Goal: Information Seeking & Learning: Learn about a topic

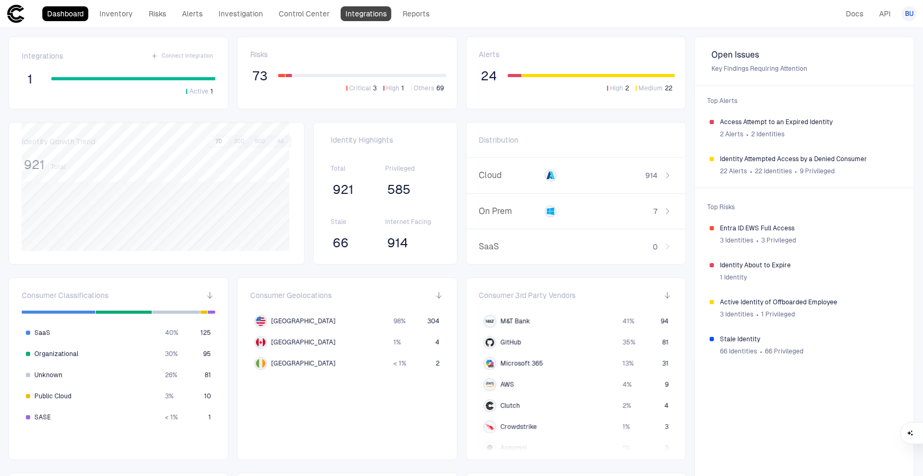
click at [375, 8] on link "Integrations" at bounding box center [366, 13] width 51 height 15
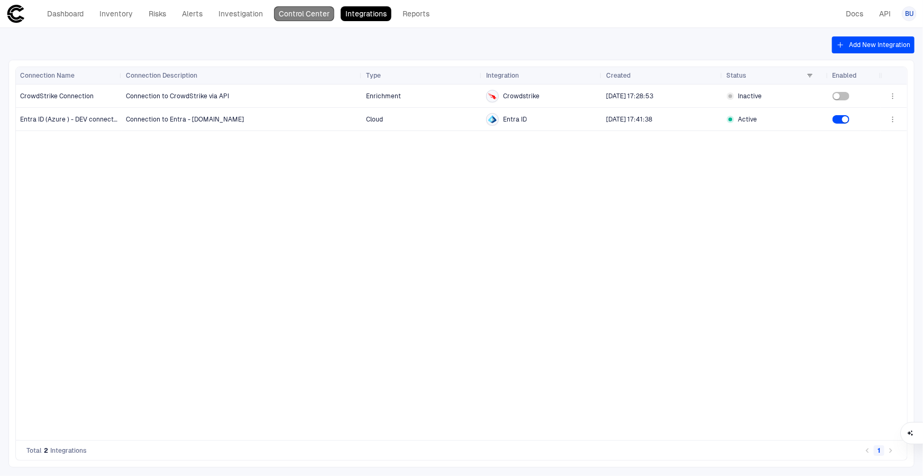
click at [295, 16] on link "Control Center" at bounding box center [304, 13] width 60 height 15
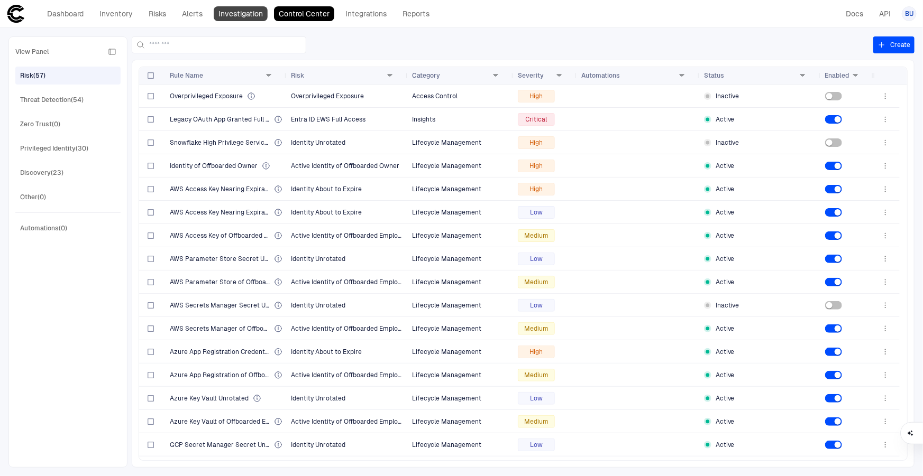
click at [255, 14] on link "Investigation" at bounding box center [241, 13] width 54 height 15
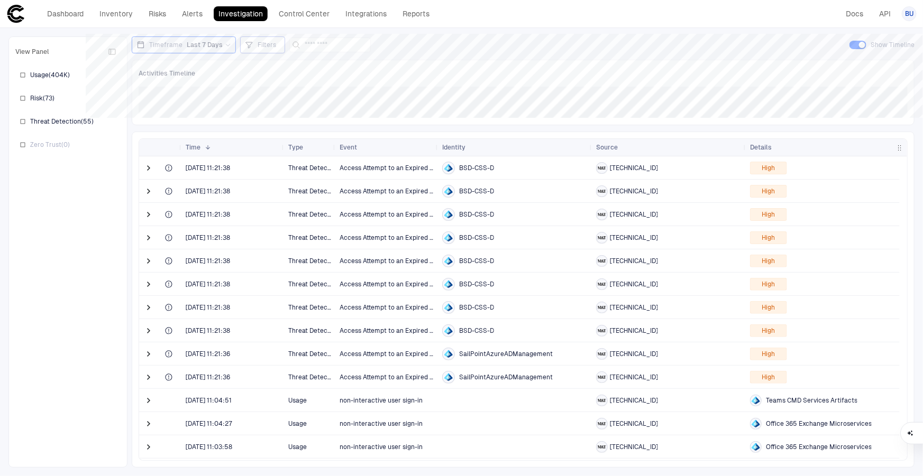
click at [253, 46] on div "Filters" at bounding box center [262, 45] width 35 height 12
click at [217, 48] on div at bounding box center [461, 238] width 923 height 476
click at [227, 44] on icon at bounding box center [228, 45] width 6 height 6
click at [172, 153] on span "Last 90 Days" at bounding box center [165, 152] width 39 height 8
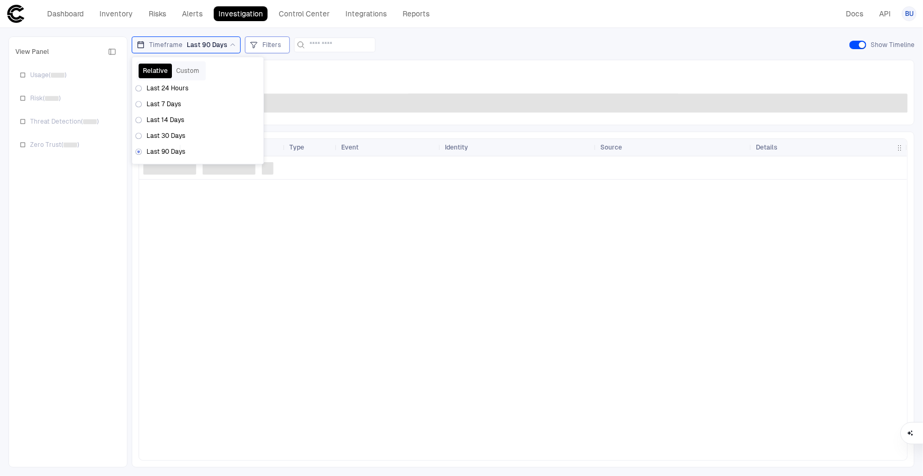
click at [265, 44] on span "Filters" at bounding box center [271, 45] width 19 height 8
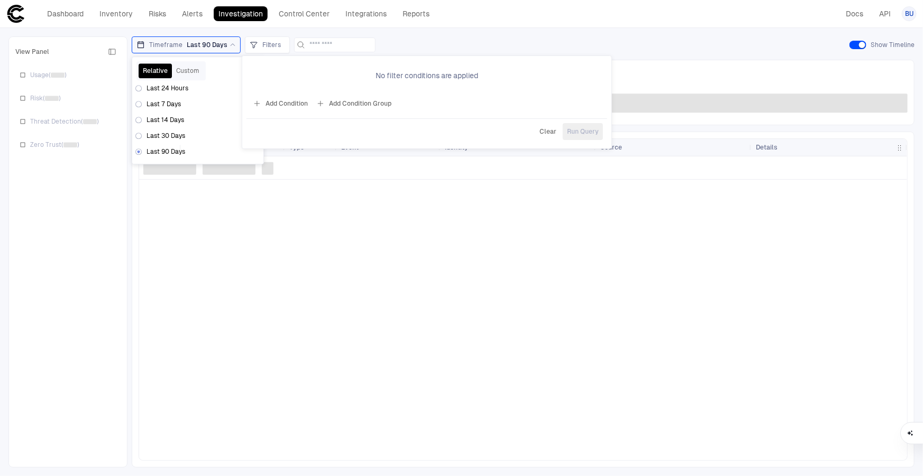
click at [291, 103] on button "Add Condition" at bounding box center [280, 103] width 59 height 17
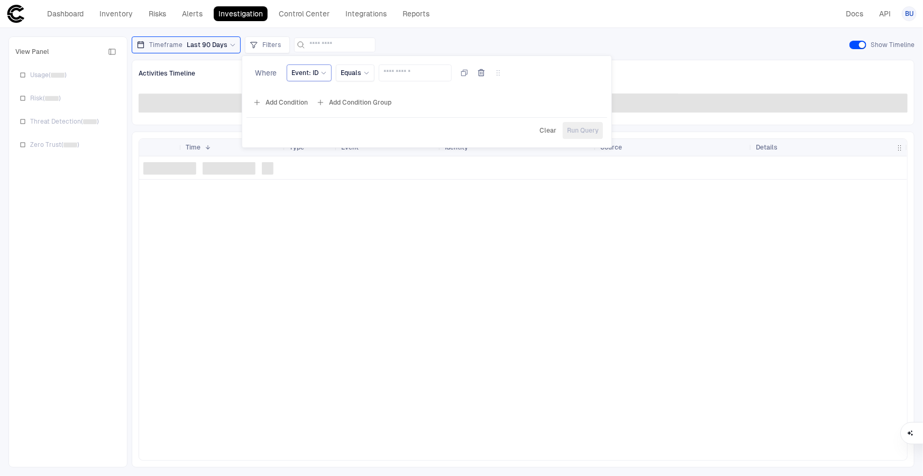
click at [318, 77] on div "Event: ID" at bounding box center [308, 73] width 35 height 12
click at [652, 26] on div at bounding box center [461, 238] width 923 height 476
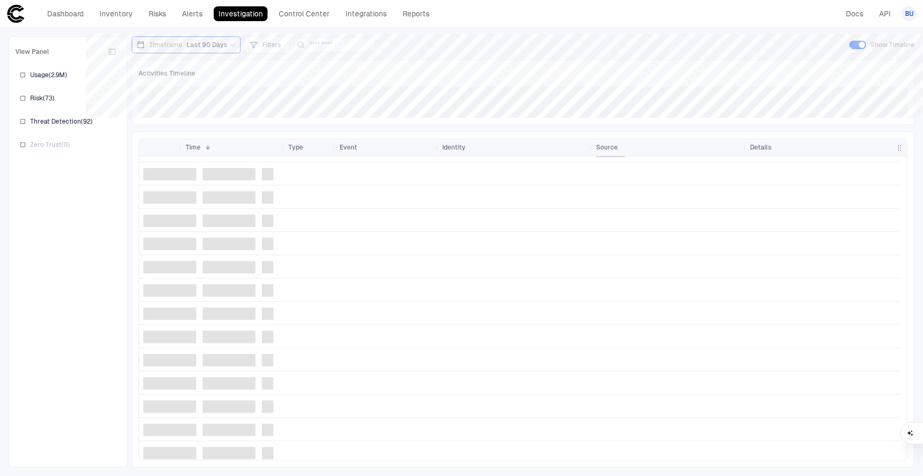
scroll to position [2022, 0]
click at [194, 76] on div "Activities Timeline" at bounding box center [523, 74] width 769 height 14
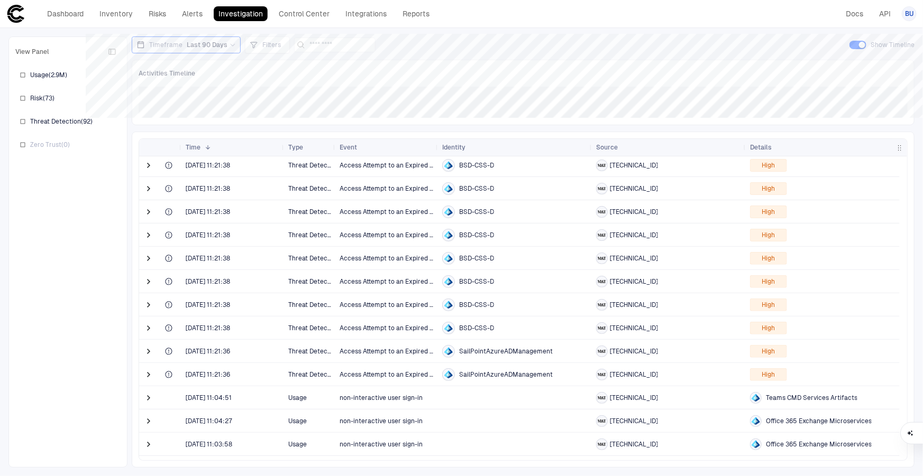
scroll to position [0, 0]
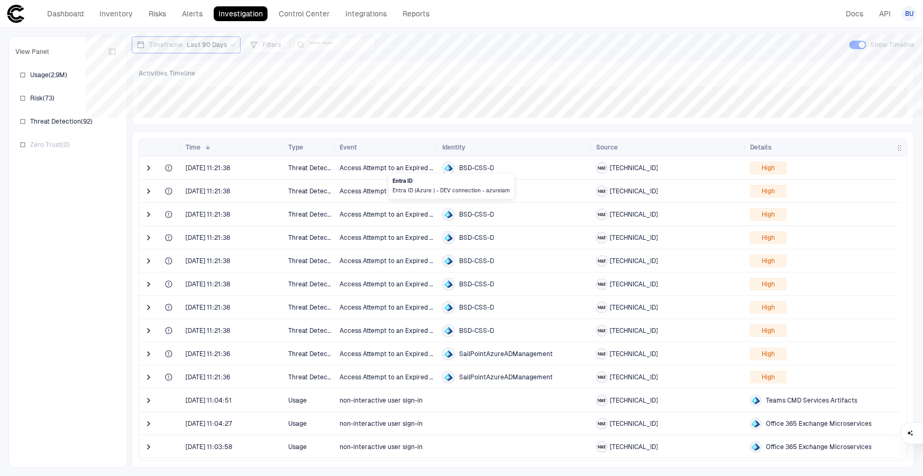
click at [451, 168] on icon at bounding box center [450, 169] width 4 height 6
drag, startPoint x: 467, startPoint y: 166, endPoint x: 497, endPoint y: 174, distance: 30.1
click at [497, 174] on div "BSD-CSS-D" at bounding box center [514, 168] width 145 height 22
click at [484, 167] on span "BSD-CSS-D" at bounding box center [476, 168] width 35 height 8
click at [481, 168] on span "BSD-CSS-D" at bounding box center [476, 168] width 35 height 8
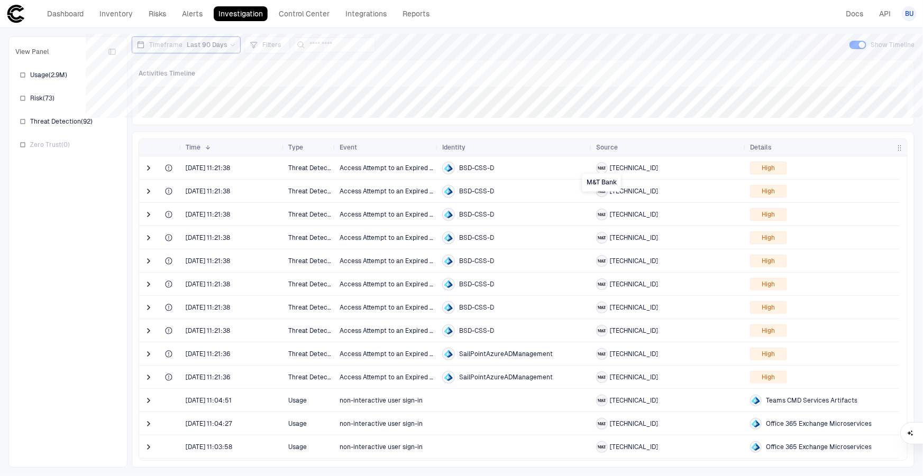
click at [603, 168] on icon "M&T Bank" at bounding box center [601, 168] width 8 height 8
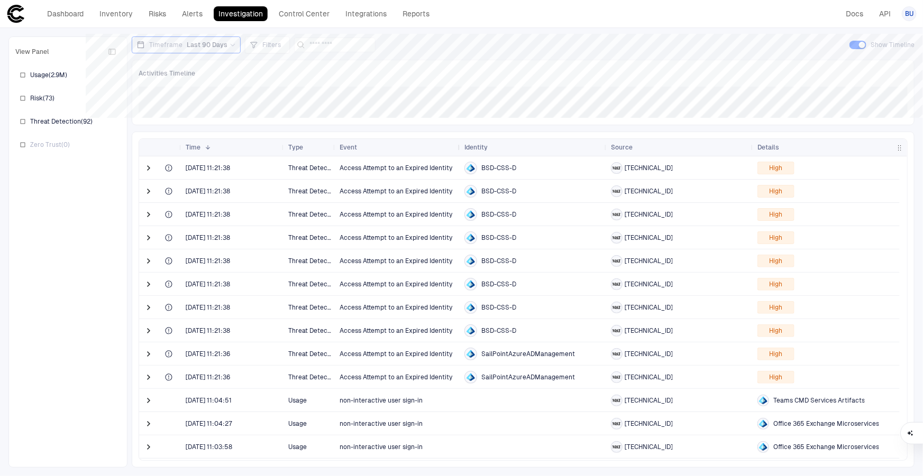
drag, startPoint x: 436, startPoint y: 145, endPoint x: 458, endPoint y: 143, distance: 22.4
click at [458, 143] on div at bounding box center [459, 147] width 4 height 17
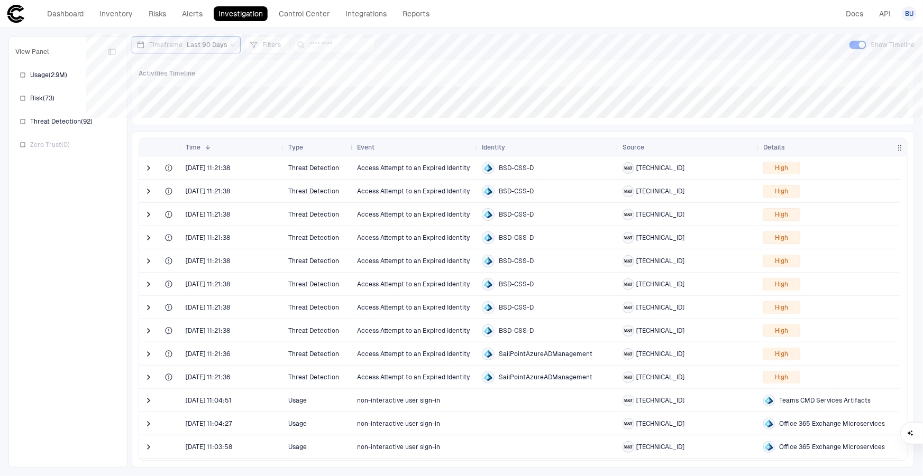
drag, startPoint x: 333, startPoint y: 149, endPoint x: 351, endPoint y: 148, distance: 17.5
click at [351, 148] on div at bounding box center [352, 147] width 4 height 17
click at [150, 168] on span at bounding box center [148, 168] width 11 height 11
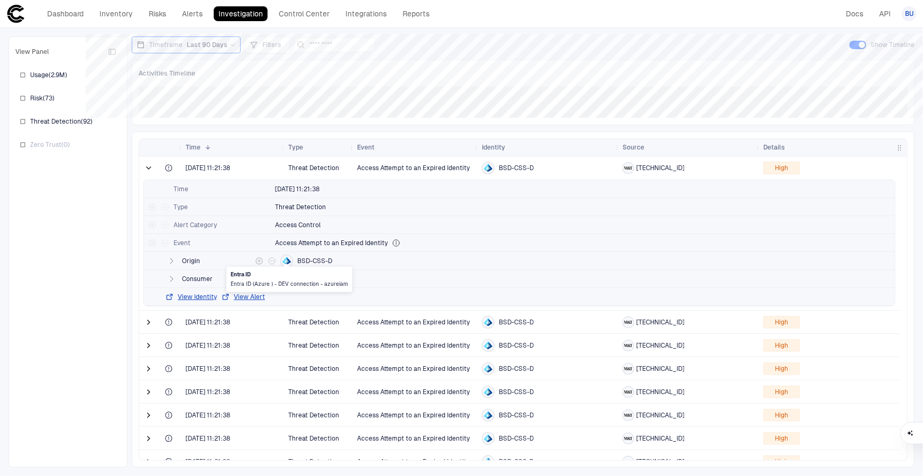
click at [287, 259] on icon at bounding box center [288, 261] width 2 height 4
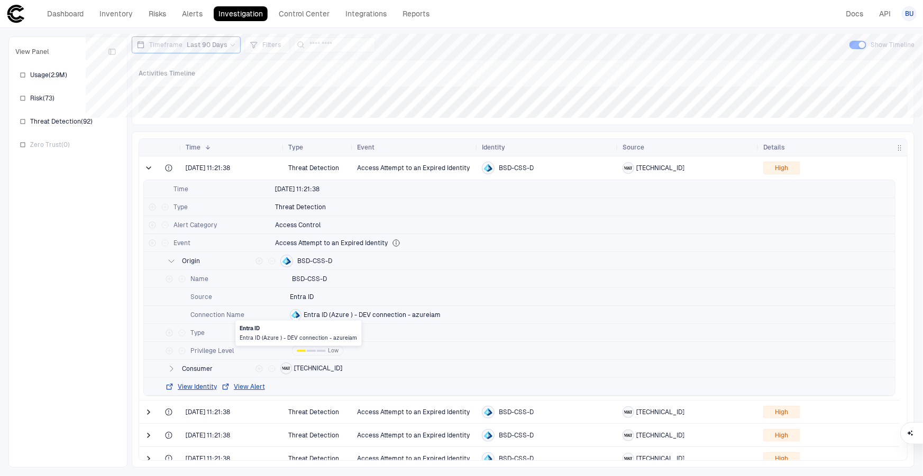
click at [298, 312] on icon at bounding box center [295, 315] width 8 height 8
click at [297, 312] on icon at bounding box center [298, 315] width 4 height 6
click at [323, 259] on span "BSD-CSS-D" at bounding box center [314, 261] width 35 height 8
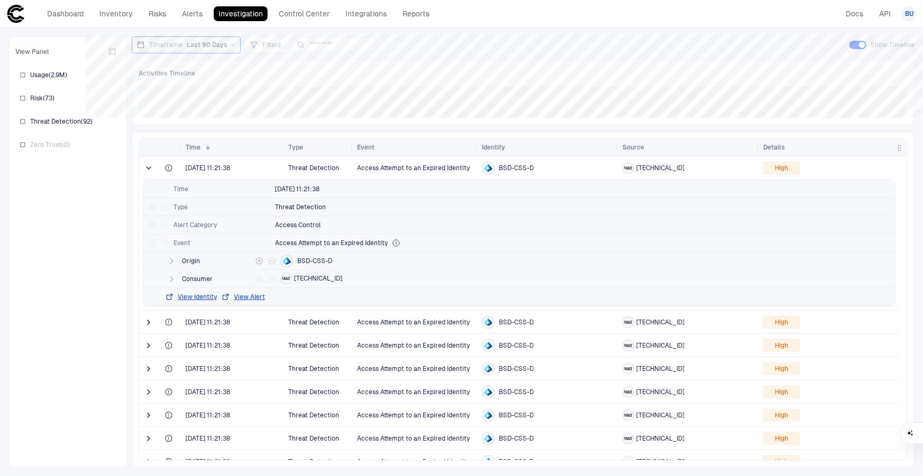
click at [323, 259] on span "BSD-CSS-D" at bounding box center [314, 261] width 35 height 8
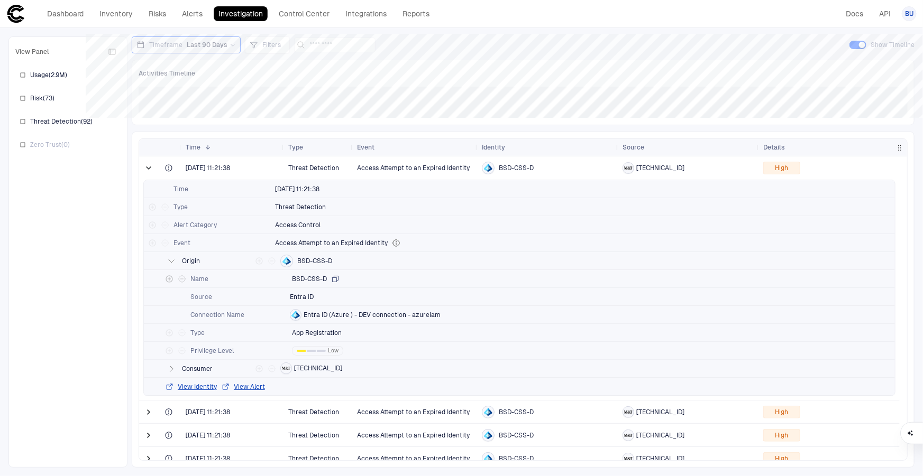
click at [334, 278] on icon "button" at bounding box center [336, 279] width 6 height 6
click at [314, 278] on span "BSD-CSS-D" at bounding box center [309, 279] width 35 height 8
drag, startPoint x: 314, startPoint y: 278, endPoint x: 307, endPoint y: 277, distance: 7.0
click at [307, 277] on span "BSD-CSS-D" at bounding box center [309, 279] width 35 height 8
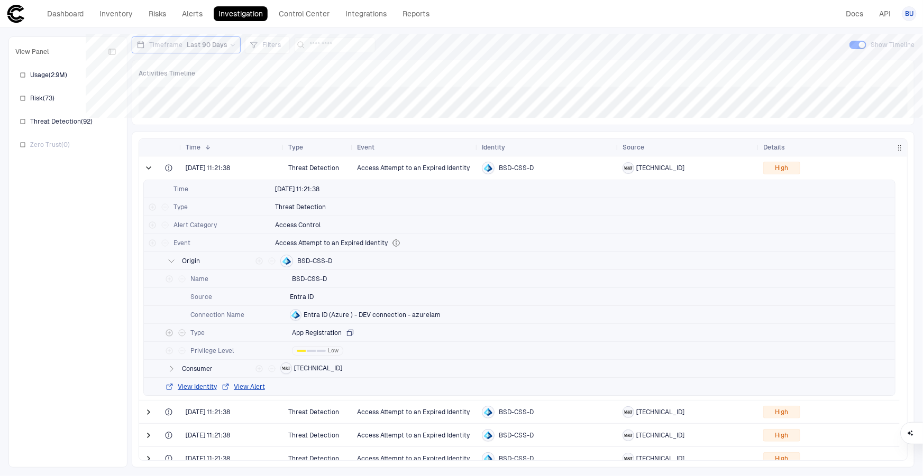
click at [308, 332] on span "App Registration" at bounding box center [317, 333] width 50 height 8
click at [169, 368] on icon "button" at bounding box center [171, 369] width 8 height 8
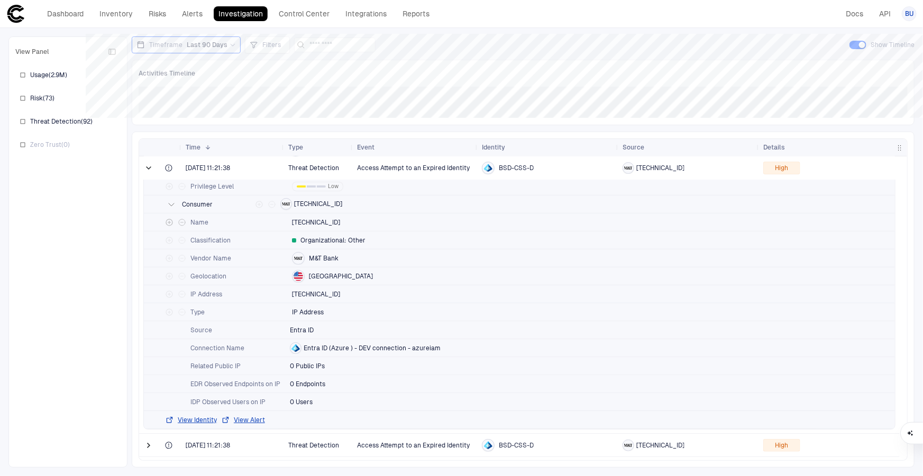
scroll to position [192, 0]
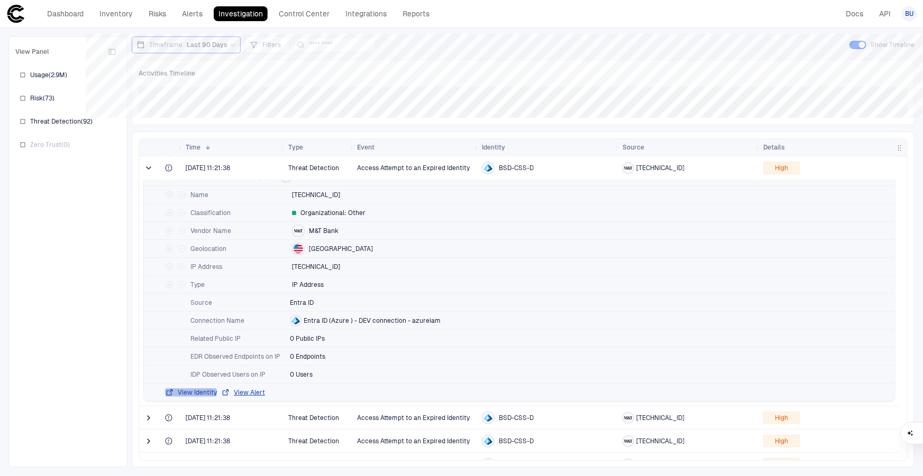
click at [190, 391] on button "View Identity" at bounding box center [191, 393] width 52 height 8
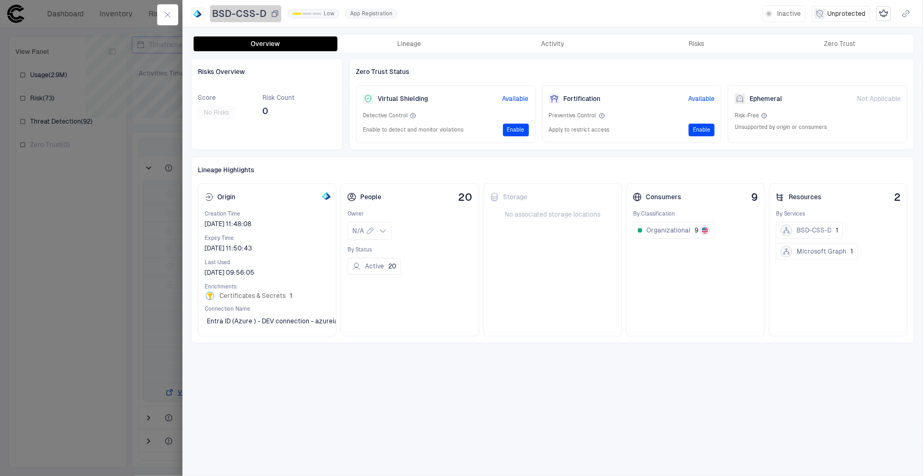
click at [244, 15] on span "BSD-CSS-D" at bounding box center [239, 13] width 54 height 13
click at [430, 40] on button "Lineage" at bounding box center [409, 43] width 144 height 15
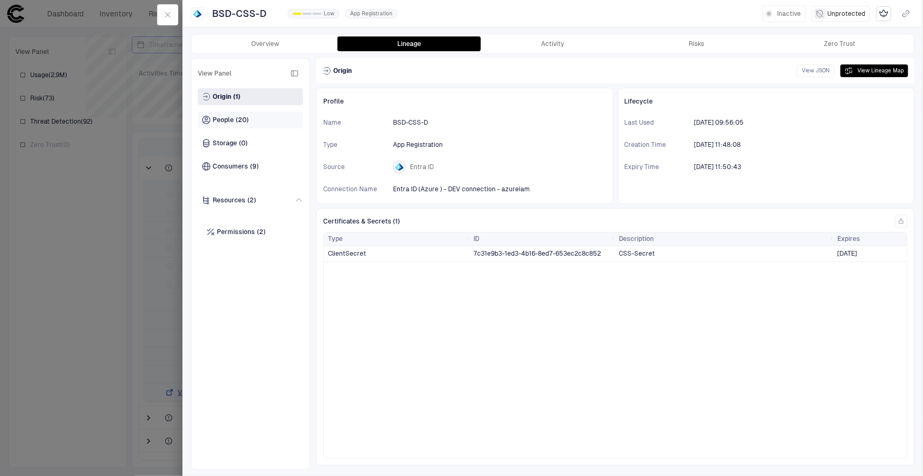
click at [231, 122] on span "People" at bounding box center [223, 120] width 21 height 8
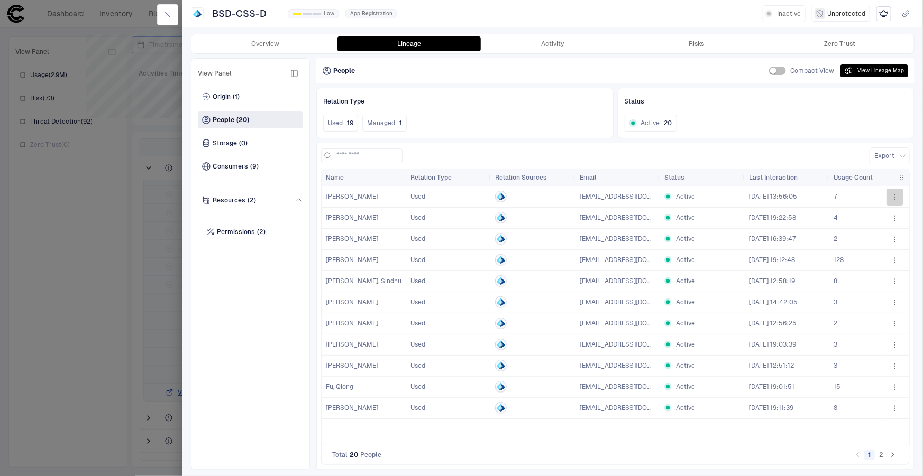
click at [898, 198] on icon "button" at bounding box center [894, 197] width 8 height 8
click at [479, 143] on div at bounding box center [461, 238] width 923 height 476
click at [228, 141] on span "Storage" at bounding box center [225, 143] width 24 height 8
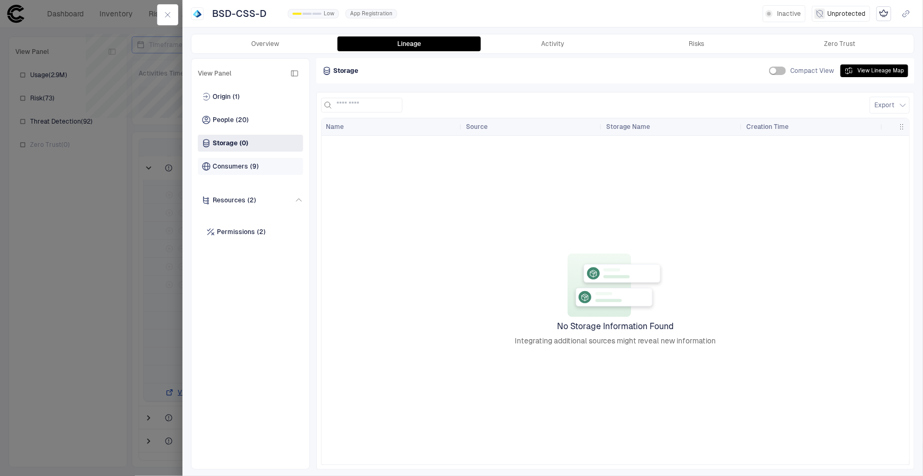
click at [228, 165] on span "Consumers" at bounding box center [230, 166] width 35 height 8
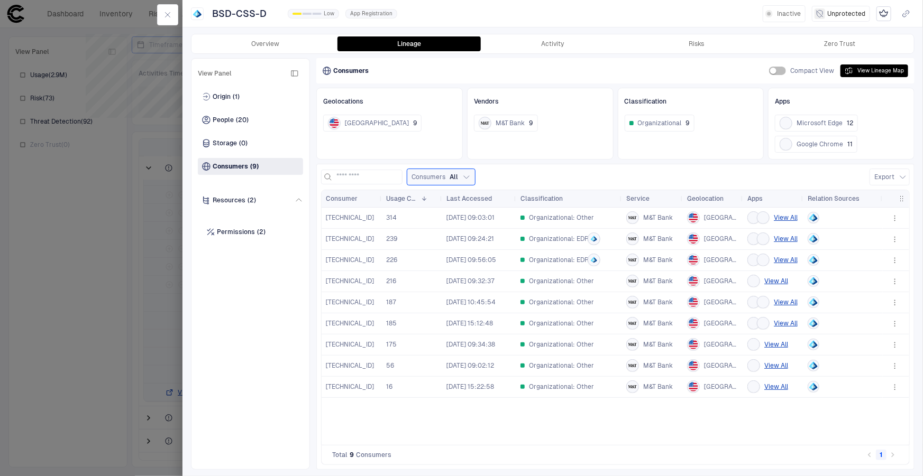
click at [611, 236] on div "Organizational: EDR" at bounding box center [568, 239] width 97 height 13
click at [227, 91] on div "Origin (1)" at bounding box center [250, 96] width 105 height 17
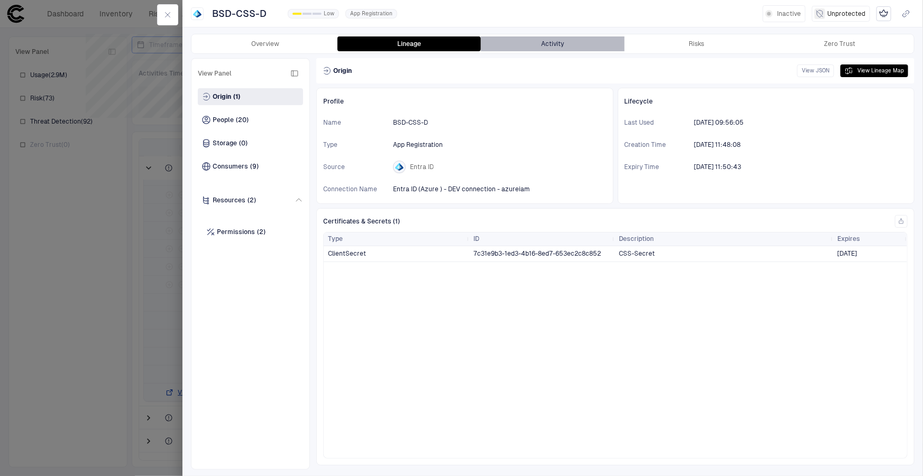
click at [552, 42] on button "Activity" at bounding box center [553, 43] width 144 height 15
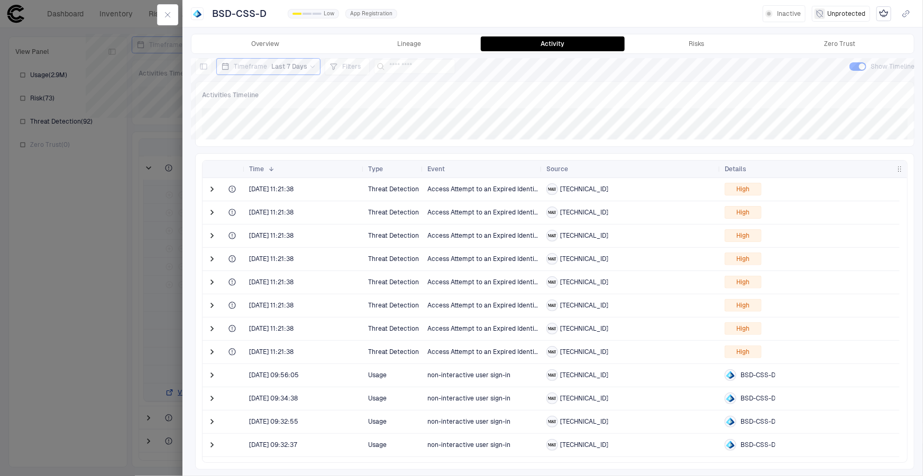
click at [206, 190] on div at bounding box center [213, 189] width 21 height 23
click at [210, 192] on span at bounding box center [212, 189] width 11 height 11
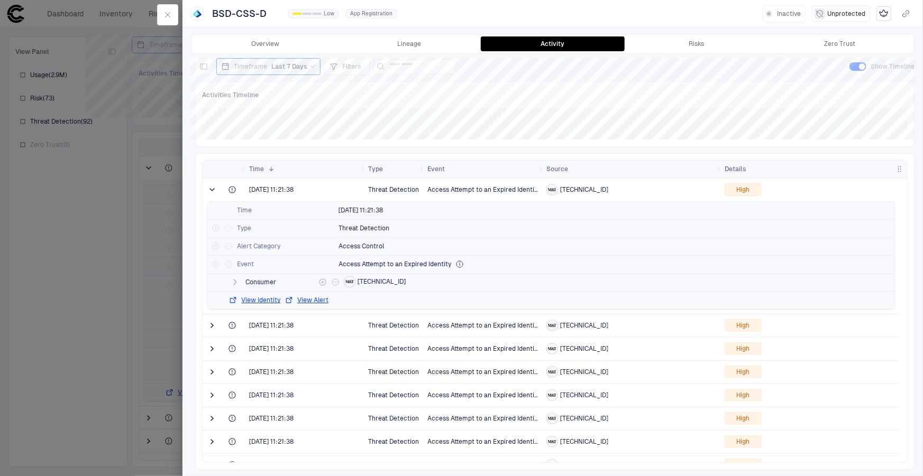
click at [234, 281] on icon "button" at bounding box center [235, 282] width 3 height 5
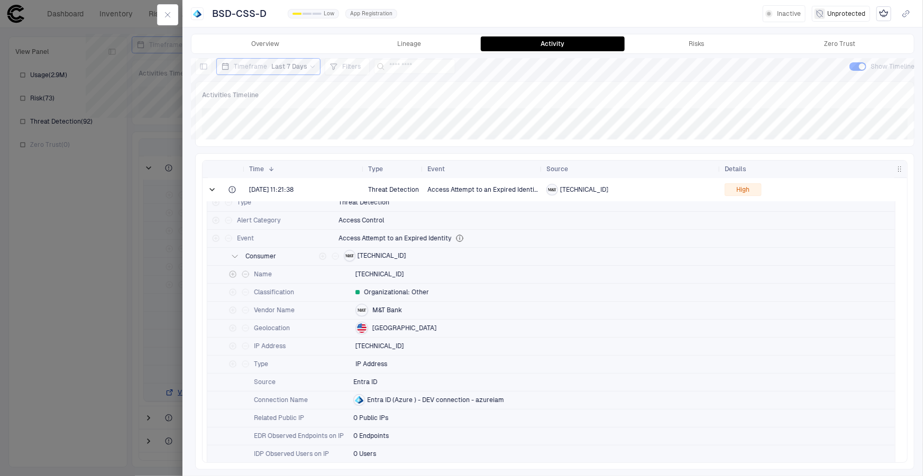
scroll to position [48, 0]
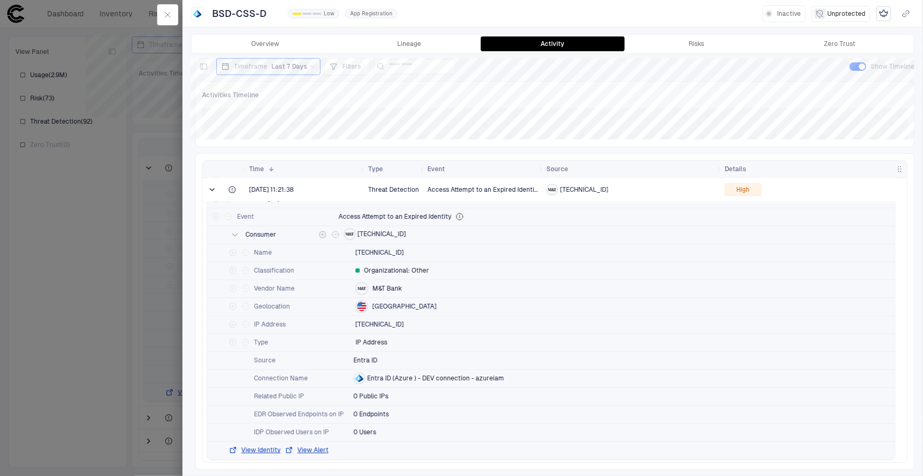
click at [235, 232] on icon "button" at bounding box center [235, 235] width 8 height 8
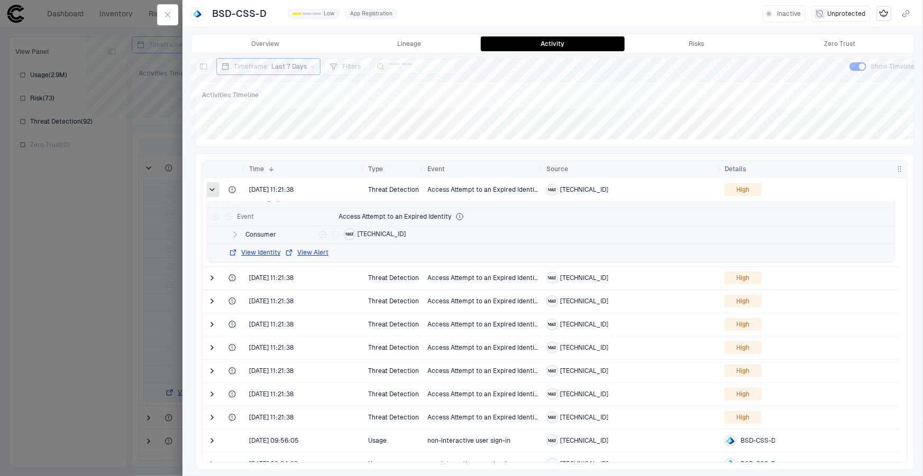
click at [211, 187] on span at bounding box center [212, 190] width 11 height 11
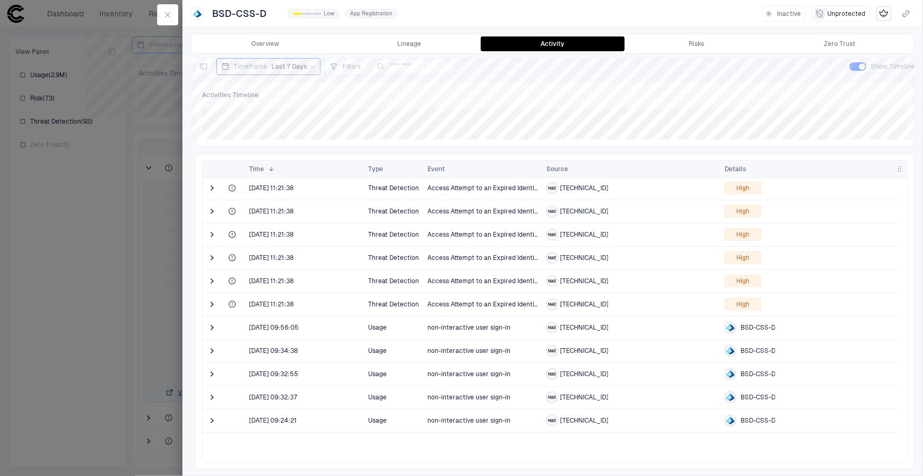
scroll to position [0, 0]
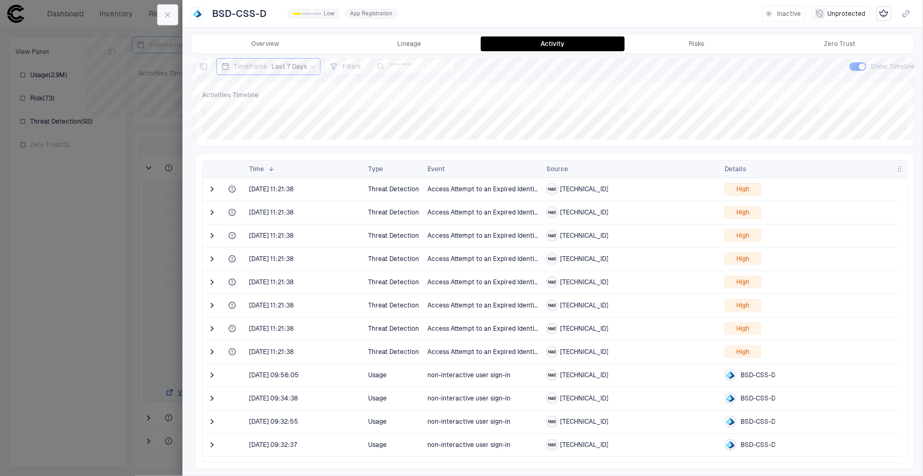
click at [170, 14] on icon "button" at bounding box center [167, 15] width 8 height 8
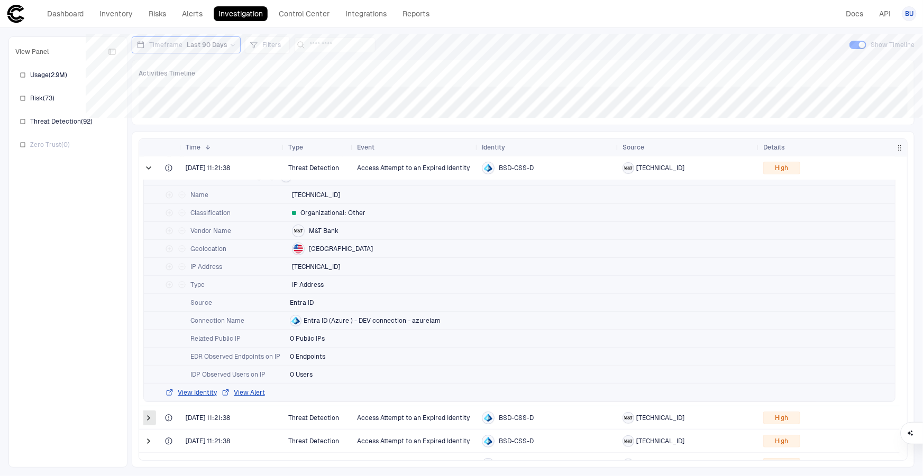
click at [149, 419] on span at bounding box center [148, 418] width 11 height 11
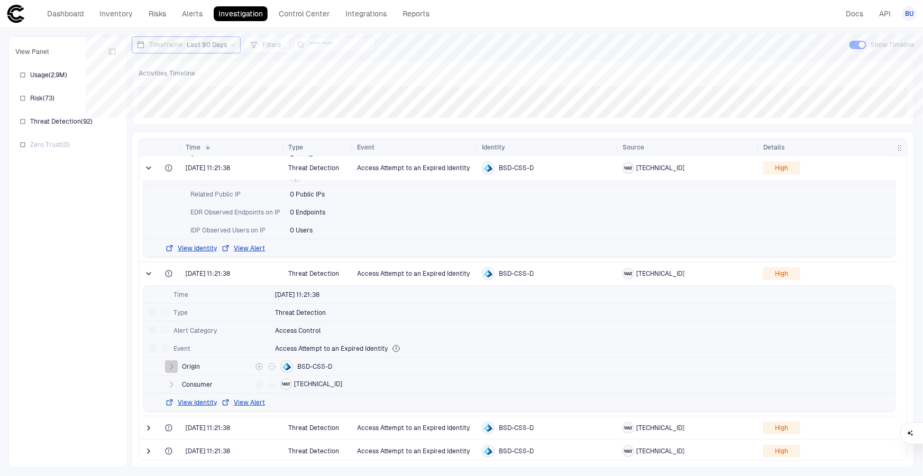
click at [168, 369] on icon "button" at bounding box center [171, 367] width 8 height 8
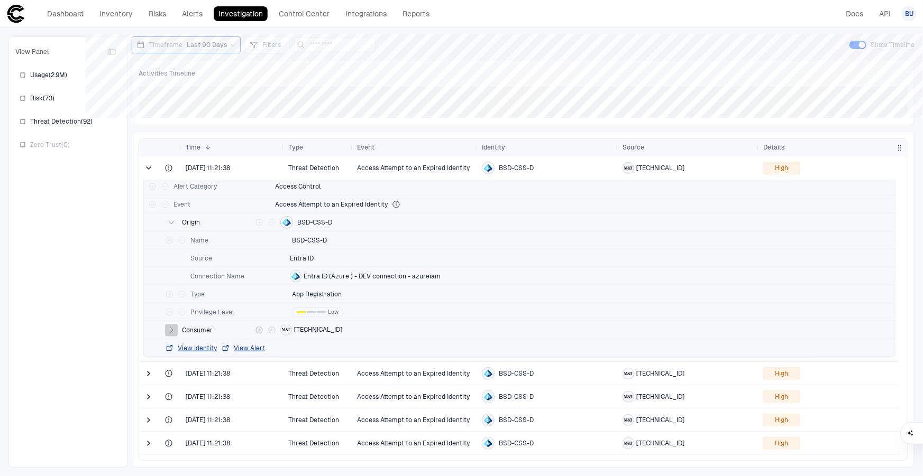
click at [172, 330] on icon "button" at bounding box center [171, 330] width 3 height 5
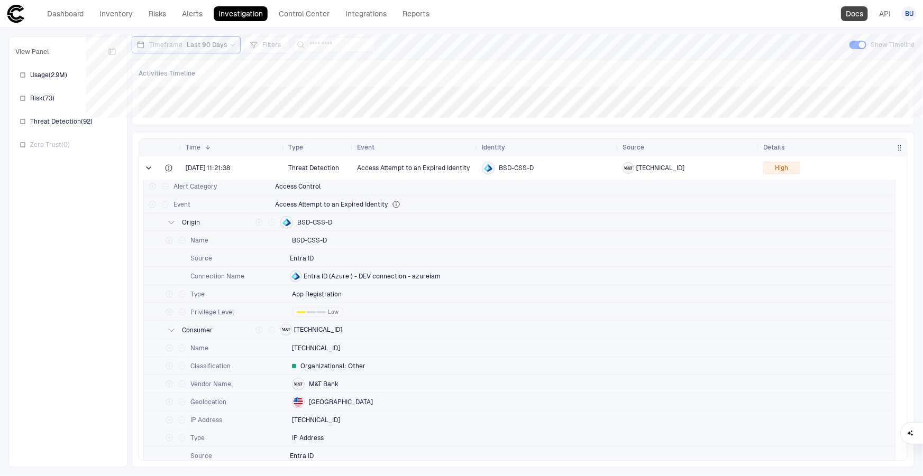
drag, startPoint x: 217, startPoint y: 12, endPoint x: 847, endPoint y: 11, distance: 630.3
click at [847, 11] on link "Docs" at bounding box center [854, 13] width 27 height 15
click at [122, 17] on link "Inventory" at bounding box center [116, 13] width 43 height 15
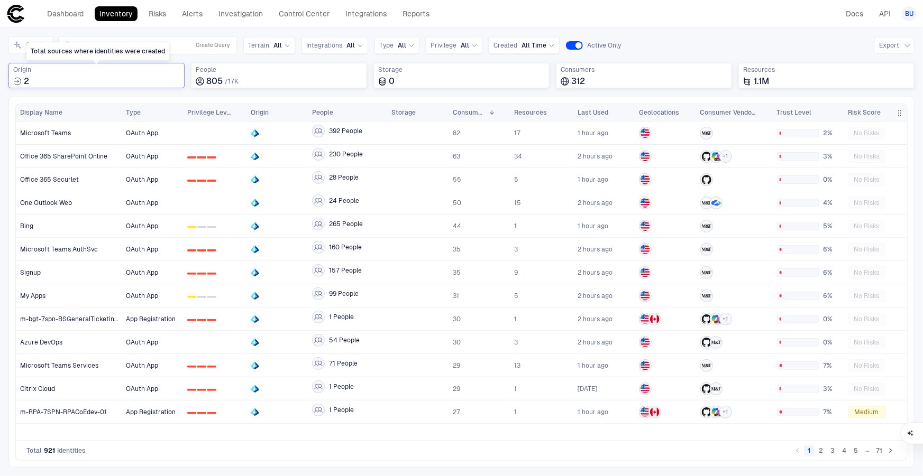
click at [142, 64] on div "Origin 2" at bounding box center [96, 75] width 176 height 25
click at [798, 14] on div "Dashboard Inventory Risks Alerts Investigation Control Center Integrations Repo…" at bounding box center [461, 13] width 910 height 19
click at [279, 73] on span "People" at bounding box center [279, 70] width 167 height 8
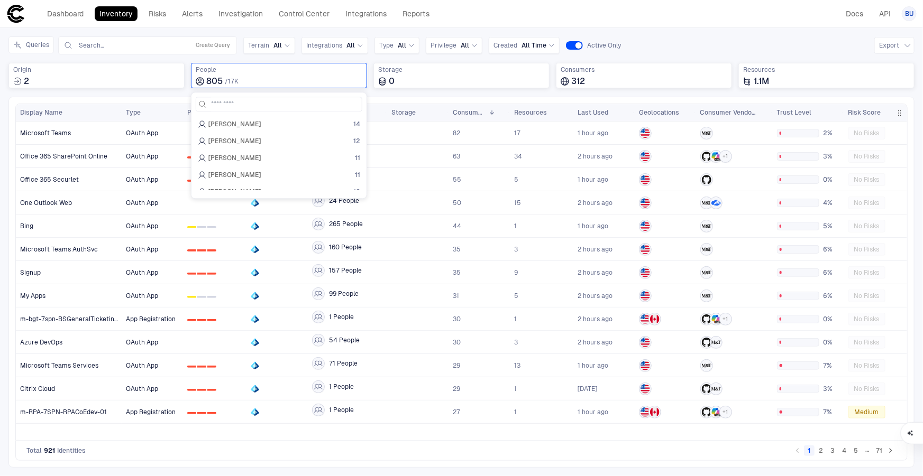
click at [676, 7] on div "Dashboard Inventory Risks Alerts Investigation Control Center Integrations Repo…" at bounding box center [461, 13] width 910 height 19
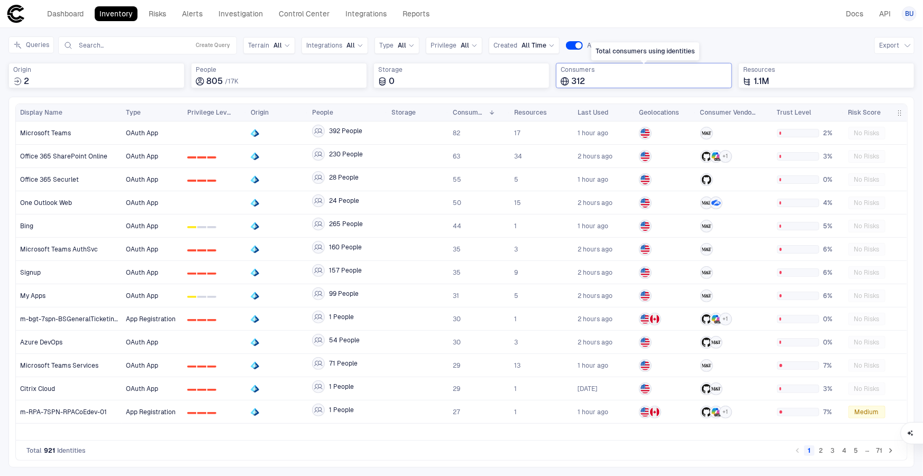
click at [693, 76] on div "312" at bounding box center [643, 81] width 167 height 11
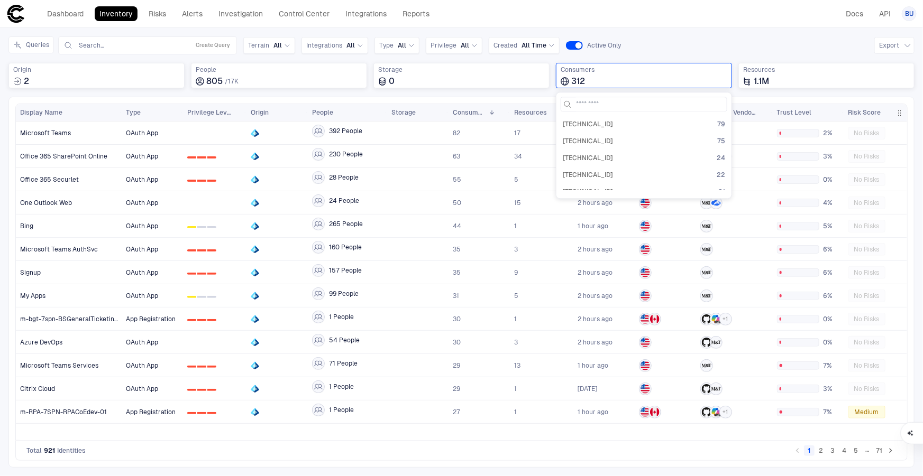
click at [710, 5] on div "Dashboard Inventory Risks Alerts Investigation Control Center Integrations Repo…" at bounding box center [461, 13] width 910 height 19
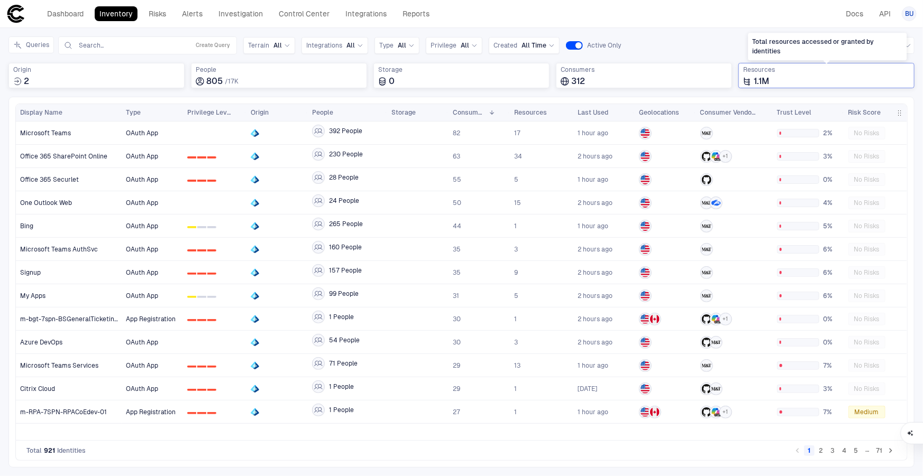
click at [765, 73] on span "Resources" at bounding box center [826, 70] width 167 height 8
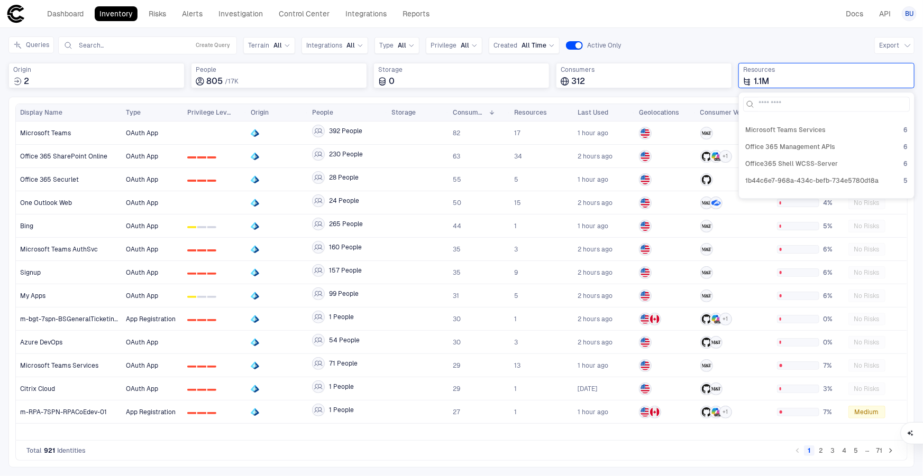
scroll to position [144, 0]
click at [714, 40] on div "Queries Search... Create Query Terrain All Integrations All Type All Privilege …" at bounding box center [461, 45] width 906 height 18
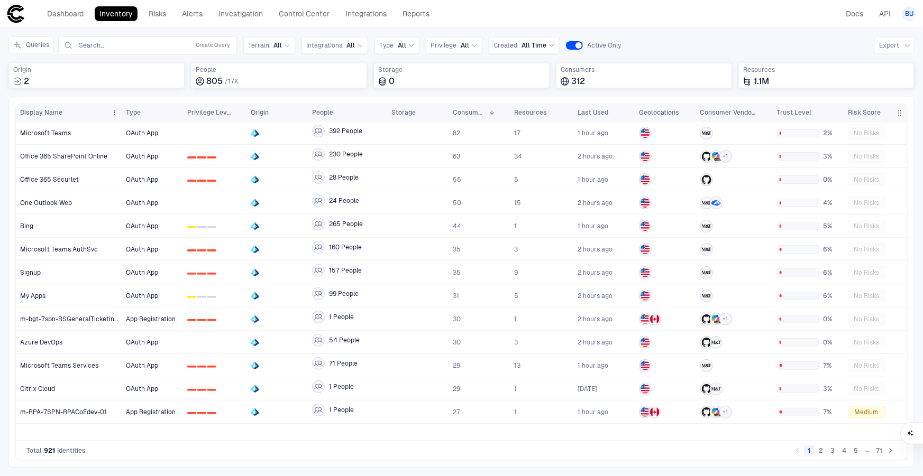
click at [35, 43] on button "Queries" at bounding box center [30, 44] width 45 height 17
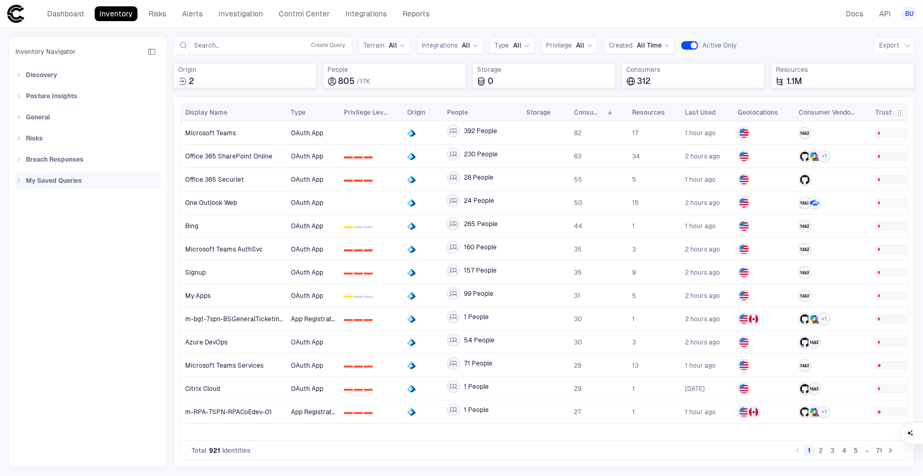
click at [19, 180] on icon at bounding box center [18, 181] width 6 height 6
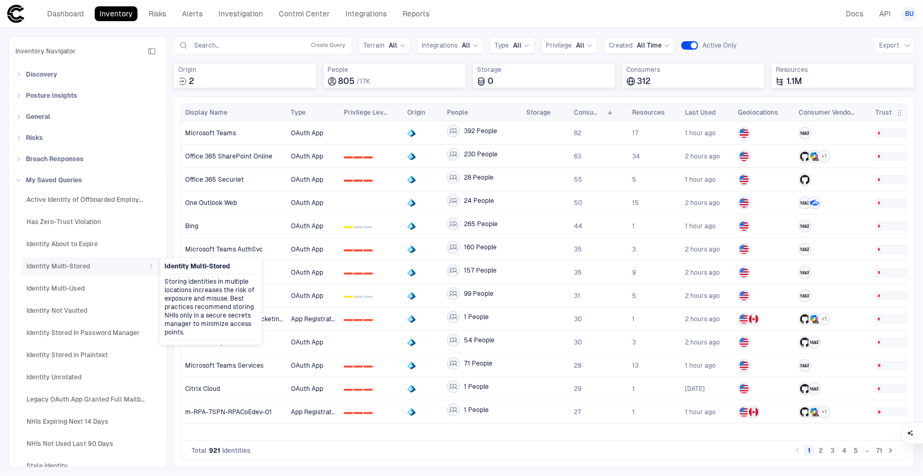
scroll to position [0, 0]
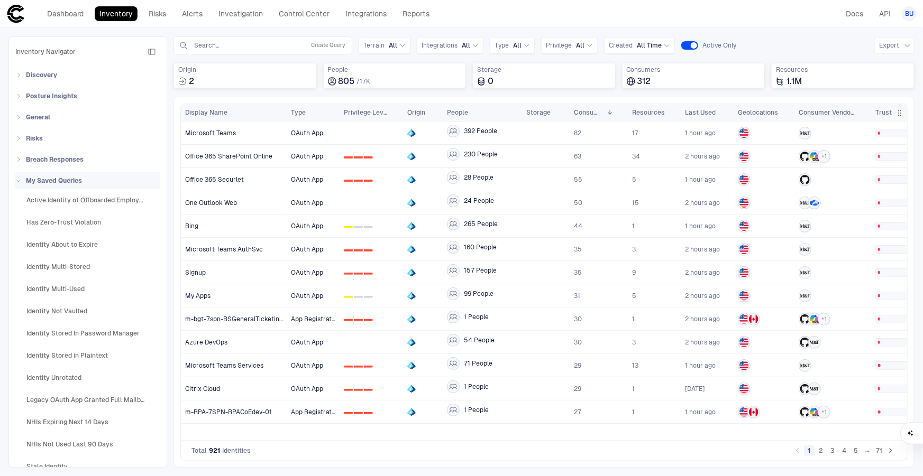
click at [45, 181] on span "My Saved Queries" at bounding box center [54, 181] width 56 height 8
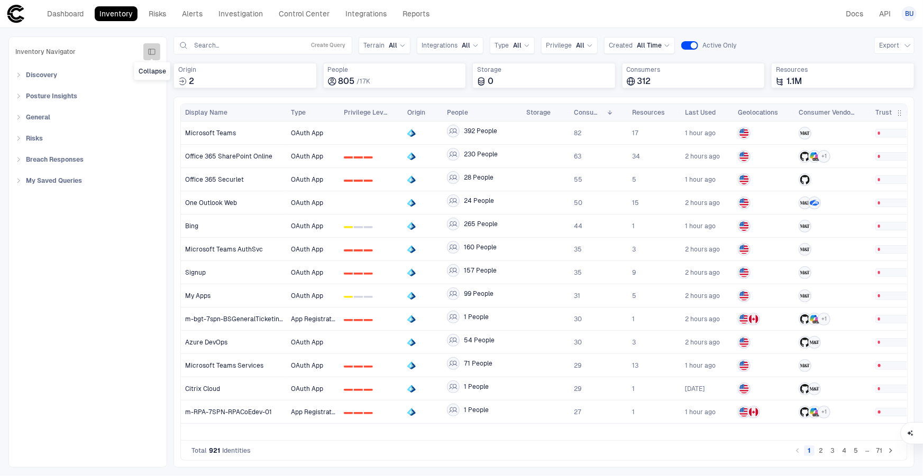
click at [150, 52] on icon "button" at bounding box center [152, 51] width 6 height 5
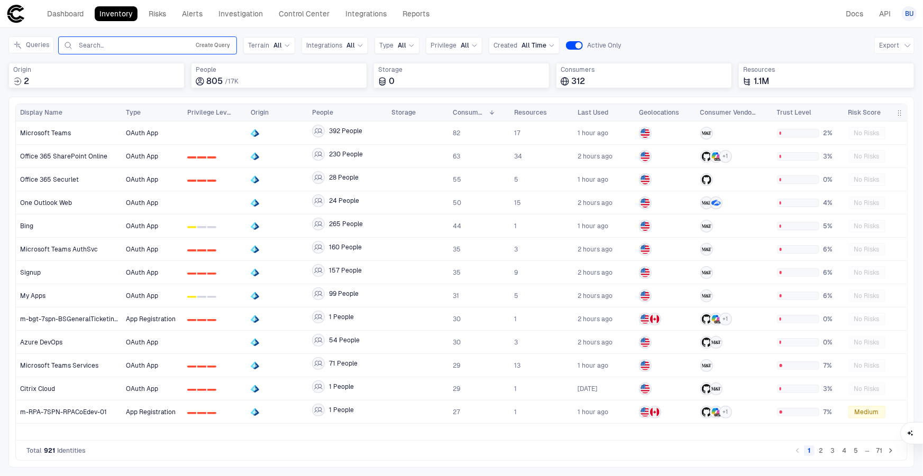
click at [222, 42] on button "Create Query" at bounding box center [213, 45] width 39 height 13
click at [100, 105] on button "Add Condition" at bounding box center [92, 106] width 59 height 17
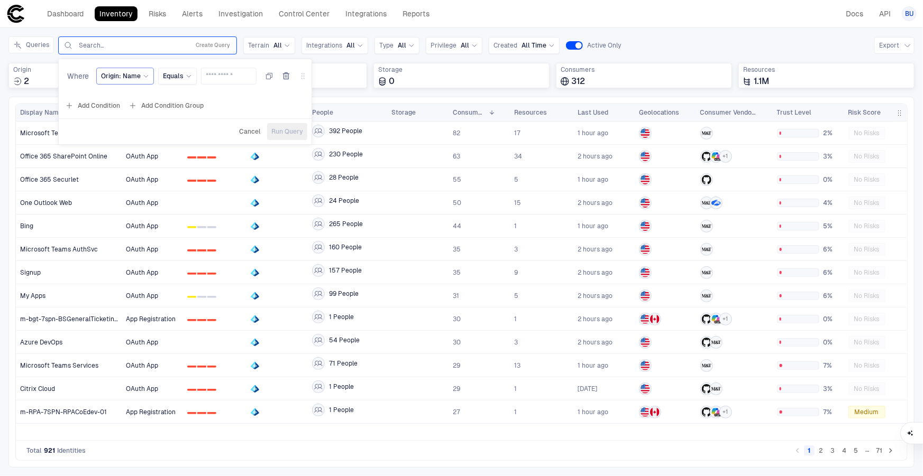
click at [115, 79] on span "Origin: Name" at bounding box center [121, 76] width 40 height 8
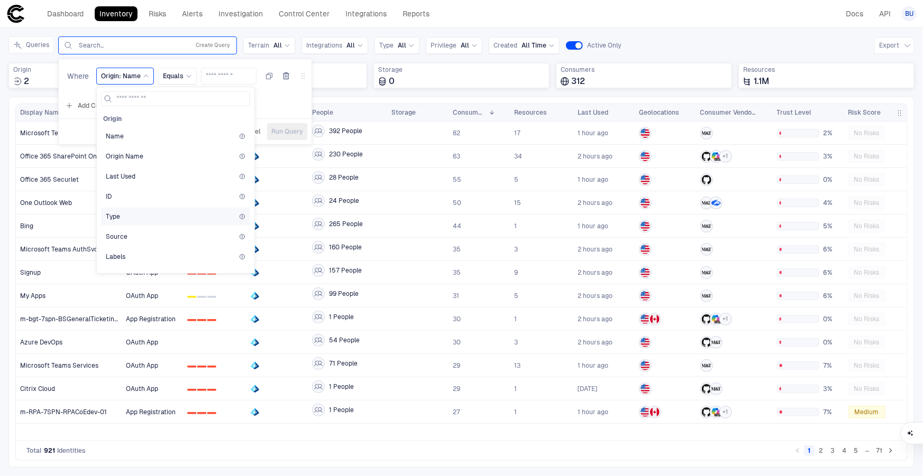
click at [133, 217] on div "Type" at bounding box center [176, 217] width 140 height 8
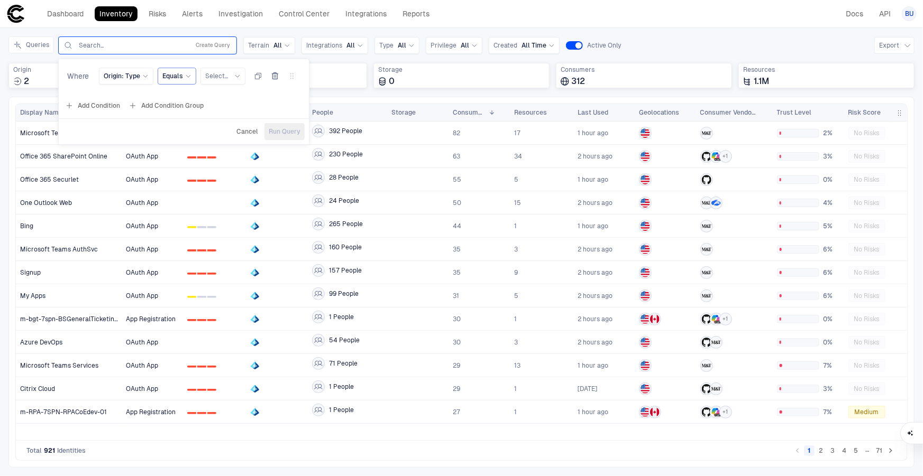
click at [178, 77] on span "Equals" at bounding box center [172, 76] width 21 height 8
click at [205, 82] on div "Select..." at bounding box center [222, 76] width 45 height 17
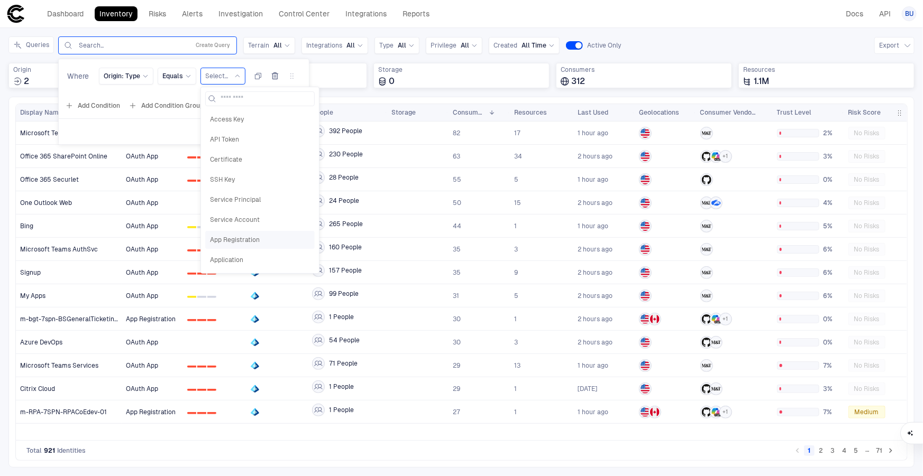
click at [237, 241] on span "App Registration" at bounding box center [260, 240] width 100 height 8
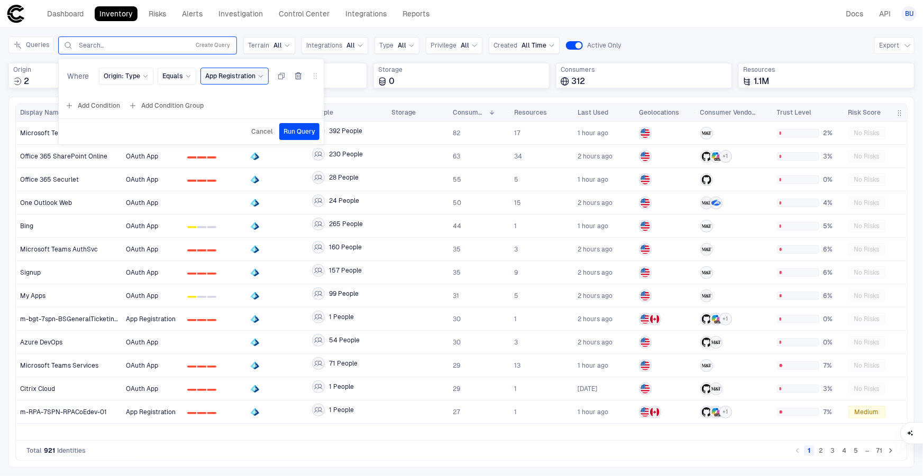
click at [300, 133] on span "Run Query" at bounding box center [299, 131] width 32 height 8
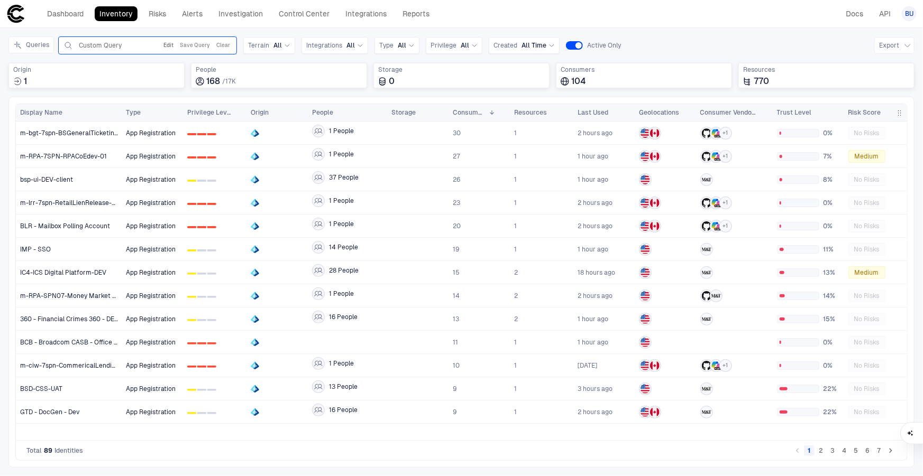
click at [167, 42] on button "Edit" at bounding box center [168, 45] width 14 height 13
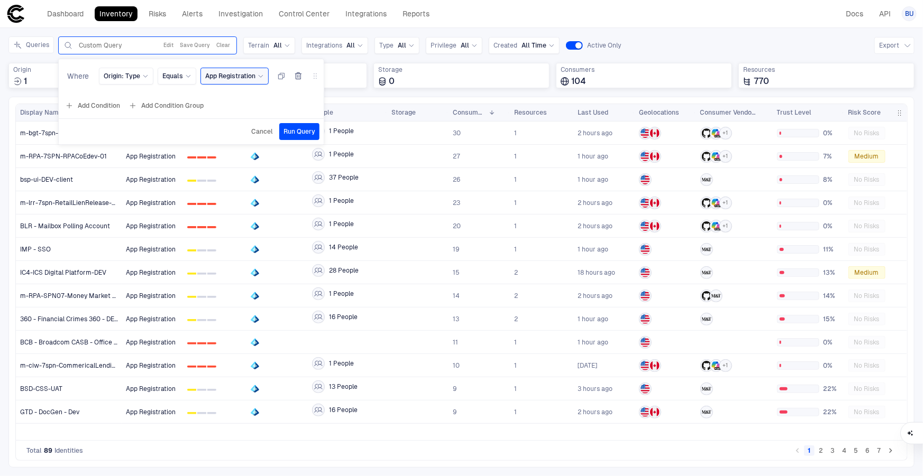
click at [238, 80] on div "App Registration" at bounding box center [234, 76] width 59 height 12
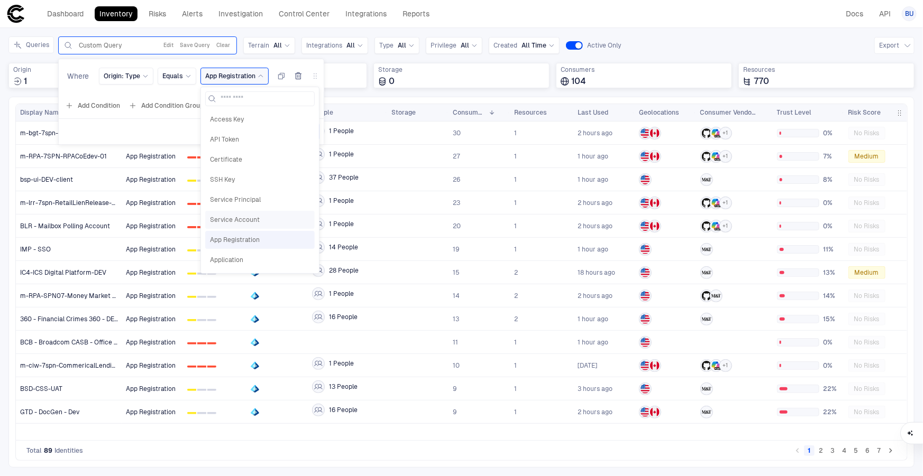
click at [258, 219] on span "Service Account" at bounding box center [260, 220] width 100 height 8
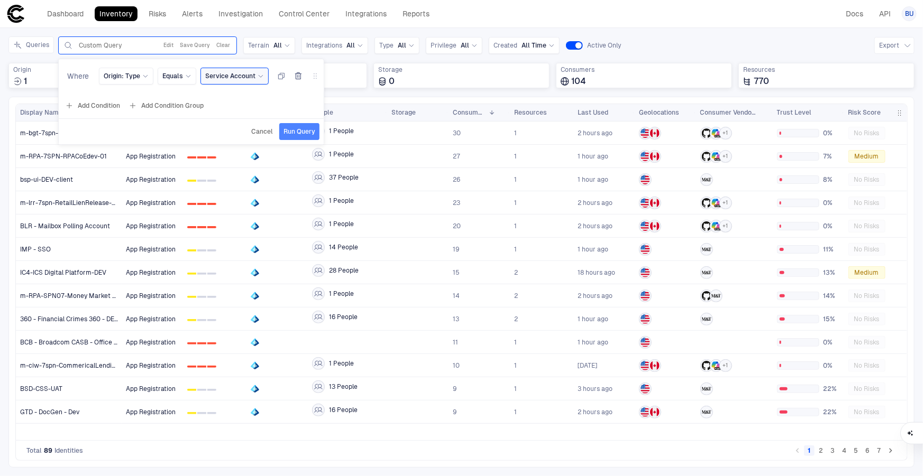
click at [300, 127] on span "Run Query" at bounding box center [299, 131] width 32 height 8
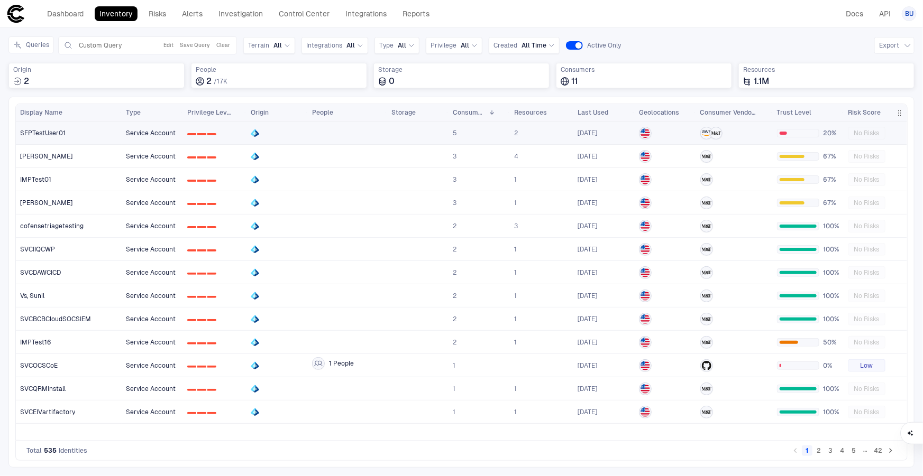
click at [51, 132] on span "SFPTestUser01" at bounding box center [42, 133] width 45 height 8
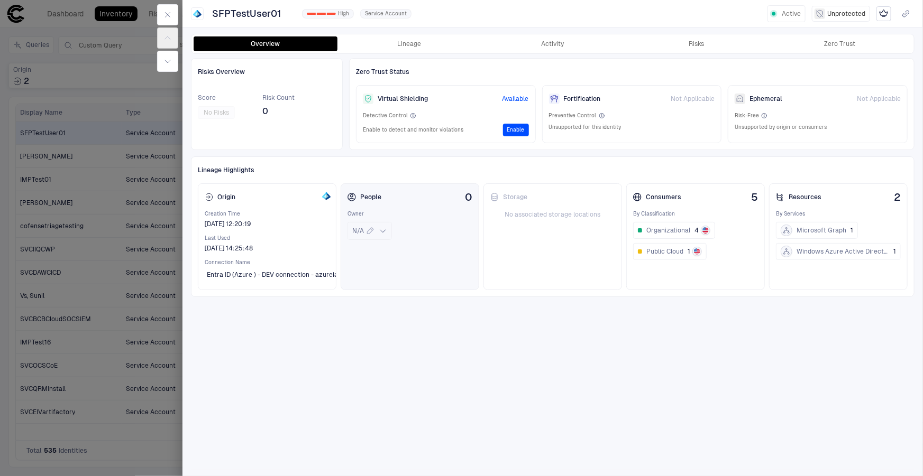
click at [382, 233] on icon at bounding box center [383, 231] width 8 height 8
click at [527, 273] on div "Storage No associated storage locations" at bounding box center [552, 236] width 139 height 107
click at [415, 37] on button "Lineage" at bounding box center [409, 43] width 144 height 15
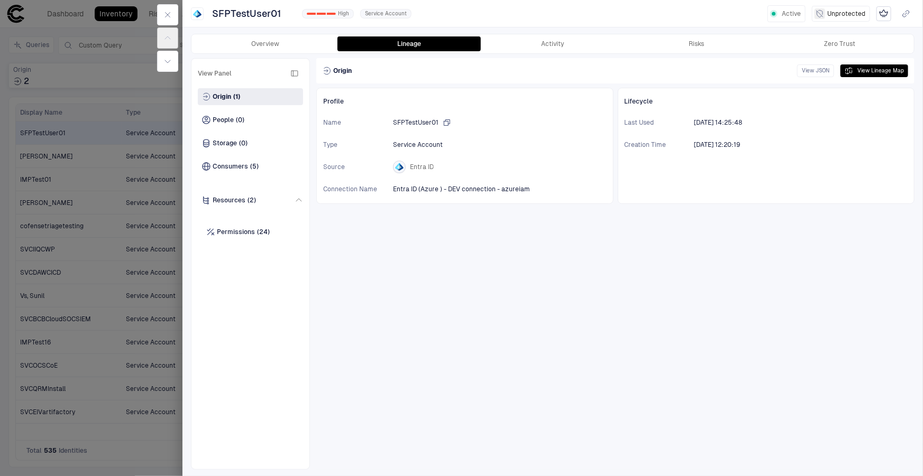
click at [446, 119] on icon "button" at bounding box center [447, 122] width 6 height 6
click at [246, 233] on span "Permissions" at bounding box center [236, 232] width 38 height 8
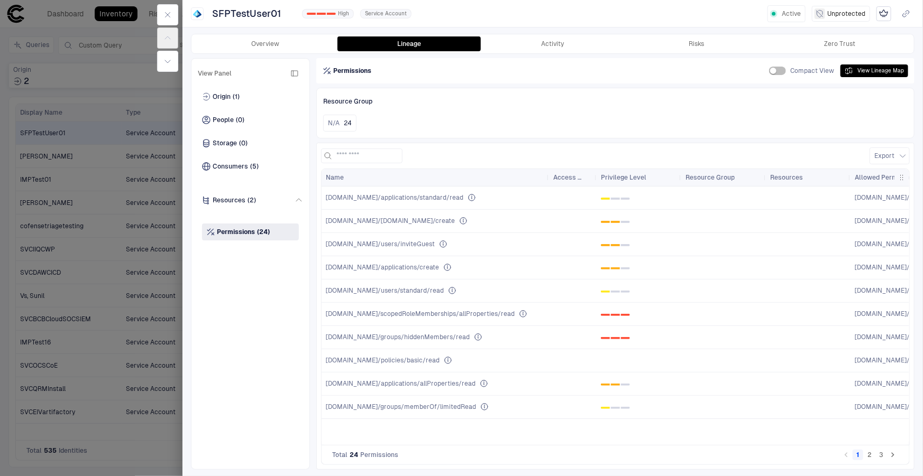
drag, startPoint x: 453, startPoint y: 174, endPoint x: 548, endPoint y: 175, distance: 95.2
click at [548, 175] on div at bounding box center [548, 177] width 4 height 17
click at [239, 203] on span "Resources" at bounding box center [229, 200] width 33 height 8
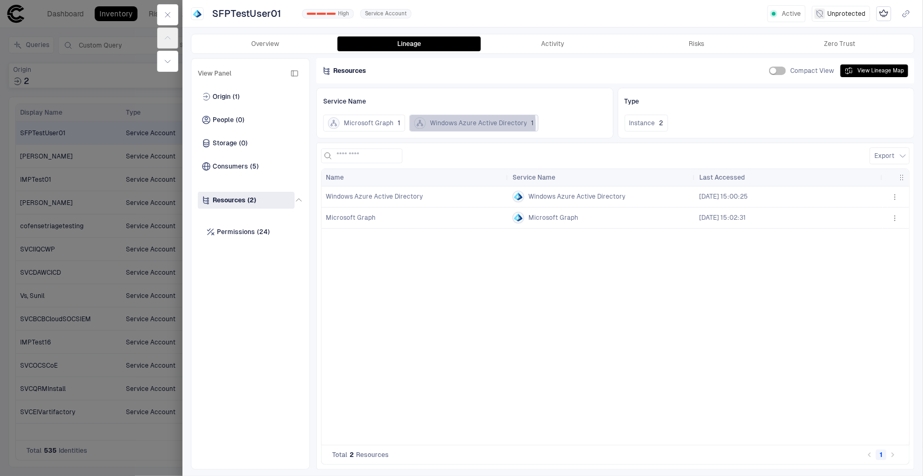
click at [421, 126] on icon "button" at bounding box center [420, 123] width 8 height 8
click at [481, 126] on span "Windows Azure Active Directory" at bounding box center [478, 123] width 97 height 8
click at [230, 90] on div "Origin (1)" at bounding box center [250, 96] width 105 height 17
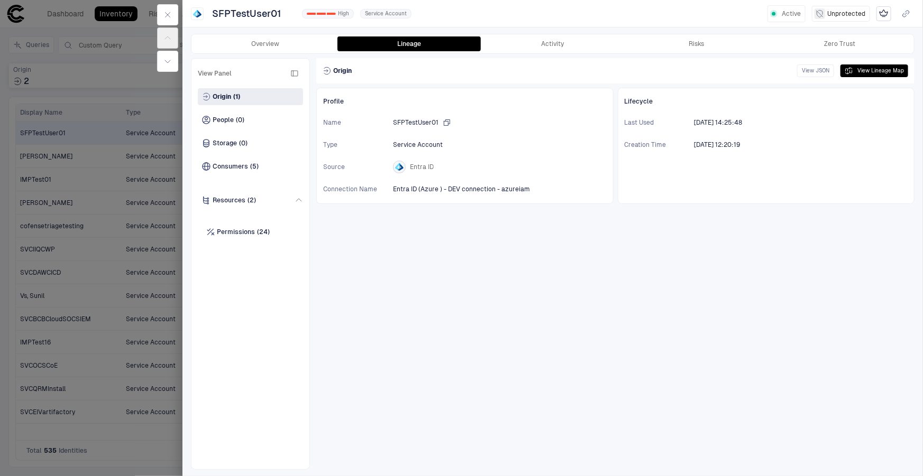
click at [435, 121] on span "SFPTestUser01" at bounding box center [415, 122] width 45 height 8
click at [99, 71] on div at bounding box center [461, 238] width 923 height 476
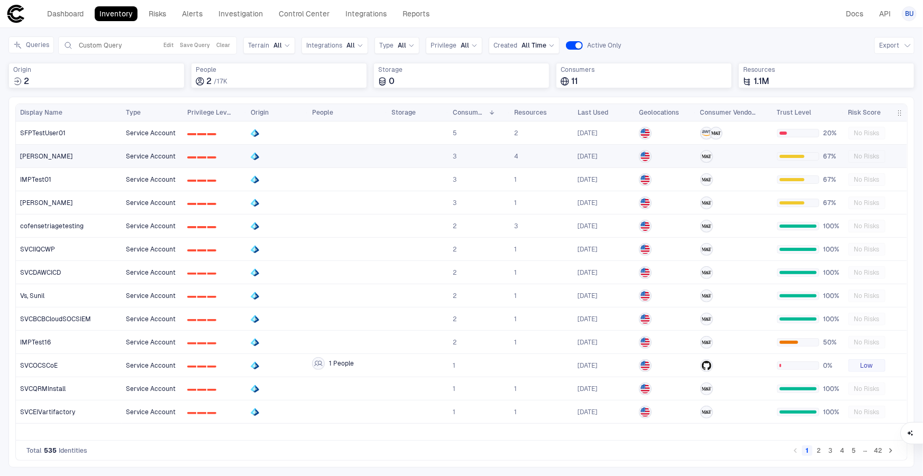
click at [60, 153] on span "Rivera-Salinas, Axel" at bounding box center [46, 156] width 52 height 8
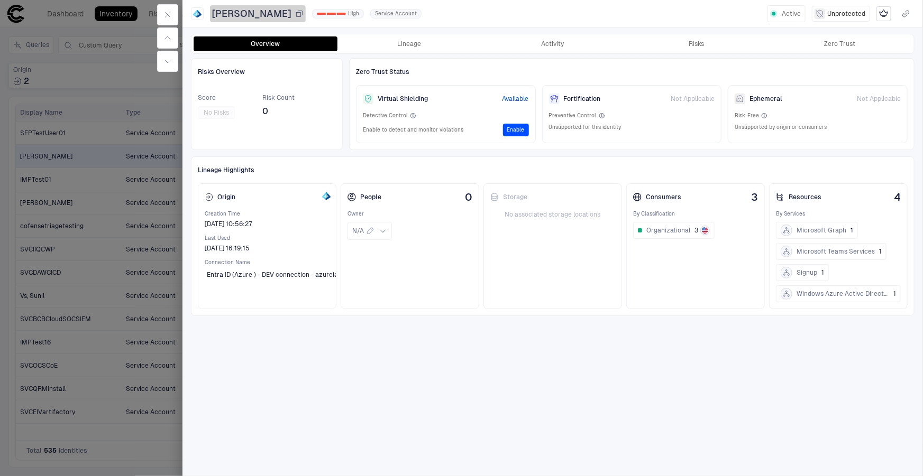
click at [304, 14] on icon "button" at bounding box center [299, 14] width 8 height 8
click at [207, 196] on icon at bounding box center [208, 197] width 4 height 3
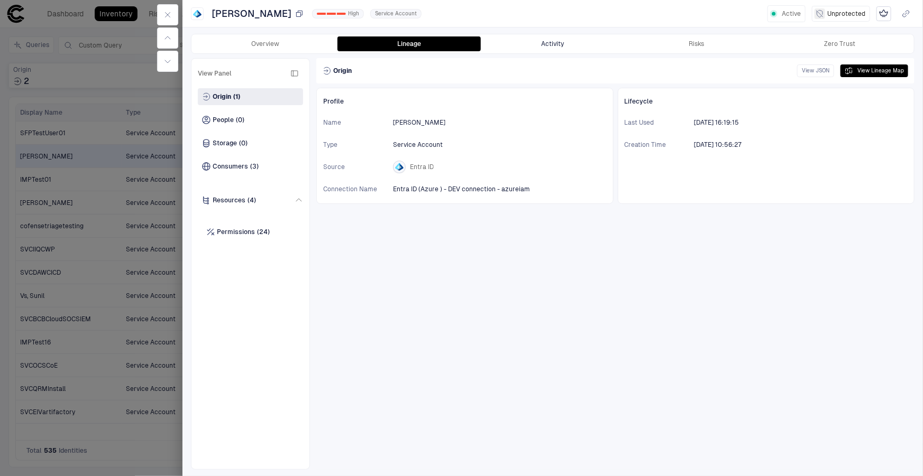
click at [558, 38] on button "Activity" at bounding box center [553, 43] width 144 height 15
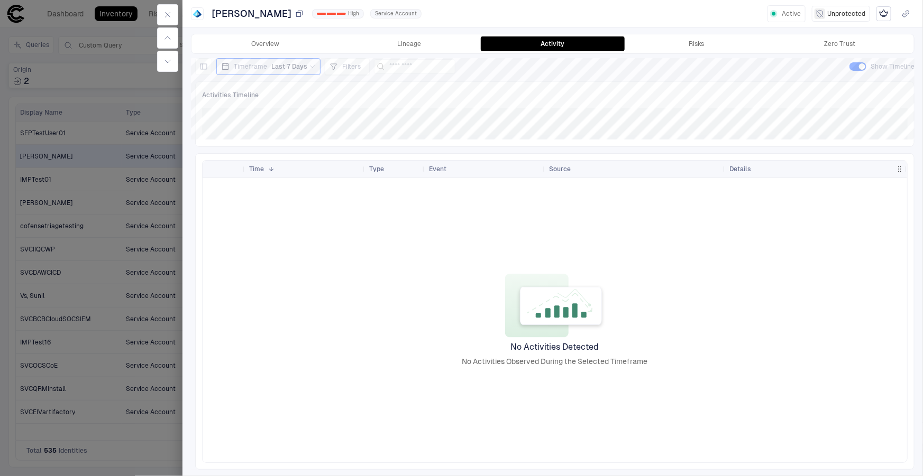
click at [307, 71] on div "Timeframe Last 7 Days" at bounding box center [268, 67] width 95 height 12
click at [260, 171] on span "Last 90 Days" at bounding box center [250, 173] width 39 height 8
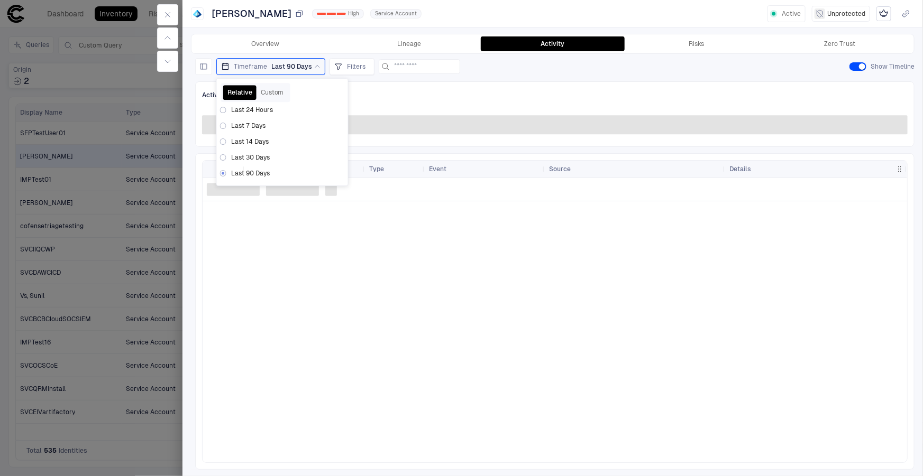
click at [611, 90] on div "Activities Timeline" at bounding box center [554, 95] width 705 height 14
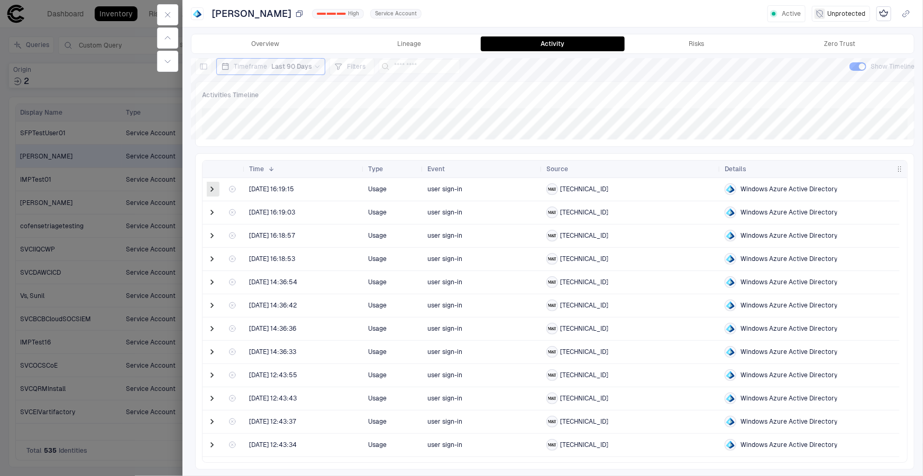
click at [209, 189] on span at bounding box center [212, 189] width 11 height 11
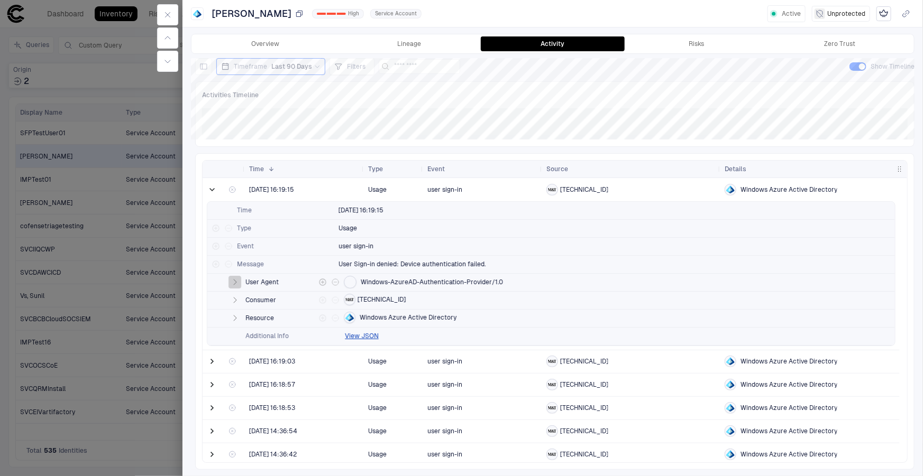
click at [235, 283] on icon "button" at bounding box center [235, 282] width 3 height 5
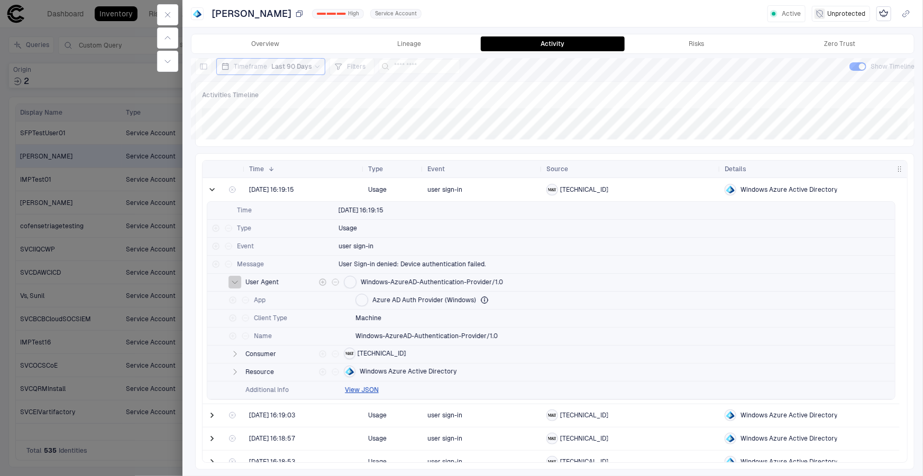
click at [235, 283] on icon "button" at bounding box center [234, 282] width 5 height 3
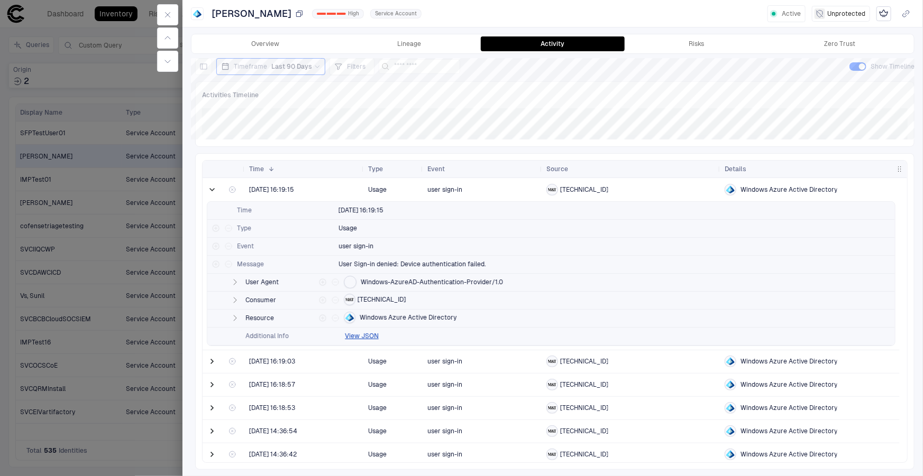
click at [140, 175] on div at bounding box center [461, 238] width 923 height 476
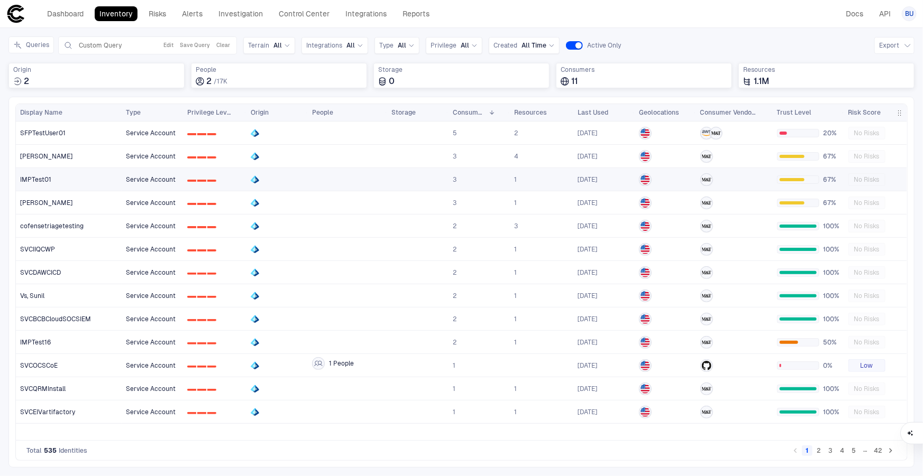
click at [71, 177] on div "IMPTest01" at bounding box center [69, 180] width 98 height 8
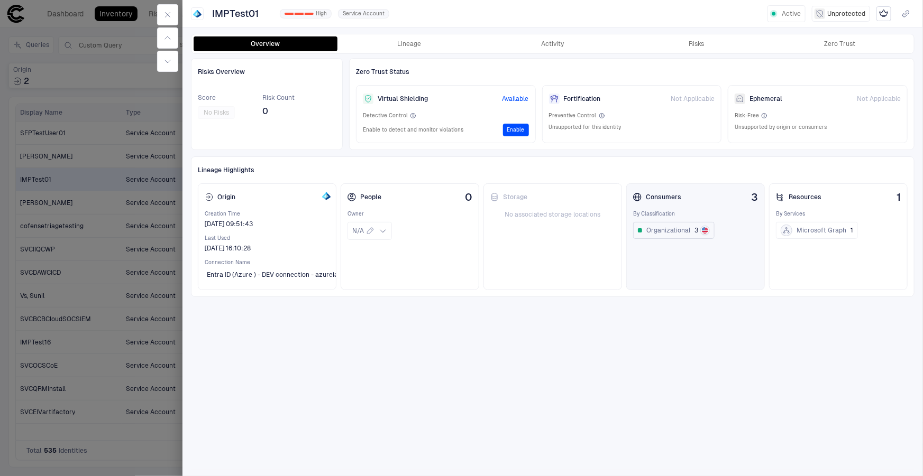
click at [681, 227] on span "Organizational" at bounding box center [668, 230] width 44 height 8
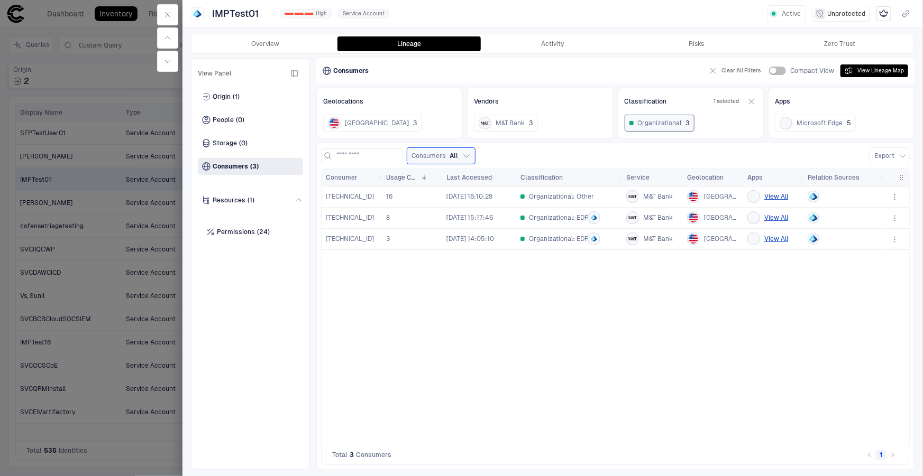
click at [895, 197] on icon "button" at bounding box center [894, 197] width 1 height 1
click at [776, 192] on div at bounding box center [461, 238] width 923 height 476
click at [775, 196] on button "View All" at bounding box center [776, 196] width 24 height 13
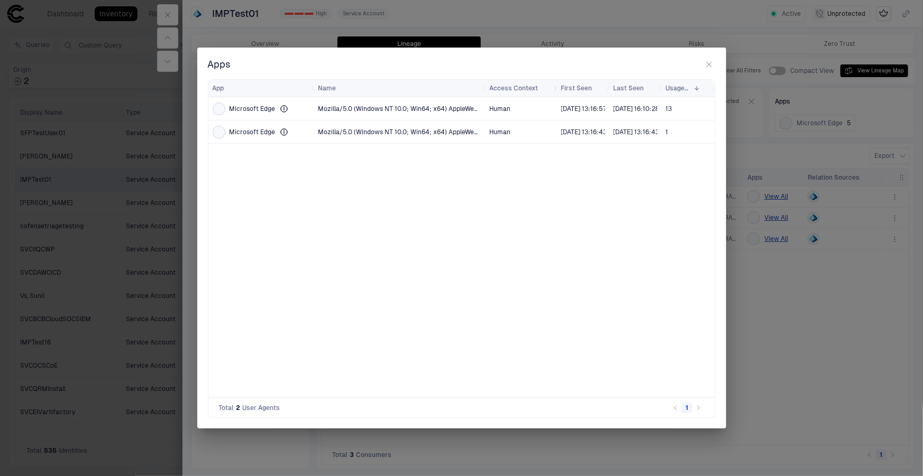
drag, startPoint x: 541, startPoint y: 90, endPoint x: 556, endPoint y: 91, distance: 14.3
click at [556, 91] on div at bounding box center [556, 88] width 4 height 17
click at [713, 65] on icon "button" at bounding box center [709, 64] width 8 height 8
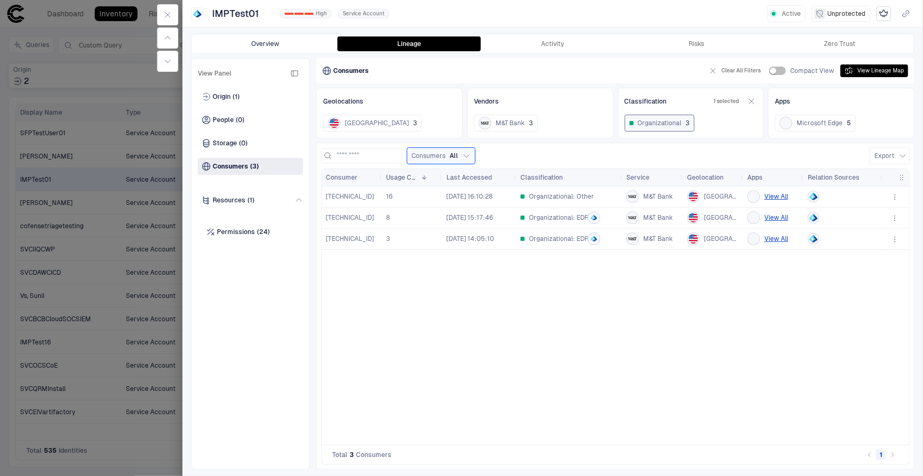
click at [264, 47] on button "Overview" at bounding box center [266, 43] width 144 height 15
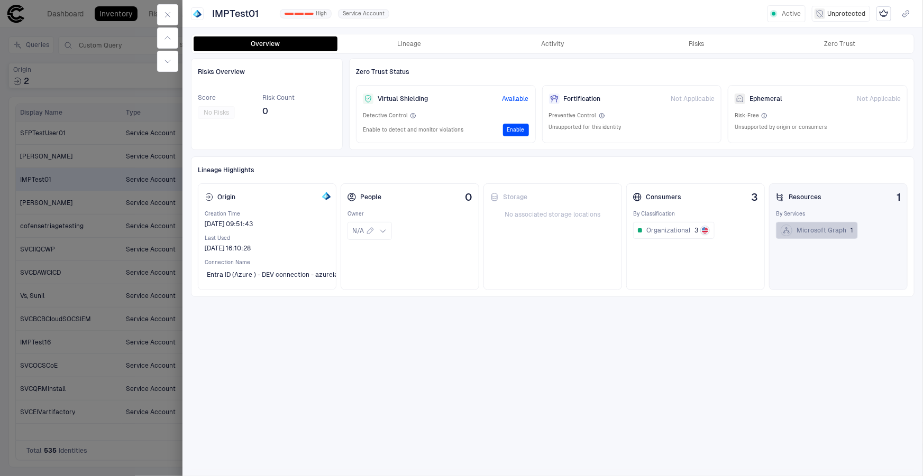
click at [825, 232] on span "Microsoft Graph" at bounding box center [821, 230] width 50 height 8
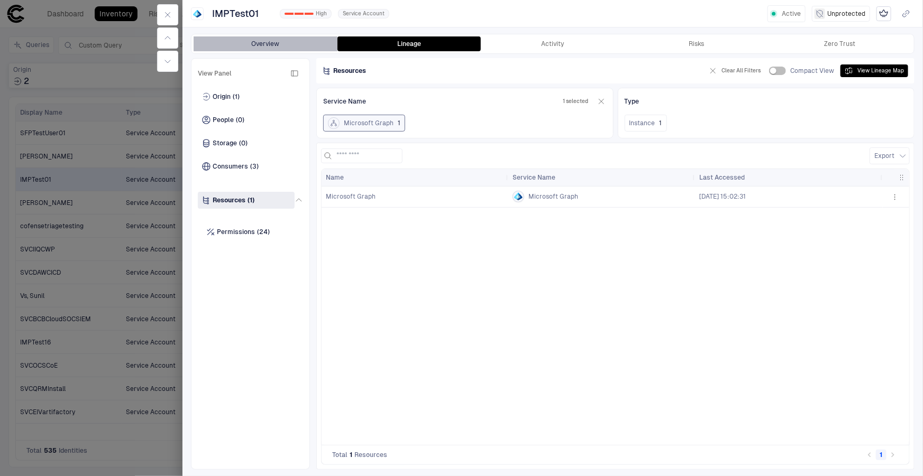
click at [298, 43] on button "Overview" at bounding box center [266, 43] width 144 height 15
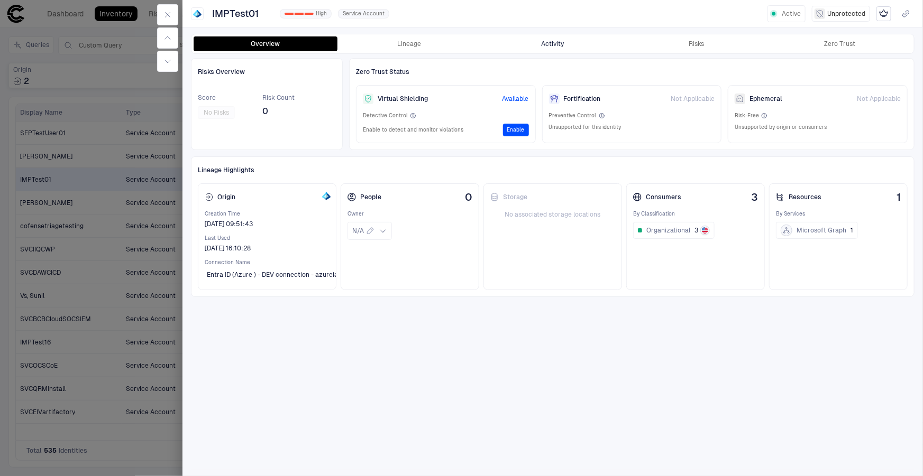
click at [596, 42] on button "Activity" at bounding box center [553, 43] width 144 height 15
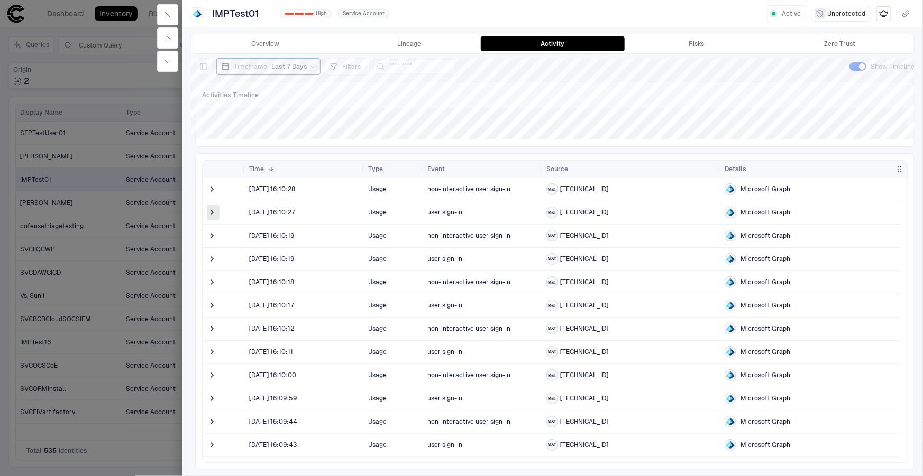
click at [210, 211] on span at bounding box center [212, 212] width 11 height 11
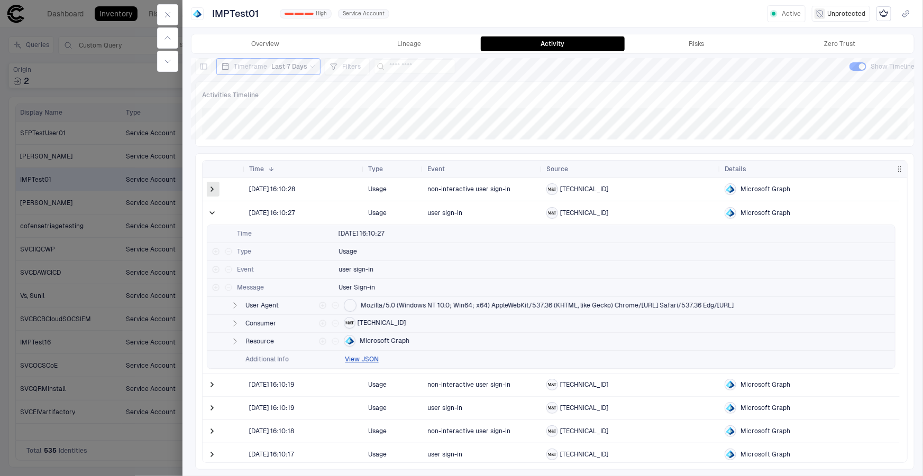
click at [212, 189] on span at bounding box center [212, 189] width 11 height 11
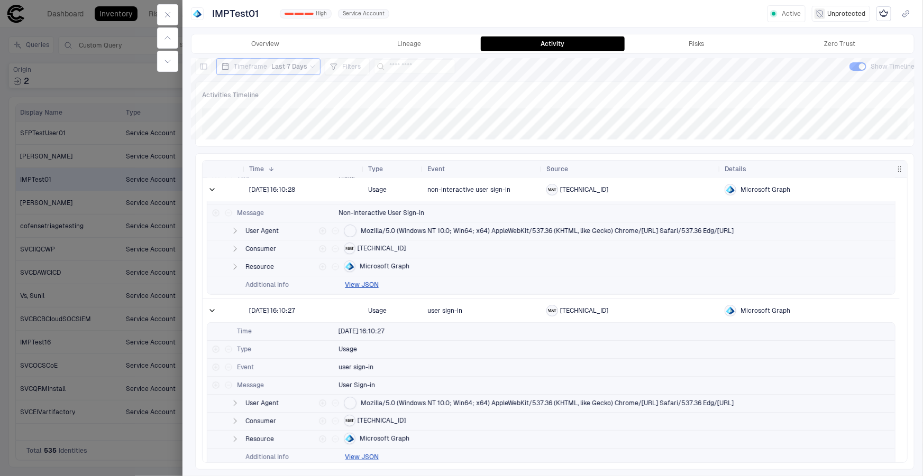
scroll to position [53, 0]
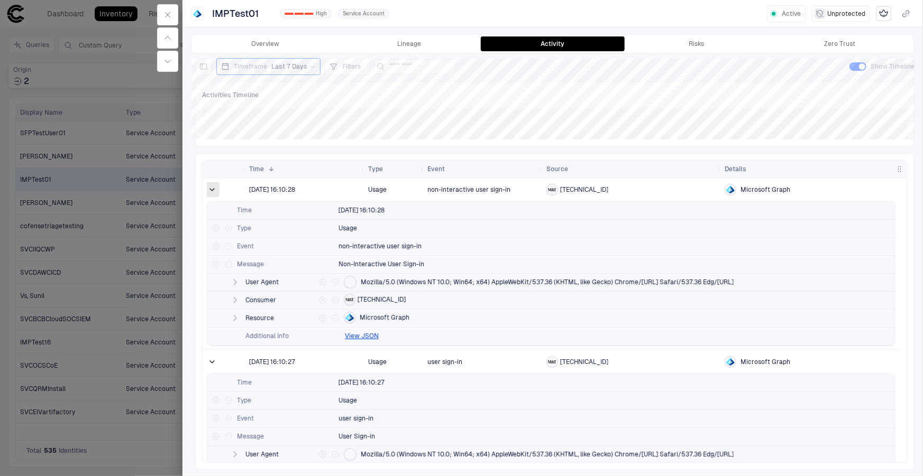
click at [215, 186] on span at bounding box center [212, 190] width 11 height 11
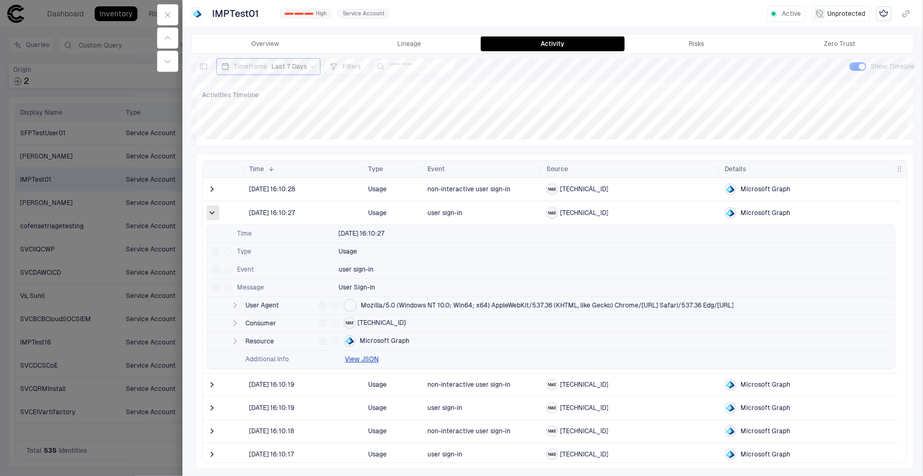
click at [211, 210] on span at bounding box center [212, 213] width 11 height 11
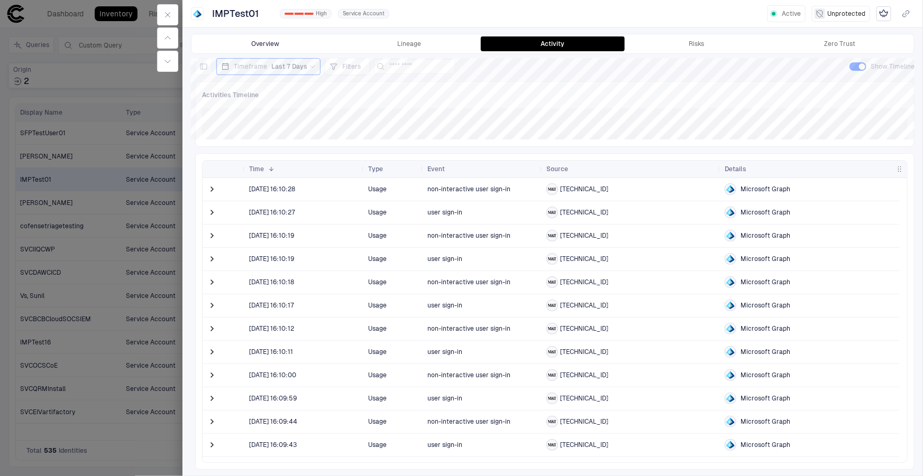
click at [295, 44] on button "Overview" at bounding box center [266, 43] width 144 height 15
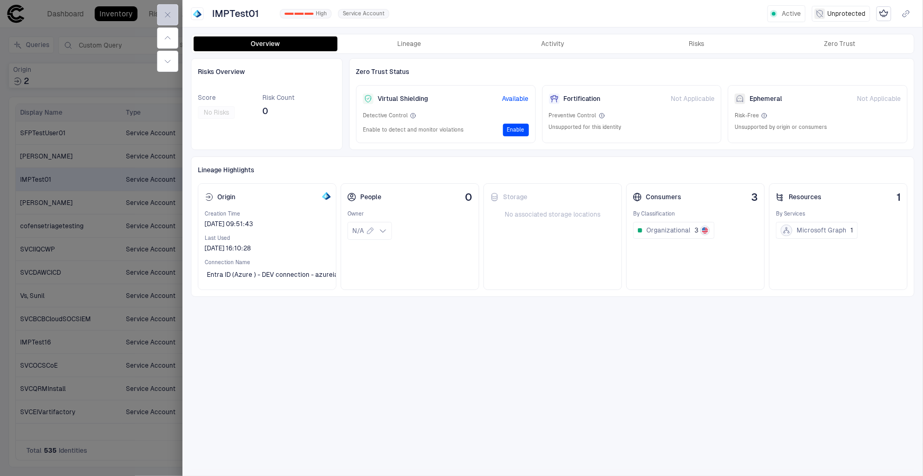
click at [163, 11] on icon "button" at bounding box center [167, 15] width 8 height 8
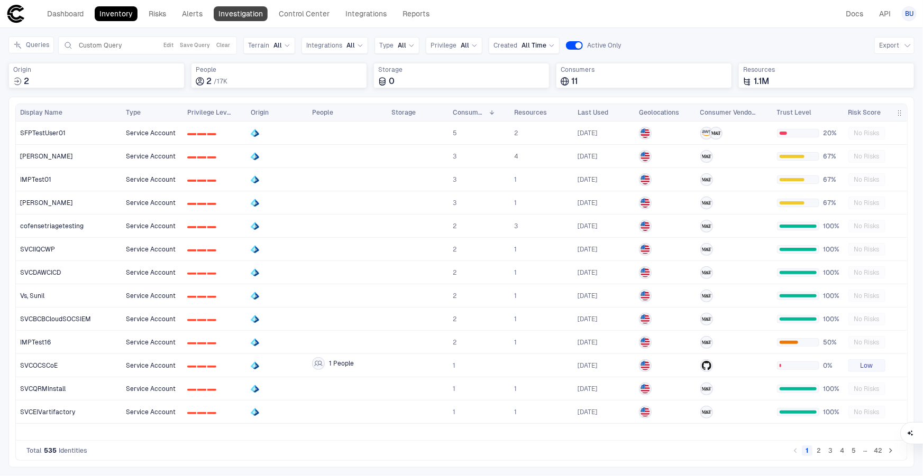
click at [233, 12] on link "Investigation" at bounding box center [241, 13] width 54 height 15
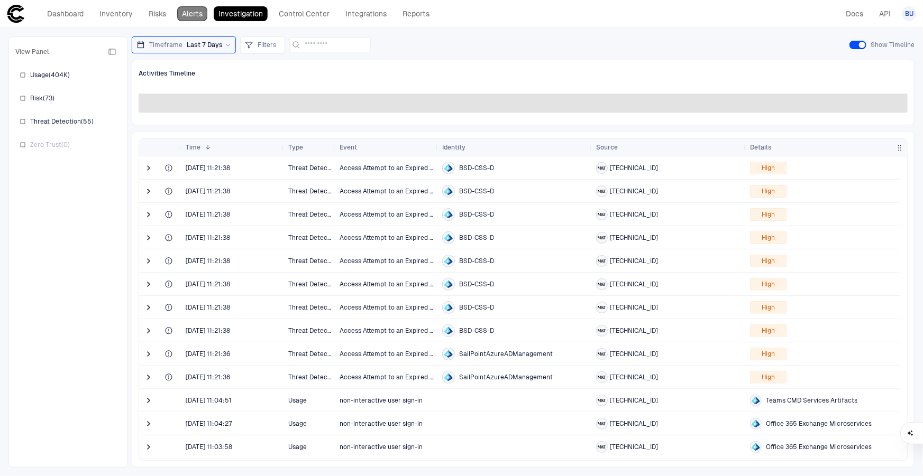
click at [191, 12] on link "Alerts" at bounding box center [192, 13] width 30 height 15
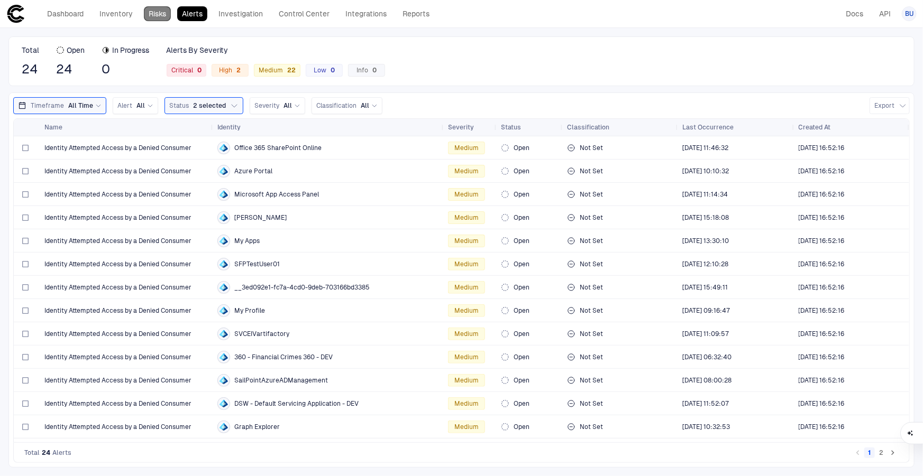
click at [164, 16] on link "Risks" at bounding box center [157, 13] width 27 height 15
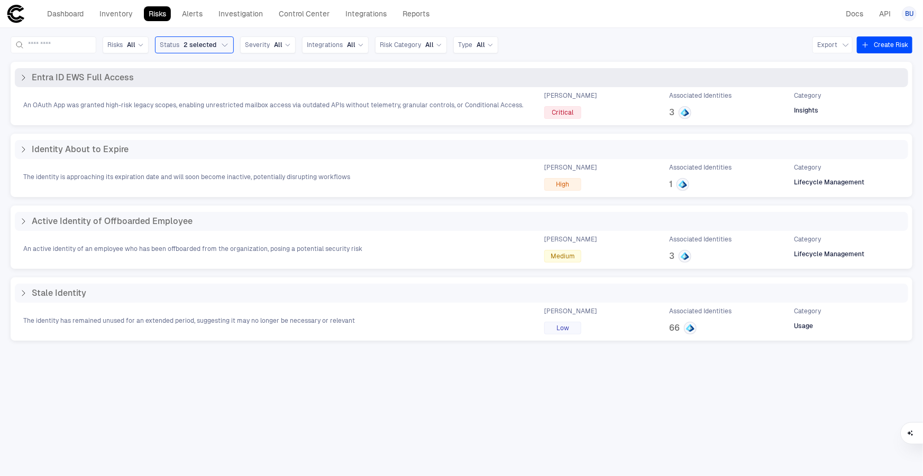
click at [24, 77] on icon at bounding box center [23, 77] width 3 height 5
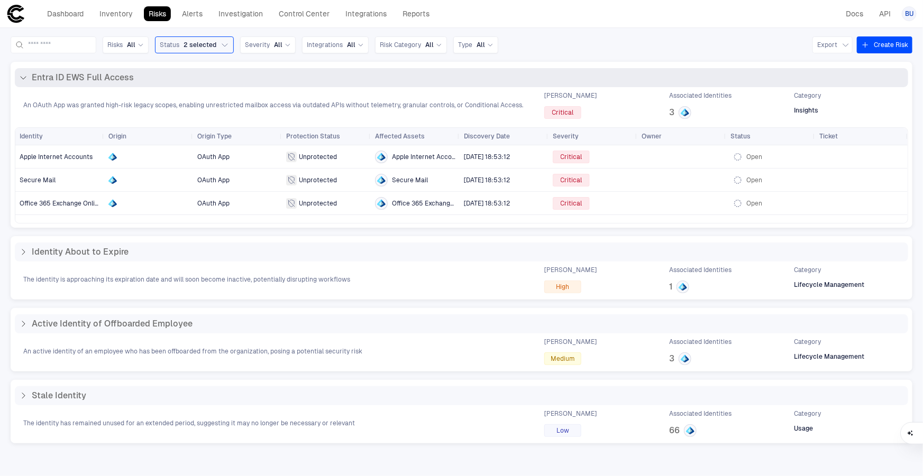
click at [69, 73] on span "Entra ID EWS Full Access" at bounding box center [83, 77] width 102 height 11
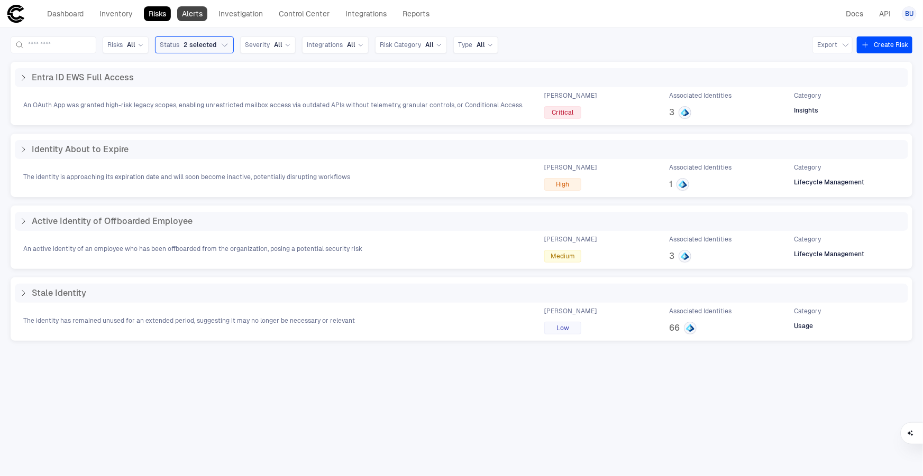
click at [192, 9] on link "Alerts" at bounding box center [192, 13] width 30 height 15
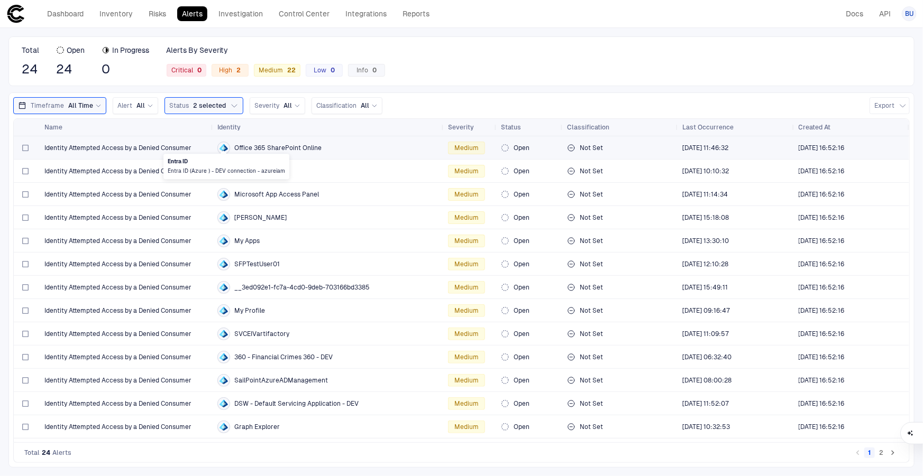
click at [224, 144] on icon at bounding box center [223, 148] width 8 height 8
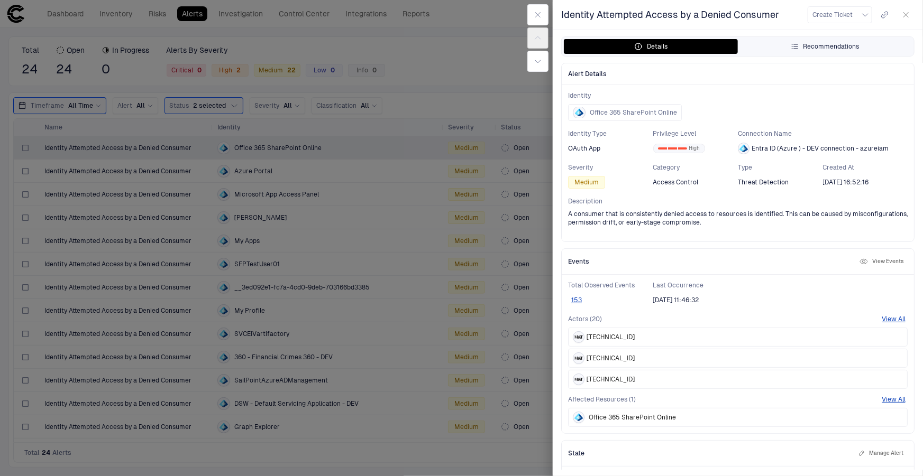
click at [795, 47] on icon "button" at bounding box center [794, 46] width 8 height 8
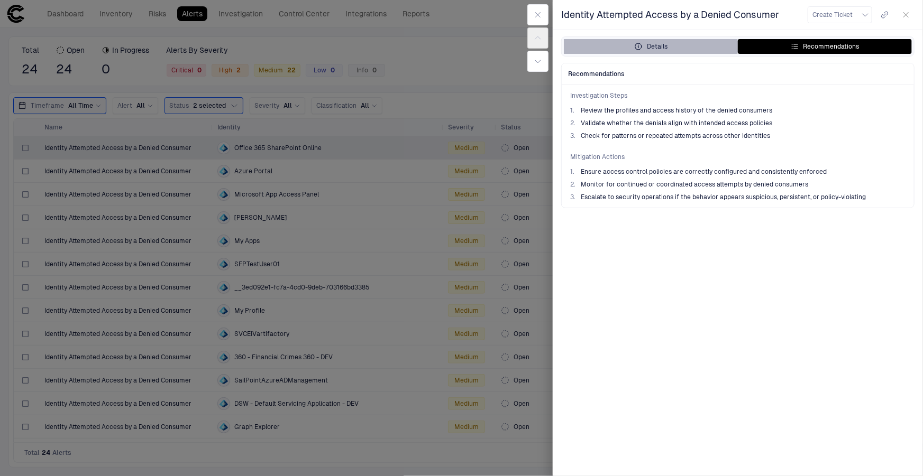
click at [661, 45] on div "Details" at bounding box center [650, 46] width 33 height 8
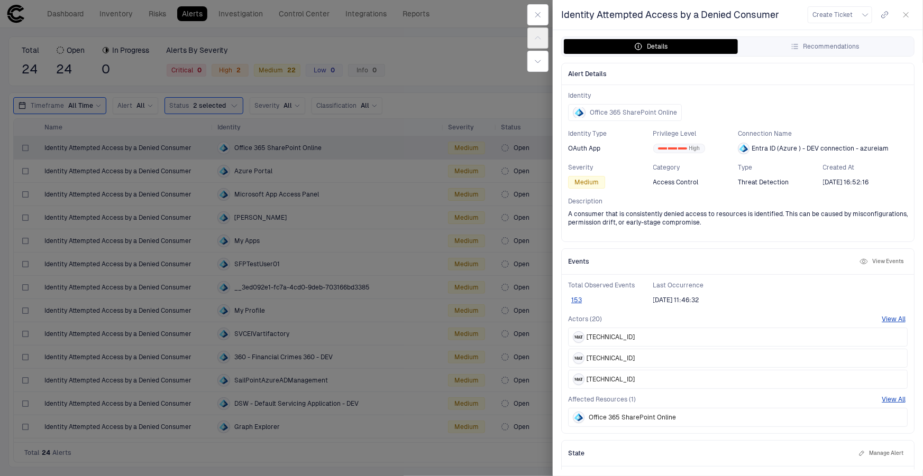
click at [452, 87] on div at bounding box center [461, 238] width 923 height 476
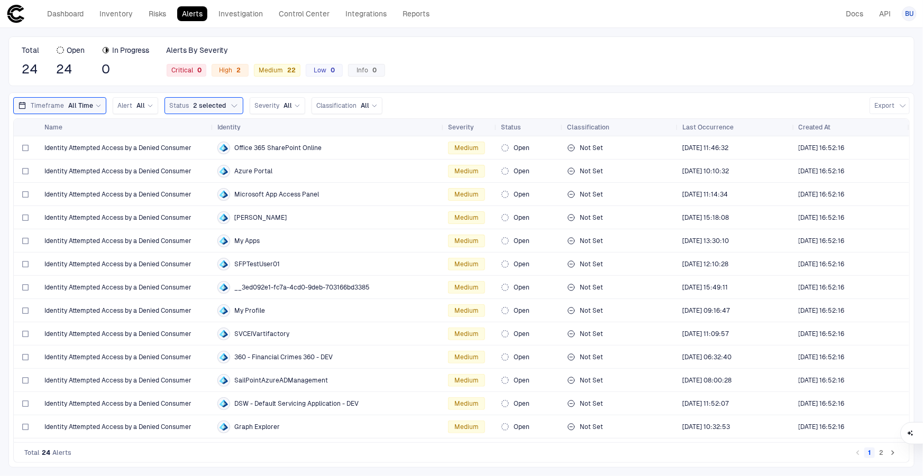
click at [905, 128] on div "Created At" at bounding box center [851, 127] width 115 height 17
click at [902, 126] on span at bounding box center [902, 127] width 6 height 6
click at [794, 70] on div "Total 24 Open 24 In Progress 0 Alerts By Severity Critical 0 High 2 Medium 22 L…" at bounding box center [461, 61] width 906 height 50
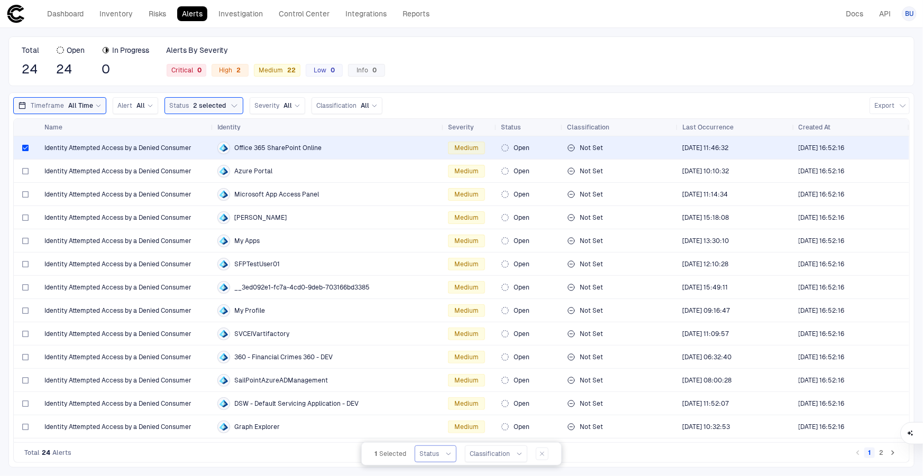
click at [446, 454] on icon at bounding box center [448, 454] width 6 height 6
click at [519, 452] on icon at bounding box center [519, 454] width 6 height 6
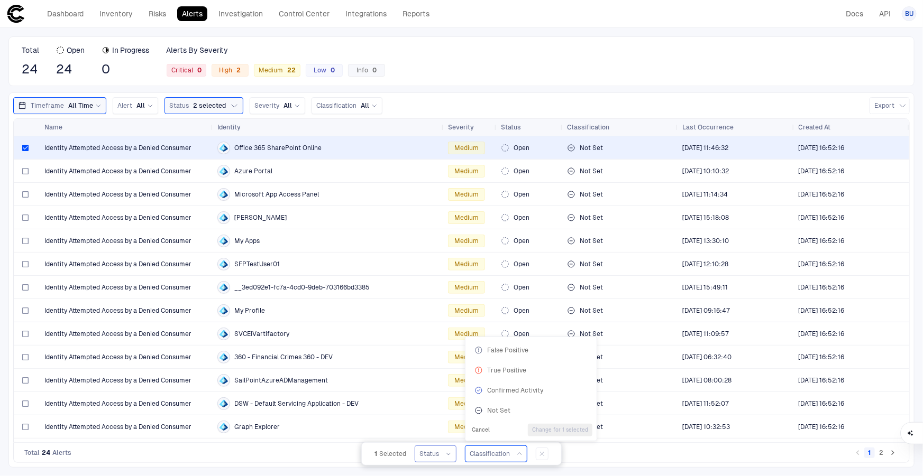
click at [447, 454] on icon at bounding box center [448, 454] width 6 height 6
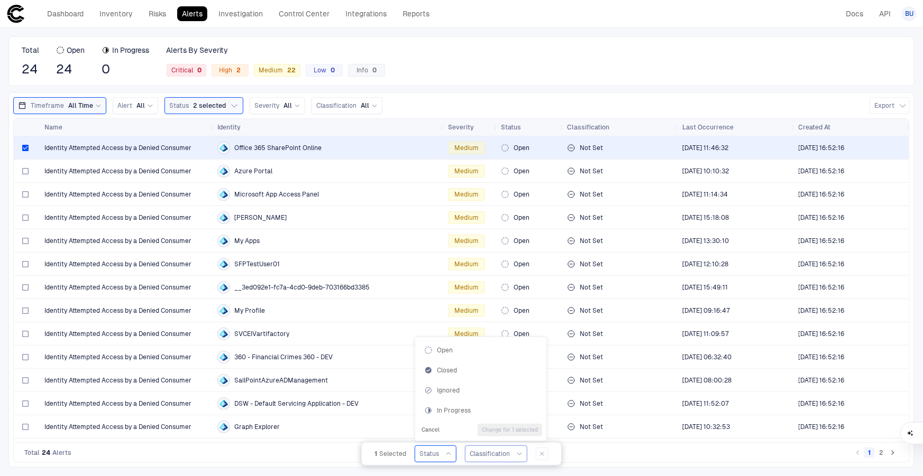
click at [501, 57] on div "Total 24 Open 24 In Progress 0 Alerts By Severity Critical 0 High 2 Medium 22 L…" at bounding box center [461, 61] width 906 height 50
click at [431, 452] on span "Status" at bounding box center [429, 454] width 20 height 8
click at [460, 411] on div "In Progress" at bounding box center [480, 411] width 113 height 8
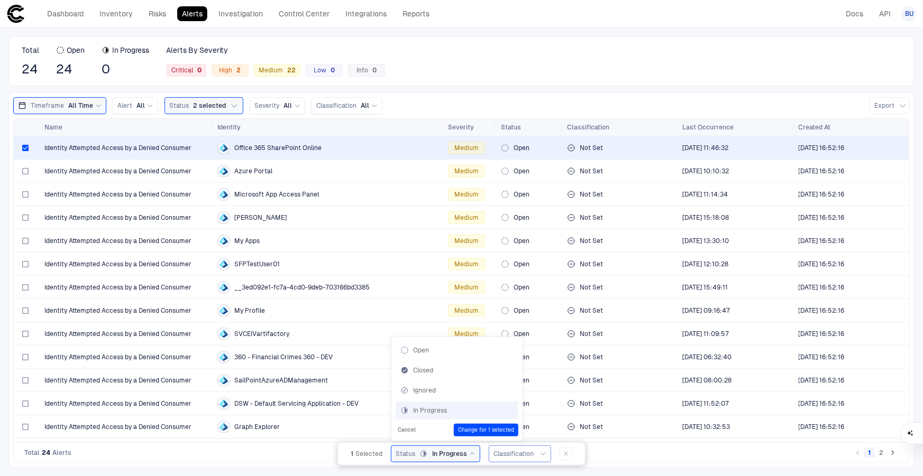
click at [510, 428] on button "Change for 1 selected" at bounding box center [486, 430] width 65 height 13
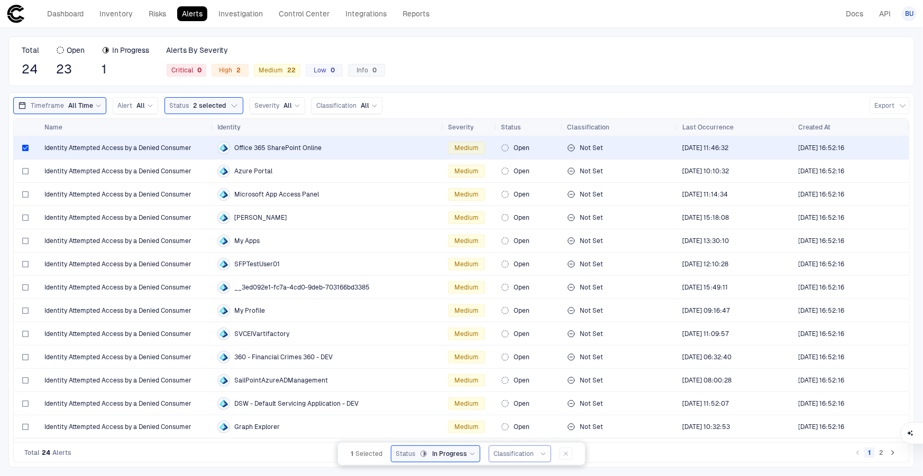
click at [520, 81] on div "Total 24 Open 23 In Progress 1 Alerts By Severity Critical 0 High 2 Medium 22 L…" at bounding box center [461, 61] width 906 height 50
click at [466, 454] on div "In Progress" at bounding box center [447, 454] width 56 height 8
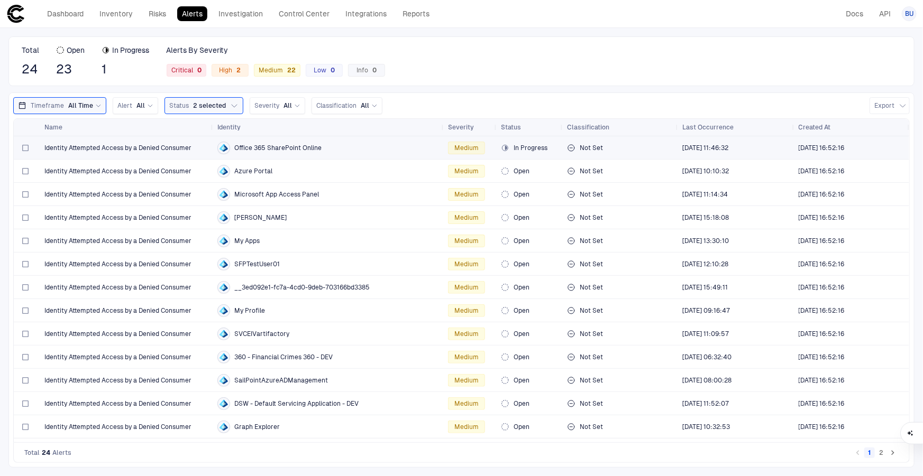
click at [225, 146] on icon at bounding box center [226, 148] width 4 height 6
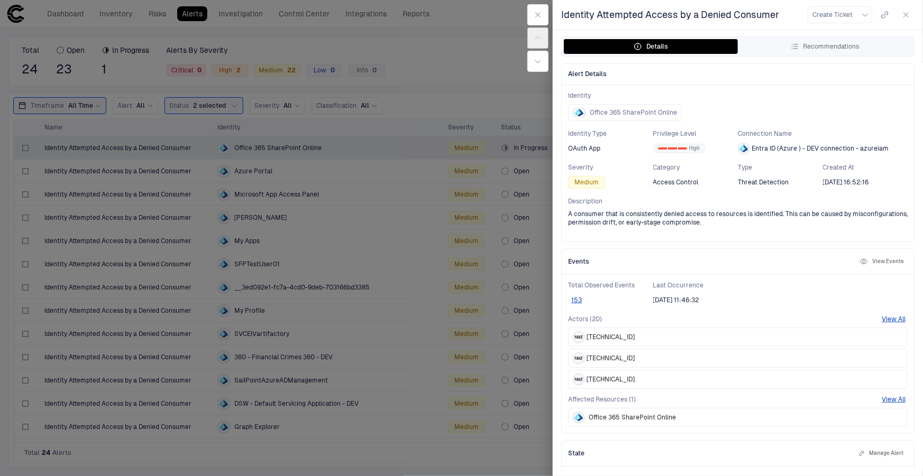
click at [417, 56] on div at bounding box center [461, 238] width 923 height 476
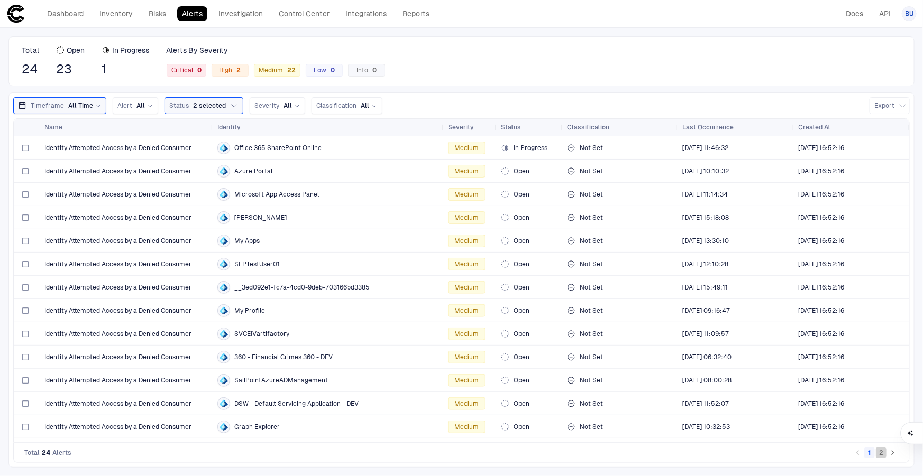
click at [880, 453] on button "2" at bounding box center [881, 453] width 11 height 11
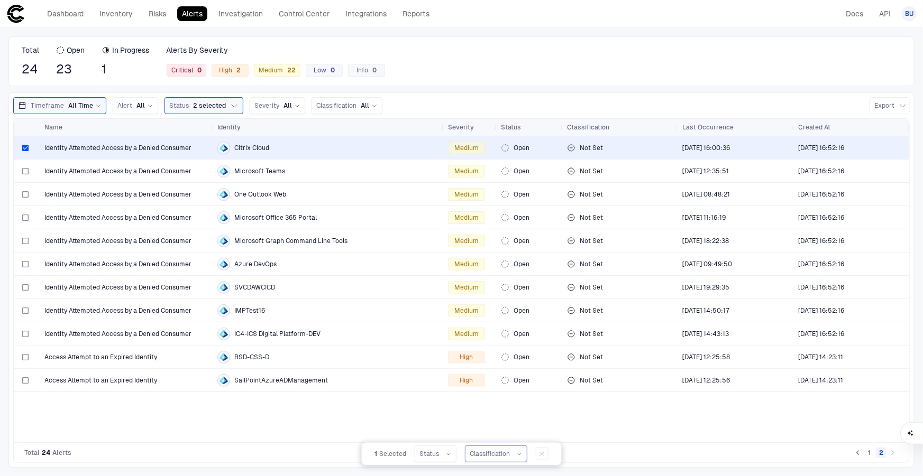
click at [500, 457] on span "Classification" at bounding box center [490, 454] width 40 height 8
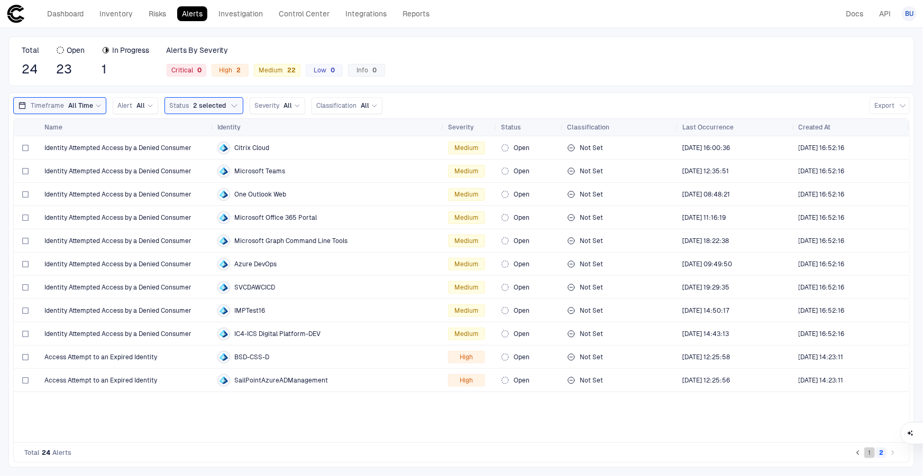
click at [869, 453] on button "1" at bounding box center [869, 453] width 11 height 11
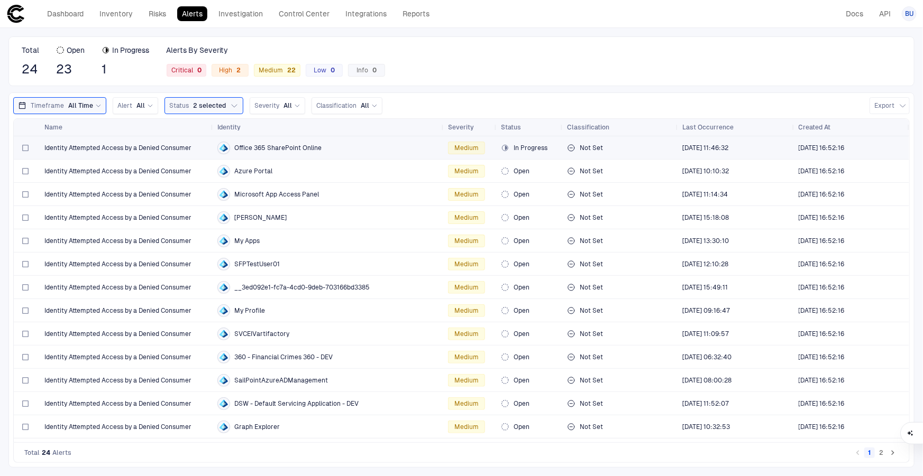
click at [280, 146] on span "Office 365 SharePoint Online" at bounding box center [277, 148] width 87 height 8
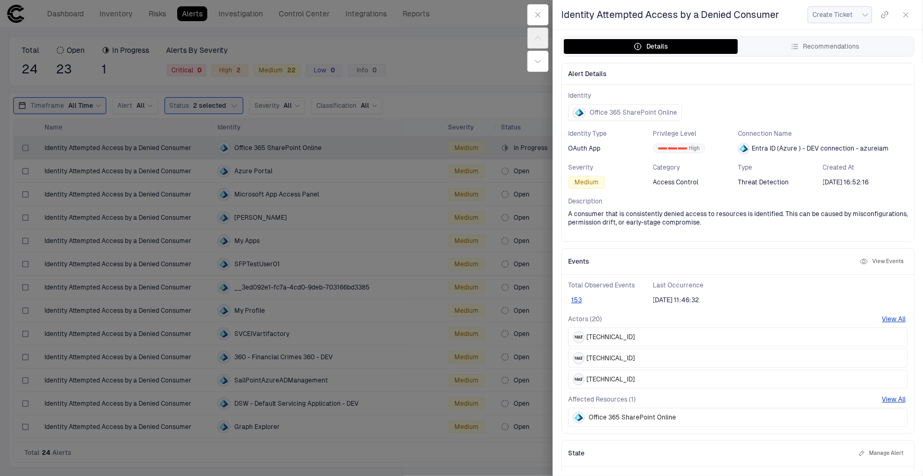
click at [865, 12] on icon "button" at bounding box center [865, 15] width 8 height 8
click at [778, 94] on div at bounding box center [461, 238] width 923 height 476
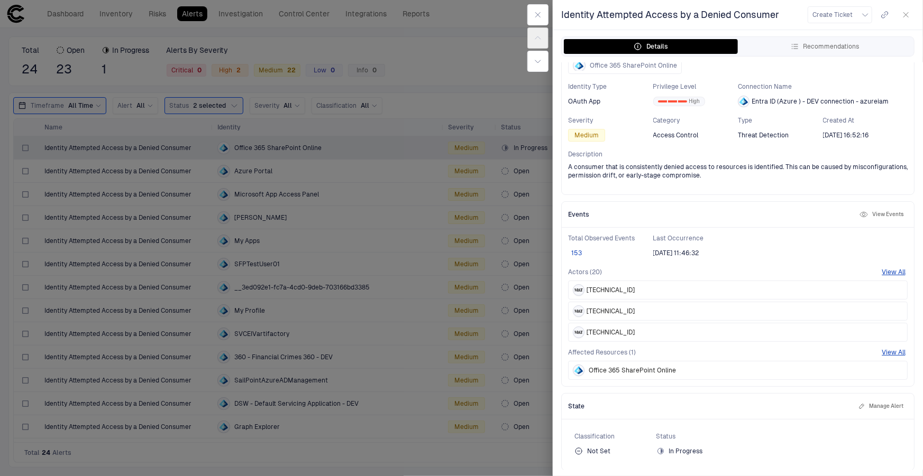
click at [582, 256] on button "153" at bounding box center [576, 253] width 17 height 8
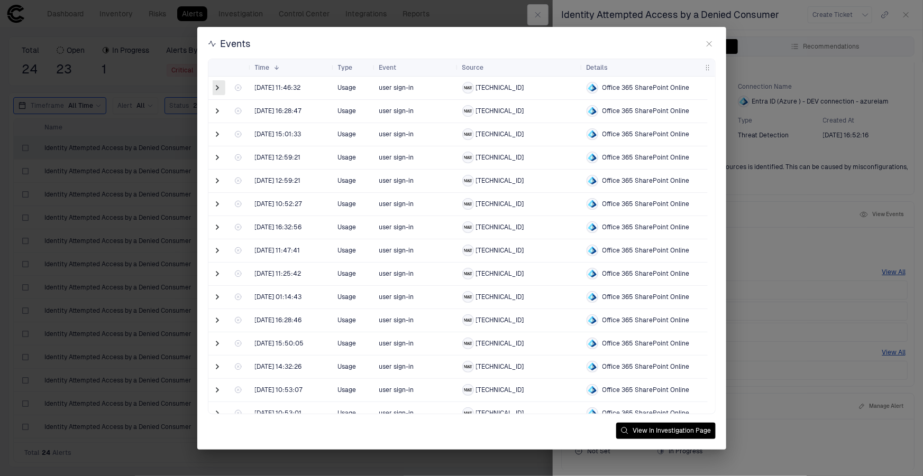
click at [220, 89] on span at bounding box center [218, 87] width 11 height 11
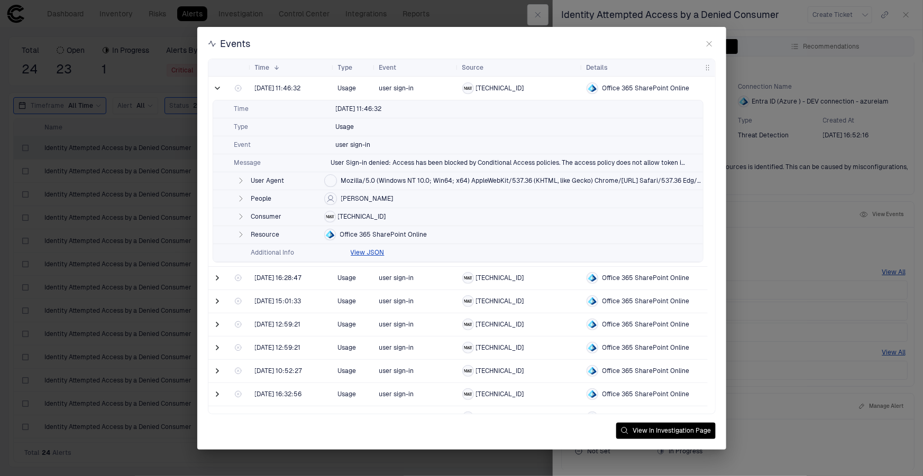
click at [240, 198] on icon "button" at bounding box center [241, 198] width 3 height 5
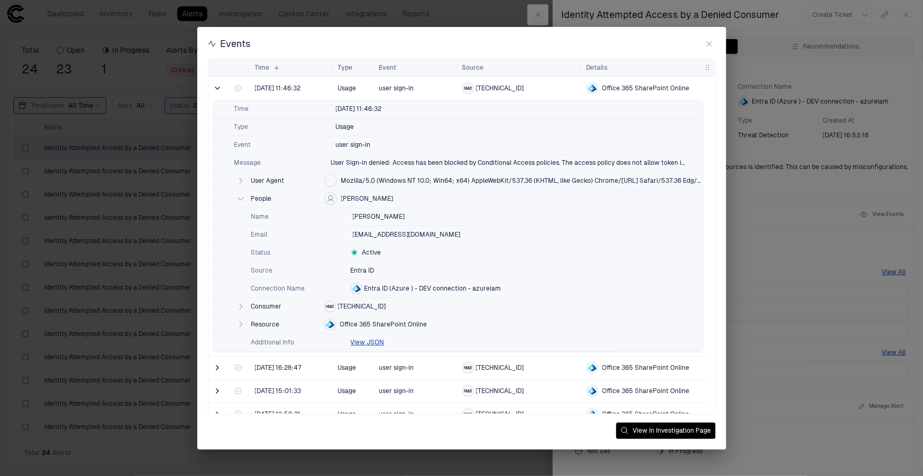
click at [781, 252] on div "Events Drag here to set row groups Drag here to set column labels Time 1 Type" at bounding box center [461, 238] width 923 height 476
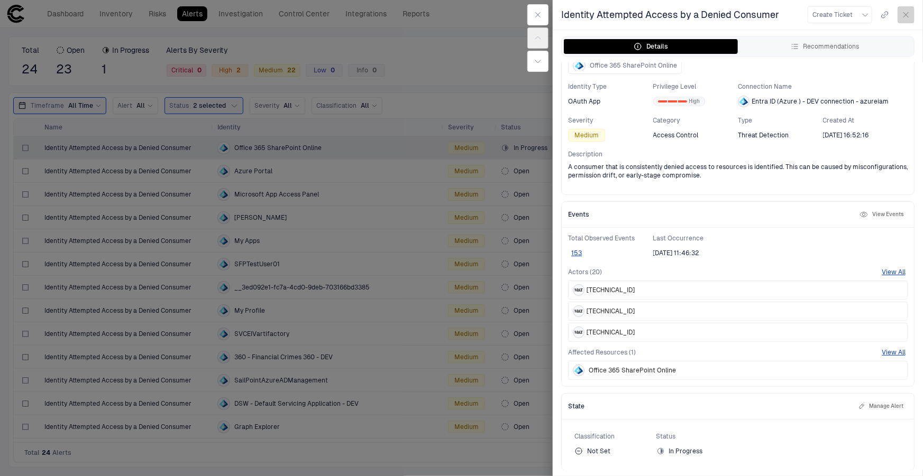
click at [908, 14] on icon "button" at bounding box center [906, 15] width 8 height 8
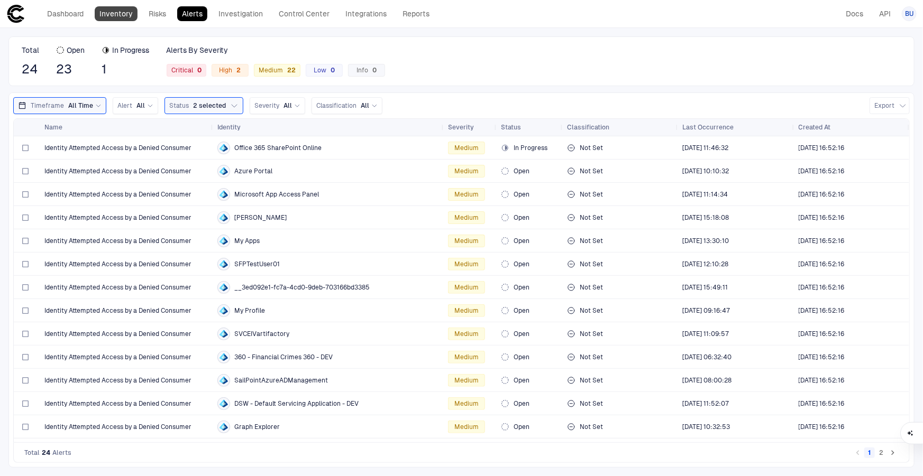
click at [108, 9] on link "Inventory" at bounding box center [116, 13] width 43 height 15
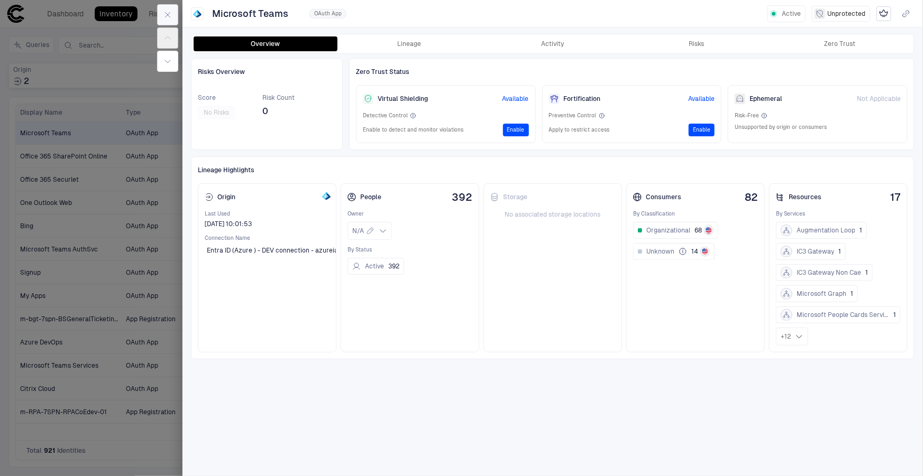
click at [167, 12] on icon "button" at bounding box center [167, 15] width 8 height 8
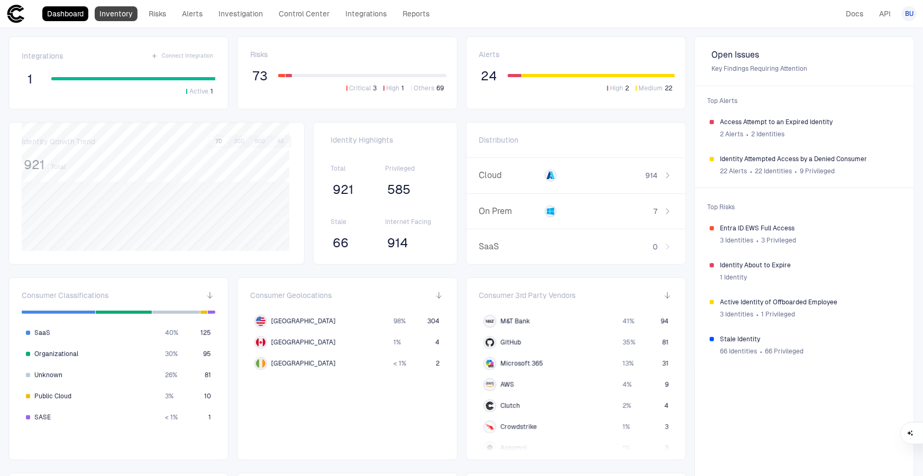
click at [111, 10] on link "Inventory" at bounding box center [116, 13] width 43 height 15
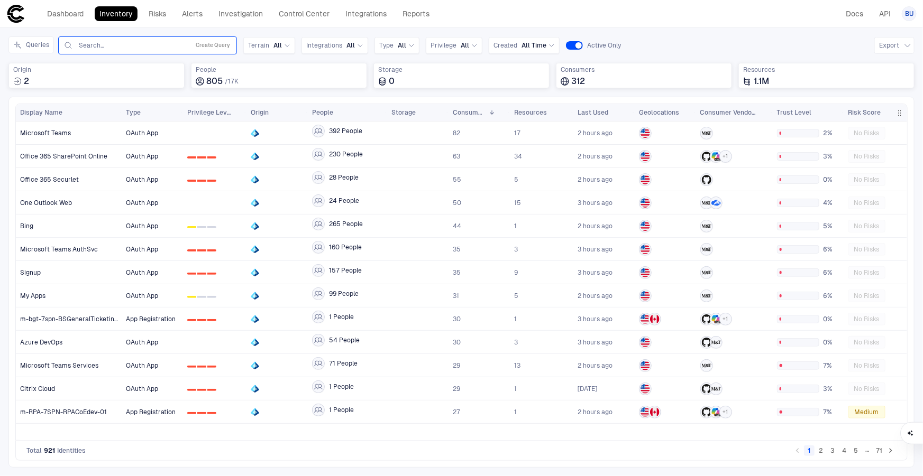
click at [97, 43] on input "text" at bounding box center [131, 45] width 107 height 8
type input "******"
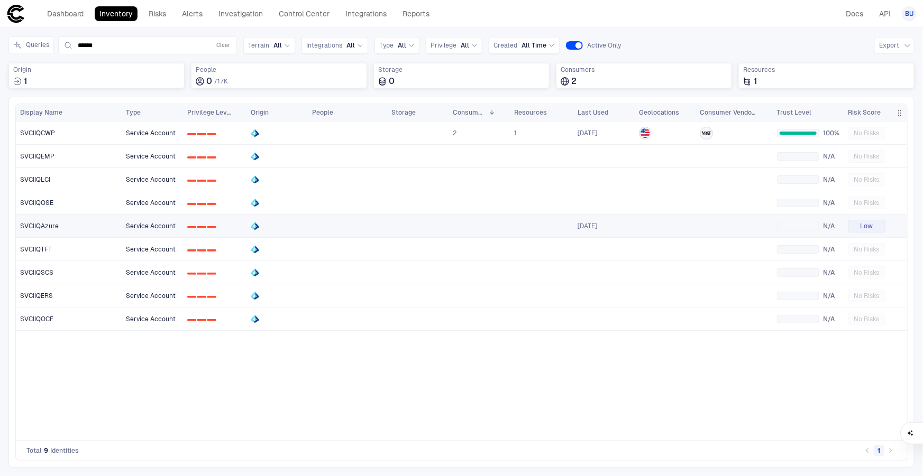
click at [67, 222] on div "SVCIIQAzure" at bounding box center [69, 226] width 98 height 8
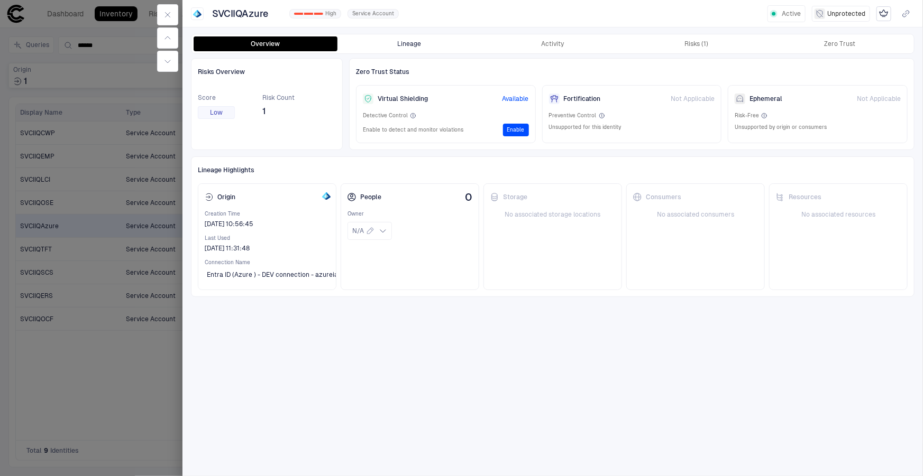
click at [400, 41] on button "Lineage" at bounding box center [409, 43] width 144 height 15
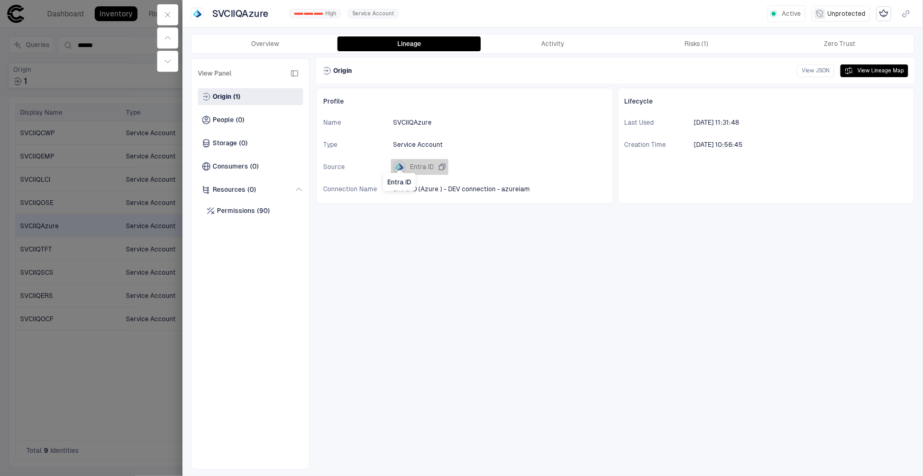
click at [399, 166] on icon "Entra ID" at bounding box center [400, 168] width 2 height 4
click at [591, 38] on button "Activity" at bounding box center [553, 43] width 144 height 15
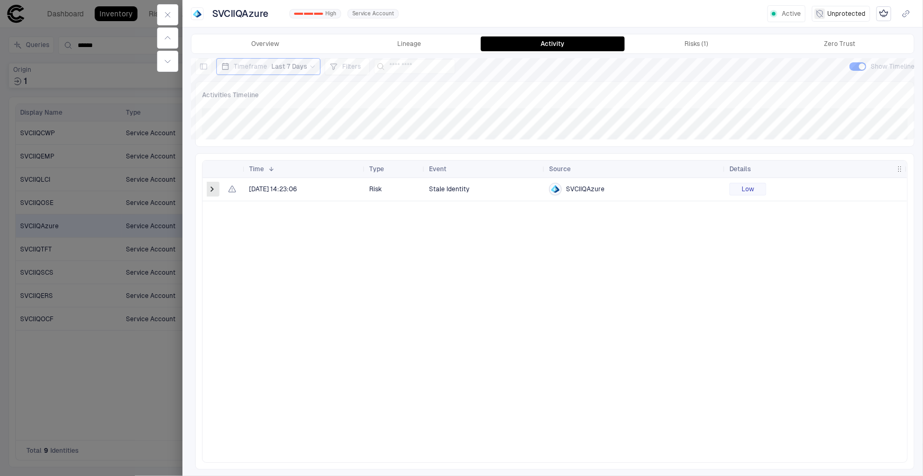
click at [212, 186] on span at bounding box center [212, 189] width 11 height 11
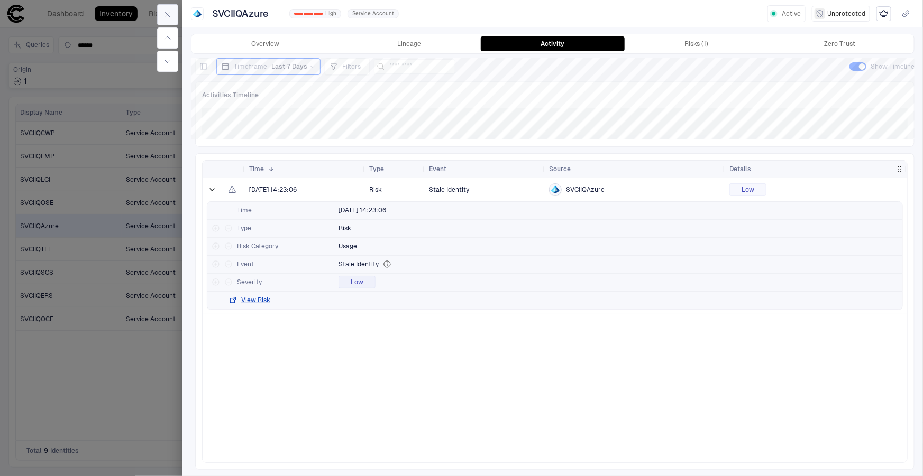
click at [170, 13] on icon "button" at bounding box center [167, 15] width 8 height 8
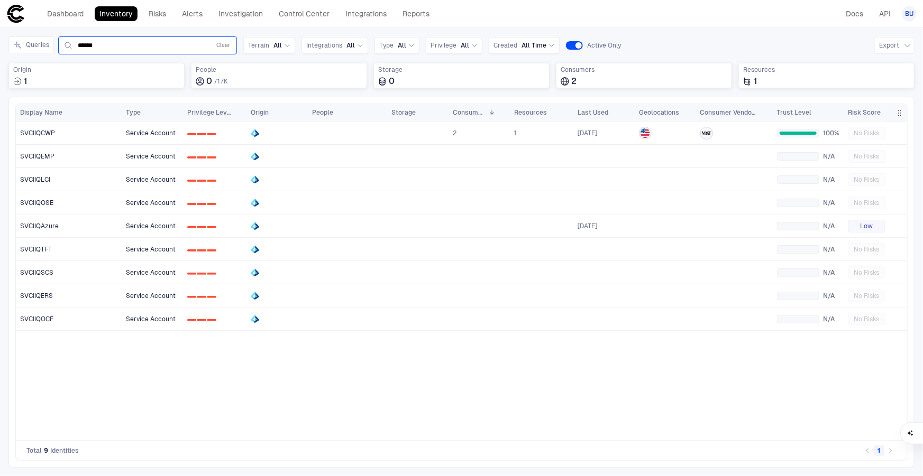
drag, startPoint x: 217, startPoint y: 44, endPoint x: 189, endPoint y: 43, distance: 28.1
click at [217, 44] on button "Clear" at bounding box center [223, 45] width 18 height 13
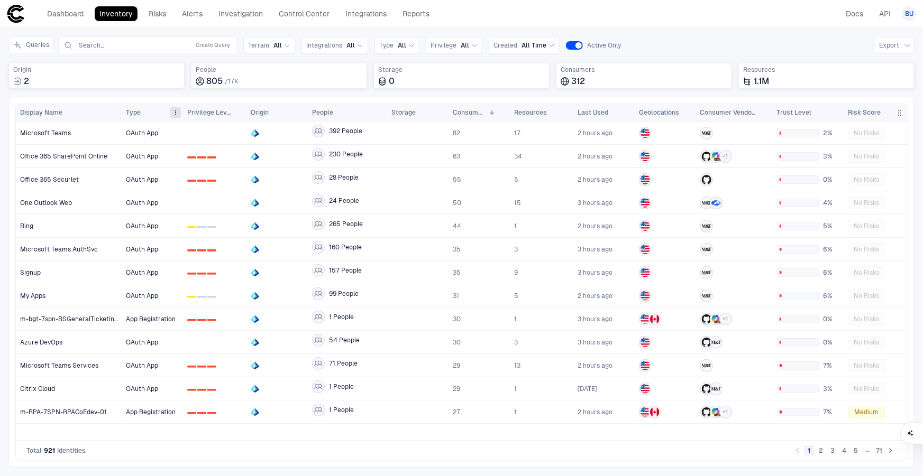
click at [174, 115] on span at bounding box center [175, 112] width 6 height 6
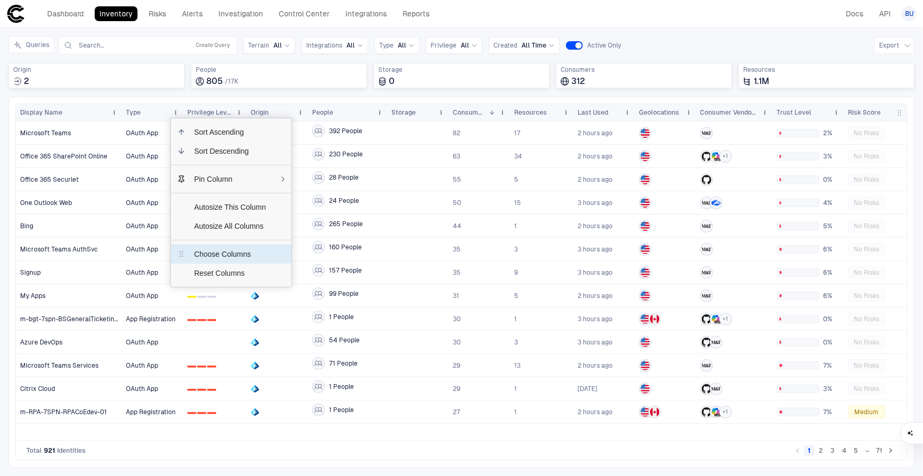
click at [206, 251] on span "Choose Columns" at bounding box center [230, 254] width 89 height 19
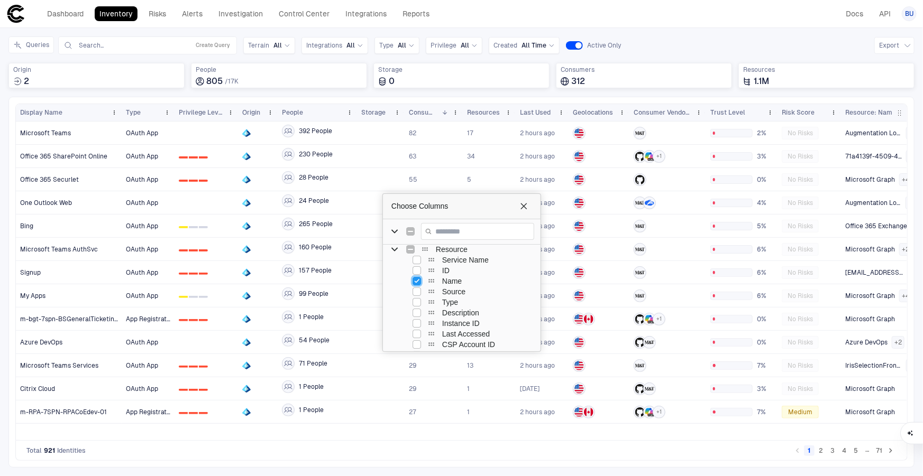
scroll to position [0, 18]
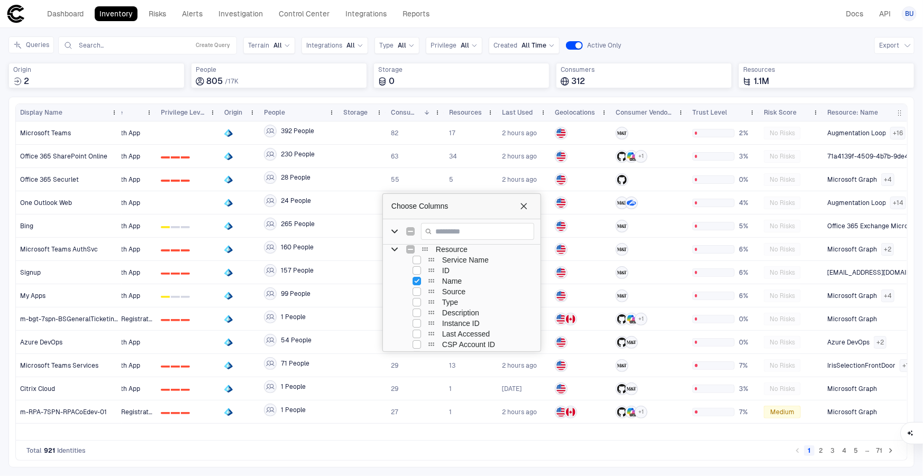
drag, startPoint x: 905, startPoint y: 112, endPoint x: 1046, endPoint y: 106, distance: 141.3
click at [922, 106] on html "defs Dashboard Inventory Risks Alerts Investigation Control Center Integrations…" at bounding box center [461, 238] width 923 height 476
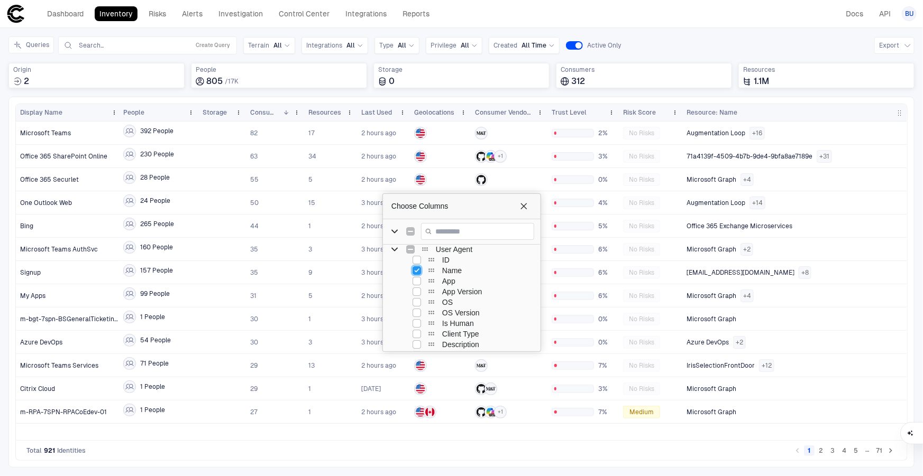
scroll to position [0, 243]
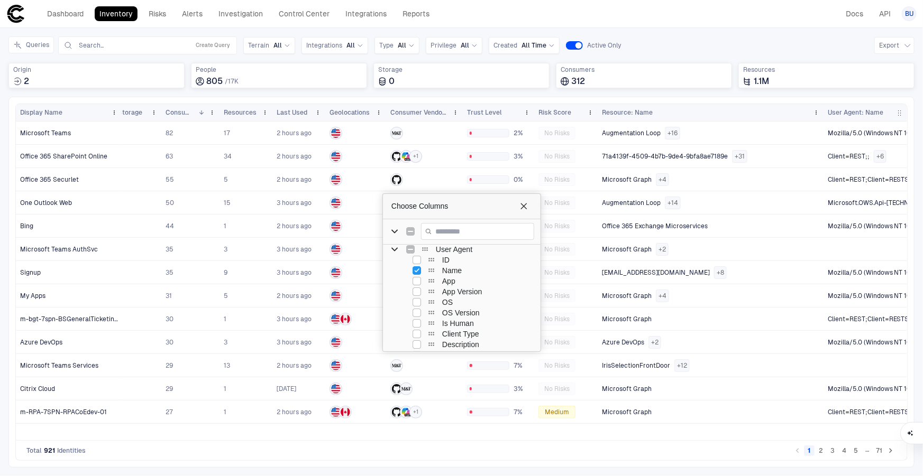
drag, startPoint x: 907, startPoint y: 111, endPoint x: 1190, endPoint y: 105, distance: 283.5
click at [922, 105] on html "defs Dashboard Inventory Risks Alerts Investigation Control Center Integrations…" at bounding box center [461, 238] width 923 height 476
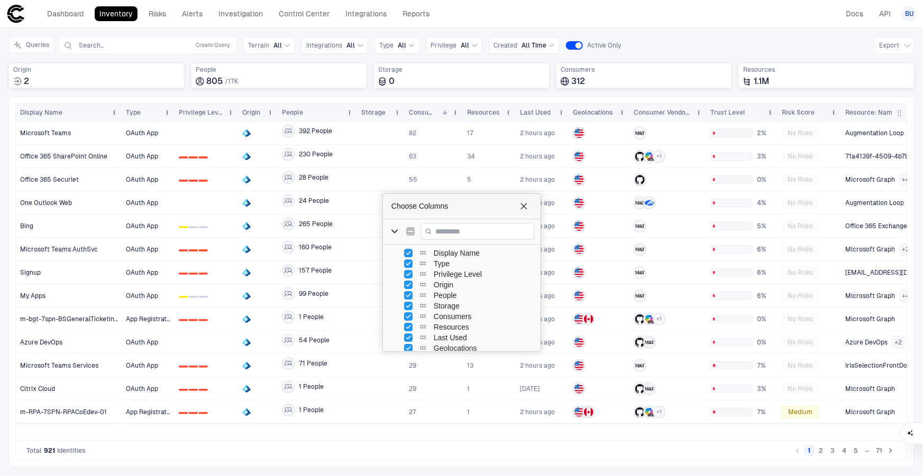
drag, startPoint x: 275, startPoint y: 113, endPoint x: 269, endPoint y: 106, distance: 9.0
click at [269, 106] on div "Origin" at bounding box center [258, 112] width 40 height 17
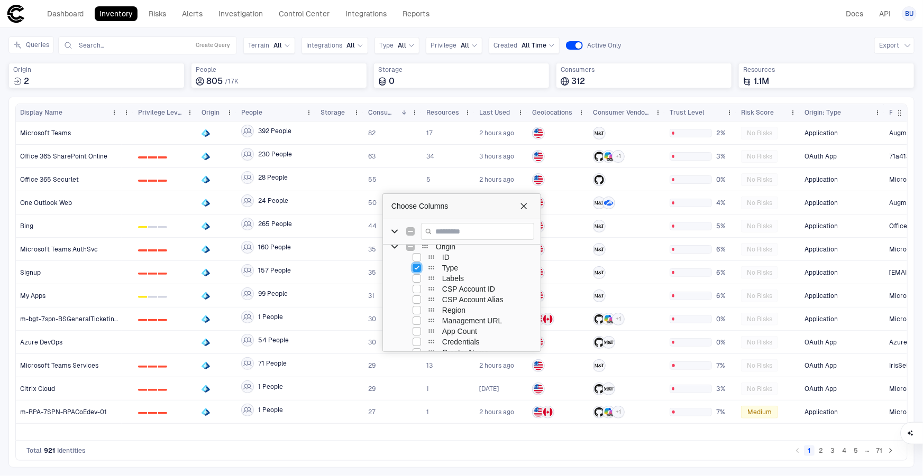
scroll to position [0, 54]
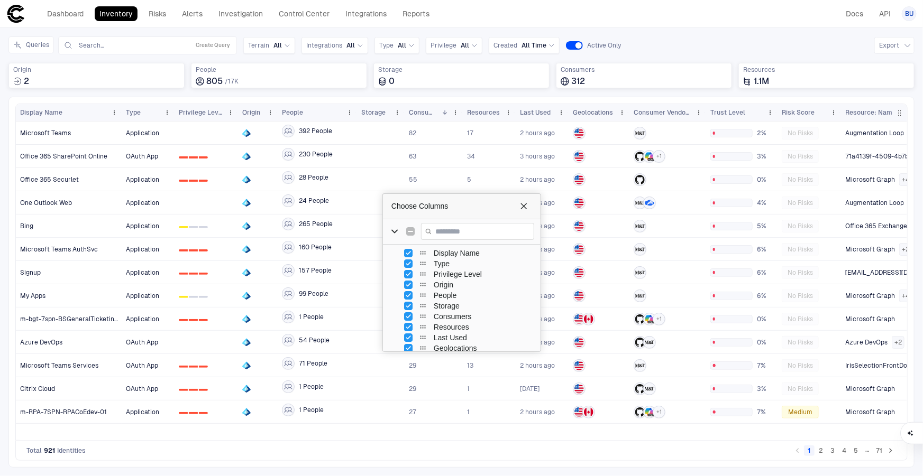
click at [187, 455] on div "Total 921 Identities 1 2 3 4 5 … 71" at bounding box center [461, 451] width 892 height 20
click at [523, 202] on span "Choose Columns" at bounding box center [523, 206] width 8 height 8
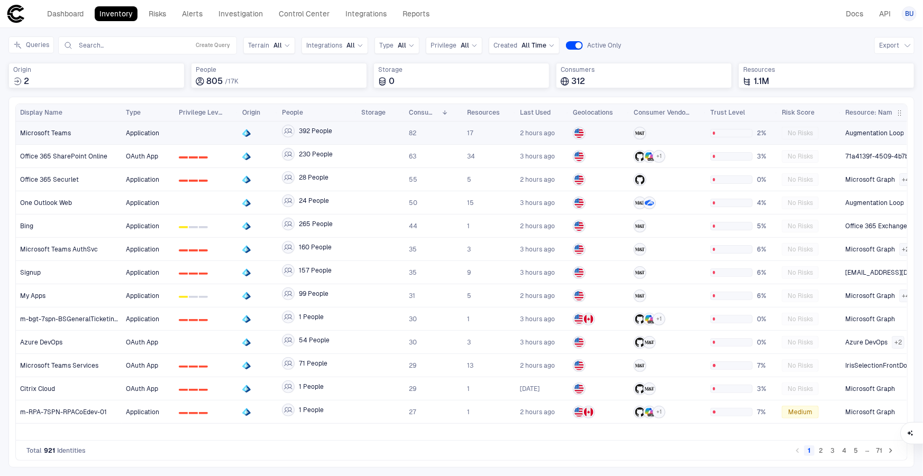
click at [37, 132] on span "Microsoft Teams" at bounding box center [45, 133] width 51 height 8
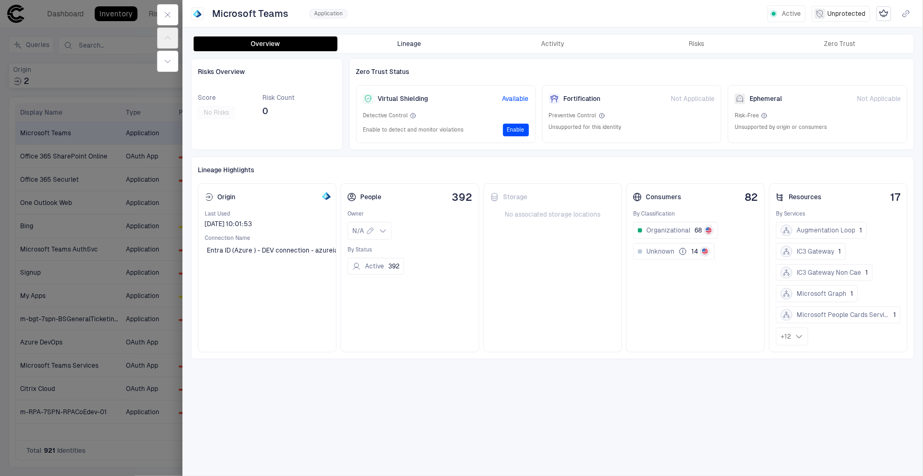
click at [424, 42] on button "Lineage" at bounding box center [409, 43] width 144 height 15
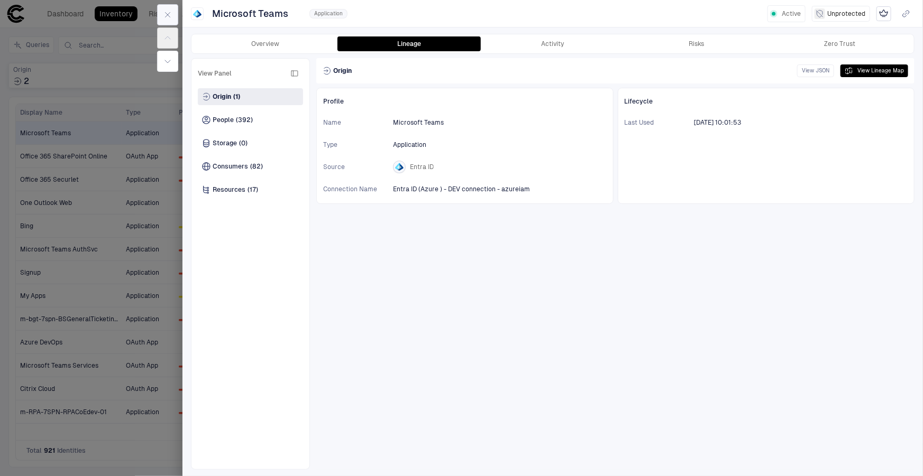
click at [169, 11] on icon "button" at bounding box center [167, 15] width 8 height 8
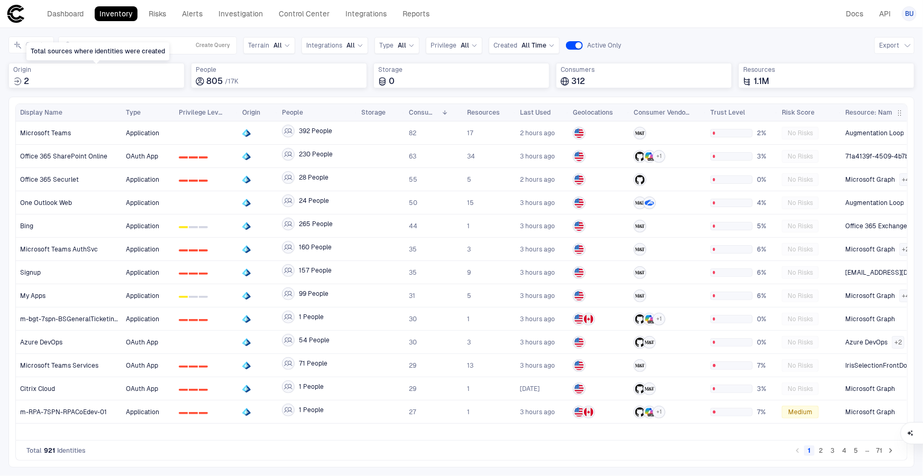
click at [133, 50] on div "Total sources where identities were created" at bounding box center [97, 51] width 143 height 18
click at [408, 42] on icon at bounding box center [411, 45] width 6 height 6
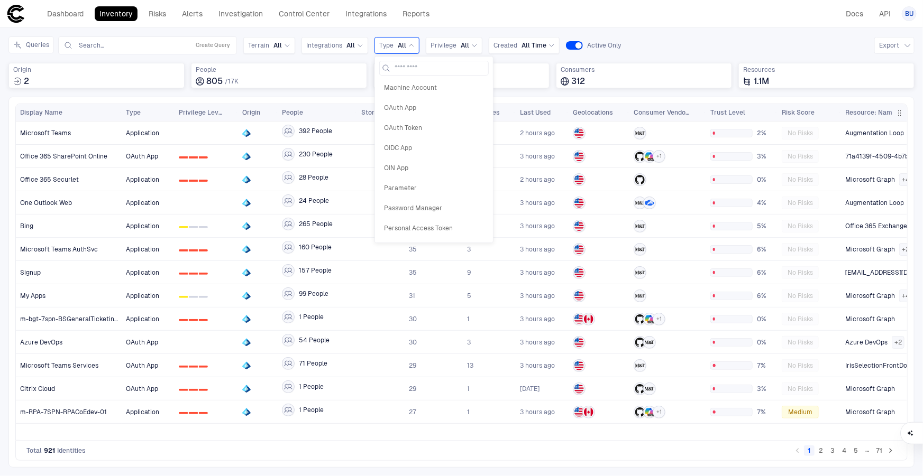
scroll to position [288, 0]
click at [419, 118] on span "OAuth Token" at bounding box center [434, 122] width 100 height 8
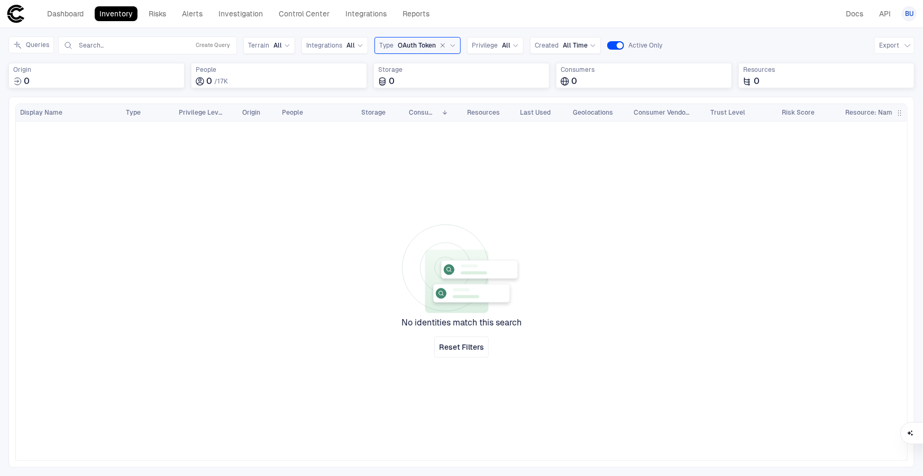
click at [445, 45] on div "OAuth Token" at bounding box center [427, 46] width 58 height 10
click at [435, 42] on div "OAuth Token" at bounding box center [427, 46] width 58 height 10
click at [440, 44] on icon "button" at bounding box center [442, 45] width 6 height 6
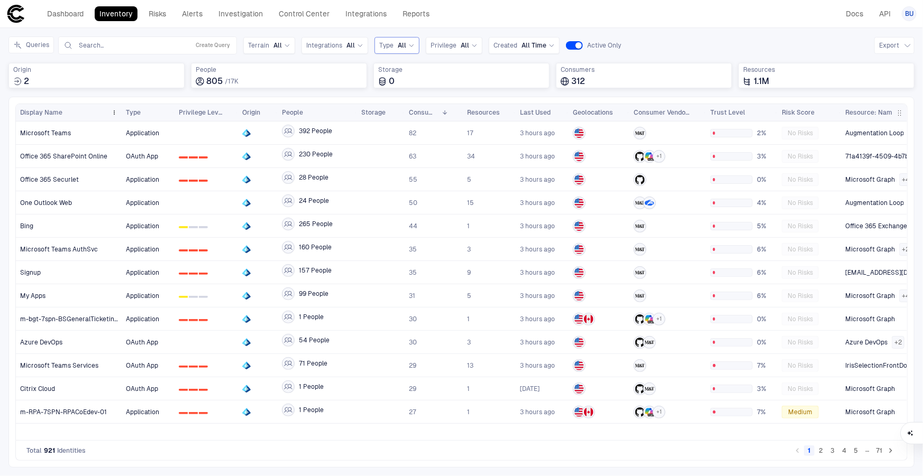
click at [72, 108] on div "Display Name" at bounding box center [63, 113] width 87 height 12
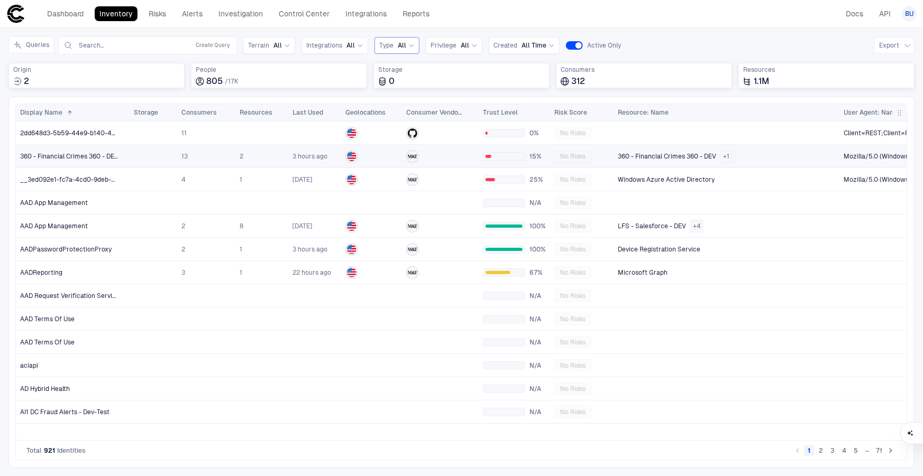
scroll to position [0, 0]
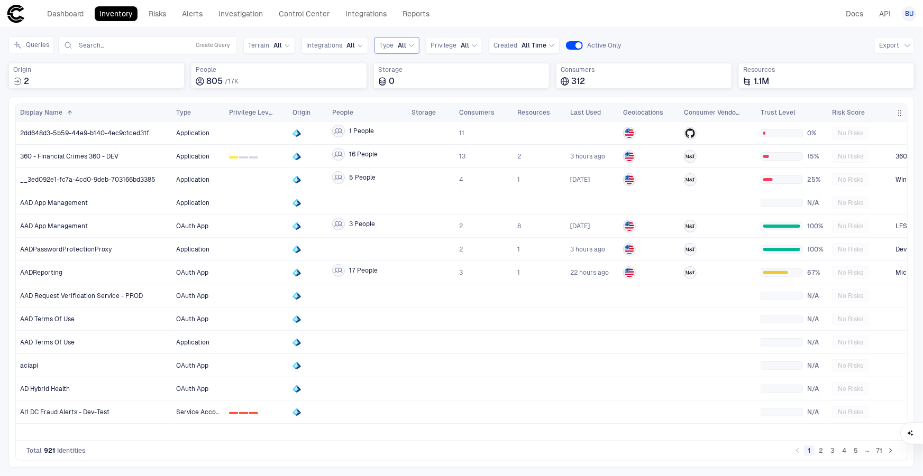
drag, startPoint x: 120, startPoint y: 106, endPoint x: 170, endPoint y: 126, distance: 54.3
click at [170, 126] on div "Display Name 1 Type" at bounding box center [461, 272] width 891 height 336
click at [91, 156] on span "360 - Financial Crimes 360 - DEV" at bounding box center [69, 156] width 98 height 8
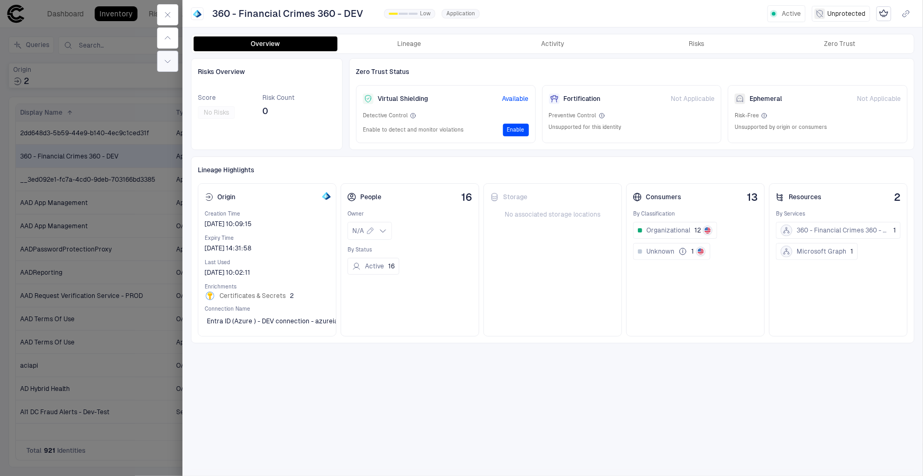
click at [164, 61] on icon "button" at bounding box center [167, 61] width 8 height 8
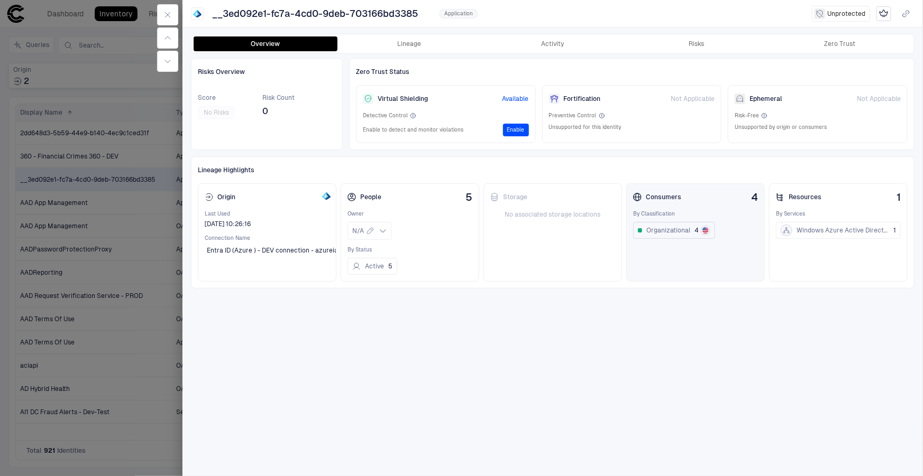
click at [659, 236] on button "Organizational 4" at bounding box center [674, 230] width 82 height 17
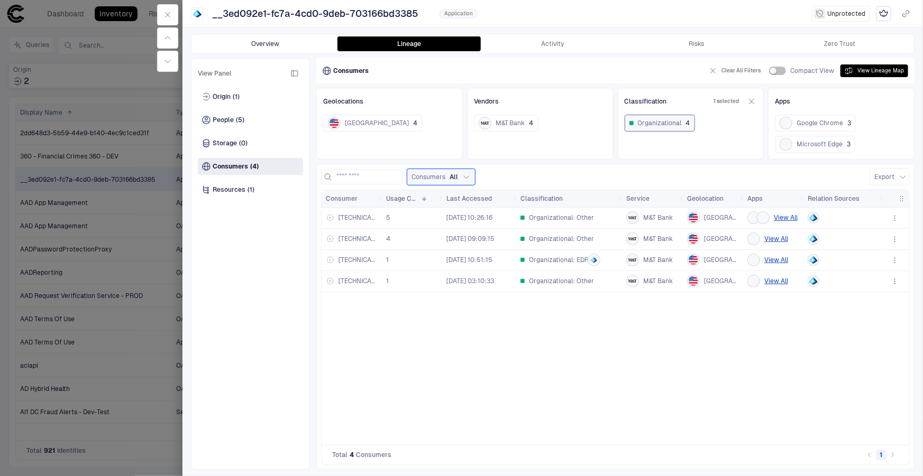
click at [252, 41] on button "Overview" at bounding box center [266, 43] width 144 height 15
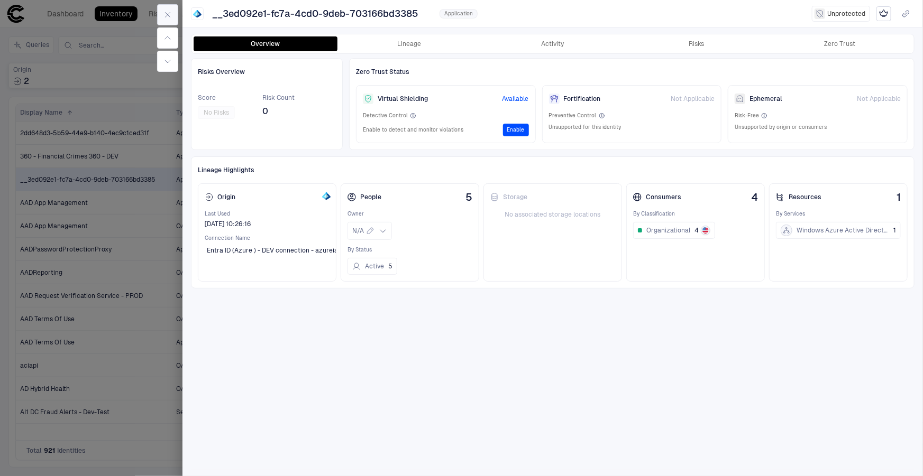
click at [162, 15] on button "button" at bounding box center [167, 14] width 21 height 21
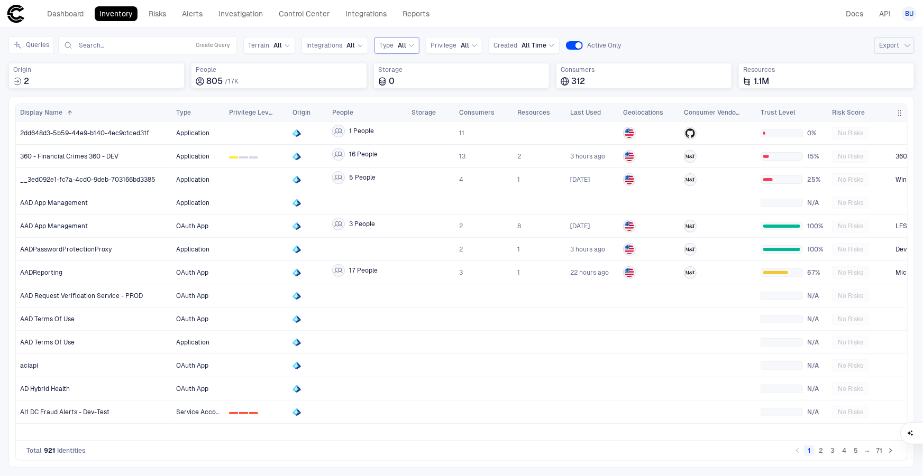
click at [910, 45] on icon "button" at bounding box center [907, 45] width 8 height 8
click at [881, 69] on li "Export CSV" at bounding box center [872, 69] width 73 height 17
drag, startPoint x: 789, startPoint y: 8, endPoint x: 909, endPoint y: 21, distance: 120.1
click at [789, 8] on div "Dashboard Inventory Risks Alerts Investigation Control Center Integrations Repo…" at bounding box center [461, 13] width 910 height 19
click at [393, 43] on div "Type All" at bounding box center [396, 45] width 35 height 8
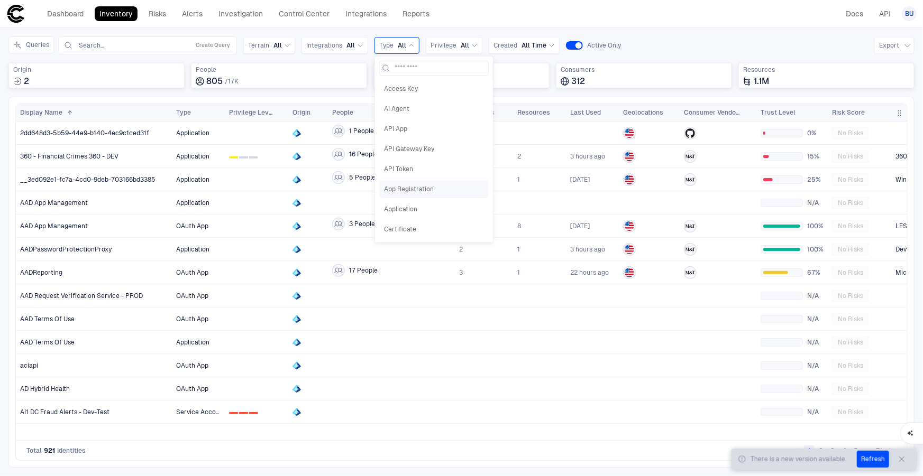
click at [418, 190] on span "App Registration" at bounding box center [434, 189] width 100 height 8
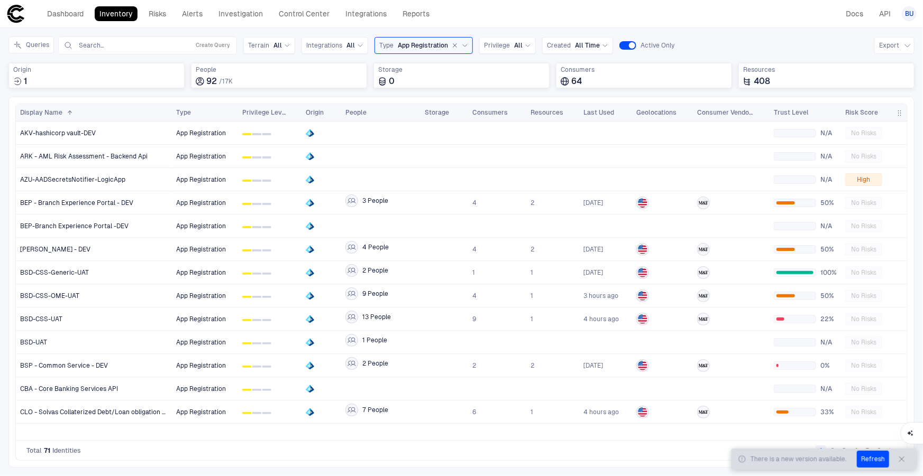
drag, startPoint x: 224, startPoint y: 108, endPoint x: 237, endPoint y: 112, distance: 13.7
click at [237, 112] on div at bounding box center [237, 112] width 4 height 17
click at [876, 459] on button "Refresh" at bounding box center [873, 459] width 32 height 17
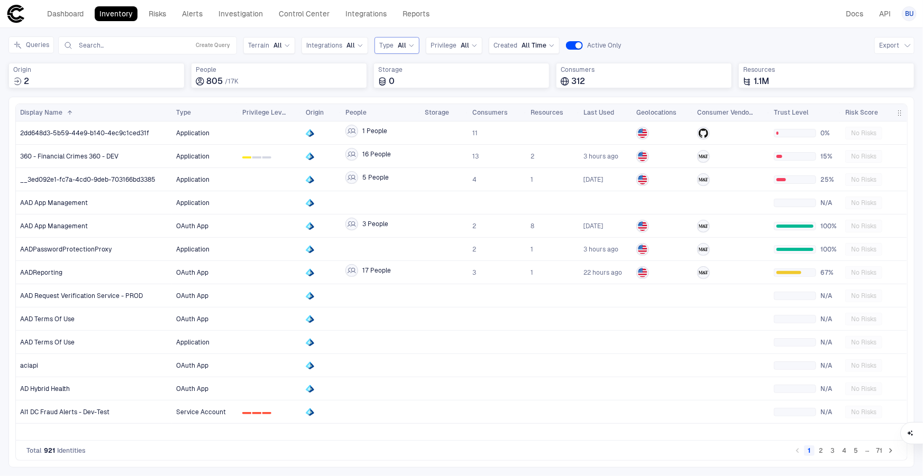
click at [408, 48] on icon at bounding box center [411, 45] width 6 height 6
click at [415, 183] on div "App Registration" at bounding box center [433, 189] width 109 height 18
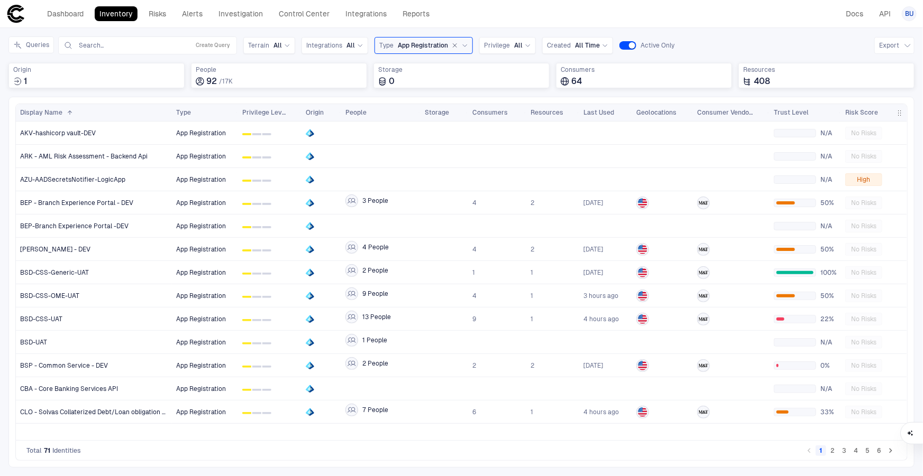
click at [891, 451] on icon "Go to next page" at bounding box center [890, 451] width 3 height 5
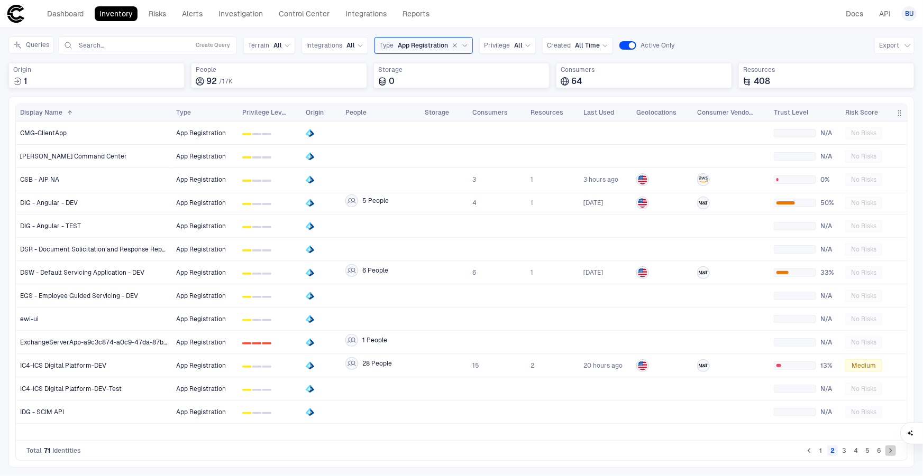
click at [891, 451] on icon "Go to next page" at bounding box center [890, 451] width 3 height 5
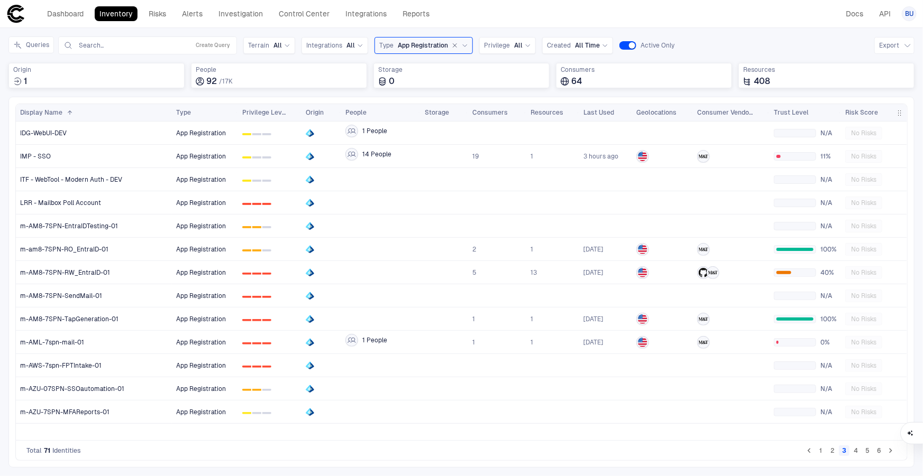
click at [891, 451] on icon "Go to next page" at bounding box center [890, 451] width 3 height 5
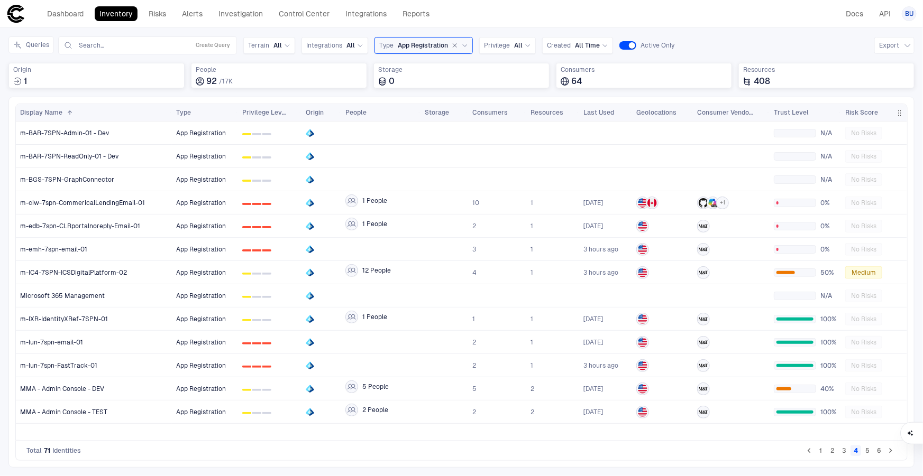
click at [891, 451] on icon "Go to next page" at bounding box center [890, 451] width 3 height 5
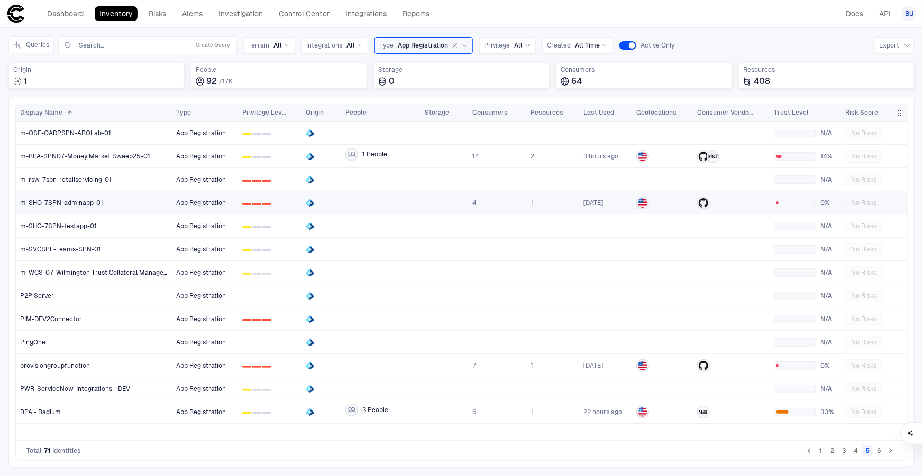
click at [63, 203] on span "m-SHO-7SPN-adminapp-01" at bounding box center [61, 203] width 83 height 8
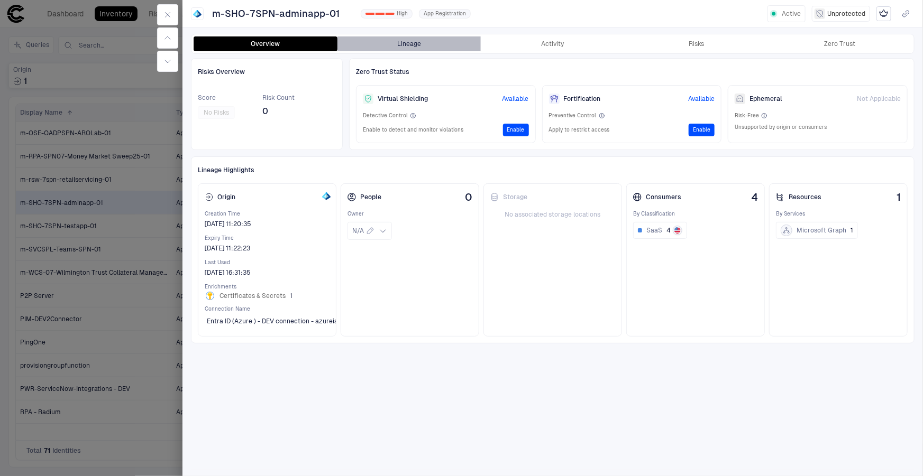
click at [430, 48] on button "Lineage" at bounding box center [409, 43] width 144 height 15
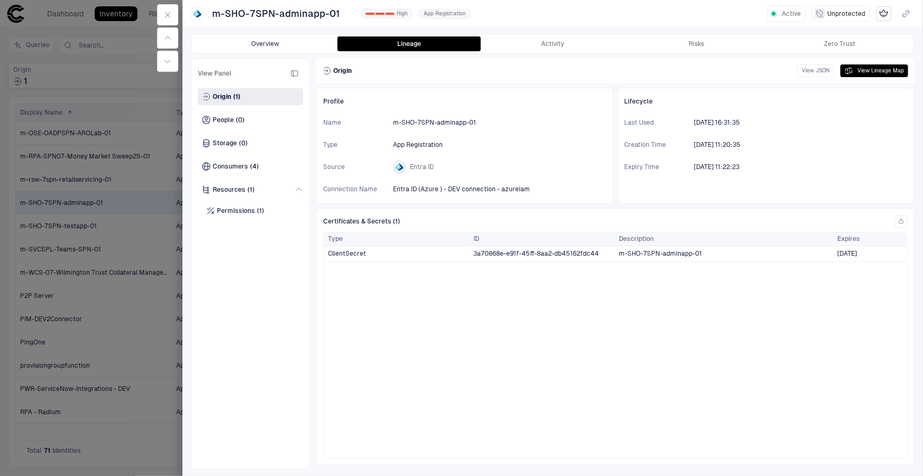
click at [229, 42] on button "Overview" at bounding box center [266, 43] width 144 height 15
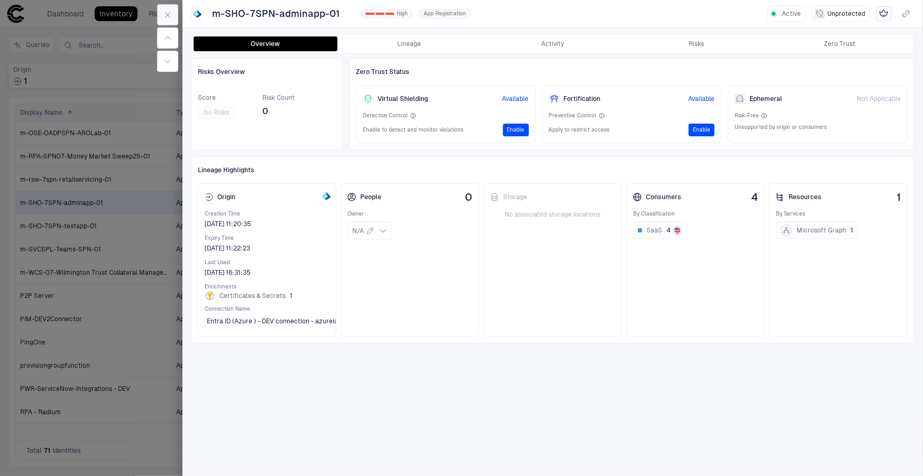
click at [169, 15] on icon "button" at bounding box center [167, 15] width 8 height 8
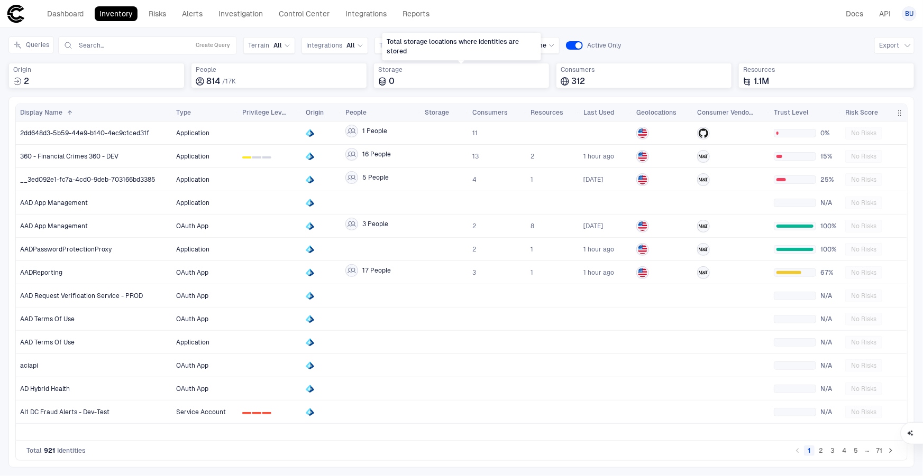
drag, startPoint x: 398, startPoint y: 48, endPoint x: 385, endPoint y: 40, distance: 15.0
click at [398, 48] on div "Total storage locations where identities are stored" at bounding box center [461, 46] width 159 height 27
click at [379, 47] on span "Type" at bounding box center [386, 45] width 14 height 8
click at [671, 16] on div "Dashboard Inventory Risks Alerts Investigation Control Center Integrations Repo…" at bounding box center [461, 13] width 910 height 19
click at [502, 112] on span "Consumers" at bounding box center [489, 112] width 35 height 8
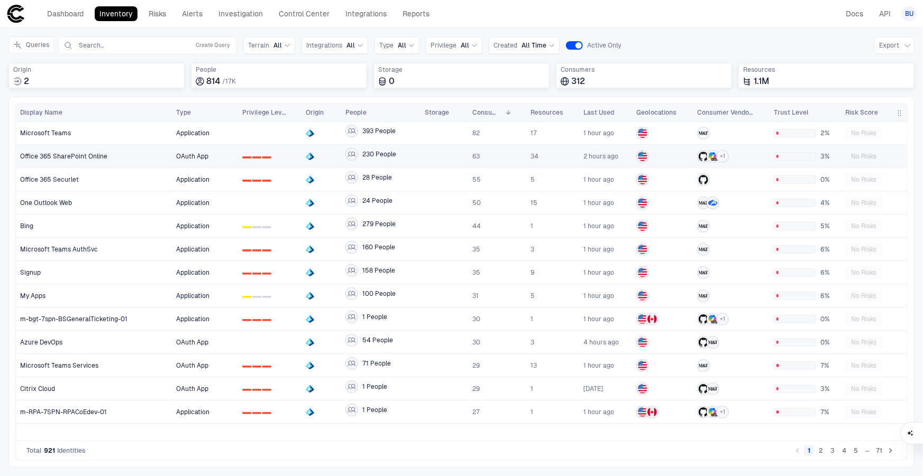
click at [65, 153] on span "Office 365 SharePoint Online" at bounding box center [63, 156] width 87 height 8
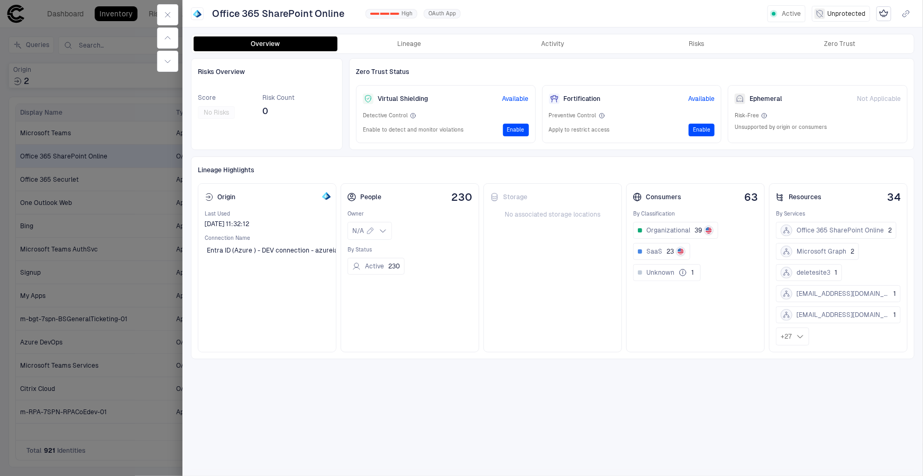
click at [65, 152] on div at bounding box center [461, 238] width 923 height 476
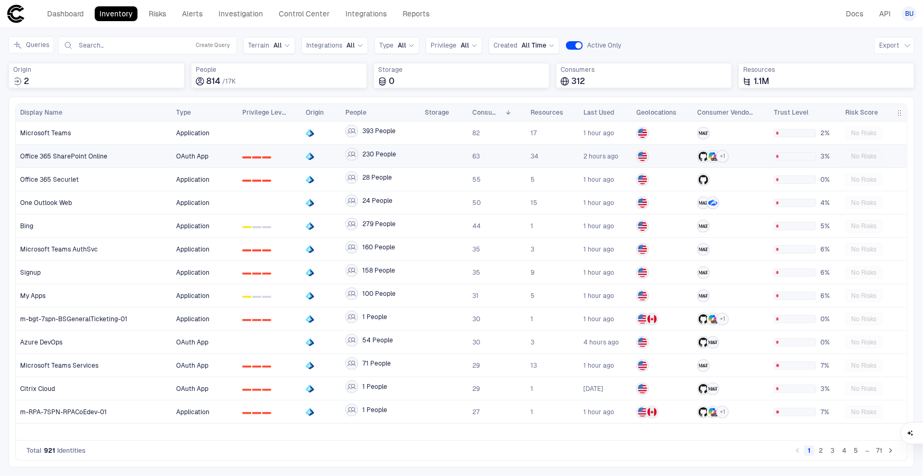
click at [104, 154] on span "Office 365 SharePoint Online" at bounding box center [63, 156] width 87 height 8
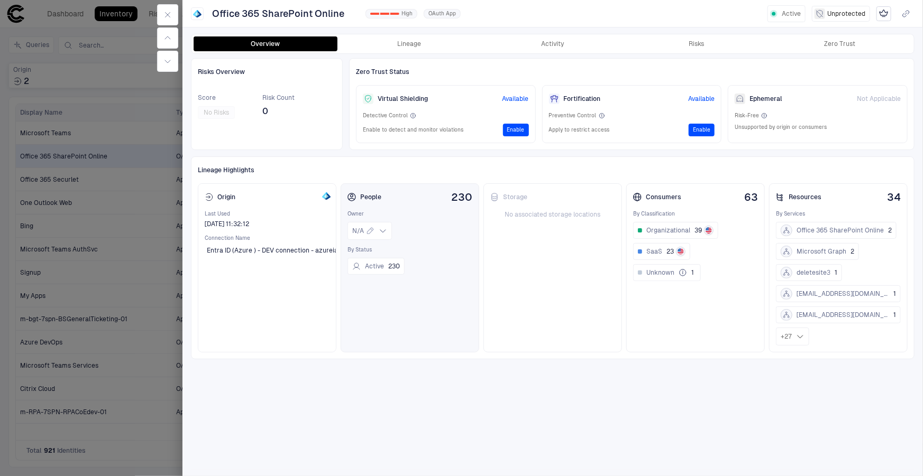
click at [460, 196] on span "230" at bounding box center [461, 197] width 21 height 12
click at [395, 266] on span "230" at bounding box center [394, 266] width 12 height 8
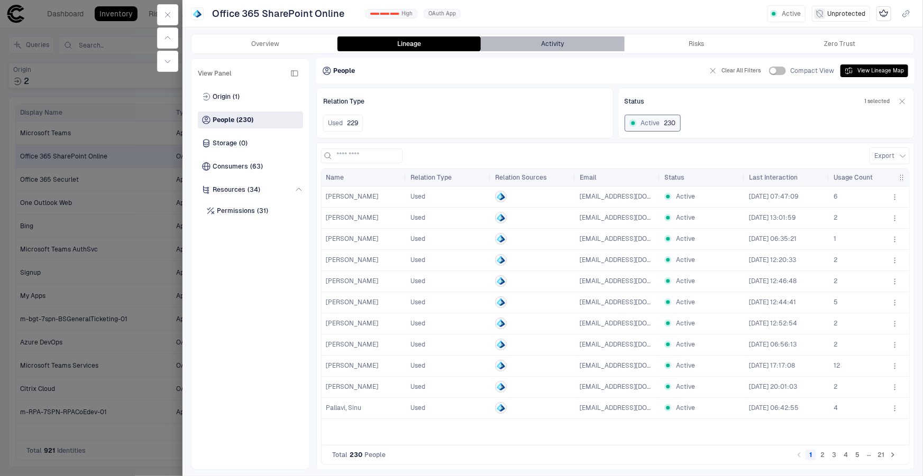
click at [571, 40] on button "Activity" at bounding box center [553, 43] width 144 height 15
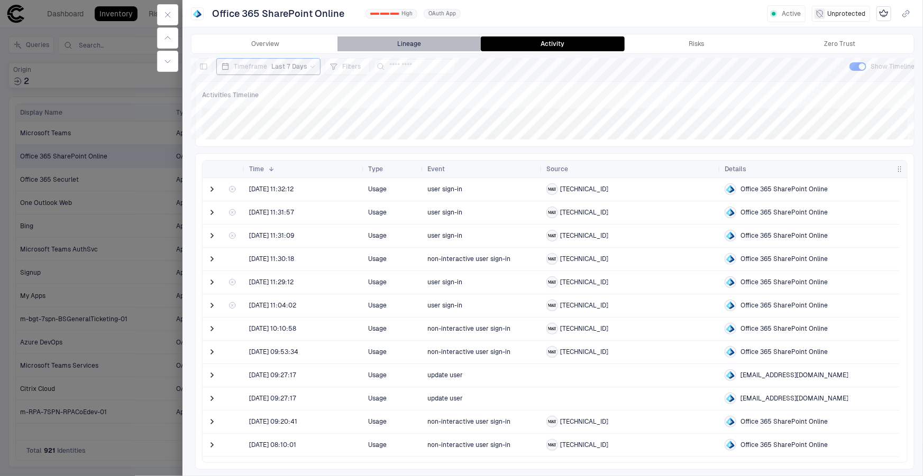
click at [428, 44] on button "Lineage" at bounding box center [409, 43] width 144 height 15
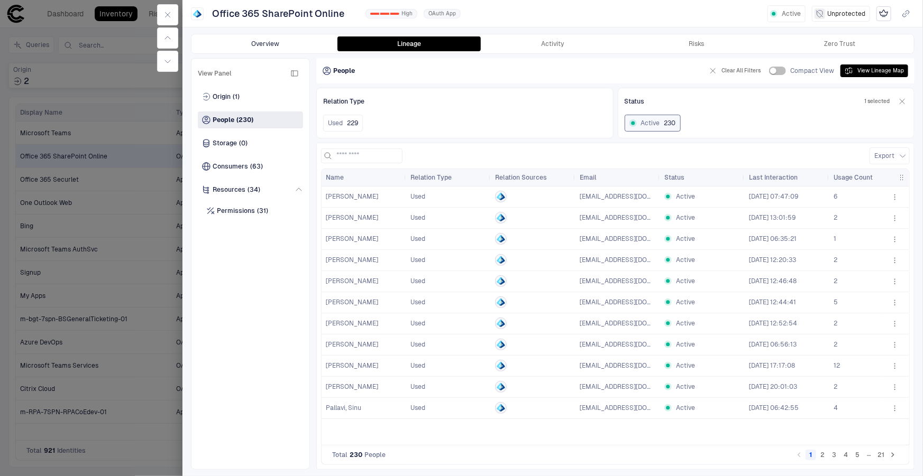
click at [256, 38] on button "Overview" at bounding box center [266, 43] width 144 height 15
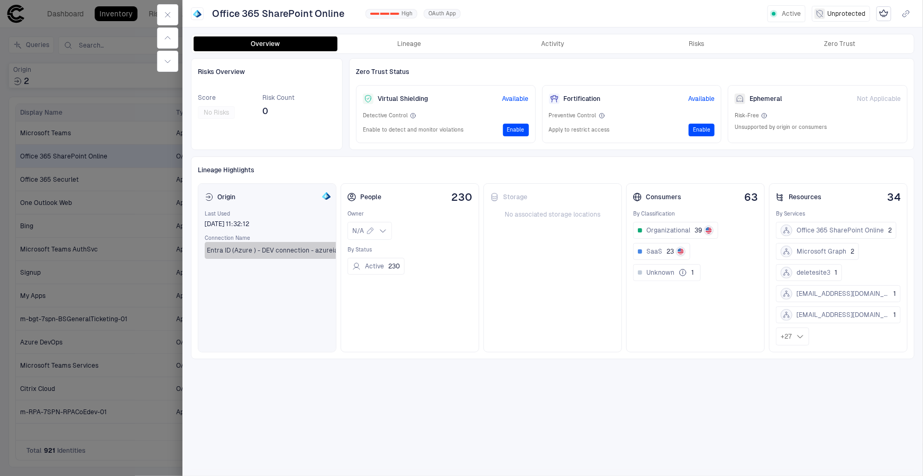
click at [214, 250] on span "Entra ID (Azure ) - DEV connection - azureiam" at bounding box center [275, 250] width 137 height 8
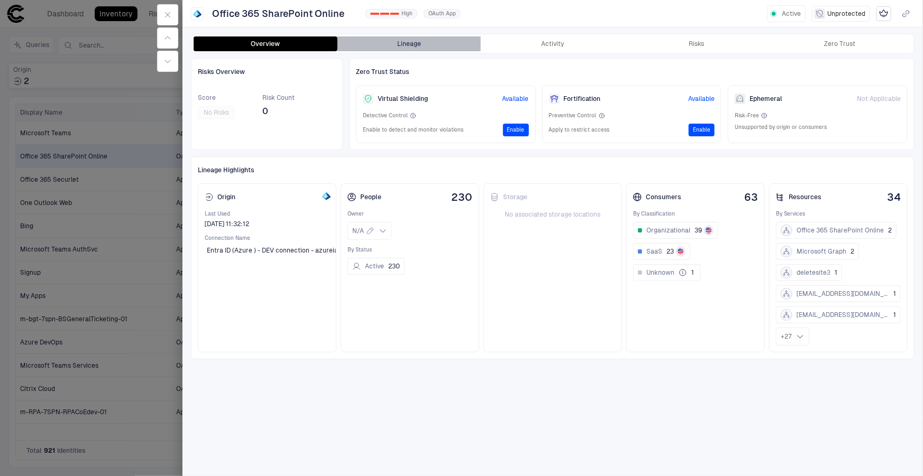
click at [414, 47] on button "Lineage" at bounding box center [409, 43] width 144 height 15
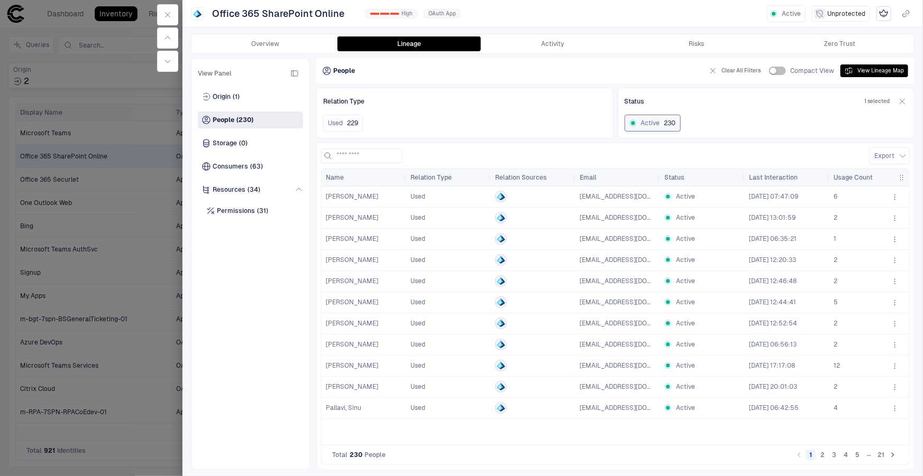
click at [370, 191] on span "Gnanadurai, Kingsly" at bounding box center [364, 196] width 76 height 21
click at [893, 196] on icon "button" at bounding box center [894, 197] width 8 height 8
click at [865, 241] on div "Open Investigation" at bounding box center [867, 239] width 68 height 8
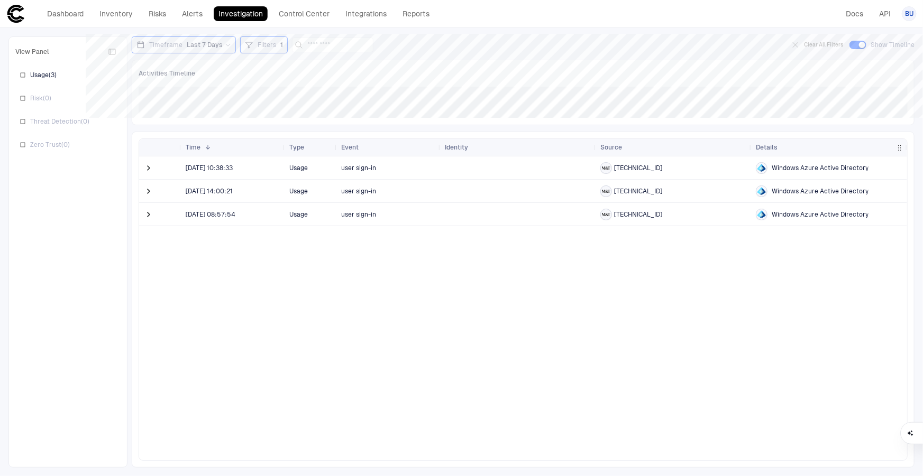
click at [270, 42] on span "Filters" at bounding box center [267, 45] width 19 height 8
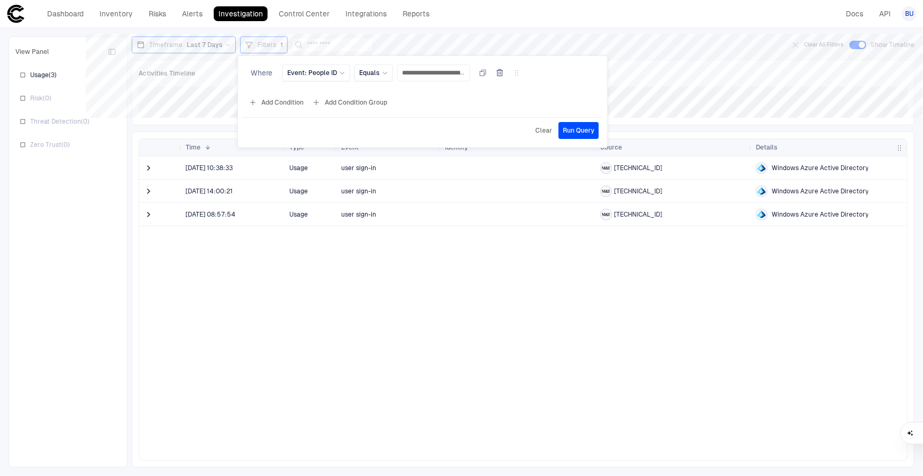
click at [657, 37] on div at bounding box center [461, 238] width 923 height 476
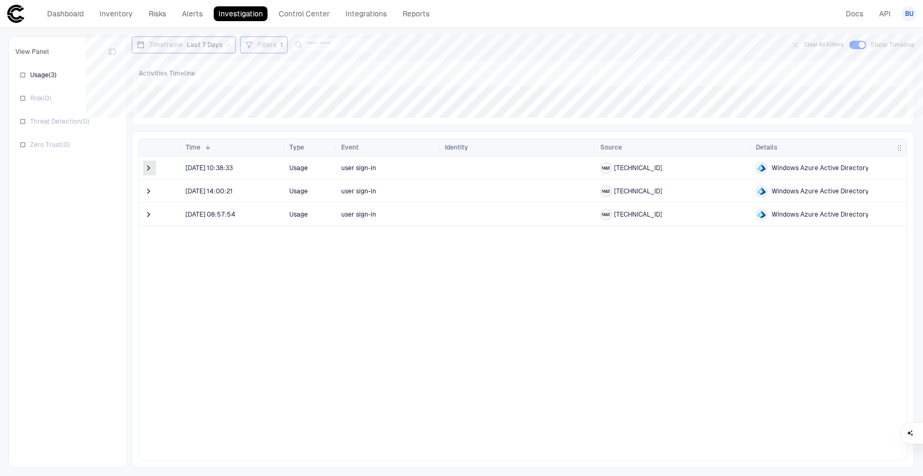
click at [145, 168] on span at bounding box center [148, 168] width 11 height 11
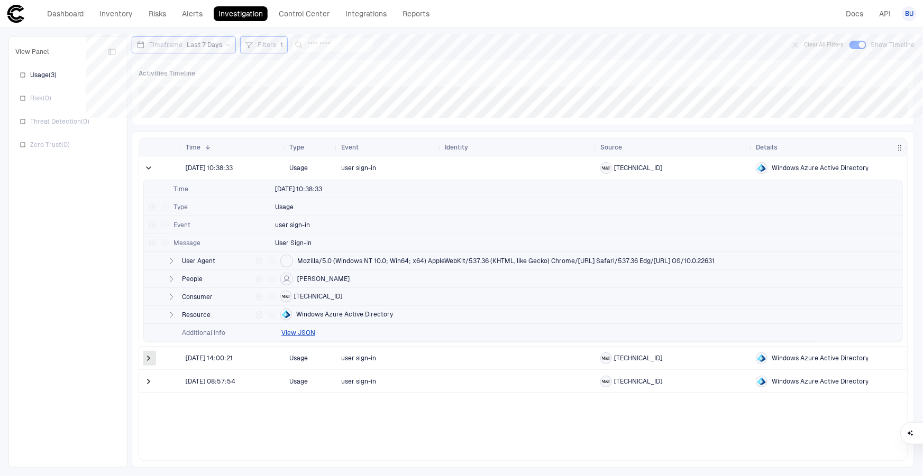
click at [144, 360] on span at bounding box center [148, 358] width 11 height 11
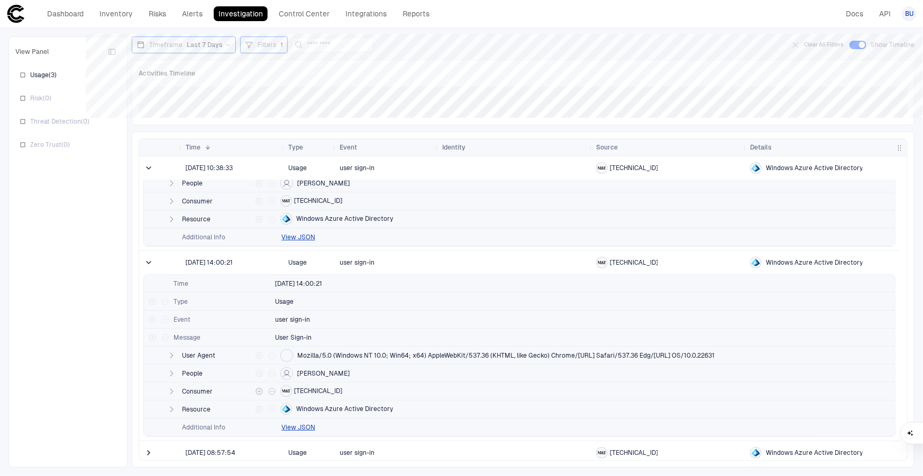
scroll to position [99, 0]
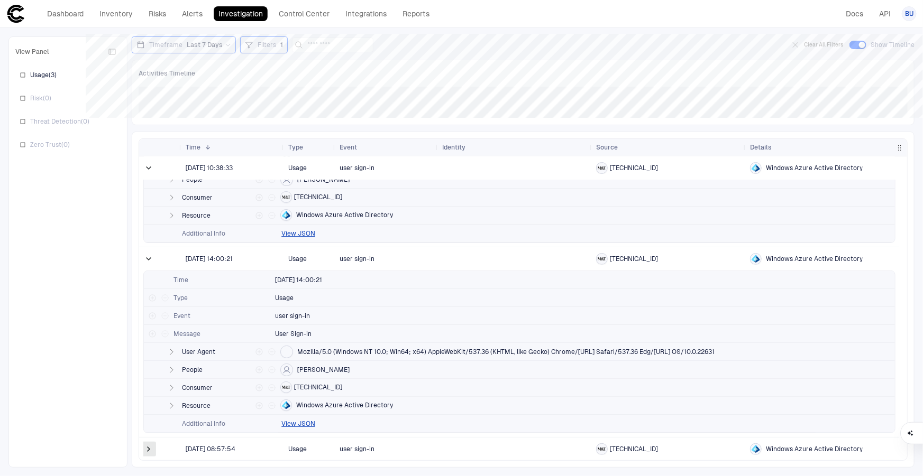
click at [149, 451] on span at bounding box center [148, 449] width 11 height 11
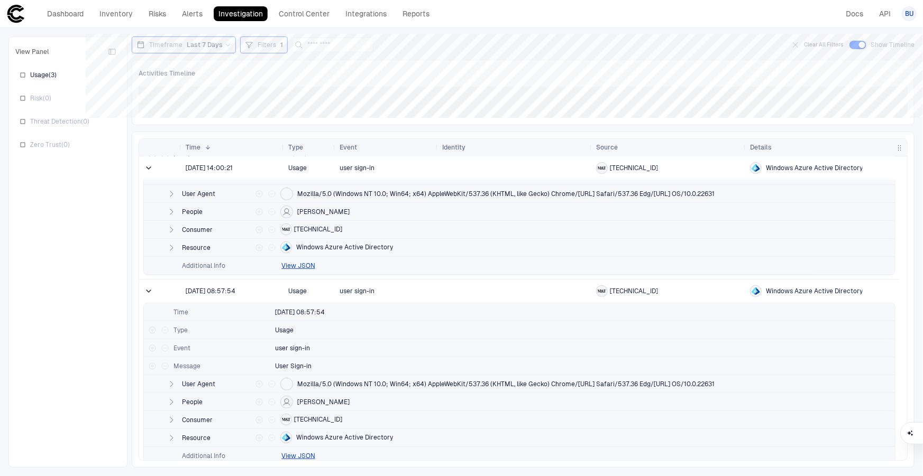
scroll to position [266, 0]
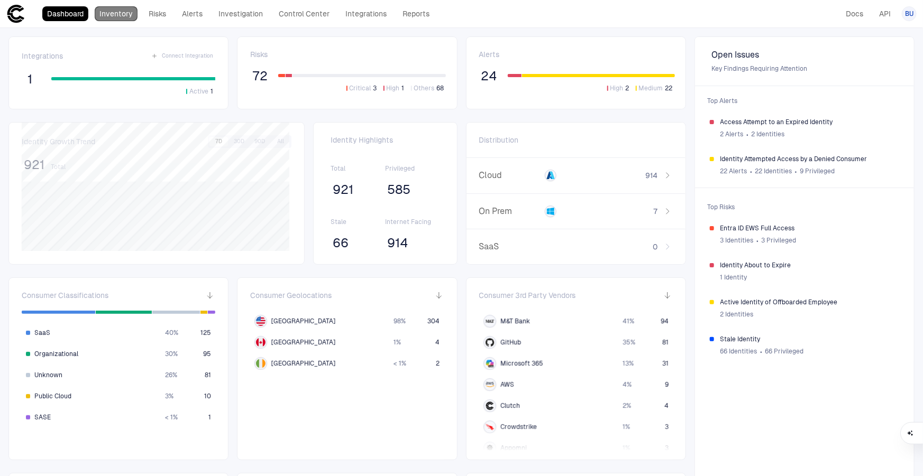
click at [115, 11] on link "Inventory" at bounding box center [116, 13] width 43 height 15
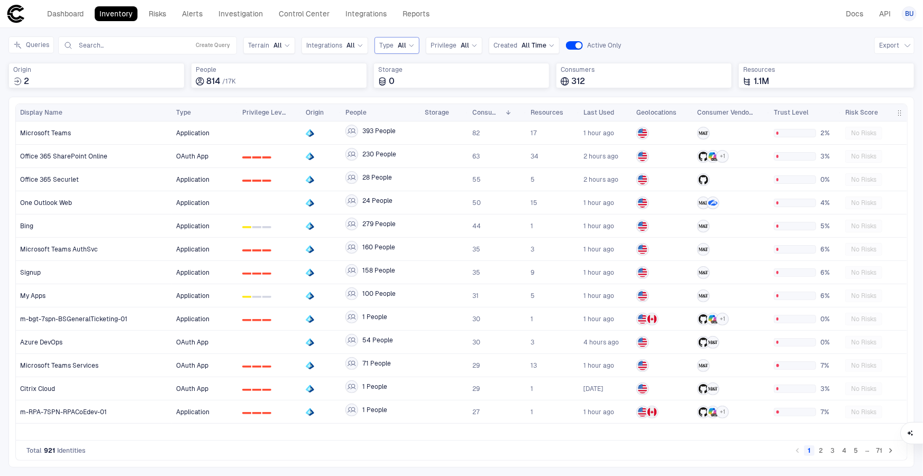
click at [398, 47] on span "All" at bounding box center [402, 45] width 8 height 8
click at [402, 100] on span "OAuth App" at bounding box center [434, 102] width 100 height 8
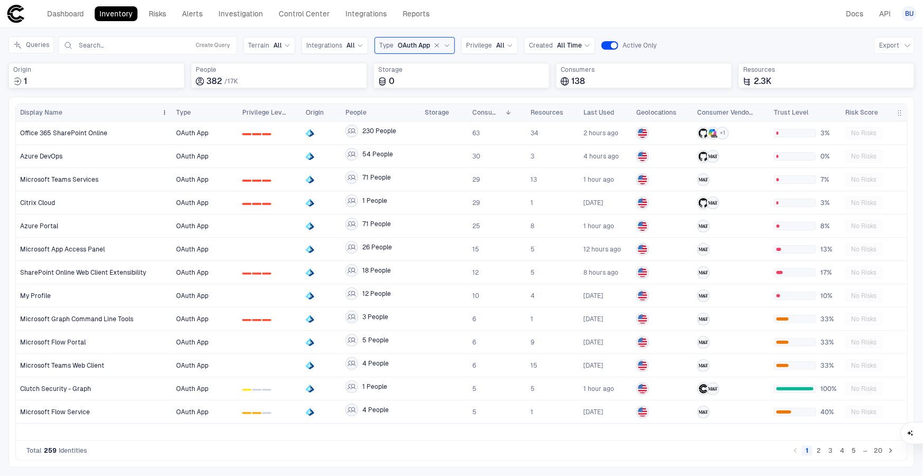
click at [61, 114] on div "Display Name" at bounding box center [88, 113] width 137 height 12
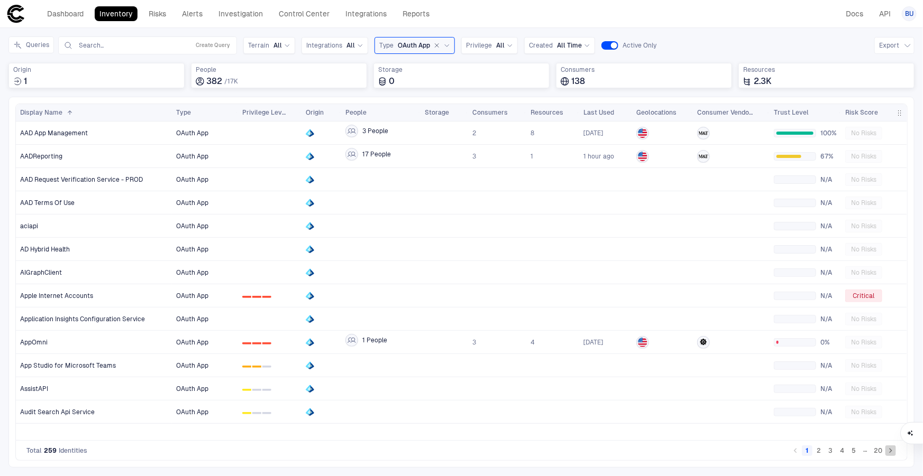
click at [890, 452] on icon "Go to next page" at bounding box center [891, 451] width 10 height 10
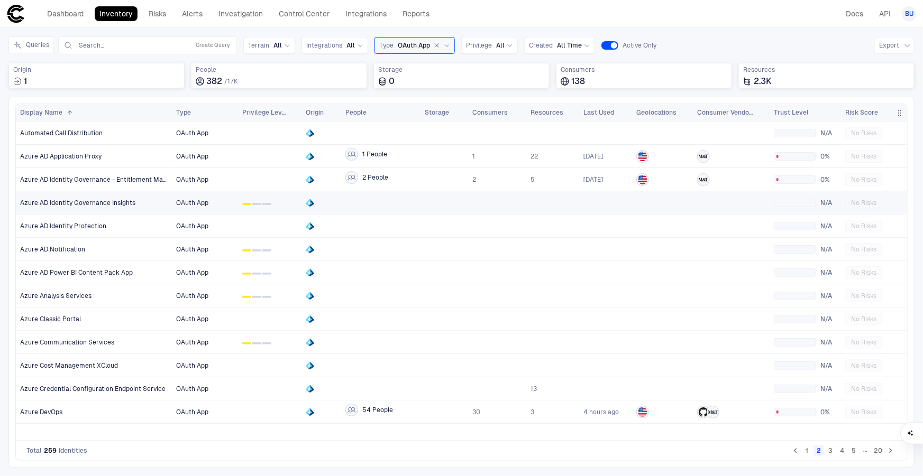
click at [100, 203] on span "Azure AD Identity Governance Insights" at bounding box center [77, 203] width 115 height 8
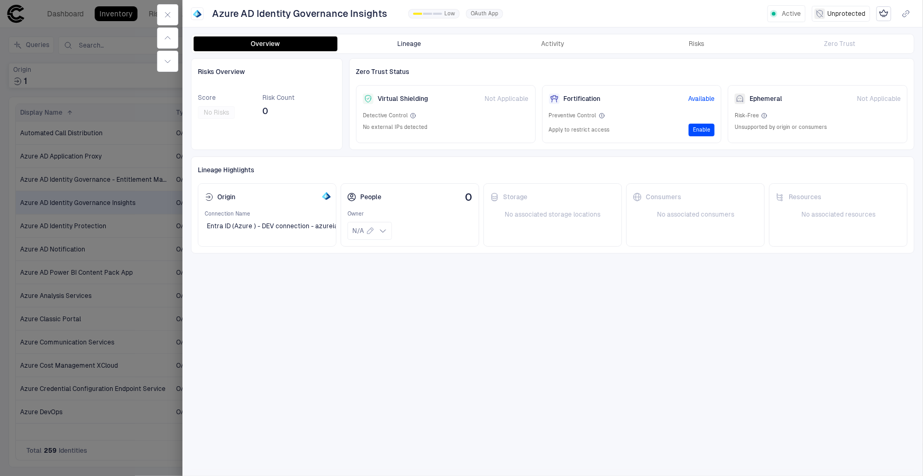
click at [401, 42] on button "Lineage" at bounding box center [409, 43] width 144 height 15
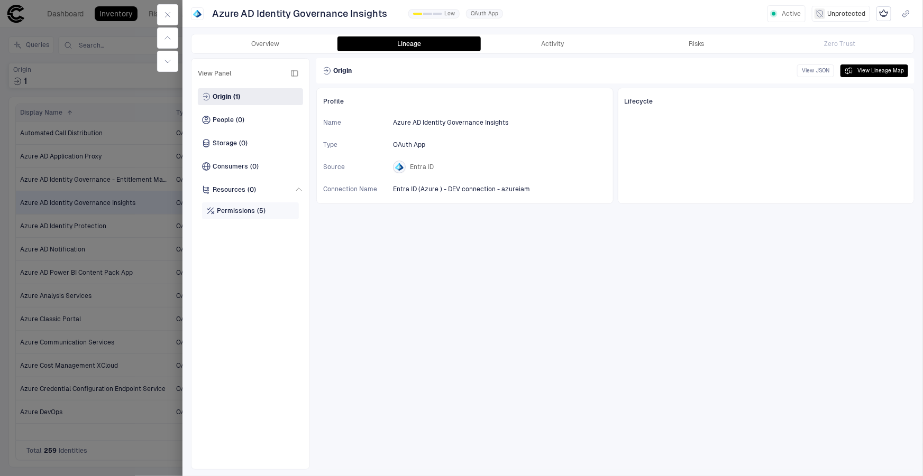
click at [243, 212] on span "Permissions" at bounding box center [236, 211] width 38 height 8
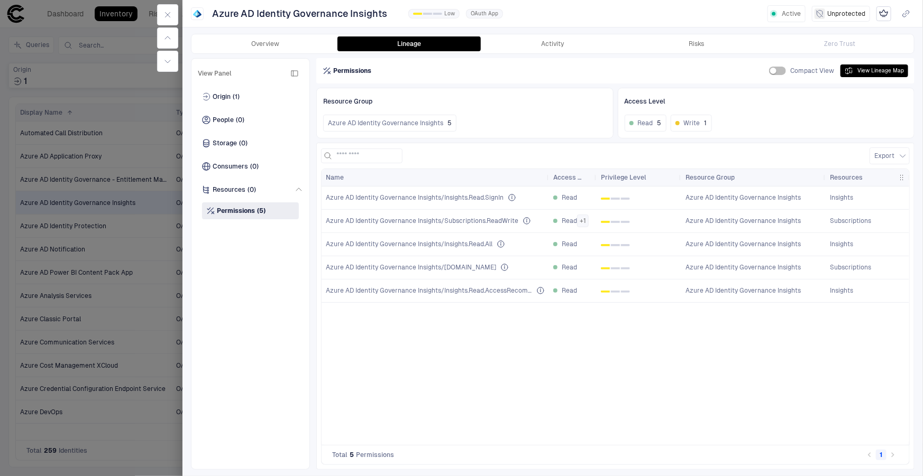
drag, startPoint x: 762, startPoint y: 173, endPoint x: 651, endPoint y: 434, distance: 283.8
click at [826, 205] on div "Name Access Level Privilege Level Resource Group 0 1" at bounding box center [614, 307] width 587 height 276
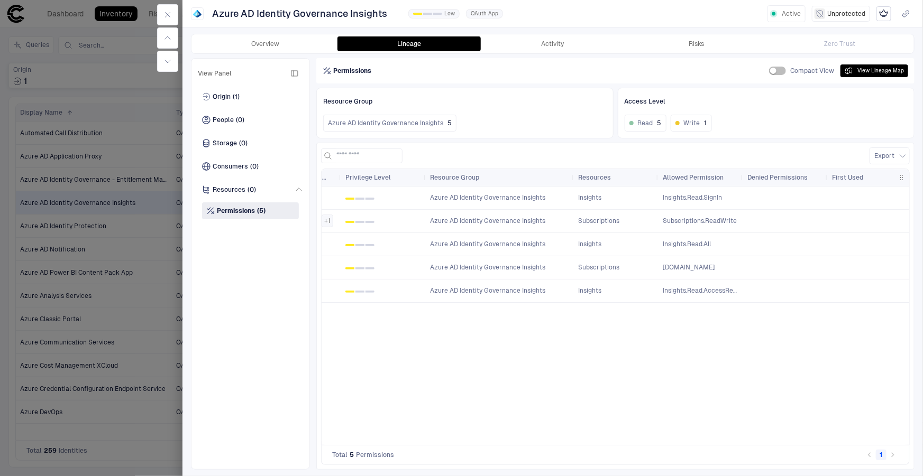
scroll to position [0, 143]
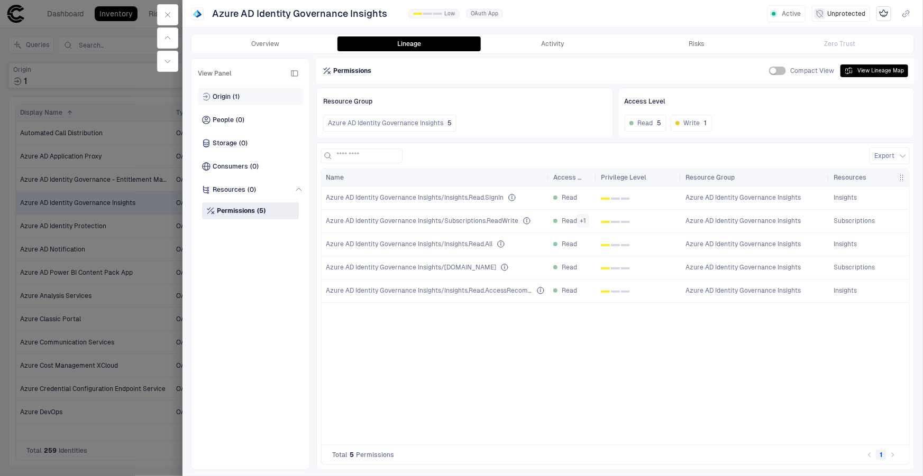
click at [232, 95] on div "Origin (1)" at bounding box center [221, 97] width 38 height 8
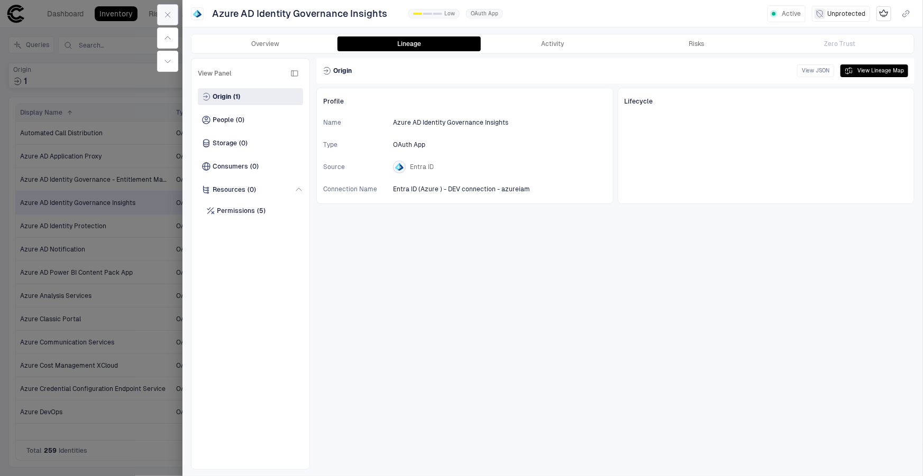
click at [169, 11] on icon "button" at bounding box center [167, 15] width 8 height 8
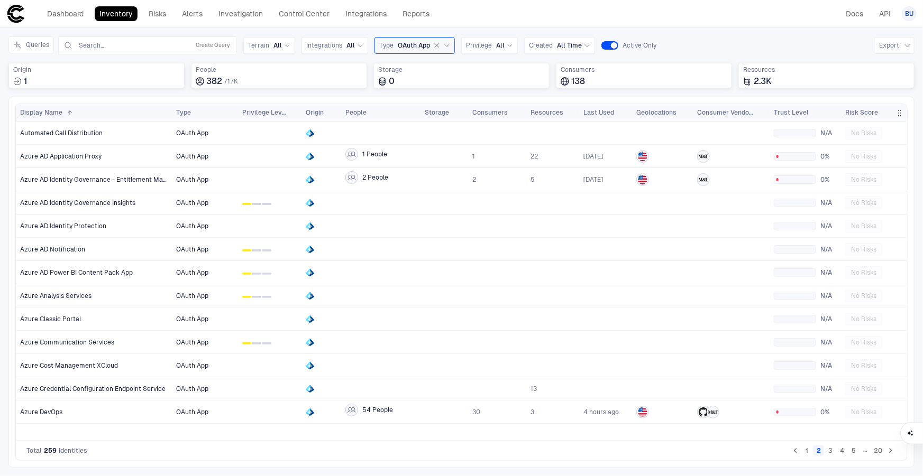
click at [894, 449] on icon "Go to next page" at bounding box center [891, 451] width 10 height 10
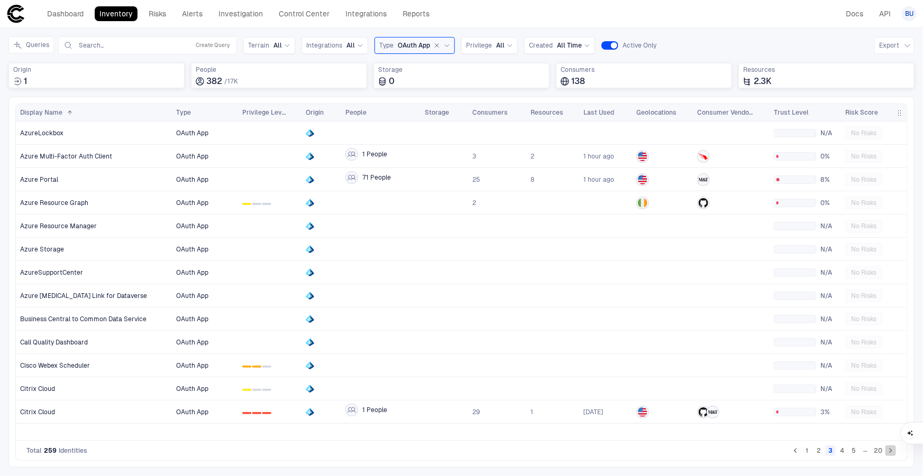
click at [891, 453] on icon "Go to next page" at bounding box center [890, 451] width 3 height 5
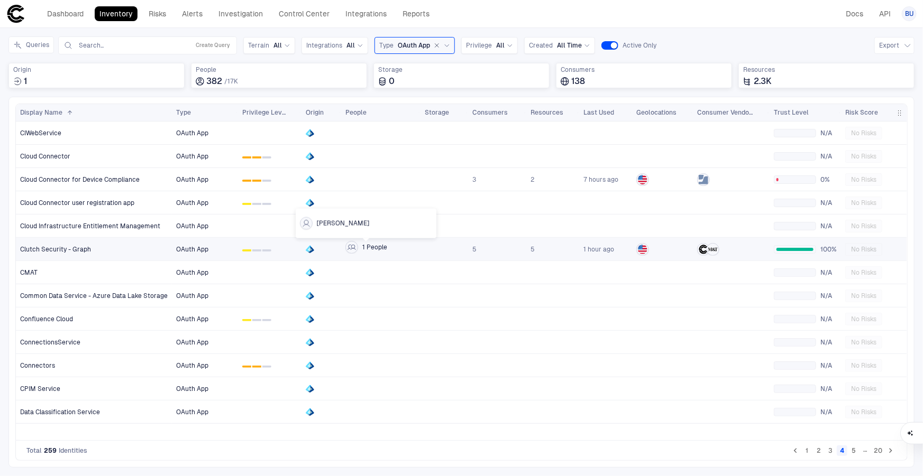
click at [352, 245] on icon at bounding box center [351, 247] width 8 height 8
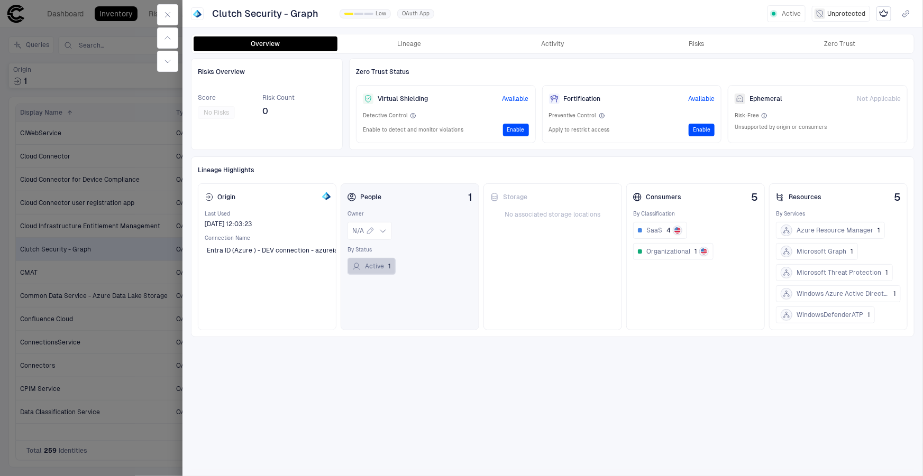
click at [371, 266] on button "Active 1" at bounding box center [371, 266] width 48 height 17
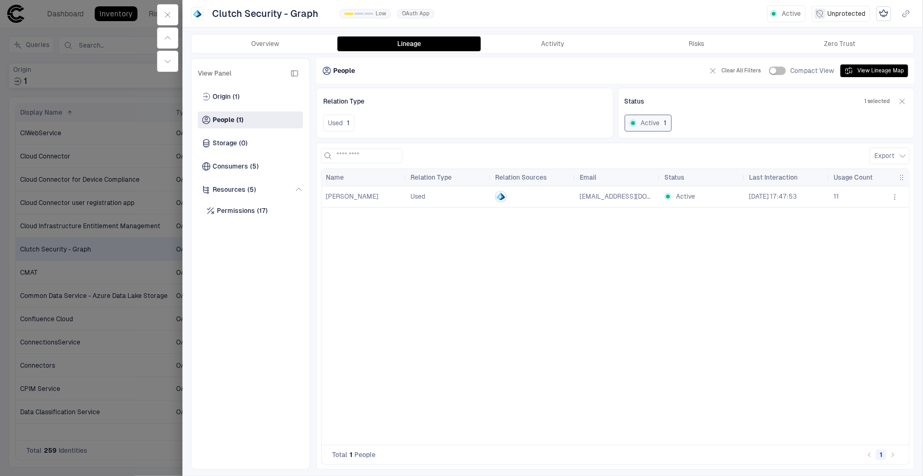
drag, startPoint x: 375, startPoint y: 196, endPoint x: 327, endPoint y: 196, distance: 48.1
click at [327, 196] on span "[PERSON_NAME]" at bounding box center [352, 196] width 52 height 7
copy span "[PERSON_NAME]"
click at [172, 13] on button "button" at bounding box center [167, 14] width 21 height 21
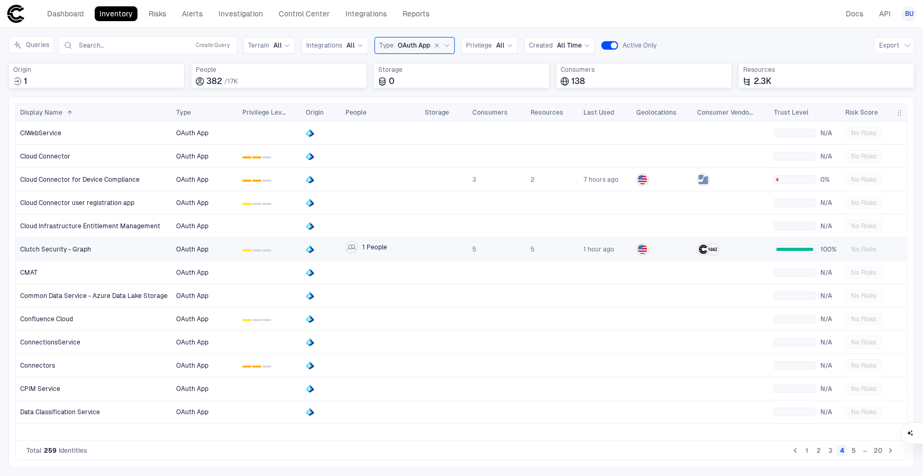
click at [109, 245] on div "Clutch Security - Graph" at bounding box center [94, 249] width 148 height 8
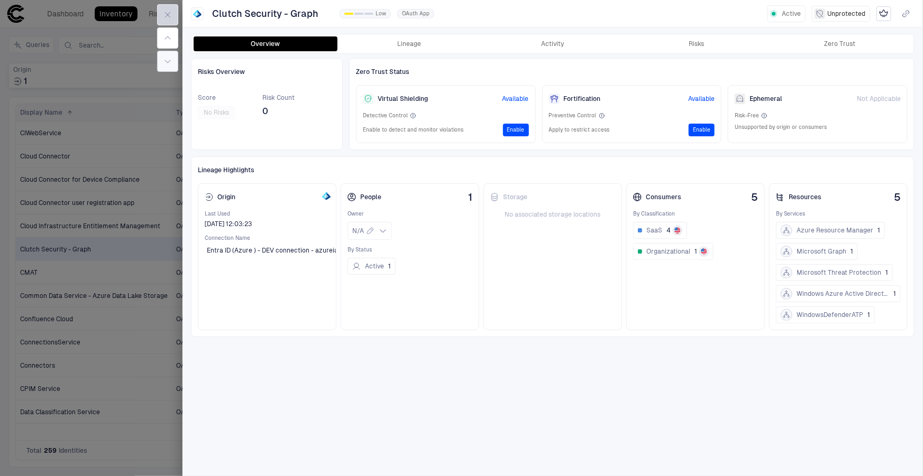
drag, startPoint x: 173, startPoint y: 12, endPoint x: 167, endPoint y: 60, distance: 47.9
click at [173, 12] on button "button" at bounding box center [167, 14] width 21 height 21
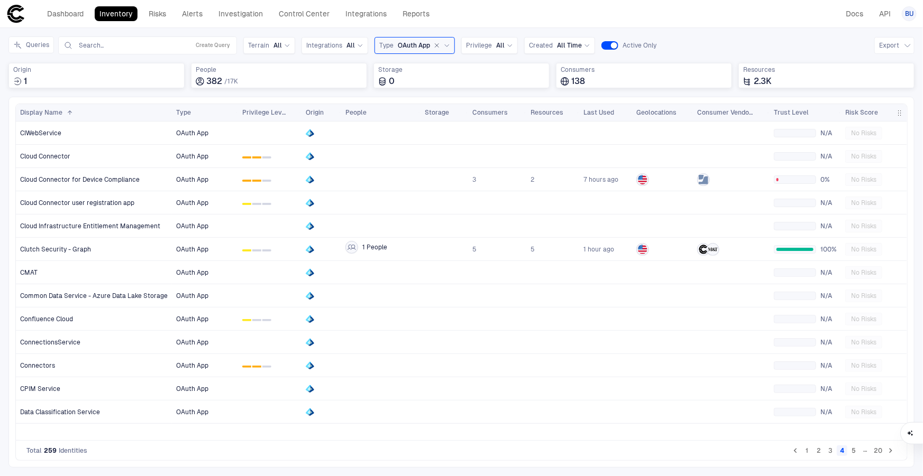
click at [853, 449] on button "5" at bounding box center [853, 451] width 11 height 11
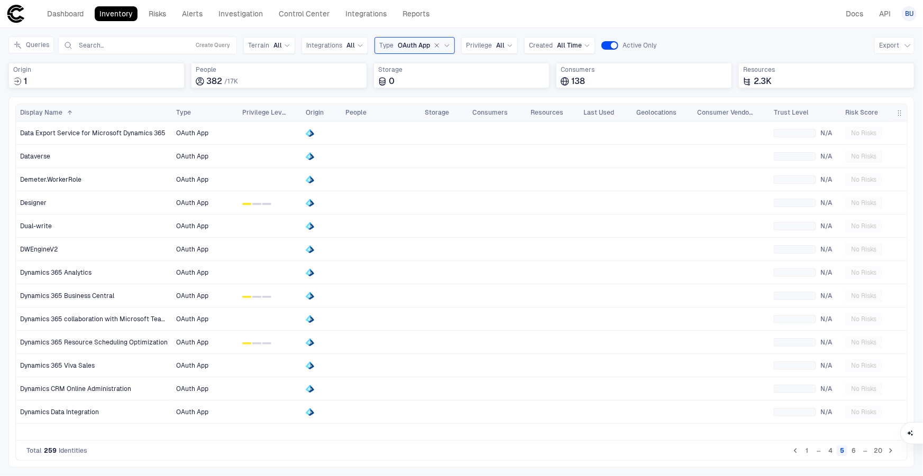
click at [888, 451] on icon "Go to next page" at bounding box center [891, 451] width 10 height 10
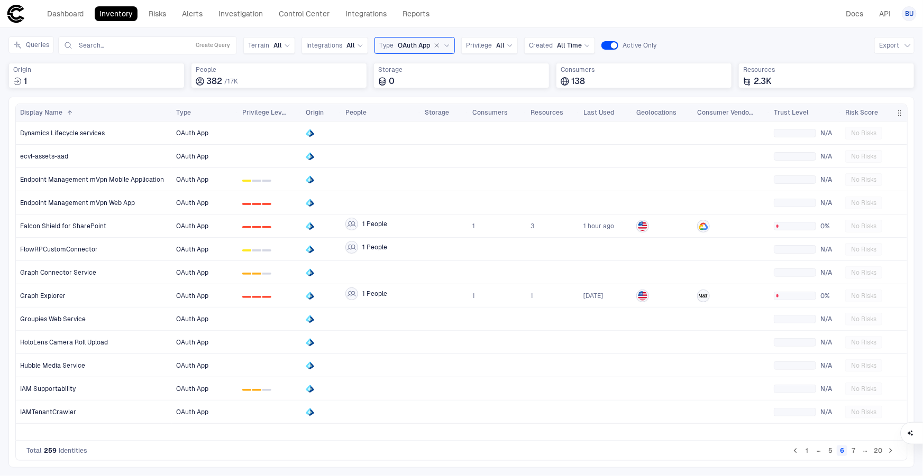
click at [888, 451] on icon "Go to next page" at bounding box center [891, 451] width 10 height 10
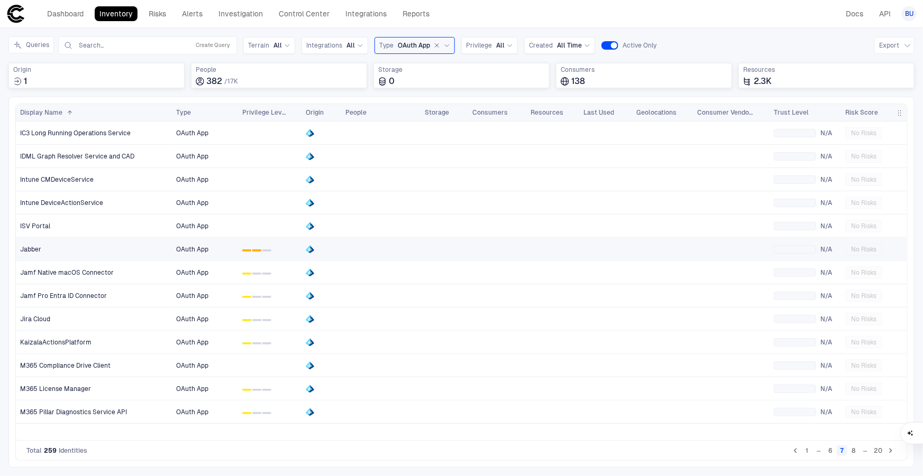
click at [74, 248] on div "Jabber" at bounding box center [94, 249] width 148 height 8
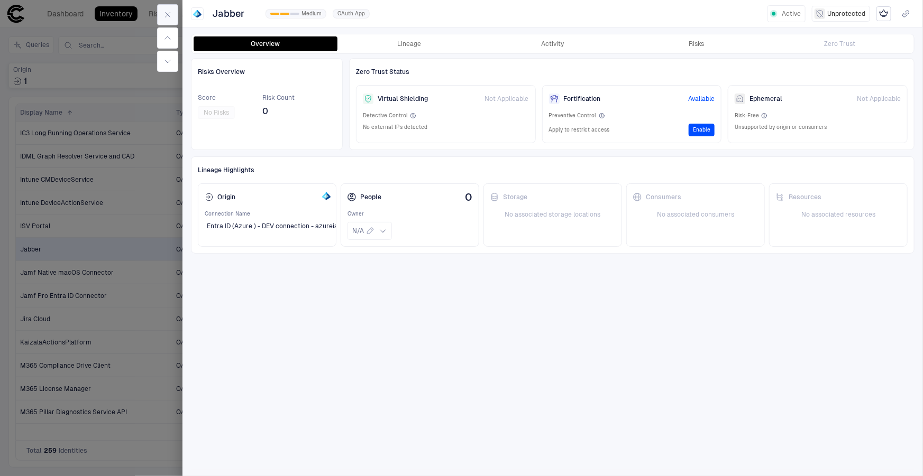
click at [164, 14] on icon "button" at bounding box center [167, 15] width 8 height 8
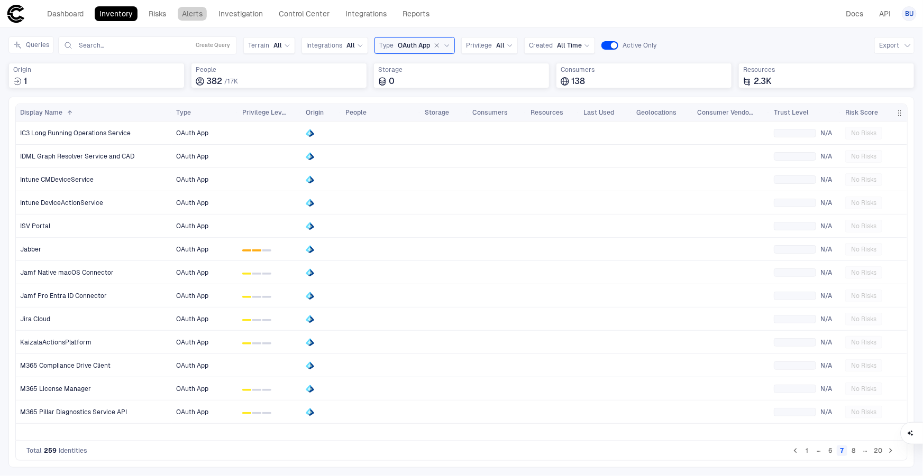
drag, startPoint x: 201, startPoint y: 15, endPoint x: 203, endPoint y: 89, distance: 73.5
click at [201, 15] on link "Alerts" at bounding box center [192, 13] width 30 height 15
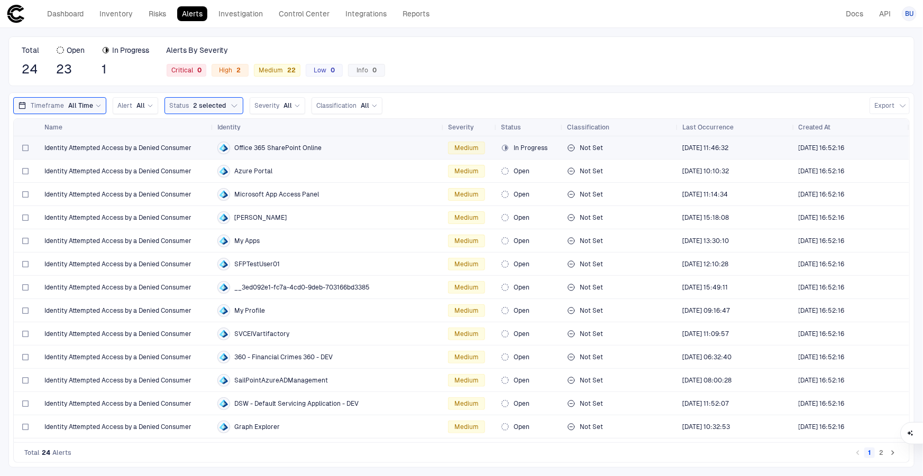
click at [103, 148] on span "Identity Attempted Access by a Denied Consumer" at bounding box center [117, 148] width 147 height 8
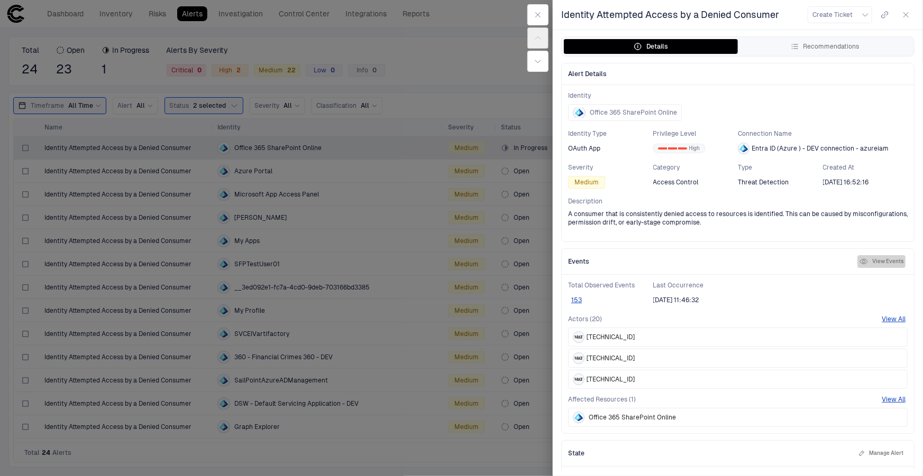
click at [859, 262] on icon "button" at bounding box center [863, 262] width 8 height 8
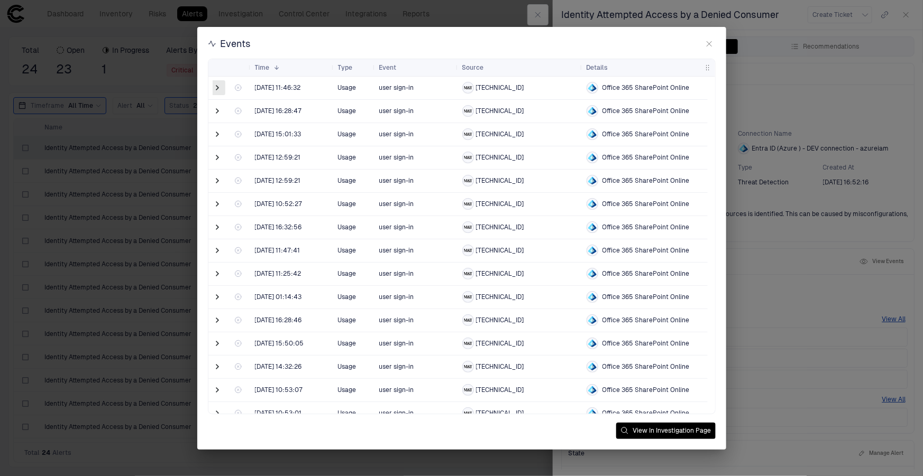
click at [218, 88] on span at bounding box center [218, 87] width 11 height 11
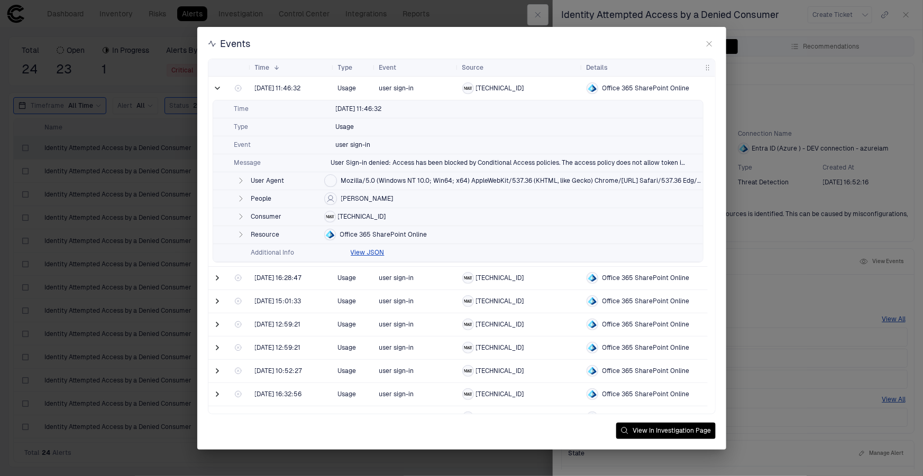
drag, startPoint x: 391, startPoint y: 199, endPoint x: 369, endPoint y: 196, distance: 22.0
click at [369, 196] on div "People Rambhia, Dhaval" at bounding box center [458, 199] width 490 height 18
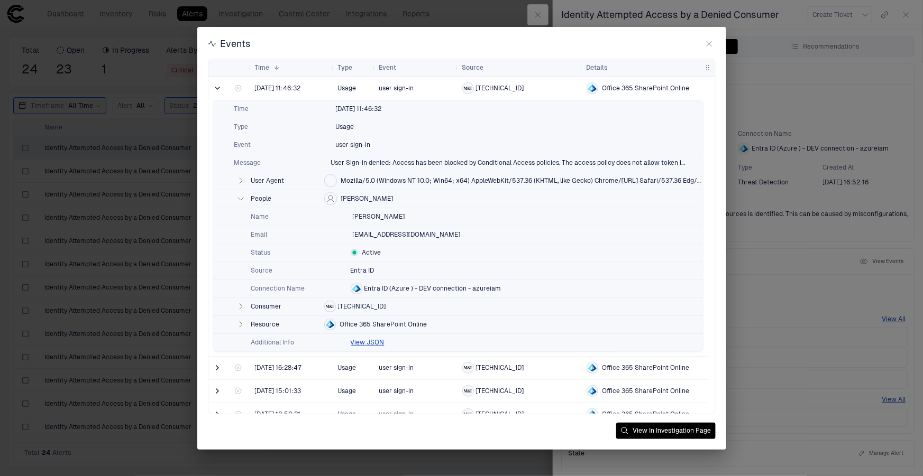
click at [240, 326] on icon "button" at bounding box center [241, 324] width 3 height 5
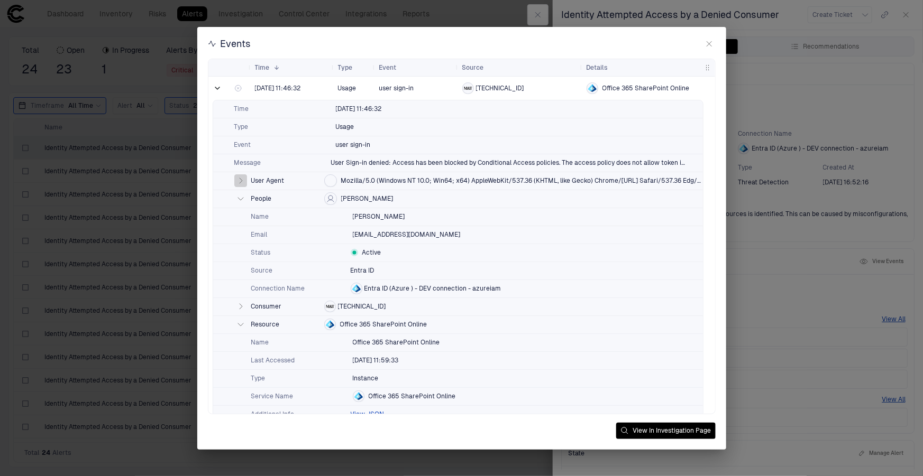
click at [242, 180] on icon "button" at bounding box center [241, 180] width 3 height 5
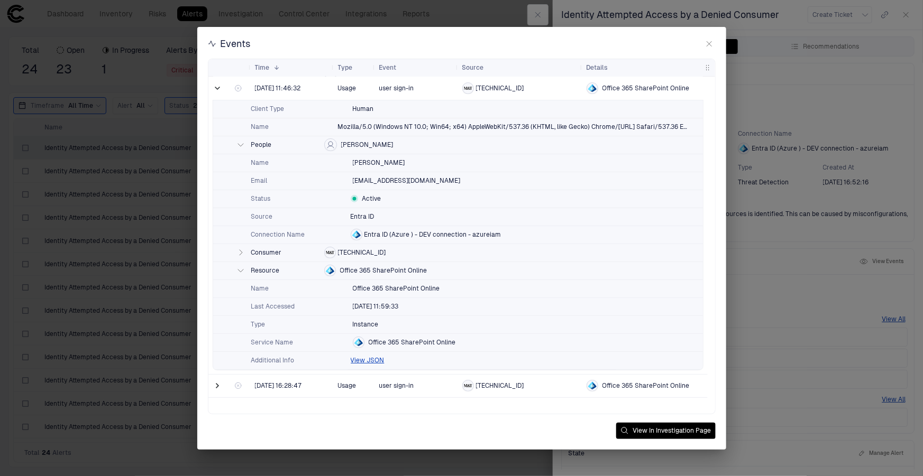
scroll to position [144, 0]
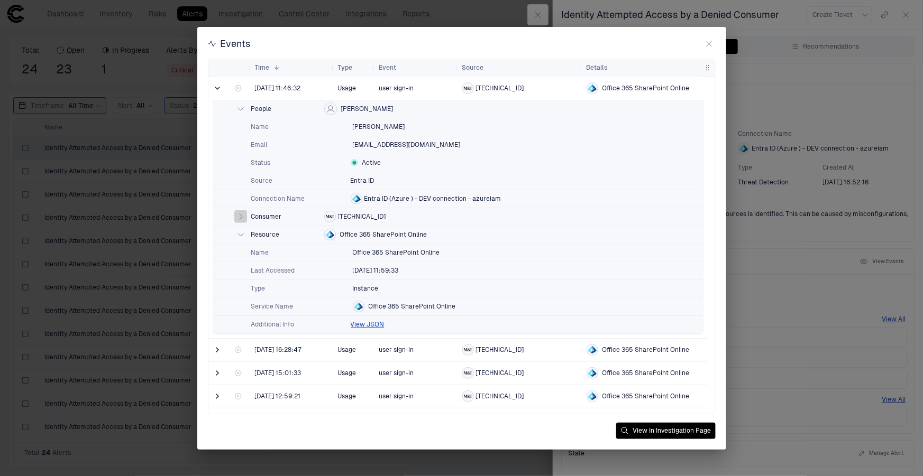
click at [237, 216] on icon "button" at bounding box center [240, 217] width 8 height 8
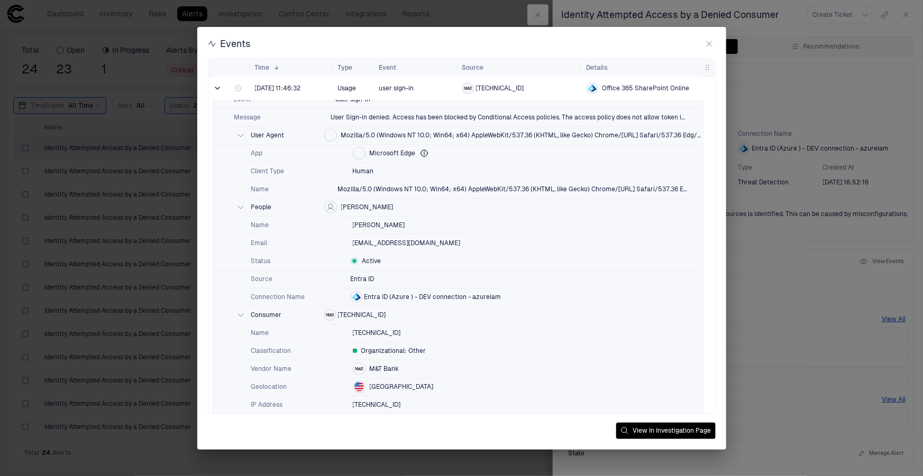
scroll to position [0, 0]
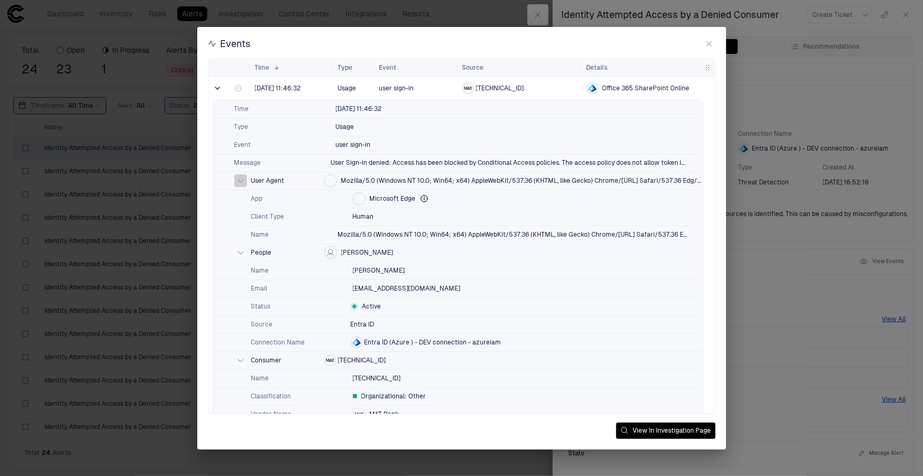
click at [244, 180] on button "button" at bounding box center [240, 180] width 13 height 13
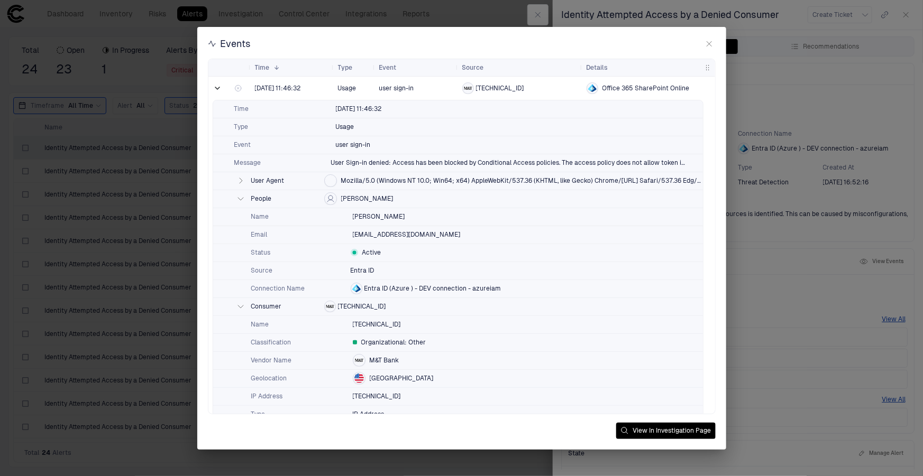
click at [240, 203] on icon "button" at bounding box center [240, 199] width 8 height 8
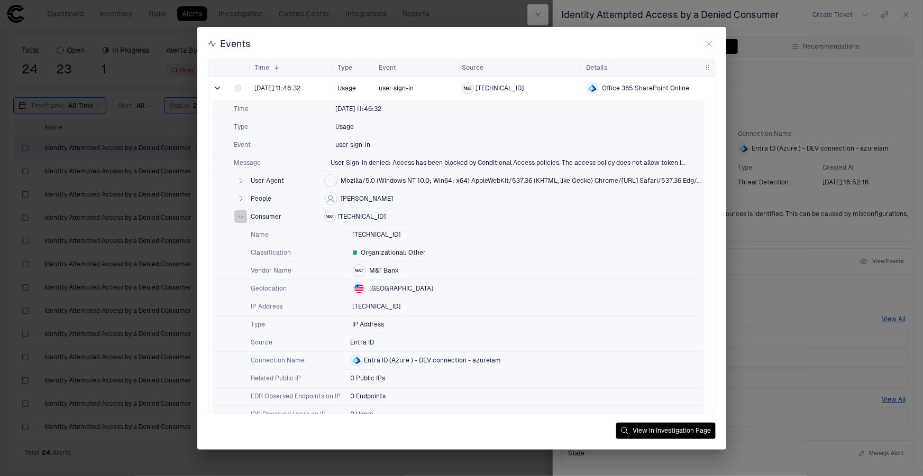
click at [237, 212] on button "button" at bounding box center [240, 216] width 13 height 13
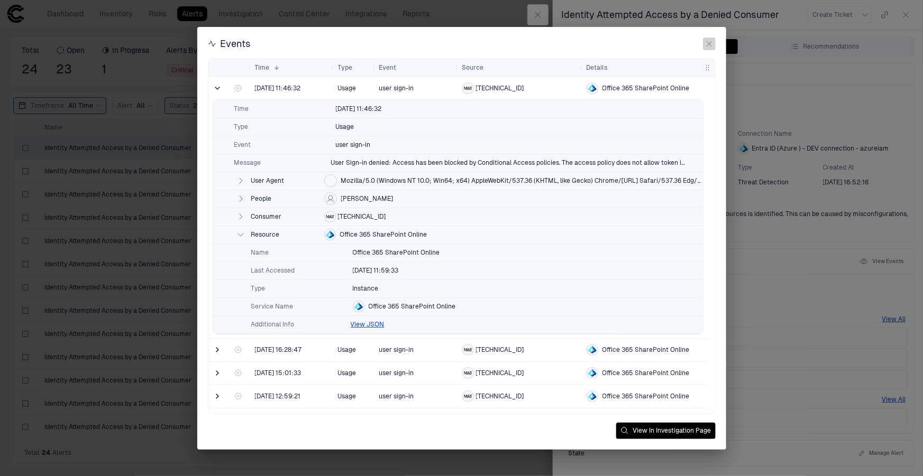
click at [707, 40] on icon "button" at bounding box center [709, 44] width 8 height 8
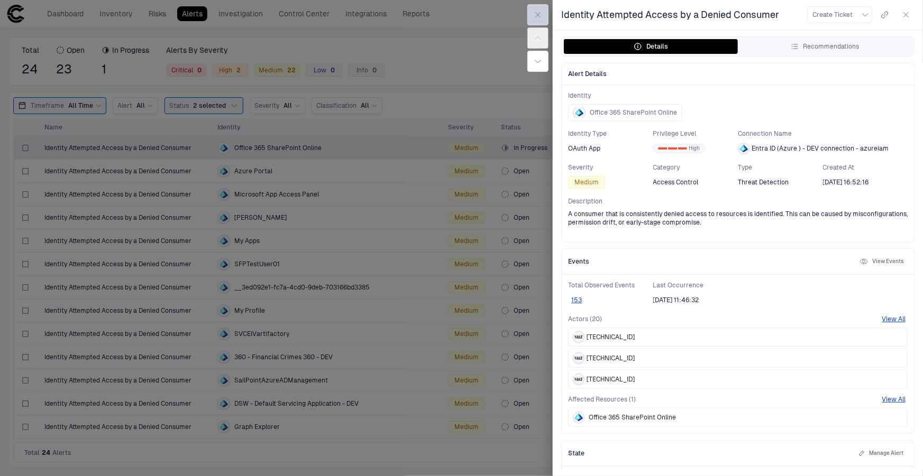
click at [536, 12] on icon "button" at bounding box center [538, 15] width 8 height 8
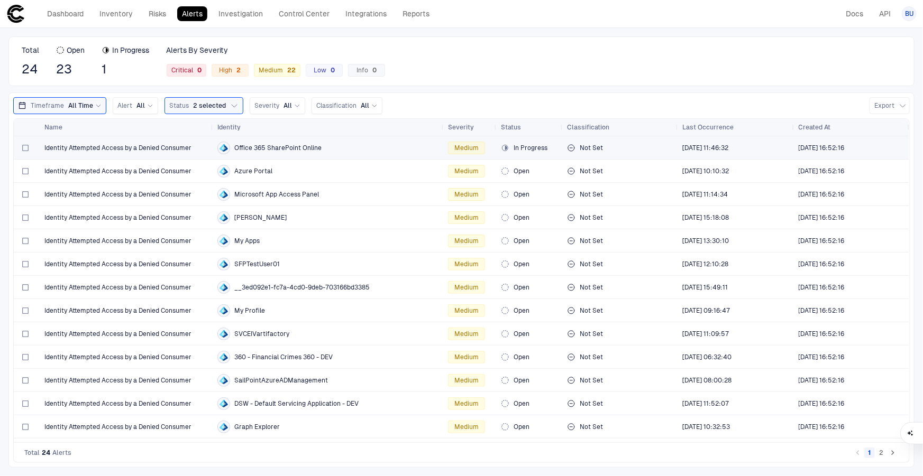
click at [157, 149] on span "Identity Attempted Access by a Denied Consumer" at bounding box center [117, 148] width 147 height 8
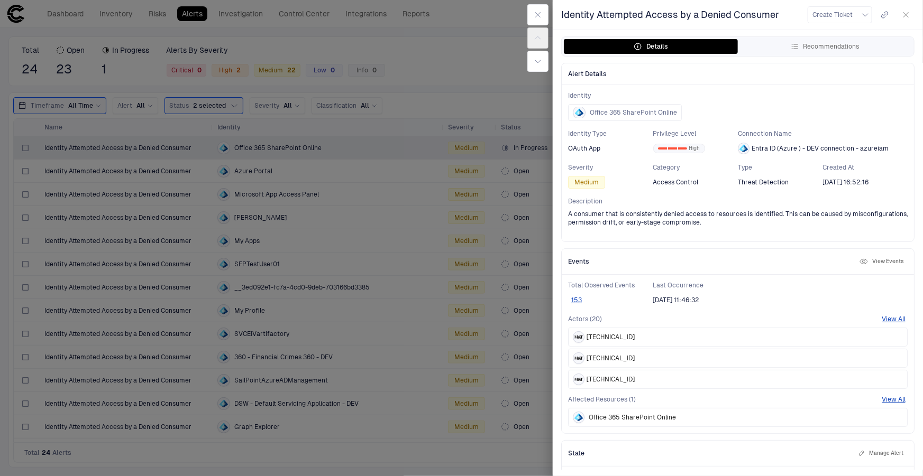
click at [859, 261] on icon "button" at bounding box center [863, 262] width 8 height 8
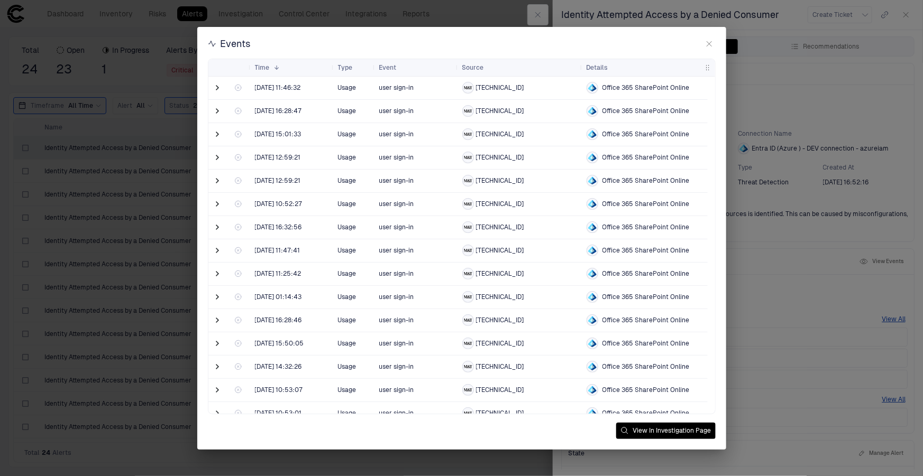
click at [717, 42] on h2 "Events" at bounding box center [461, 48] width 529 height 21
click at [714, 42] on button "button" at bounding box center [709, 44] width 13 height 13
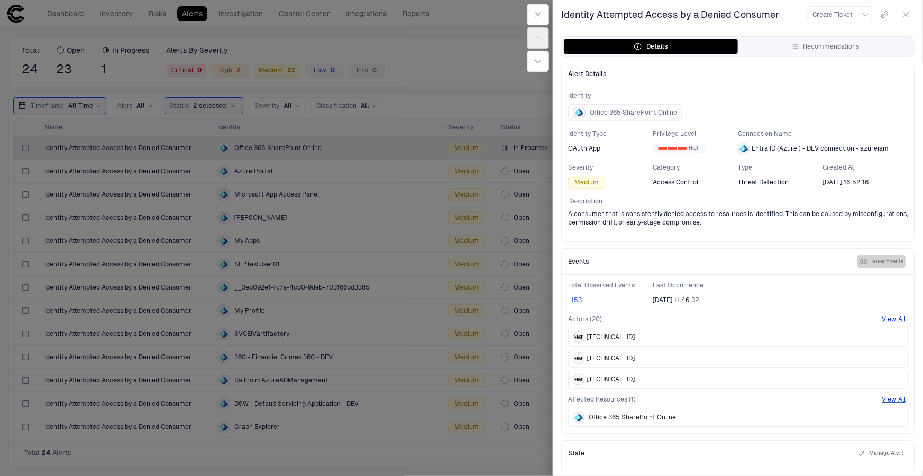
click at [863, 261] on button "View Events" at bounding box center [881, 261] width 48 height 13
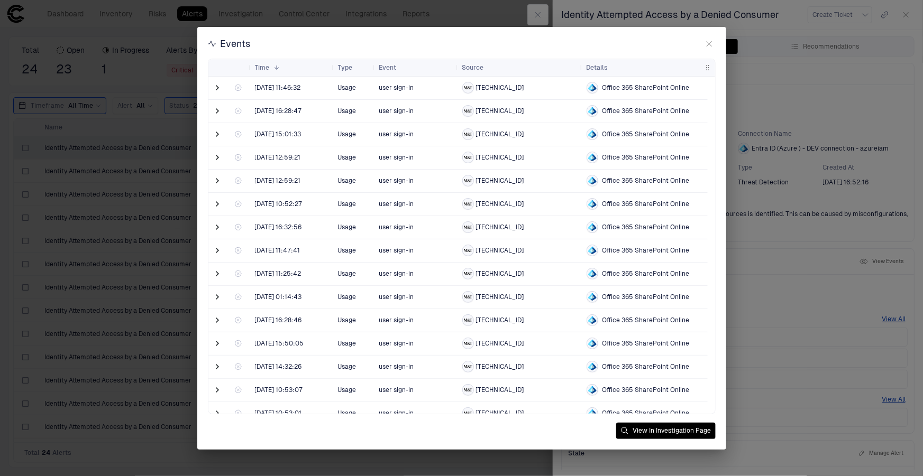
click at [218, 88] on span at bounding box center [218, 87] width 11 height 11
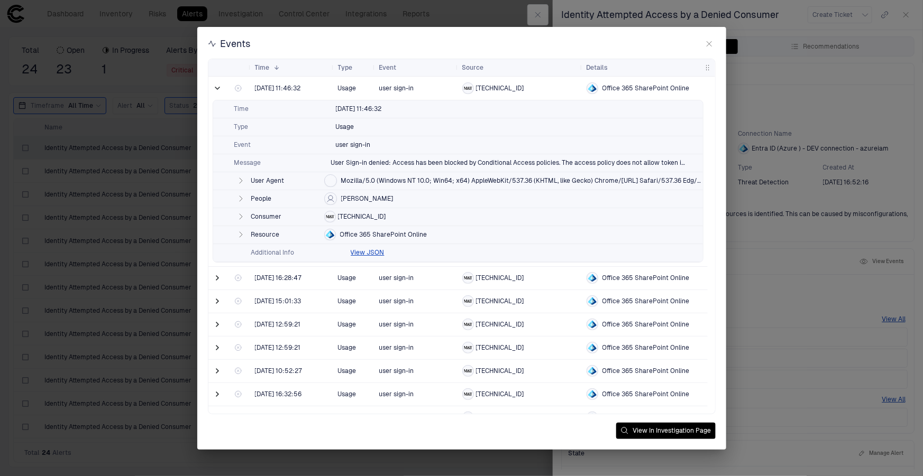
drag, startPoint x: 394, startPoint y: 201, endPoint x: 327, endPoint y: 207, distance: 67.4
click at [327, 207] on div "People Rambhia, Dhaval" at bounding box center [458, 199] width 490 height 18
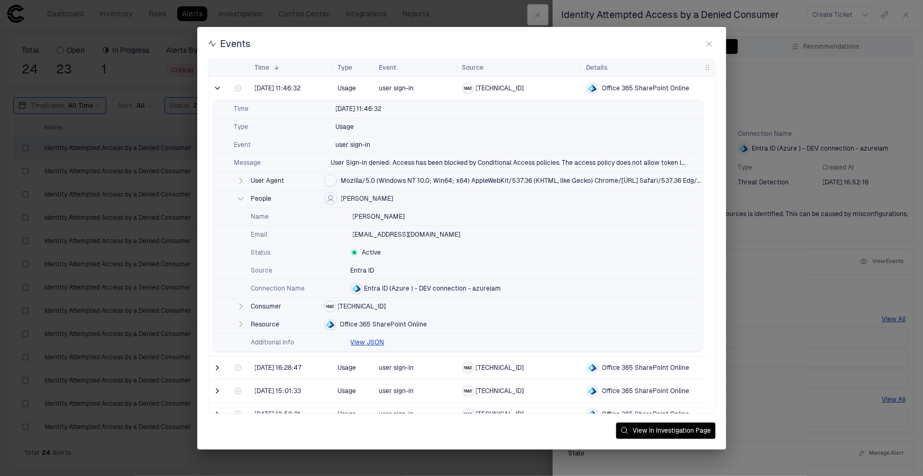
click at [237, 201] on icon "button" at bounding box center [240, 199] width 8 height 8
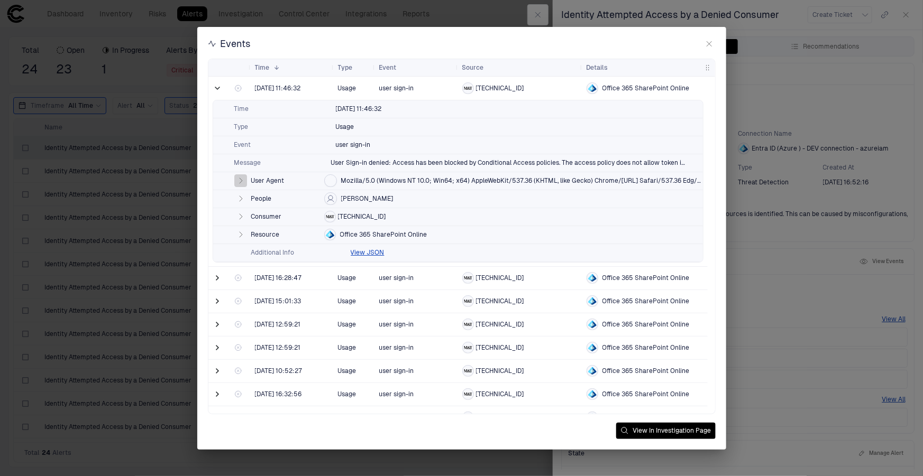
click at [237, 182] on icon "button" at bounding box center [240, 181] width 8 height 8
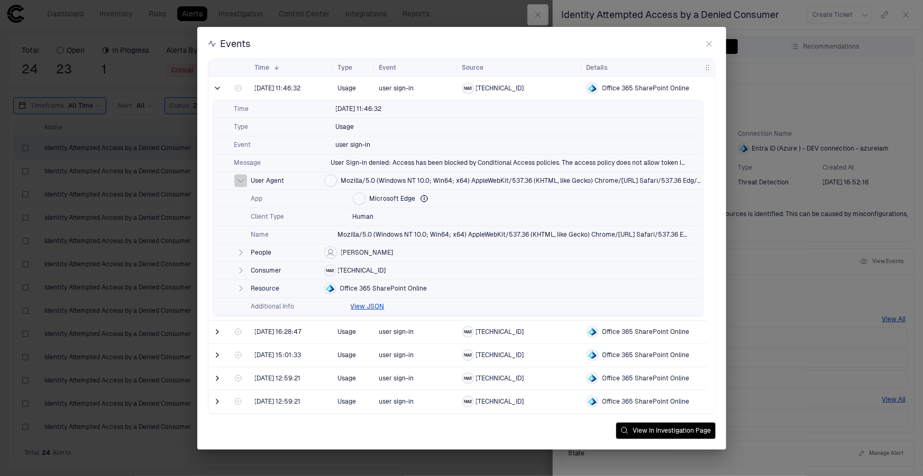
click at [236, 181] on icon "button" at bounding box center [240, 181] width 8 height 8
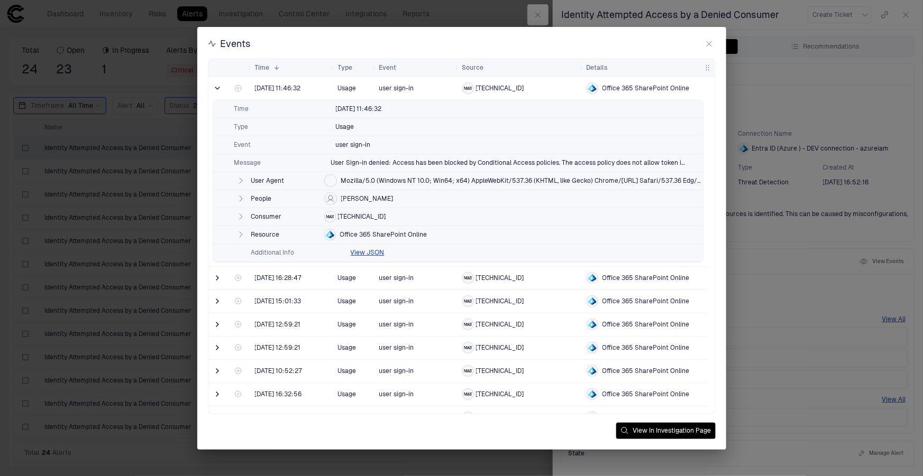
click at [240, 237] on icon "button" at bounding box center [241, 234] width 3 height 5
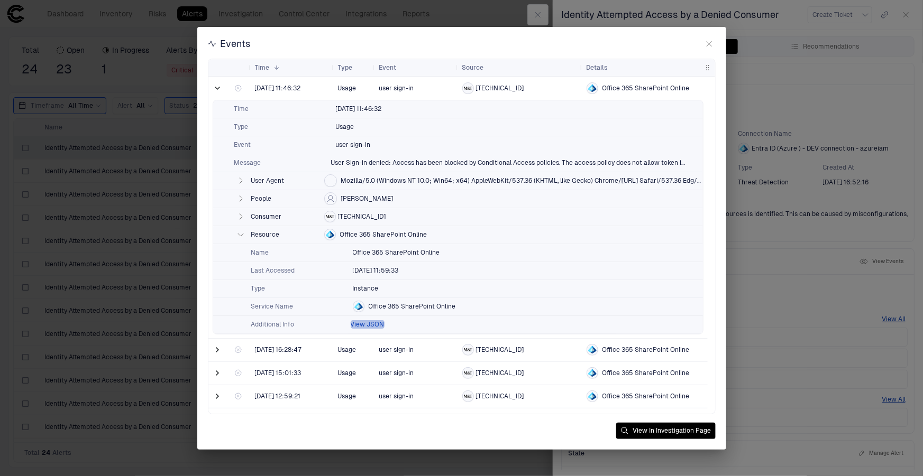
click at [355, 324] on button "View JSON" at bounding box center [368, 324] width 34 height 8
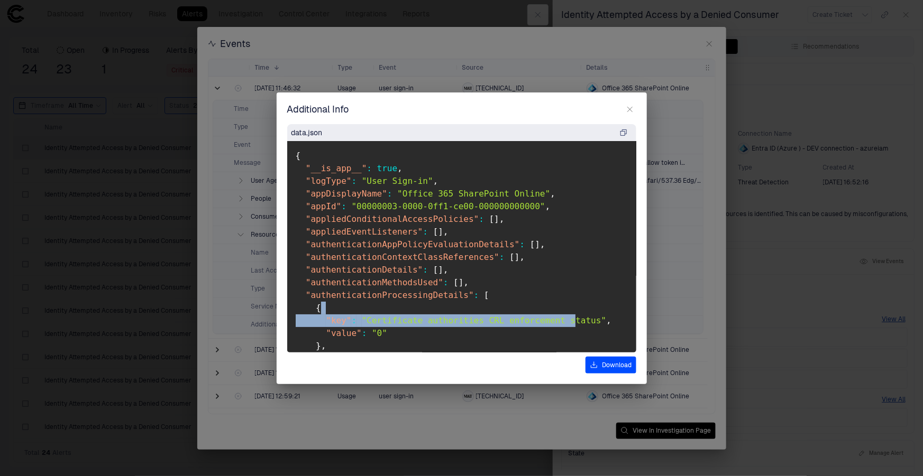
drag, startPoint x: 381, startPoint y: 312, endPoint x: 558, endPoint y: 315, distance: 177.2
click at [553, 317] on pre "{ "__is_app__" : true , "logType" : "User Sign-in" , "appDisplayName" : "Office…" at bounding box center [461, 247] width 349 height 212
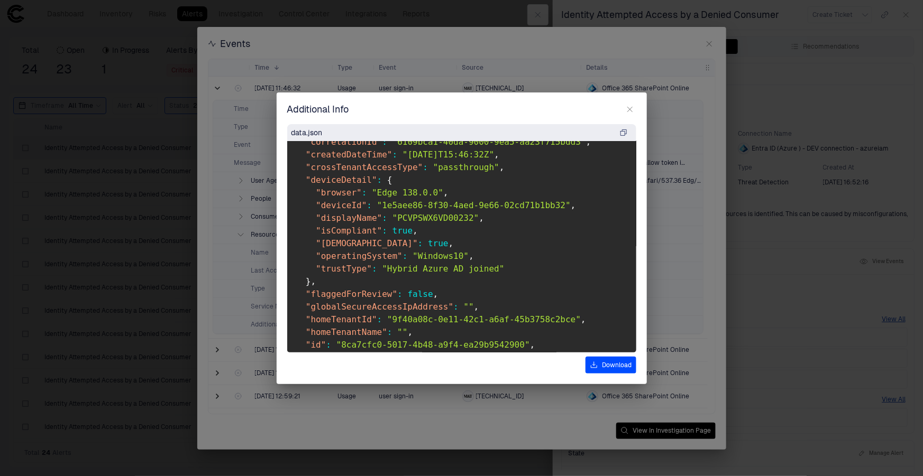
scroll to position [440, 0]
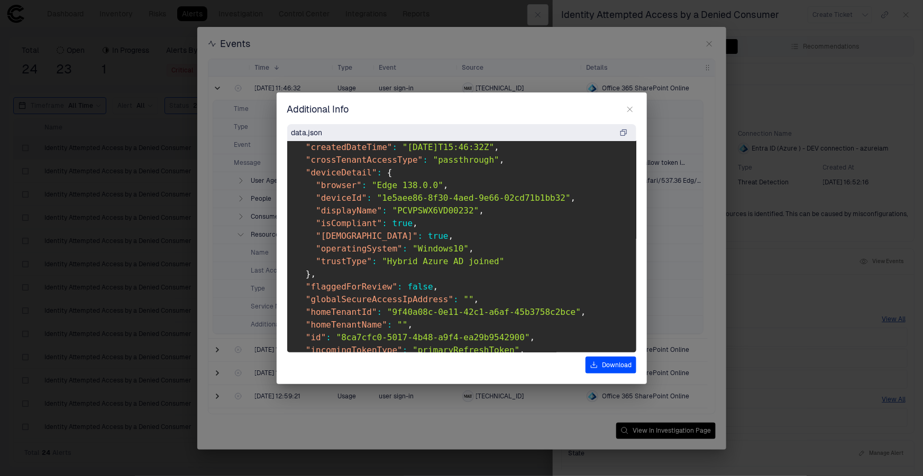
click at [418, 210] on span ""PCVPSWX6VD00232"" at bounding box center [435, 211] width 87 height 10
copy span "PCVPSWX6VD00232"
click at [626, 112] on icon "button" at bounding box center [630, 109] width 8 height 8
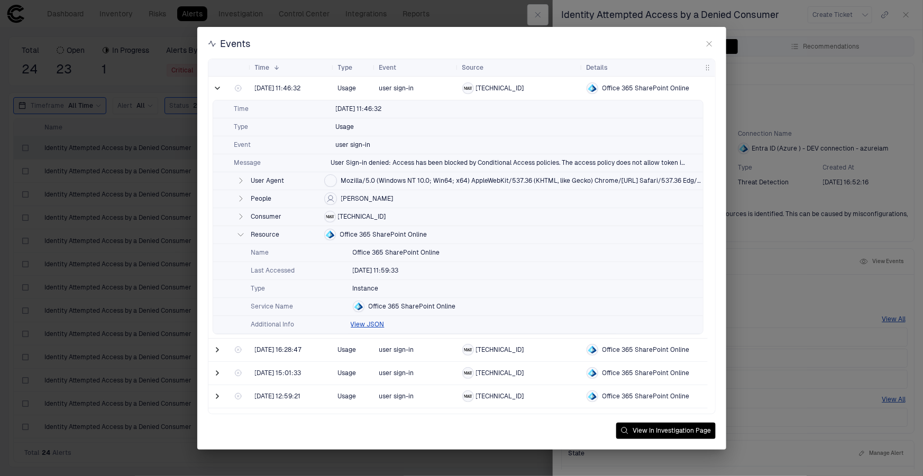
click at [360, 216] on span "[TECHNICAL_ID]" at bounding box center [362, 217] width 48 height 8
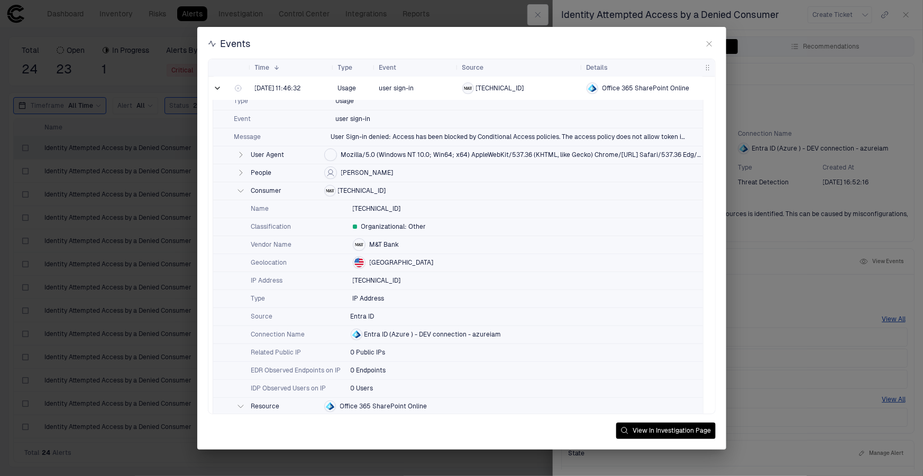
scroll to position [48, 0]
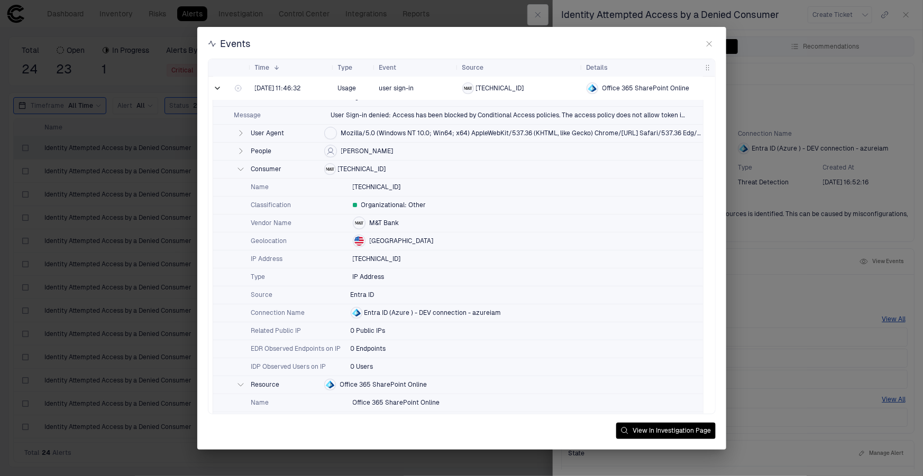
click at [243, 153] on icon "button" at bounding box center [240, 151] width 8 height 8
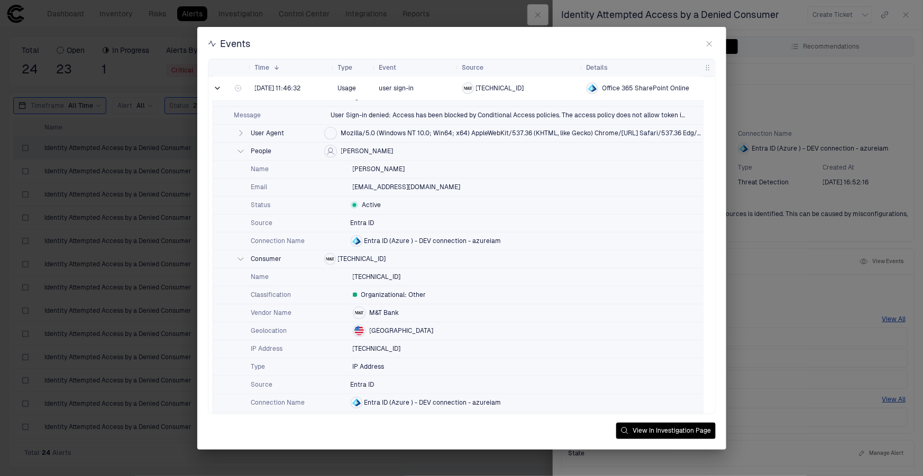
click at [243, 153] on icon "button" at bounding box center [240, 151] width 8 height 8
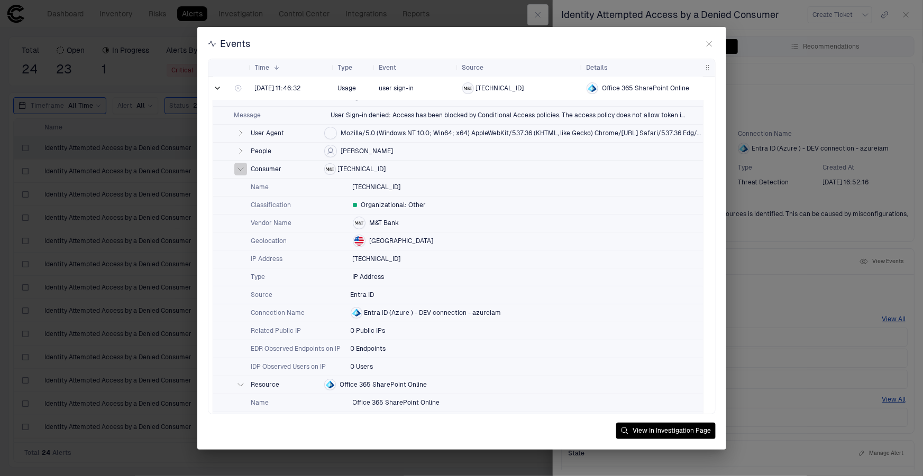
click at [240, 170] on icon "button" at bounding box center [240, 169] width 8 height 8
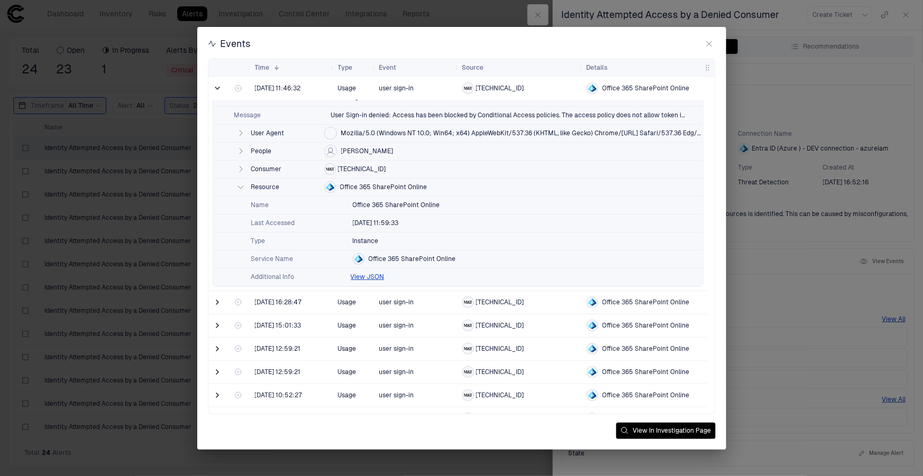
click at [371, 270] on div "Additional Info View JSON" at bounding box center [458, 278] width 490 height 18
click at [372, 275] on button "View JSON" at bounding box center [368, 277] width 34 height 8
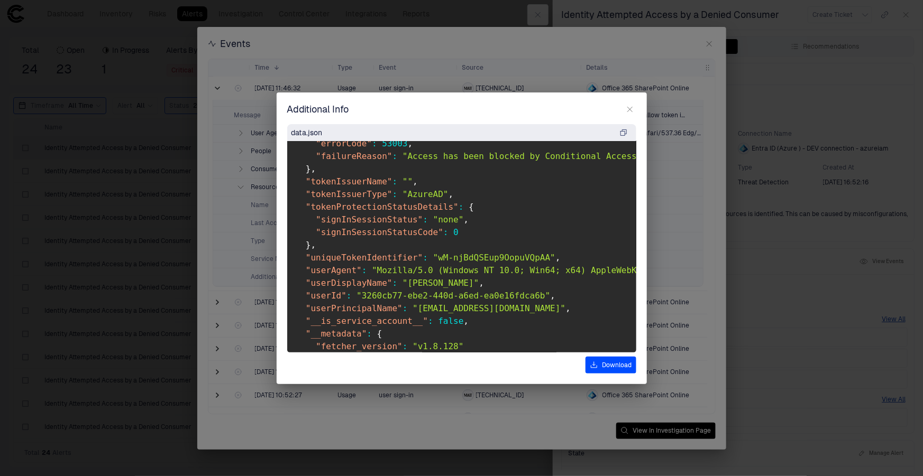
scroll to position [1271, 0]
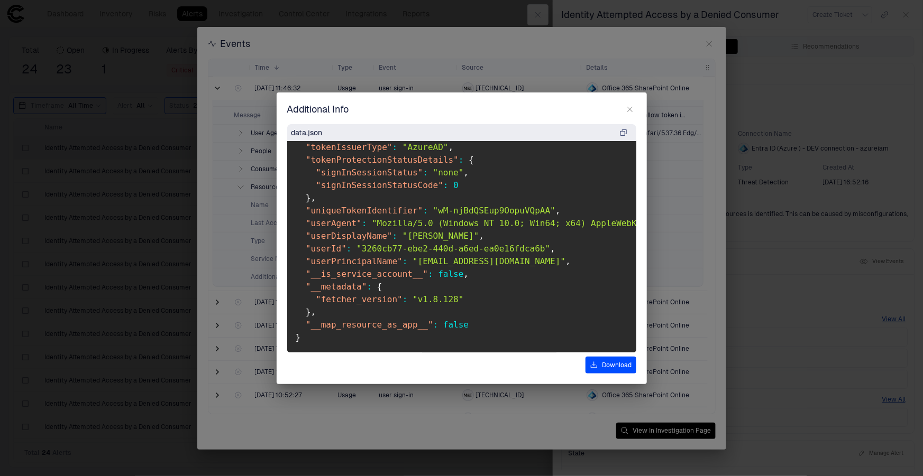
click at [629, 109] on icon "button" at bounding box center [629, 109] width 5 height 5
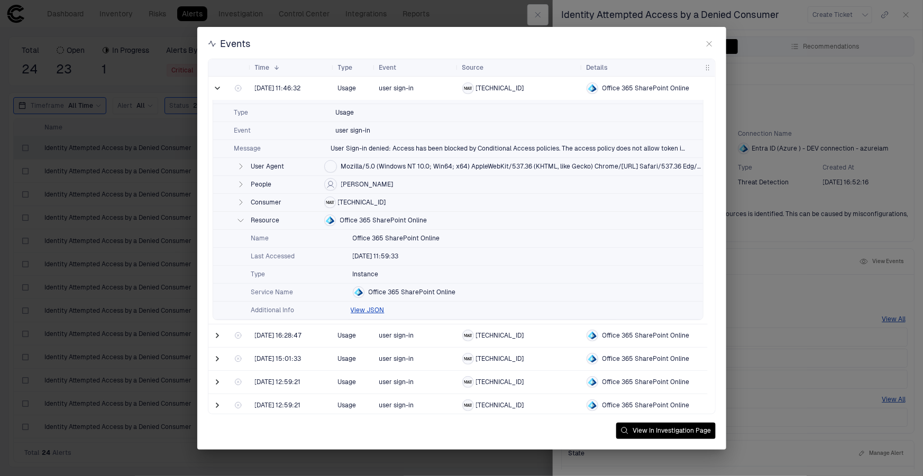
scroll to position [0, 0]
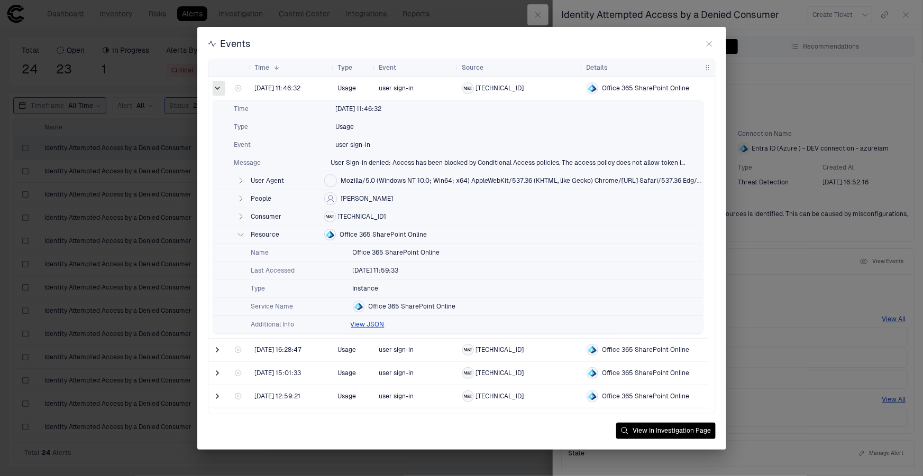
click at [215, 85] on span at bounding box center [218, 88] width 11 height 11
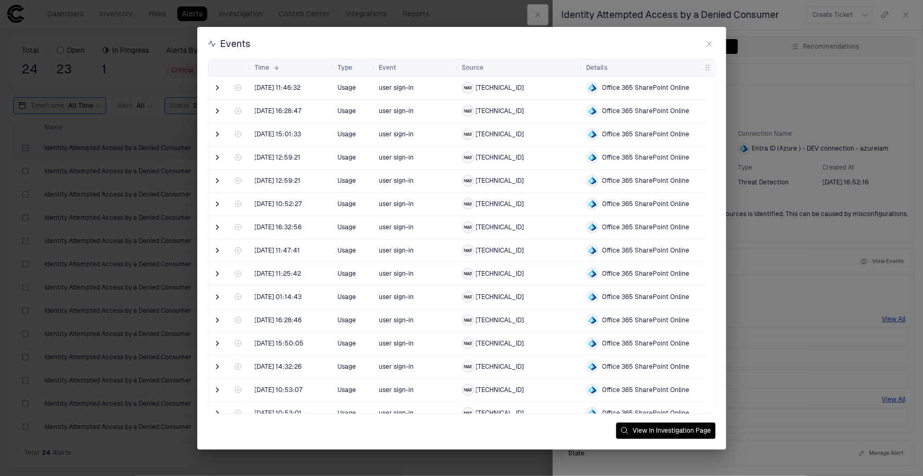
click at [586, 42] on div "Events" at bounding box center [462, 44] width 508 height 13
click at [216, 93] on span at bounding box center [218, 87] width 11 height 11
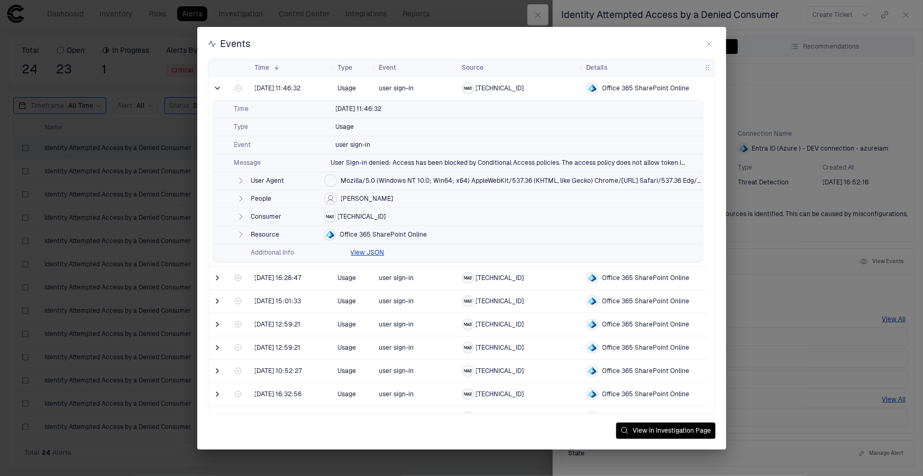
drag, startPoint x: 398, startPoint y: 200, endPoint x: 345, endPoint y: 197, distance: 53.5
click at [345, 197] on div "People Rambhia, Dhaval" at bounding box center [458, 199] width 490 height 18
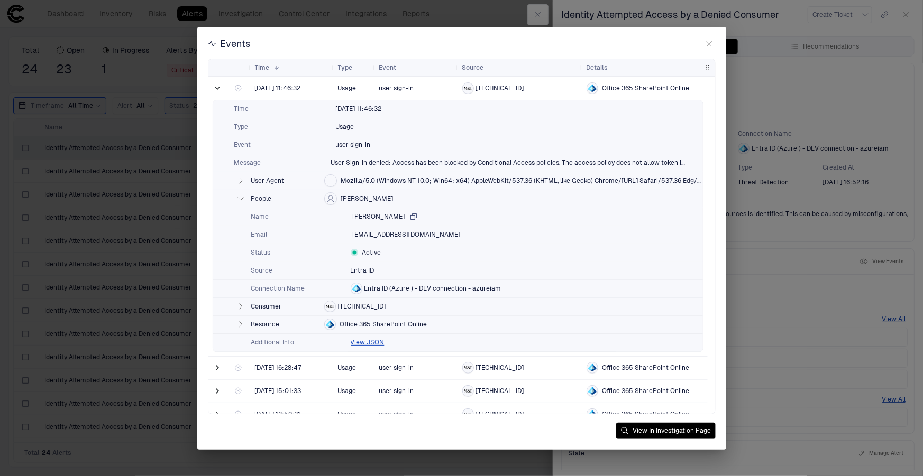
click at [411, 219] on icon "button" at bounding box center [413, 217] width 6 height 6
click at [369, 343] on button "View JSON" at bounding box center [368, 342] width 34 height 8
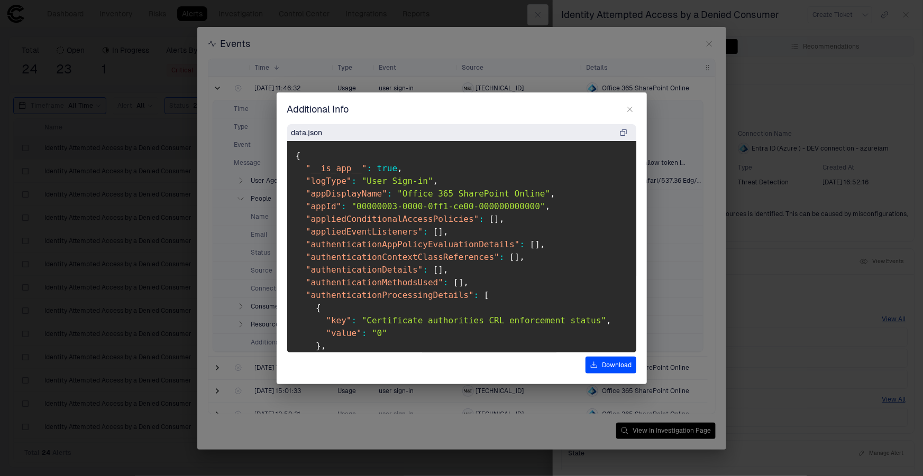
click at [535, 245] on span "]" at bounding box center [537, 245] width 5 height 10
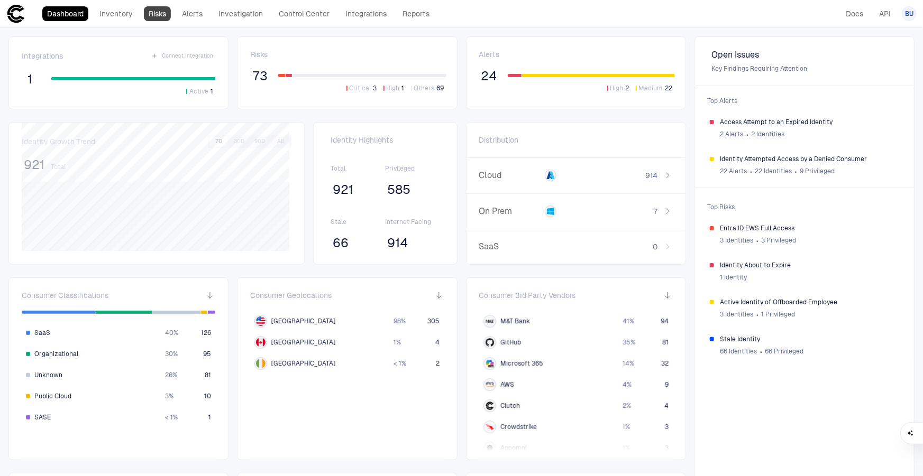
click at [153, 15] on link "Risks" at bounding box center [157, 13] width 27 height 15
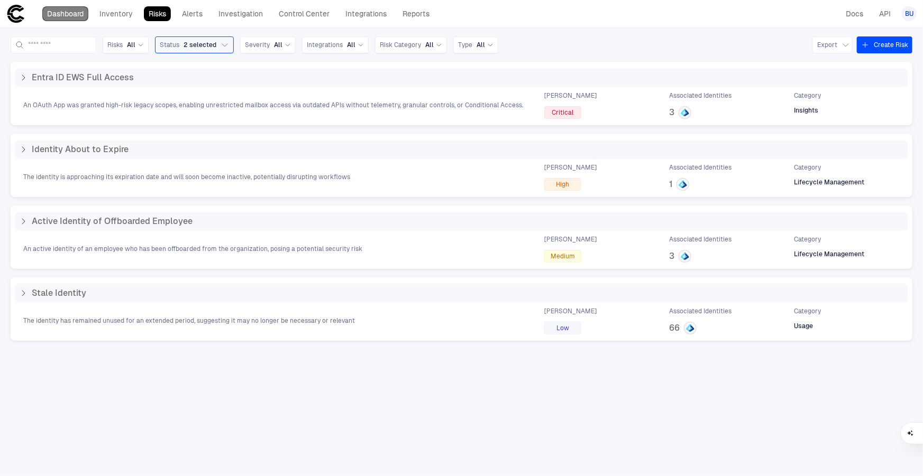
click at [69, 16] on link "Dashboard" at bounding box center [65, 13] width 46 height 15
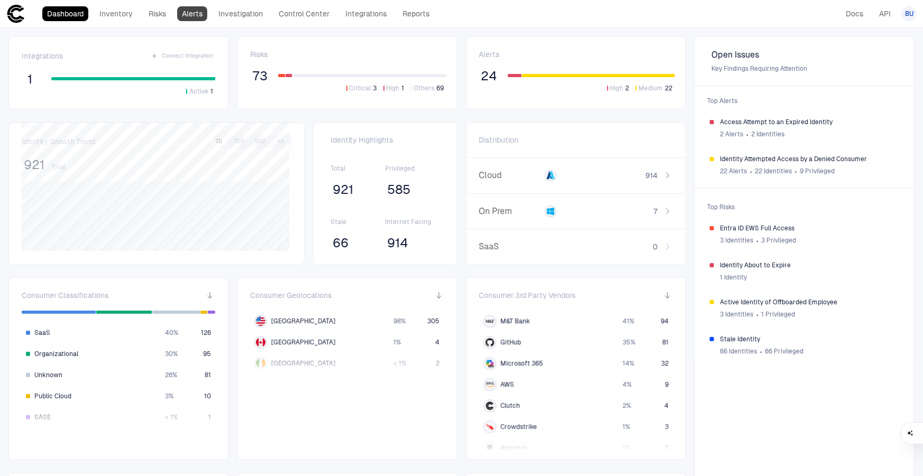
click at [187, 16] on link "Alerts" at bounding box center [192, 13] width 30 height 15
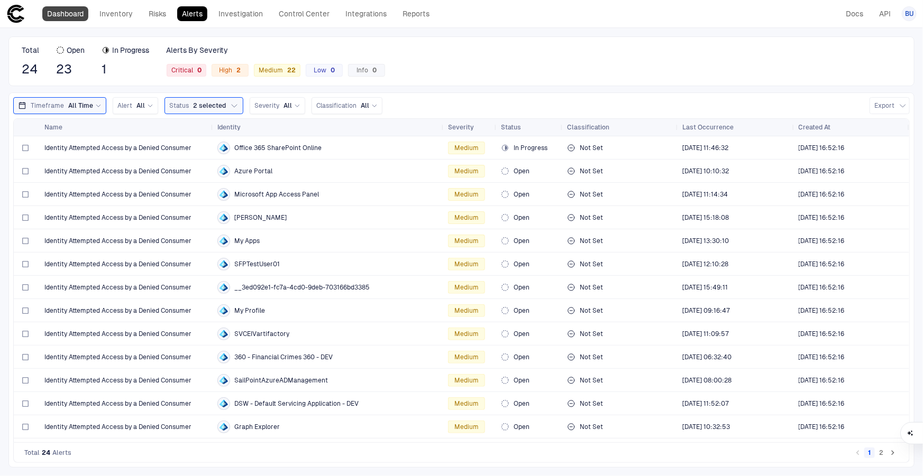
click at [64, 7] on link "Dashboard" at bounding box center [65, 13] width 46 height 15
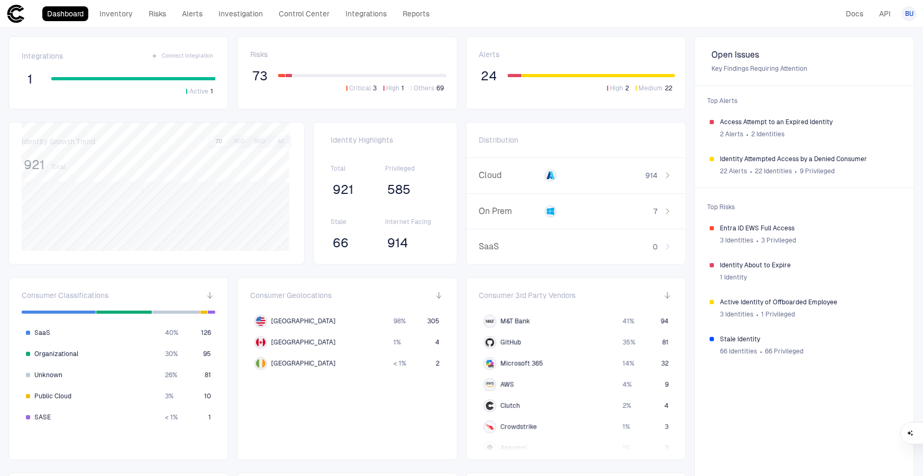
click at [490, 53] on span "Alerts" at bounding box center [489, 55] width 21 height 10
click at [491, 76] on span "24" at bounding box center [489, 76] width 16 height 16
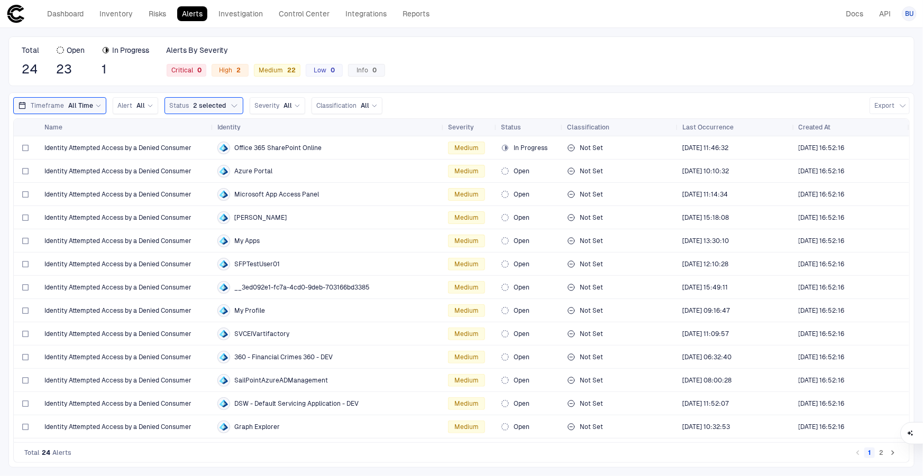
click at [881, 452] on button "2" at bounding box center [881, 453] width 11 height 11
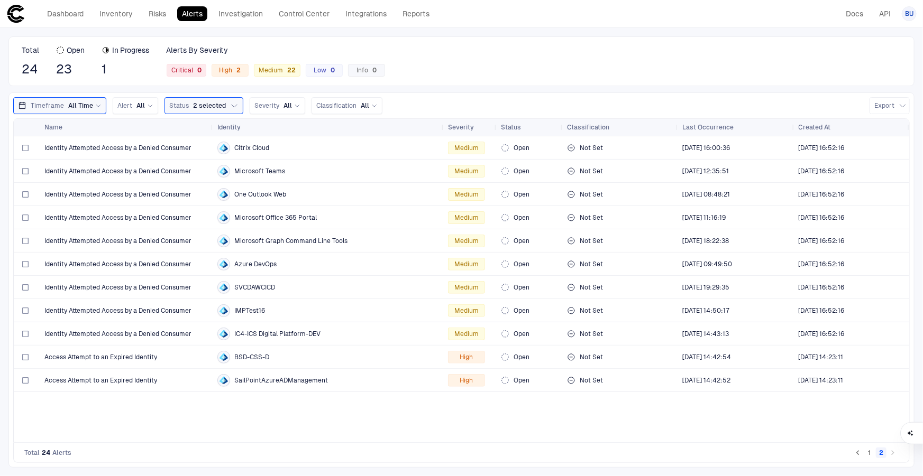
click at [870, 455] on button "1" at bounding box center [869, 453] width 11 height 11
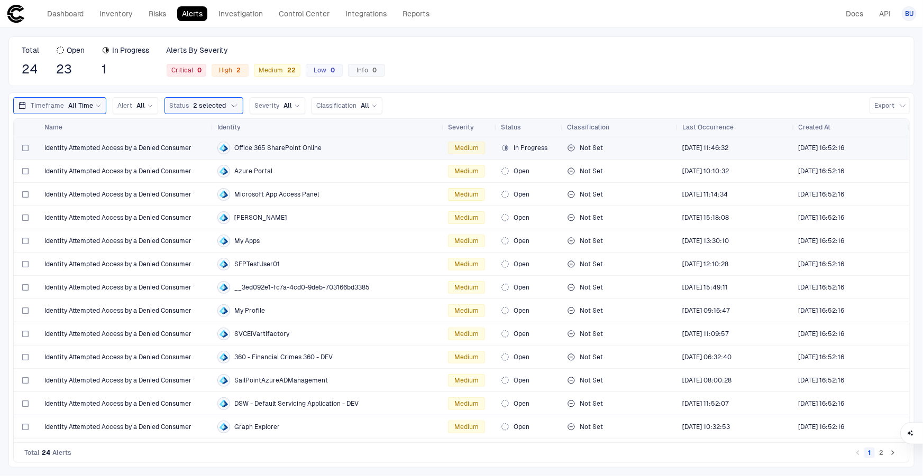
click at [127, 148] on span "Identity Attempted Access by a Denied Consumer" at bounding box center [117, 148] width 147 height 8
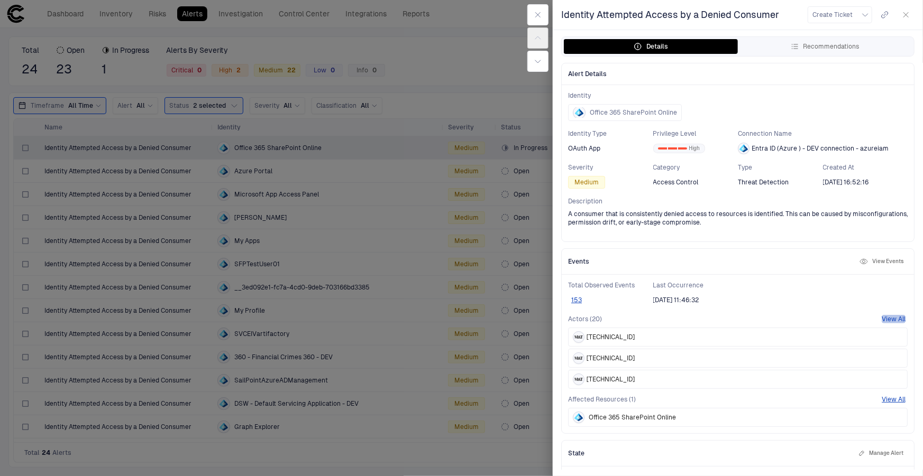
click at [889, 317] on button "View All" at bounding box center [893, 319] width 24 height 8
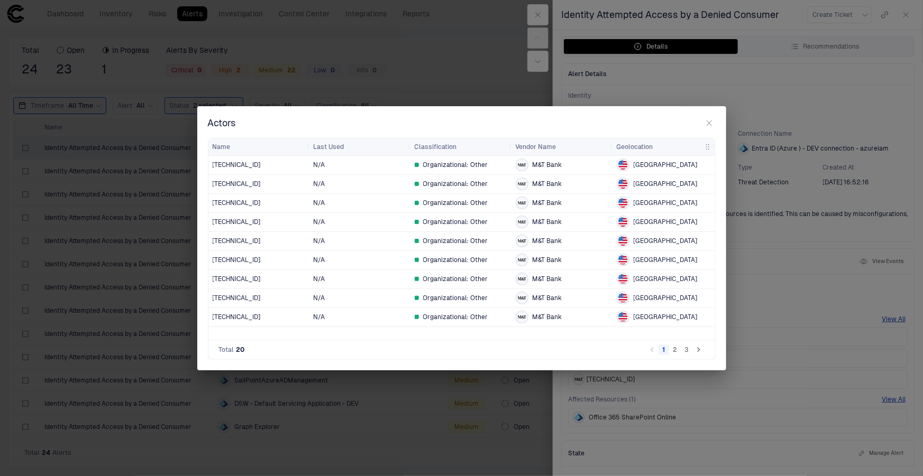
click at [708, 126] on icon "button" at bounding box center [709, 123] width 8 height 8
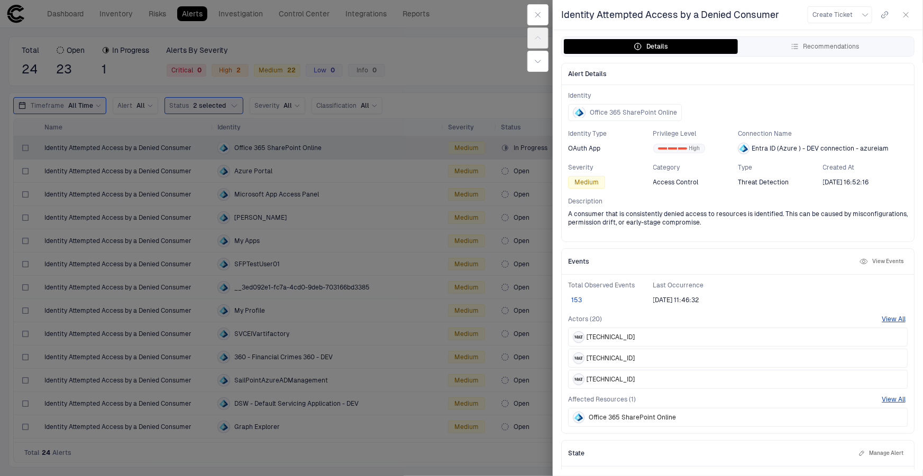
click at [580, 301] on button "153" at bounding box center [576, 300] width 17 height 8
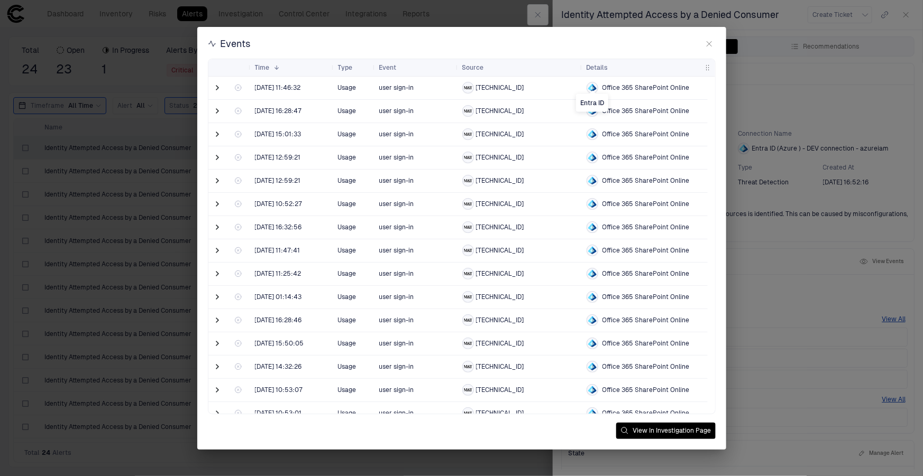
click at [592, 88] on icon "Entra ID" at bounding box center [593, 88] width 2 height 4
click at [216, 86] on span at bounding box center [218, 87] width 11 height 11
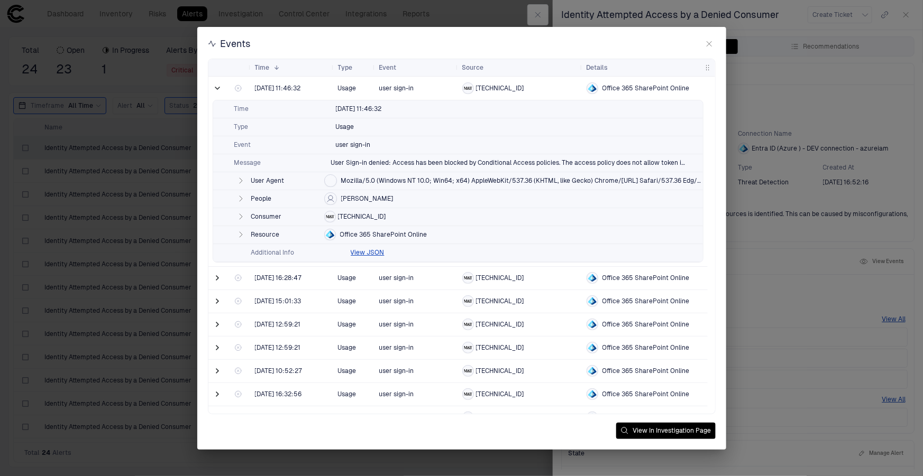
click at [240, 217] on icon "button" at bounding box center [241, 216] width 3 height 5
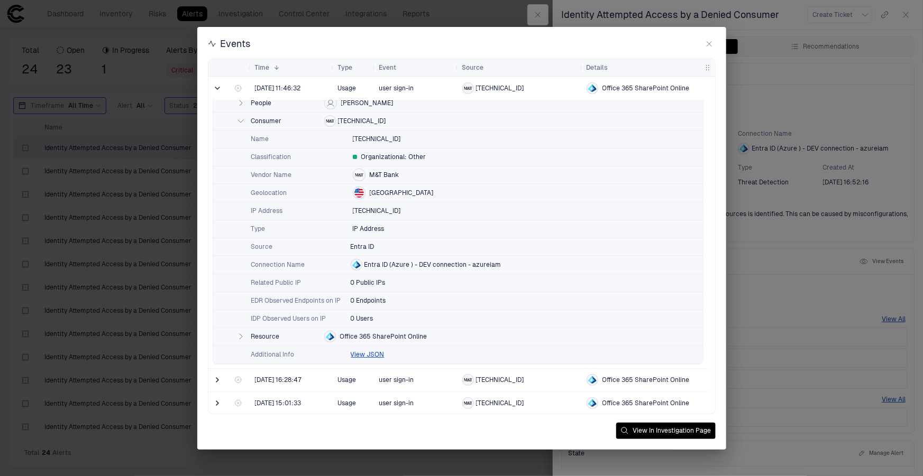
scroll to position [48, 0]
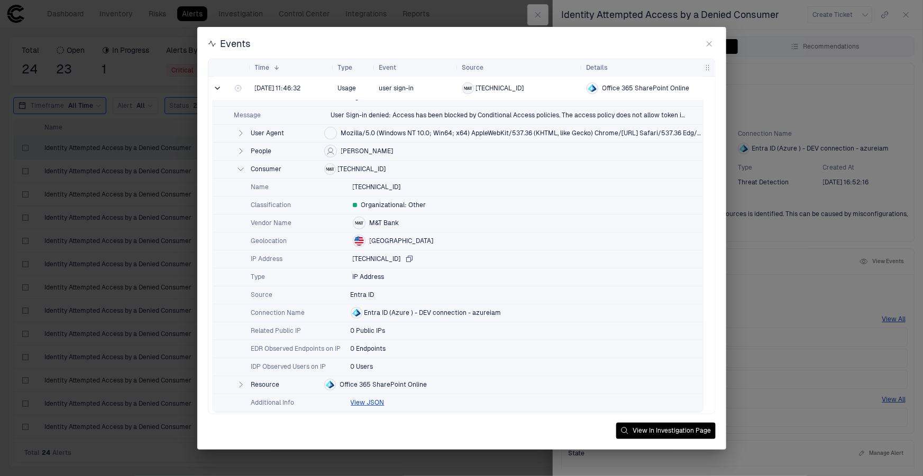
click at [406, 260] on icon "button" at bounding box center [409, 259] width 6 height 6
click at [238, 147] on icon "button" at bounding box center [240, 151] width 8 height 8
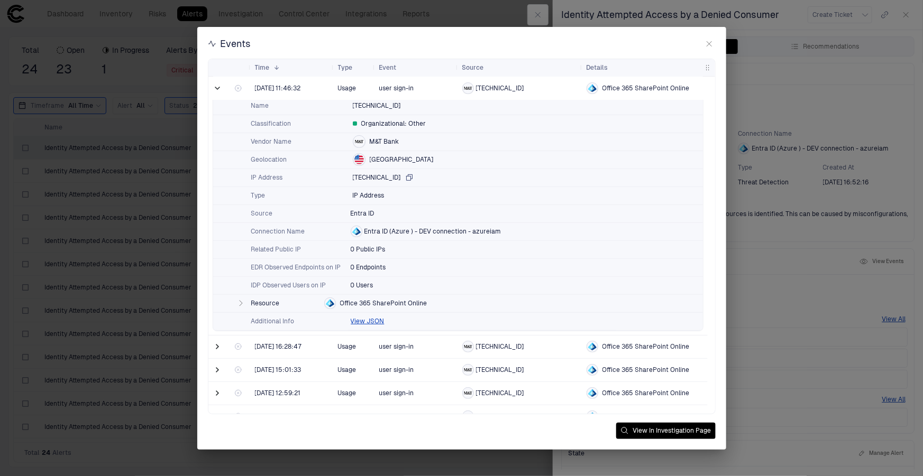
scroll to position [240, 0]
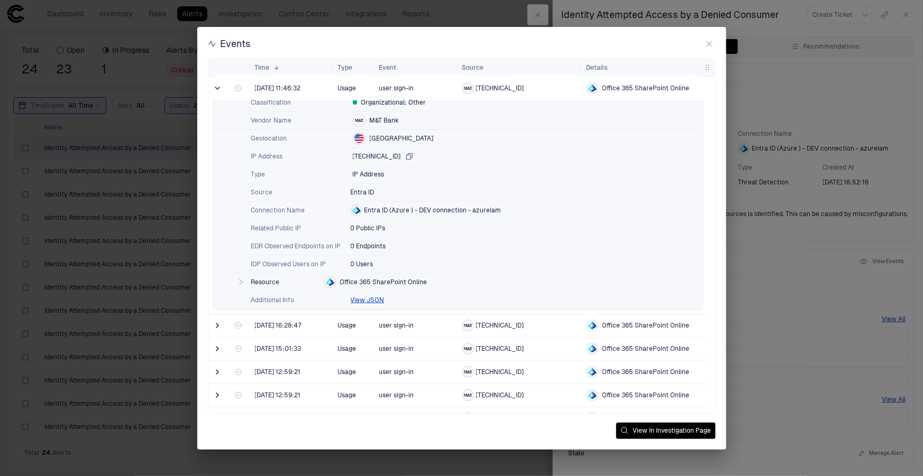
click at [408, 282] on span "Office 365 SharePoint Online" at bounding box center [383, 282] width 87 height 8
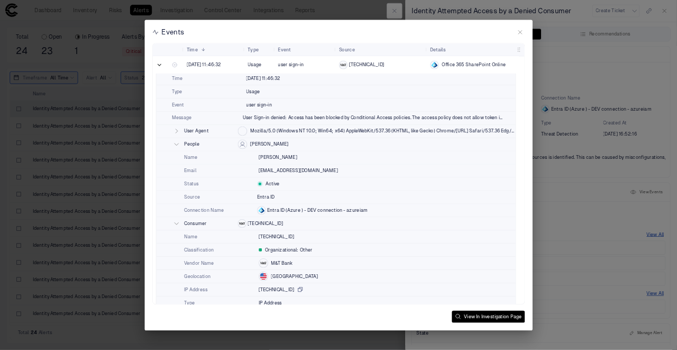
scroll to position [0, 0]
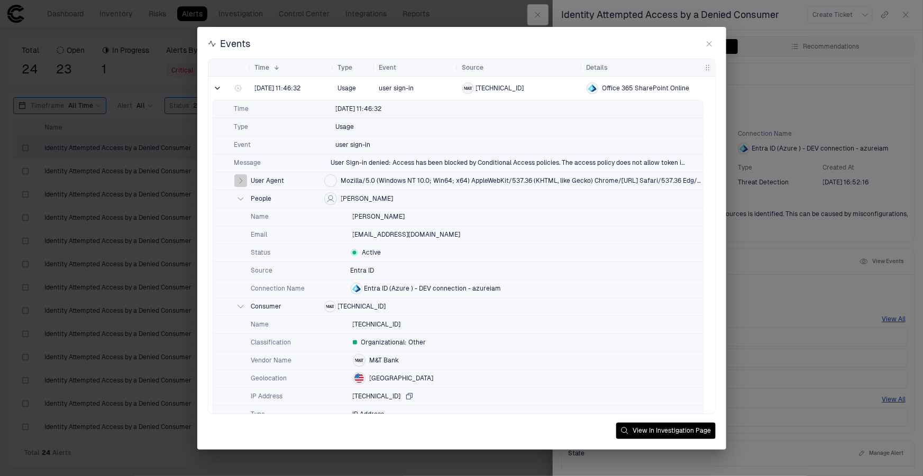
click at [241, 180] on icon "button" at bounding box center [241, 180] width 3 height 5
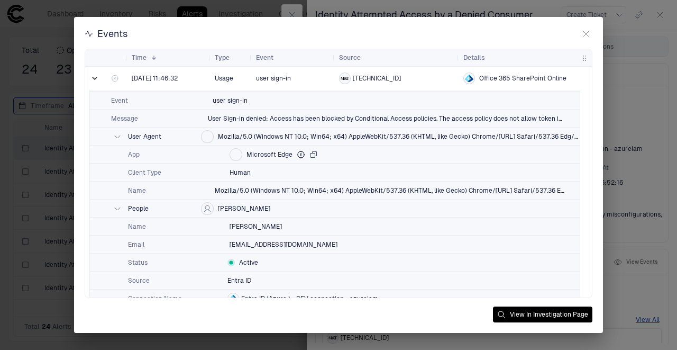
scroll to position [58, 0]
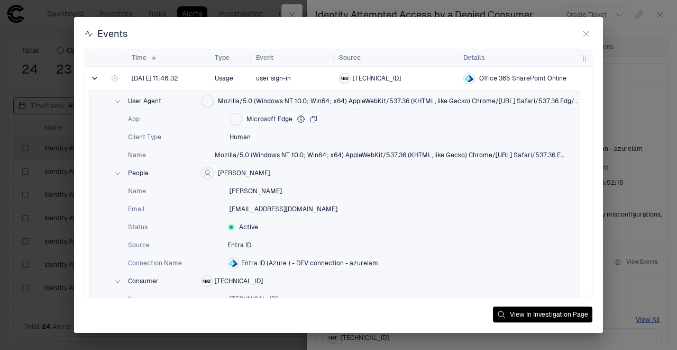
drag, startPoint x: 270, startPoint y: 172, endPoint x: 284, endPoint y: 121, distance: 52.9
click at [284, 121] on div "Time 8/15/2025 11:46:32 Type Usage Event user sign-in Message User Sign-in deni…" at bounding box center [334, 308] width 491 height 576
drag, startPoint x: 291, startPoint y: 117, endPoint x: 253, endPoint y: 118, distance: 38.1
click at [253, 118] on span "Microsoft Edge" at bounding box center [269, 119] width 46 height 8
click at [251, 190] on span "[PERSON_NAME]" at bounding box center [255, 191] width 52 height 8
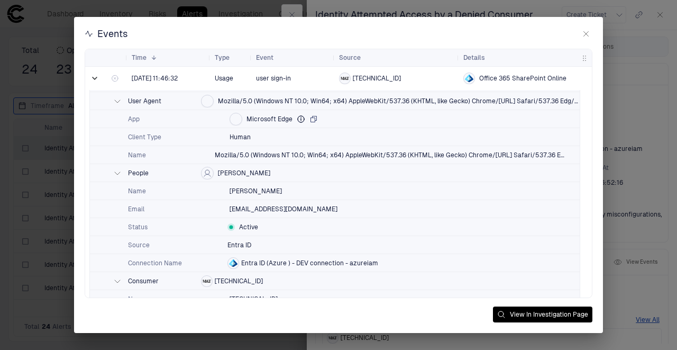
click at [260, 118] on span "Microsoft Edge" at bounding box center [269, 119] width 46 height 8
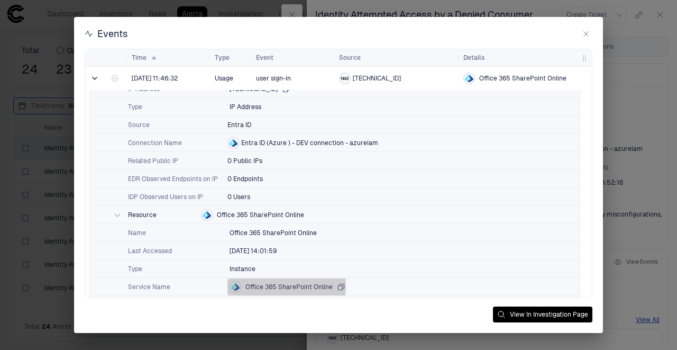
click at [273, 284] on span "Office 365 SharePoint Online" at bounding box center [288, 286] width 87 height 8
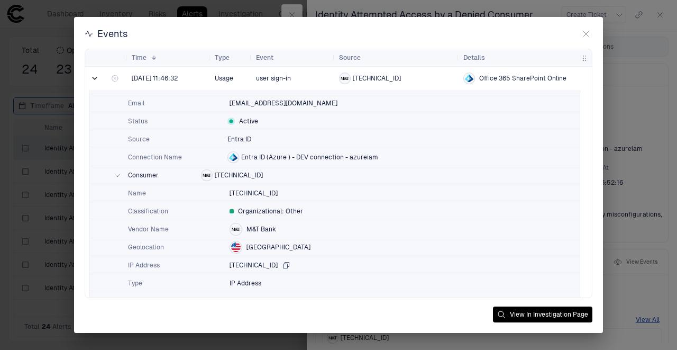
click at [257, 156] on span "Entra ID (Azure ) - DEV connection - azureiam" at bounding box center [309, 157] width 137 height 8
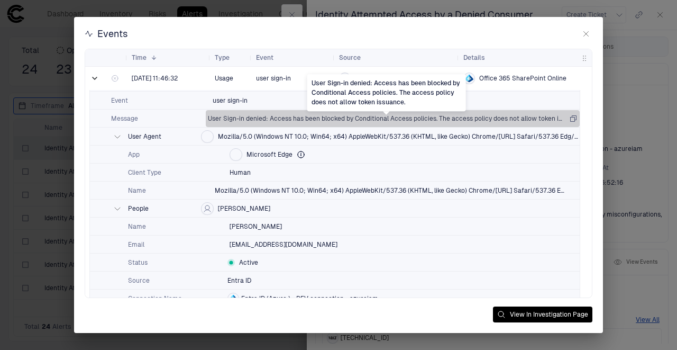
drag, startPoint x: 328, startPoint y: 118, endPoint x: 490, endPoint y: 118, distance: 162.3
click at [490, 118] on span "User Sign-in denied: Access has been blocked by Conditional Access policies. Th…" at bounding box center [386, 118] width 357 height 8
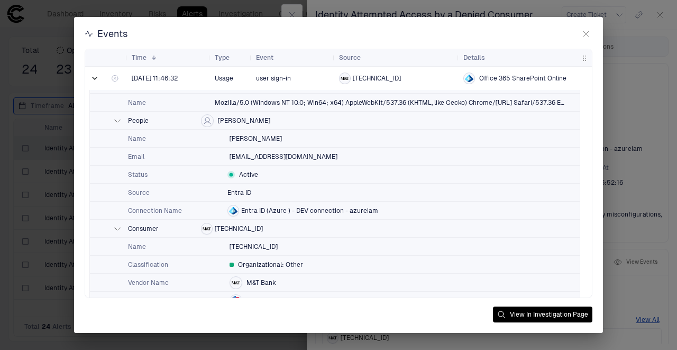
scroll to position [70, 0]
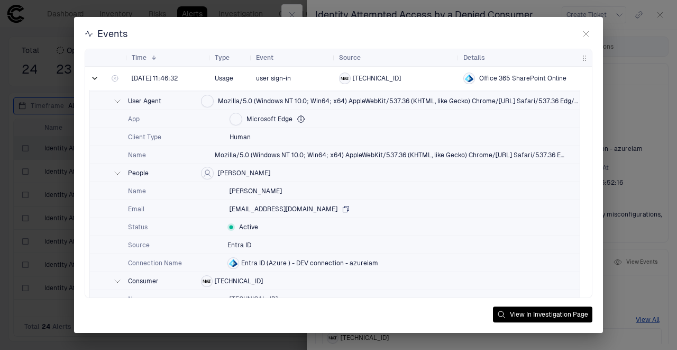
drag, startPoint x: 296, startPoint y: 208, endPoint x: 229, endPoint y: 208, distance: 66.1
click at [229, 208] on span "[EMAIL_ADDRESS][DOMAIN_NAME]" at bounding box center [283, 209] width 108 height 8
drag, startPoint x: 295, startPoint y: 208, endPoint x: 232, endPoint y: 210, distance: 63.5
click at [232, 210] on span "[EMAIL_ADDRESS][DOMAIN_NAME]" at bounding box center [283, 209] width 108 height 8
click at [471, 76] on icon "Entra ID" at bounding box center [471, 79] width 4 height 6
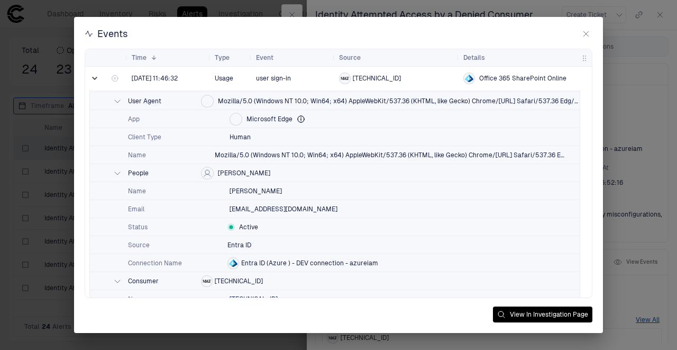
click at [512, 79] on span "Office 365 SharePoint Online" at bounding box center [522, 78] width 87 height 8
click at [592, 31] on h2 "Events" at bounding box center [338, 37] width 529 height 21
click at [590, 32] on icon "button" at bounding box center [586, 34] width 8 height 8
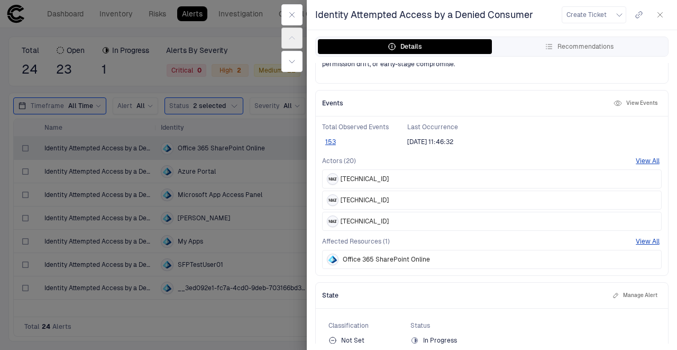
scroll to position [173, 0]
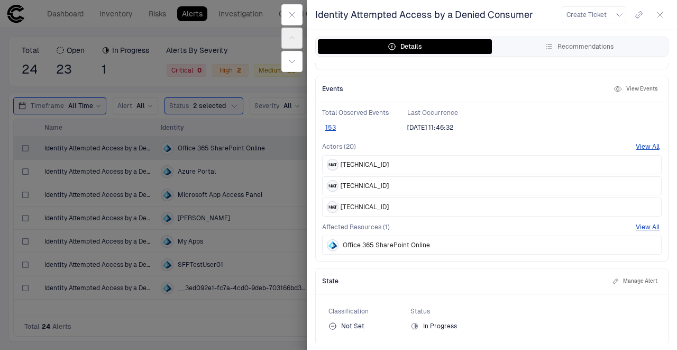
click at [242, 139] on div at bounding box center [338, 175] width 677 height 350
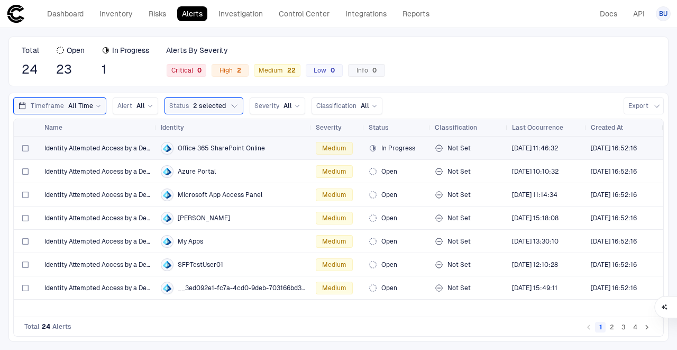
click at [178, 149] on span "Office 365 SharePoint Online" at bounding box center [221, 148] width 87 height 8
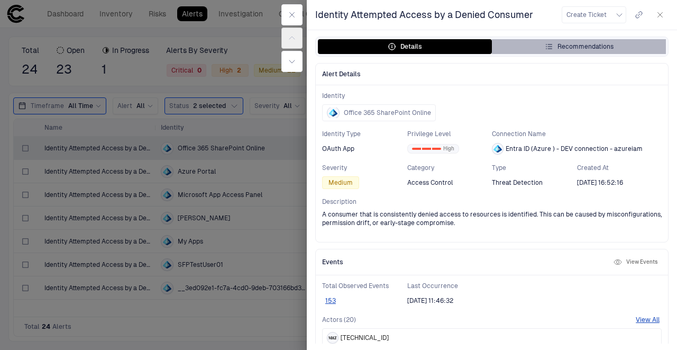
click at [536, 50] on button "Recommendations" at bounding box center [579, 46] width 174 height 15
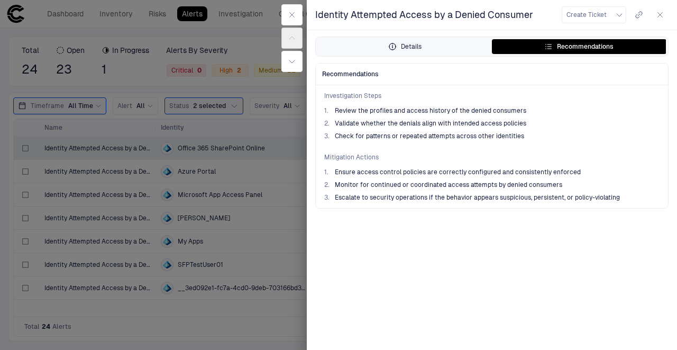
click at [394, 43] on icon "button" at bounding box center [392, 46] width 6 height 6
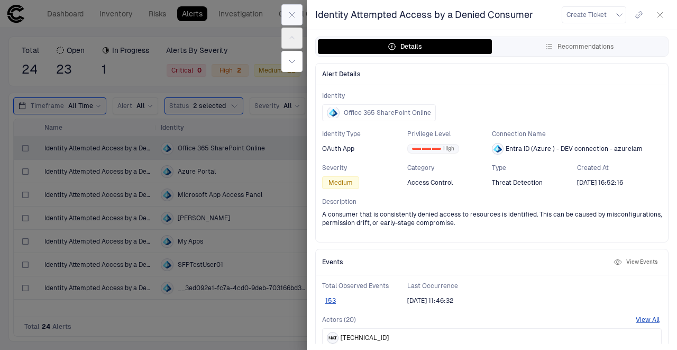
click at [290, 20] on button "button" at bounding box center [291, 14] width 21 height 21
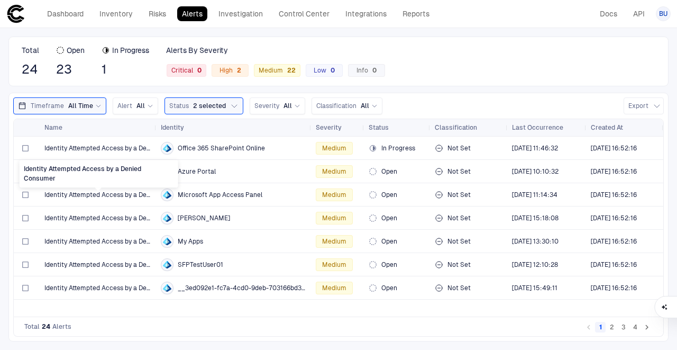
click at [93, 176] on div "Identity Attempted Access by a Denied Consumer" at bounding box center [99, 173] width 159 height 27
click at [243, 170] on div "Azure Portal" at bounding box center [234, 171] width 146 height 13
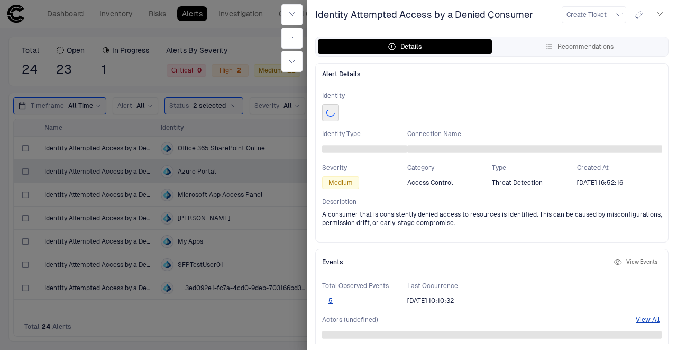
click at [266, 195] on div at bounding box center [338, 175] width 677 height 350
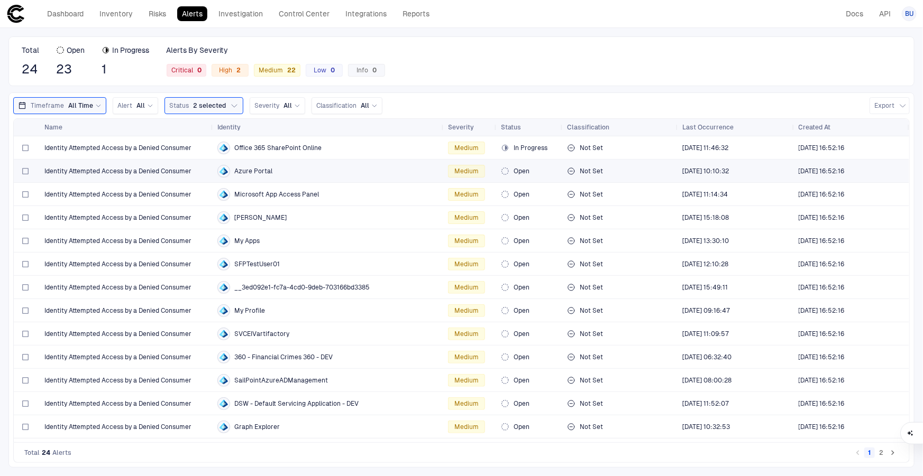
click at [785, 169] on span "[DATE] 10:10:32" at bounding box center [736, 171] width 108 height 21
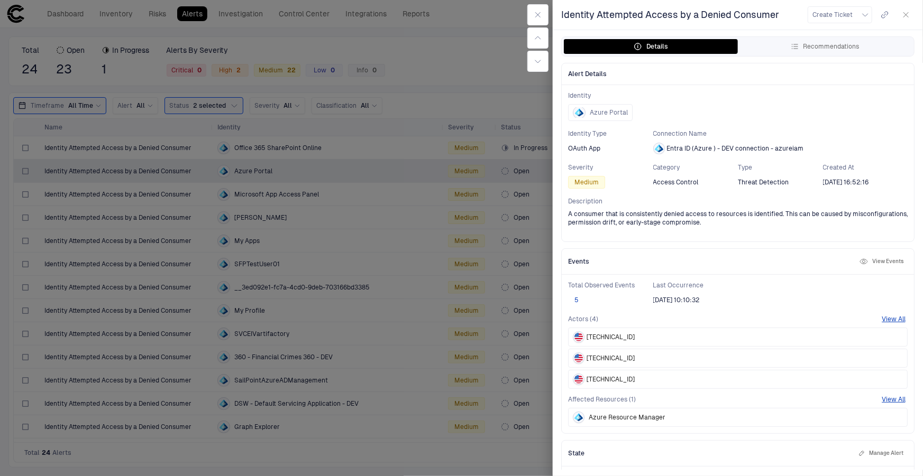
click at [577, 298] on button "5" at bounding box center [576, 300] width 17 height 8
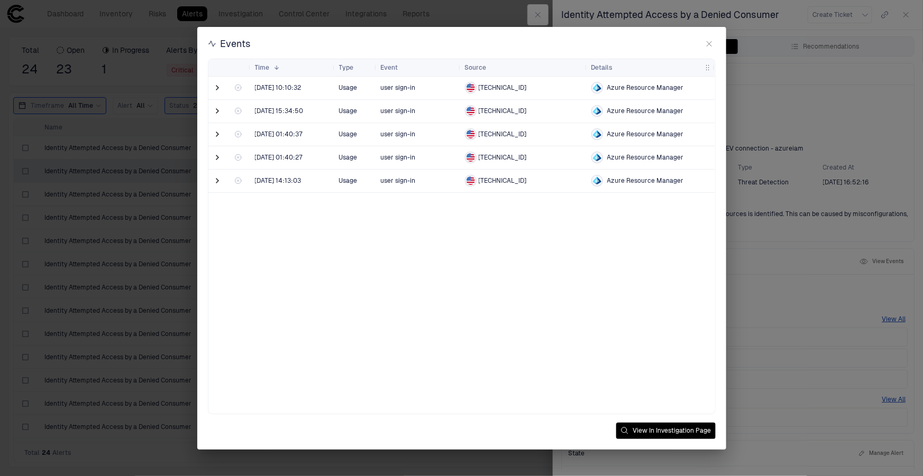
click at [220, 89] on span at bounding box center [218, 87] width 11 height 11
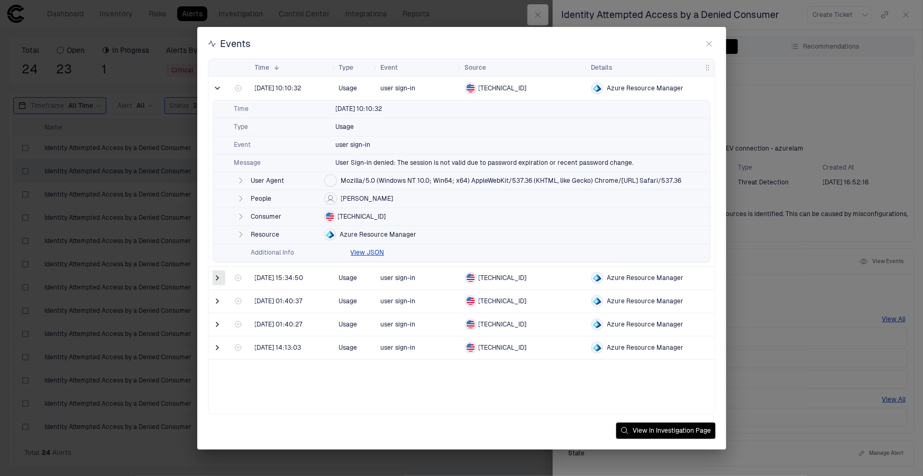
click at [220, 279] on span at bounding box center [218, 278] width 11 height 11
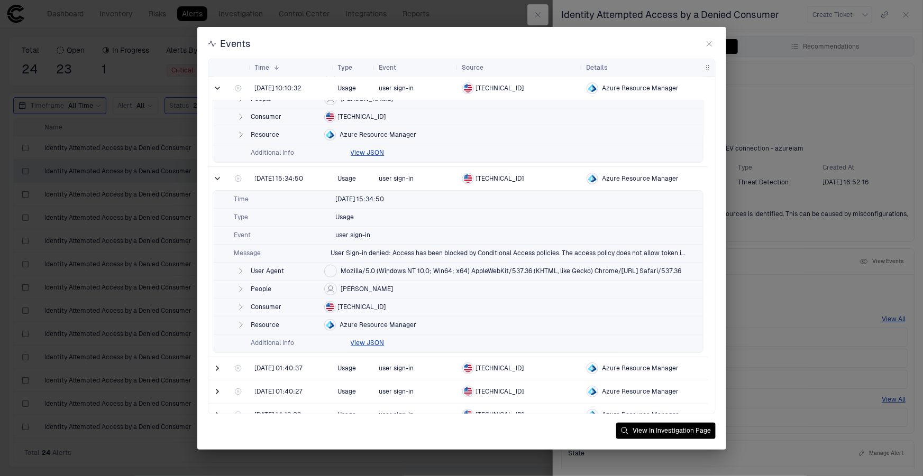
scroll to position [113, 0]
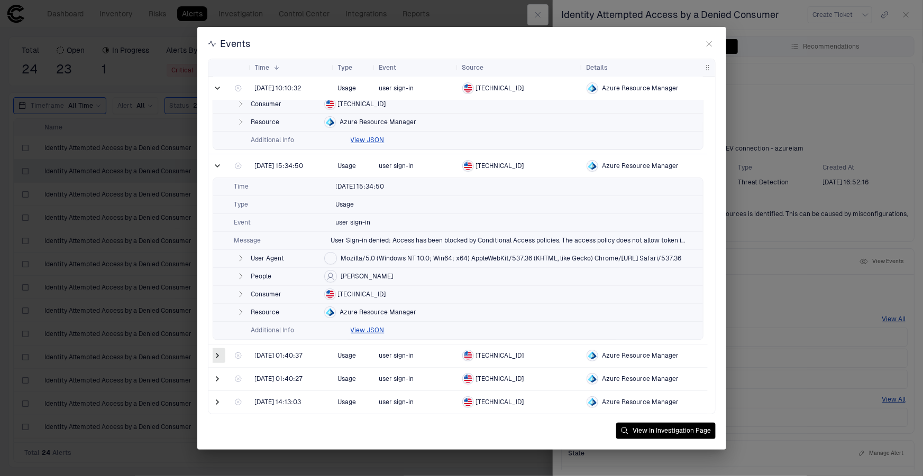
click at [220, 356] on span at bounding box center [218, 356] width 11 height 11
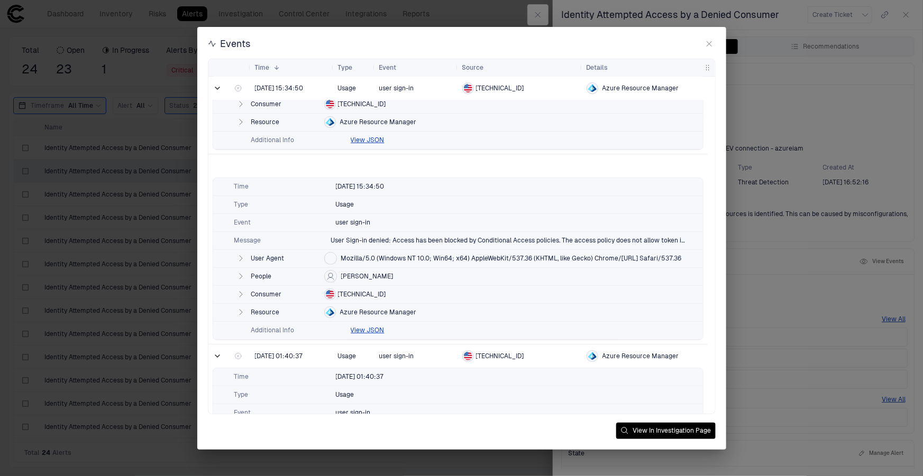
scroll to position [280, 0]
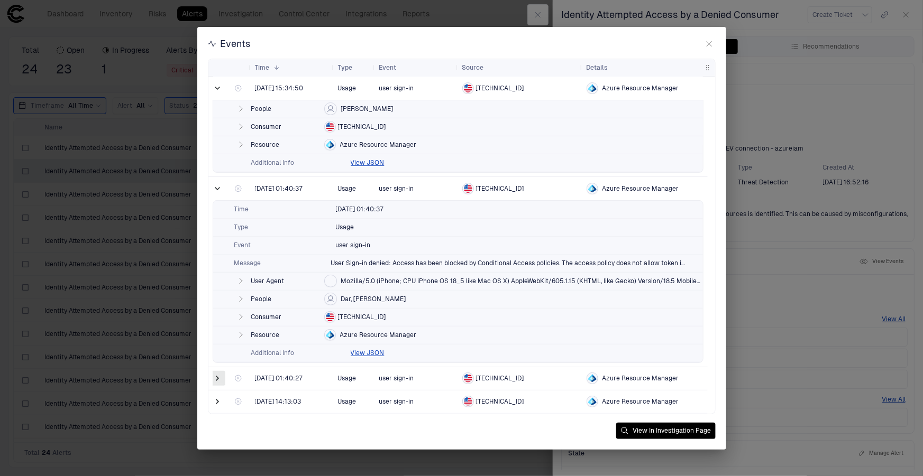
click at [216, 379] on span at bounding box center [218, 378] width 11 height 11
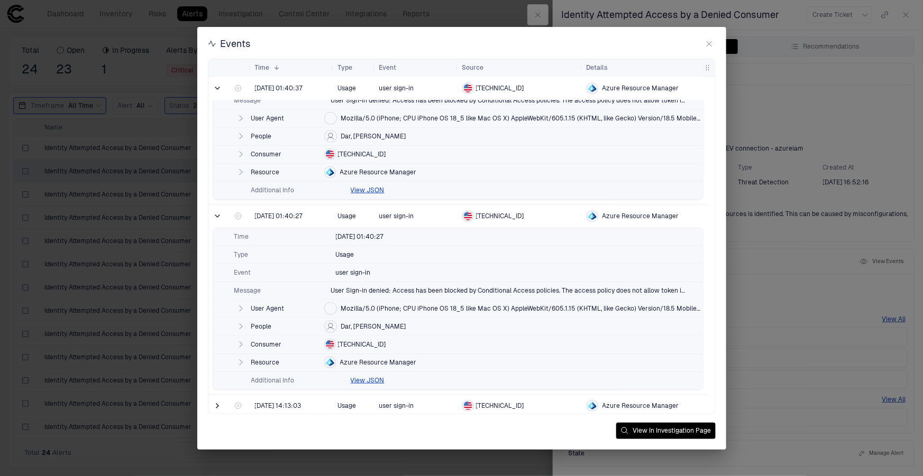
scroll to position [447, 0]
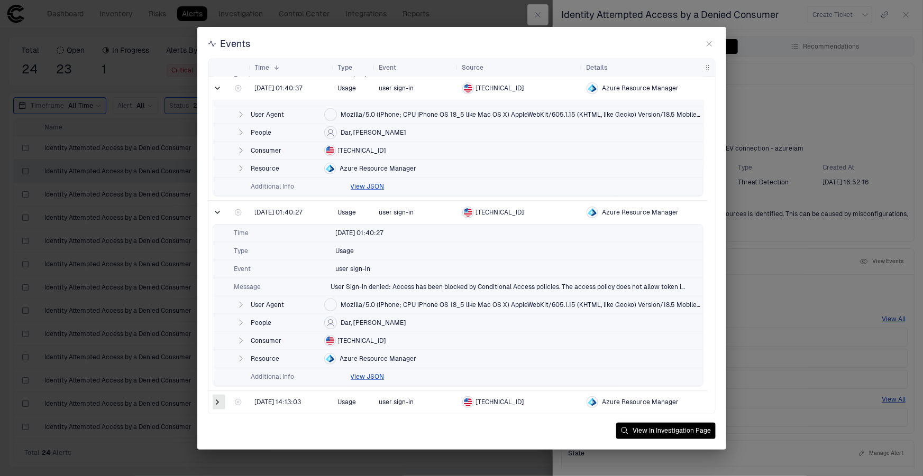
click at [217, 403] on span at bounding box center [218, 402] width 11 height 11
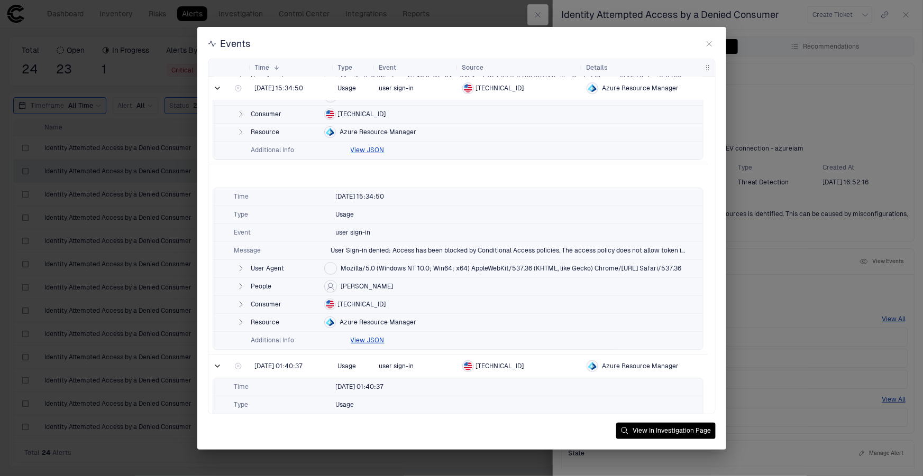
scroll to position [103, 0]
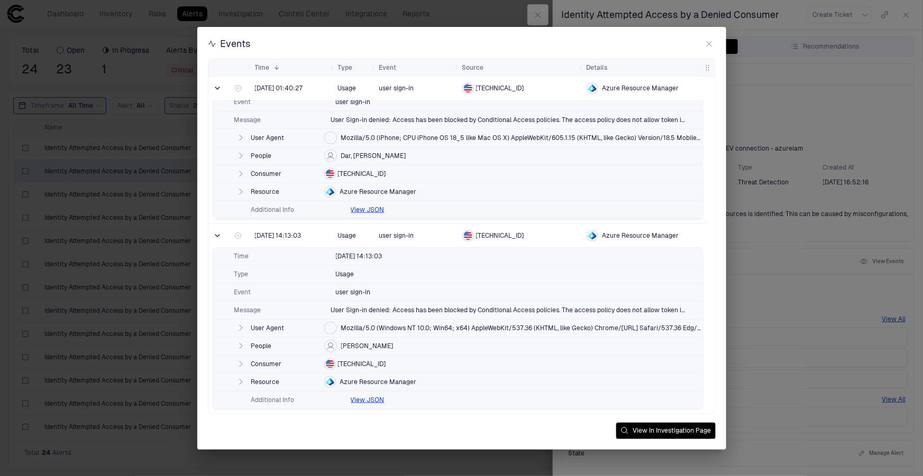
click at [714, 42] on button "button" at bounding box center [709, 44] width 13 height 13
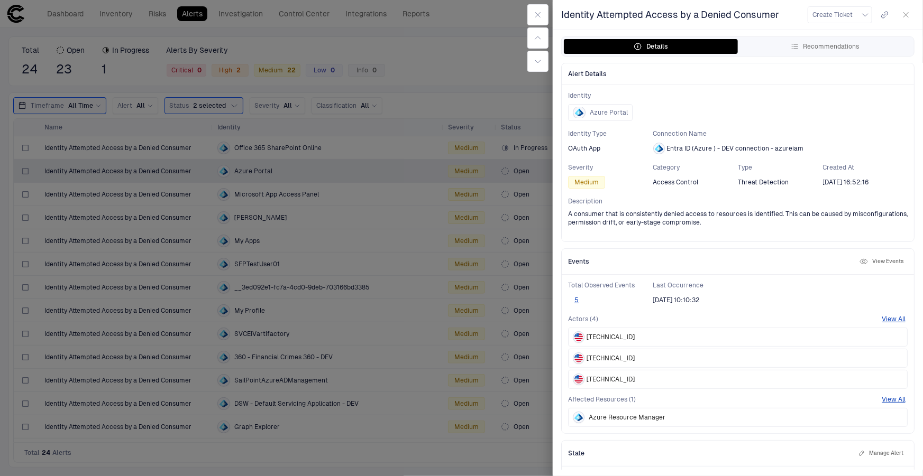
click at [440, 59] on div at bounding box center [461, 238] width 923 height 476
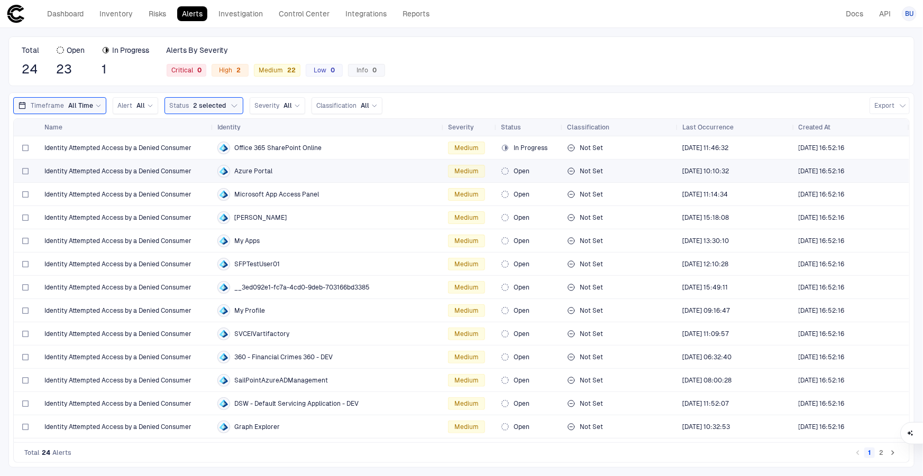
click at [112, 171] on span "Identity Attempted Access by a Denied Consumer" at bounding box center [117, 171] width 147 height 8
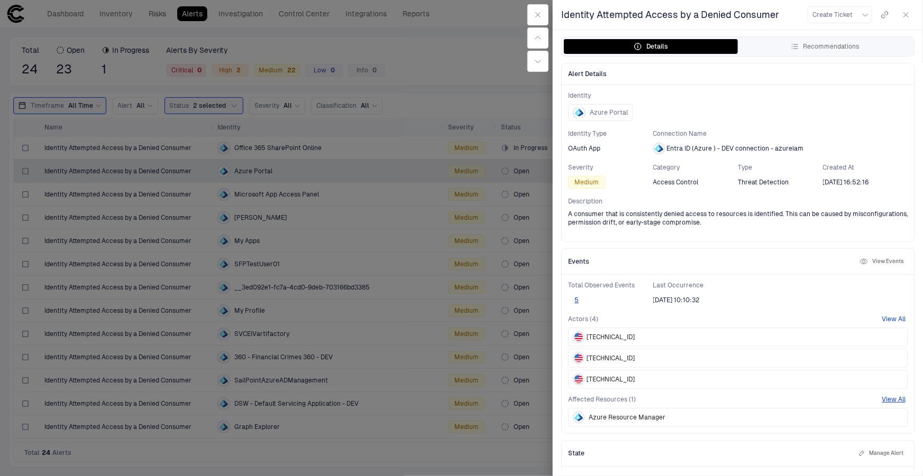
click at [887, 321] on button "View All" at bounding box center [893, 319] width 24 height 8
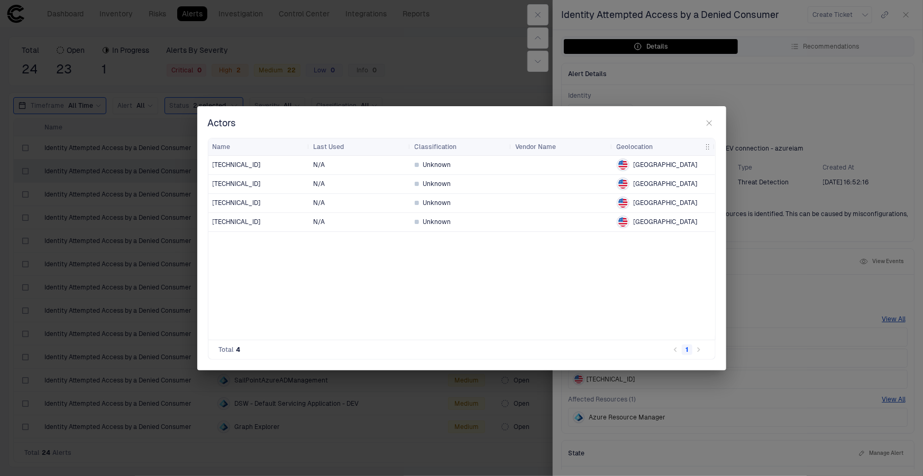
click at [705, 125] on icon "button" at bounding box center [709, 123] width 8 height 8
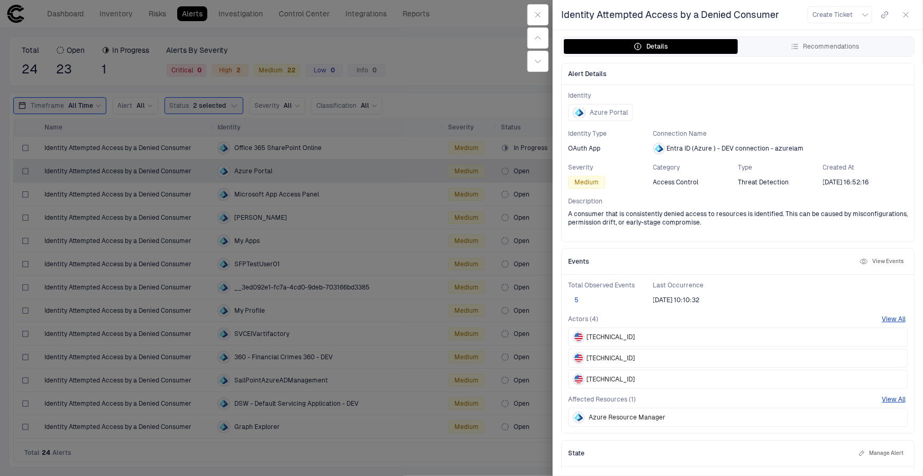
click at [576, 297] on button "5" at bounding box center [576, 300] width 17 height 8
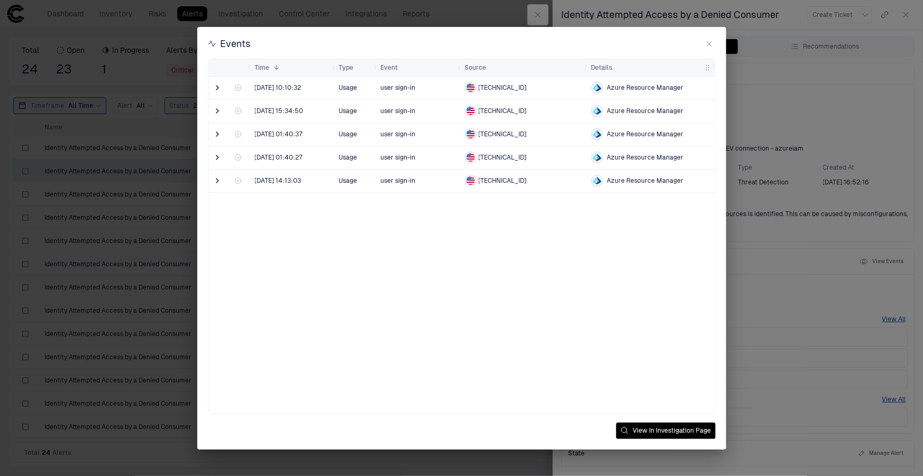
click at [764, 371] on div "Events Drag here to set row groups Drag here to set column labels Time 1 Type" at bounding box center [461, 238] width 923 height 476
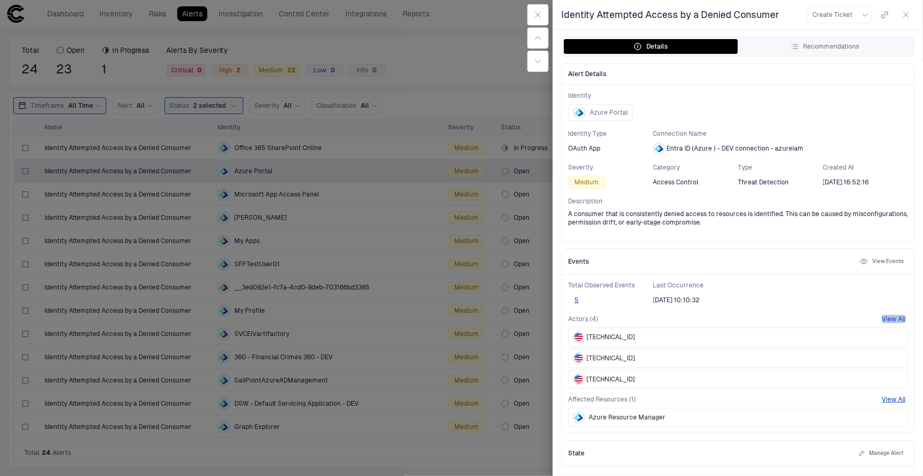
click at [881, 319] on button "View All" at bounding box center [893, 319] width 24 height 8
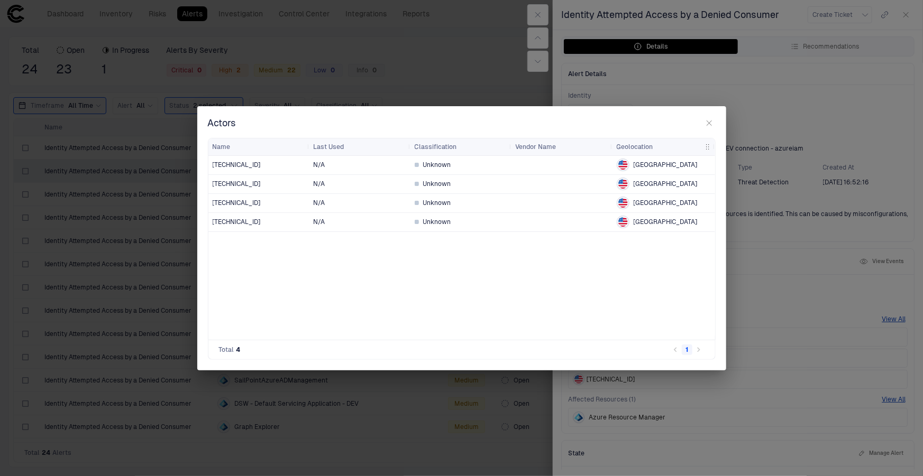
click at [755, 347] on div "Actors Drag here to set row groups Drag here to set column labels Name Last Use…" at bounding box center [461, 238] width 923 height 476
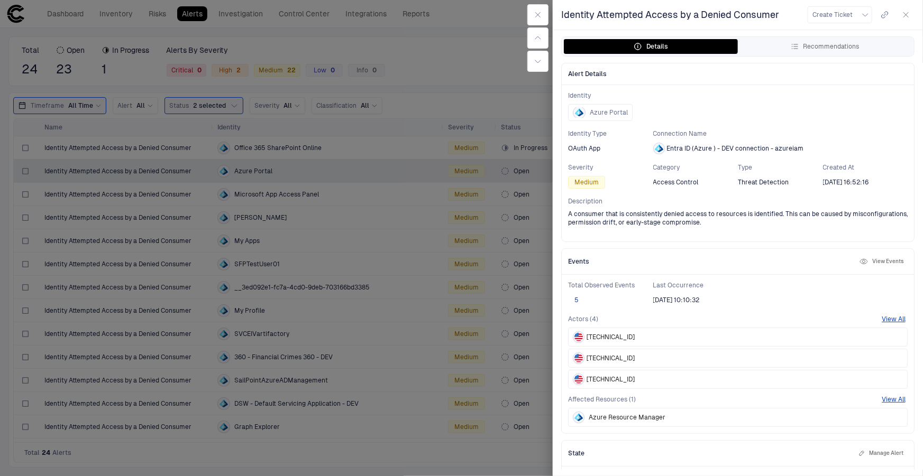
click at [575, 298] on button "5" at bounding box center [576, 300] width 17 height 8
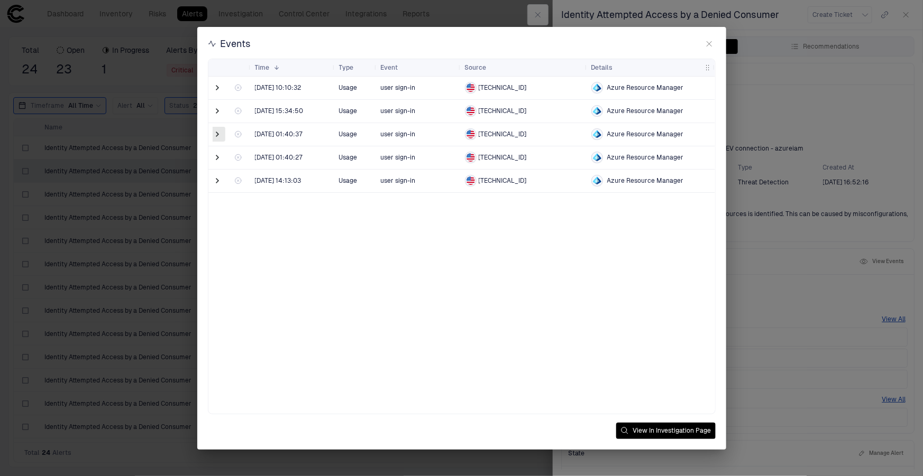
click at [216, 135] on span at bounding box center [218, 134] width 11 height 11
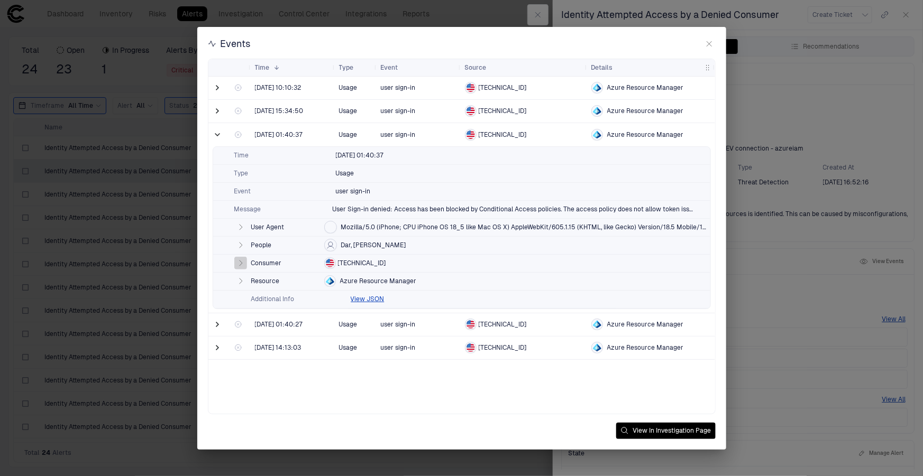
click at [241, 260] on icon "button" at bounding box center [240, 263] width 8 height 8
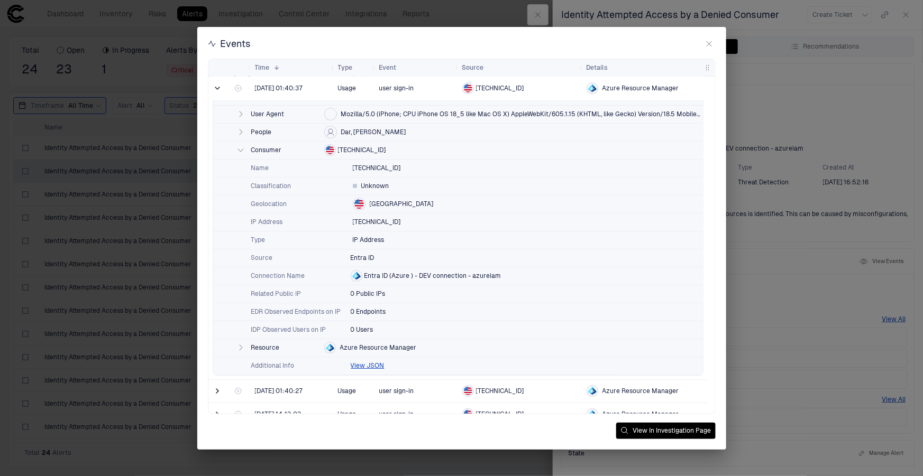
scroll to position [125, 0]
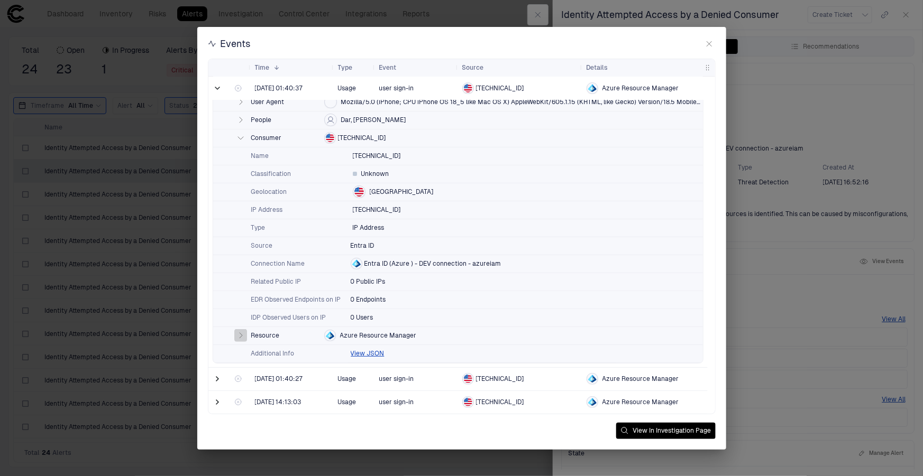
click at [238, 335] on icon "button" at bounding box center [240, 336] width 8 height 8
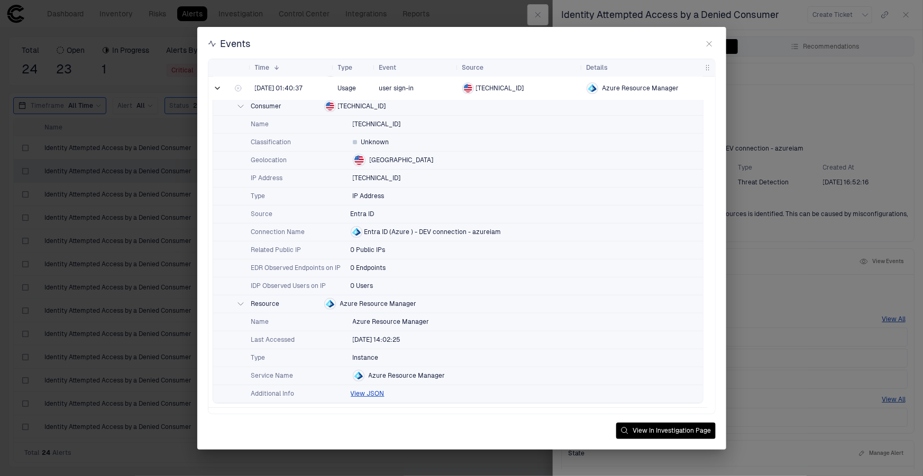
scroll to position [173, 0]
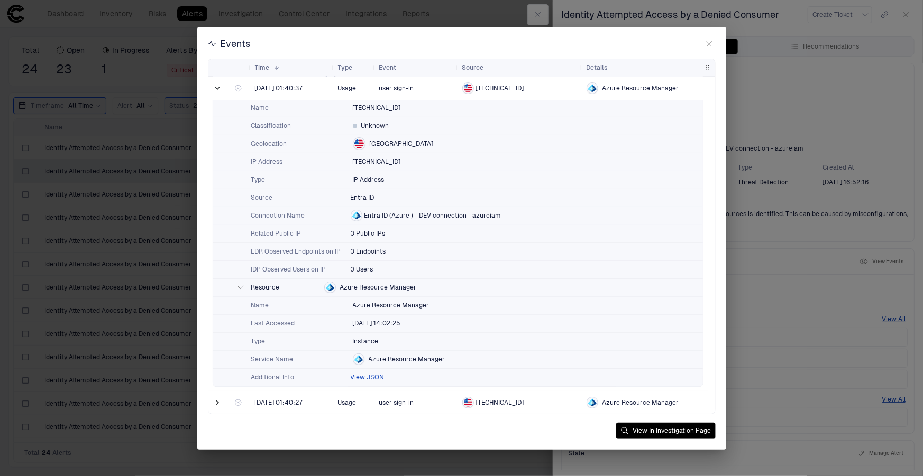
click at [371, 379] on button "View JSON" at bounding box center [368, 377] width 34 height 8
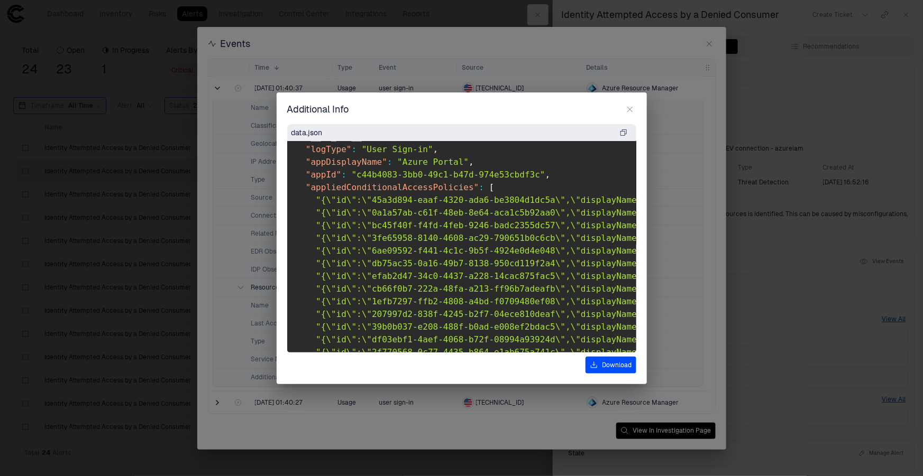
scroll to position [48, 0]
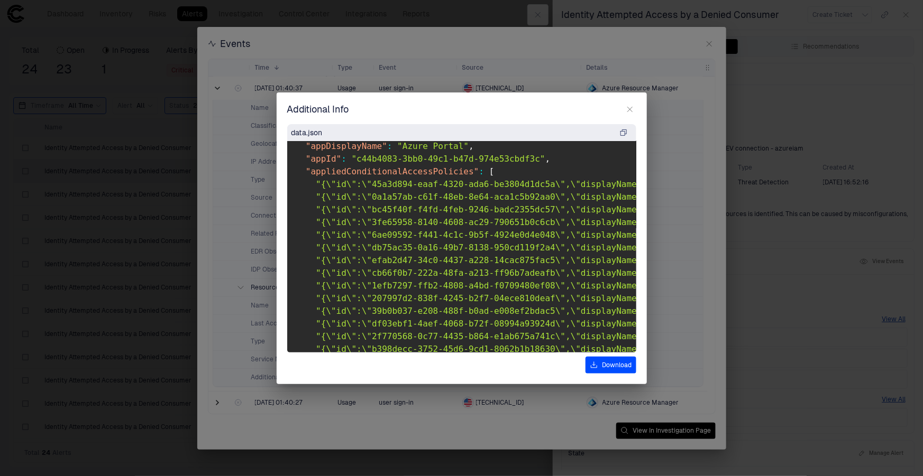
click at [496, 176] on pre "{ "__is_app__" : true , "logType" : "User Sign-in" , "appDisplayName" : "Azure …" at bounding box center [461, 247] width 349 height 212
click at [502, 154] on span ""c44b4083-3bb0-49c1-b47d-974e53cbdf3c"" at bounding box center [448, 159] width 194 height 10
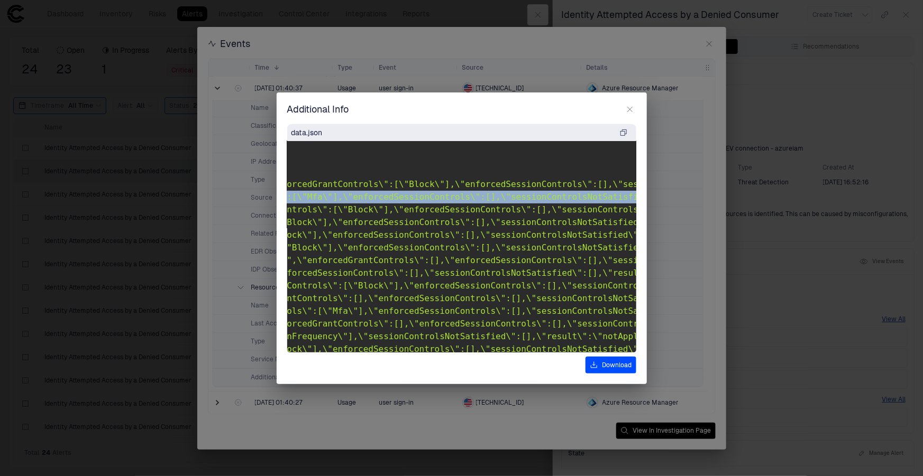
drag, startPoint x: 507, startPoint y: 190, endPoint x: 641, endPoint y: 191, distance: 134.3
click at [677, 195] on div "Additional Info data.json { "__is_app__" : true , "logType" : "User Sign-in" , …" at bounding box center [461, 238] width 923 height 476
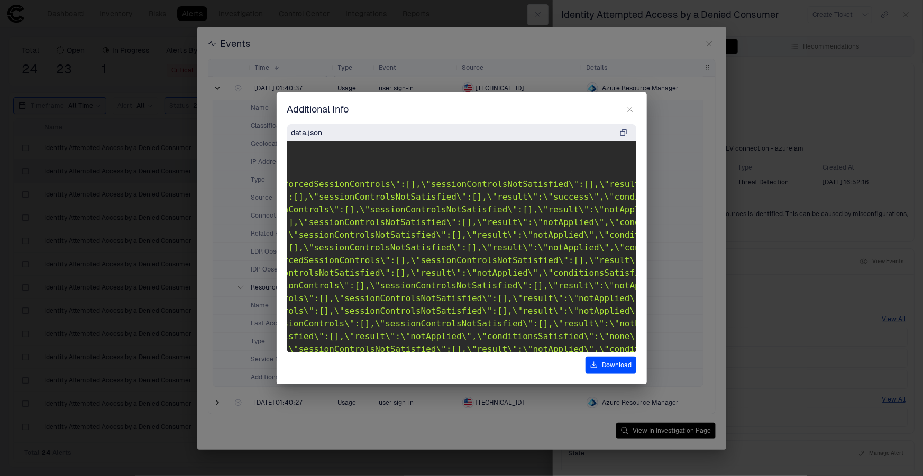
click at [449, 228] on pre "{ "__is_app__" : true , "logType" : "User Sign-in" , "appDisplayName" : "Azure …" at bounding box center [461, 247] width 349 height 212
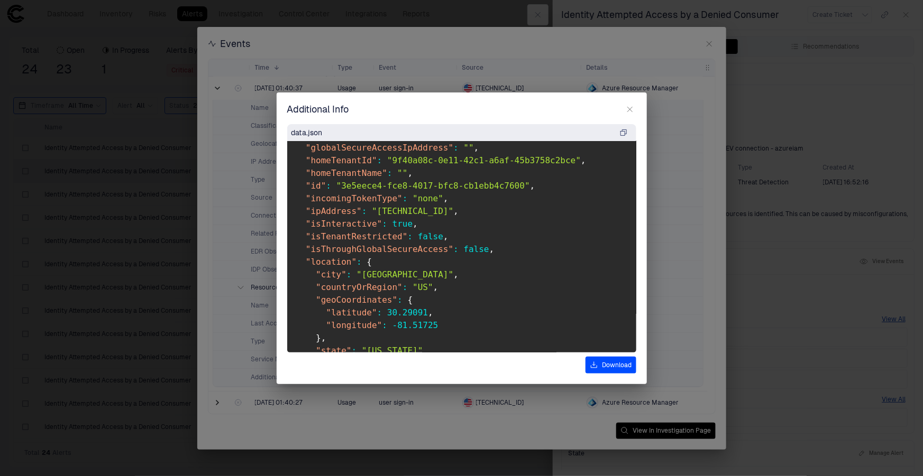
scroll to position [1730, 0]
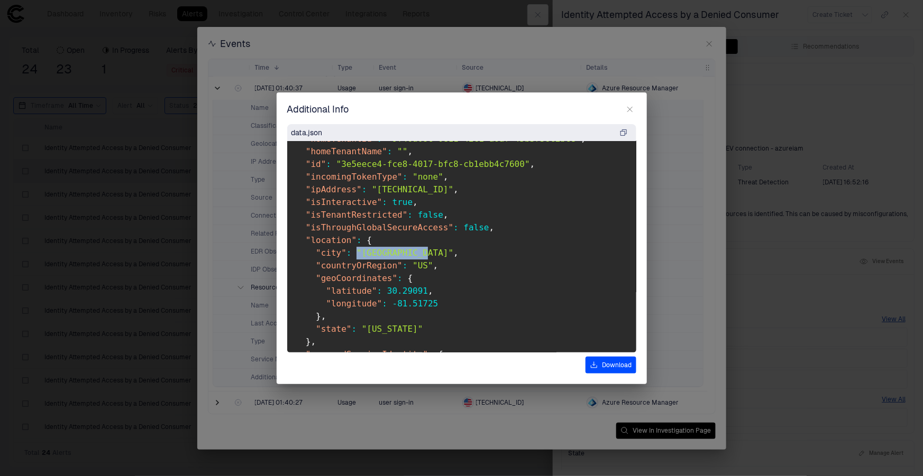
drag, startPoint x: 416, startPoint y: 250, endPoint x: 352, endPoint y: 252, distance: 64.0
click at [352, 252] on span ""city" : "Jacksonville" ," at bounding box center [377, 253] width 163 height 10
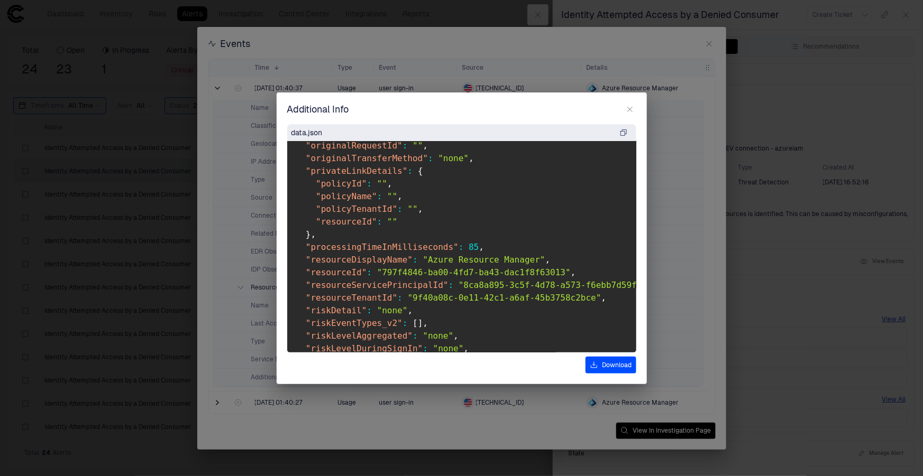
scroll to position [2019, 0]
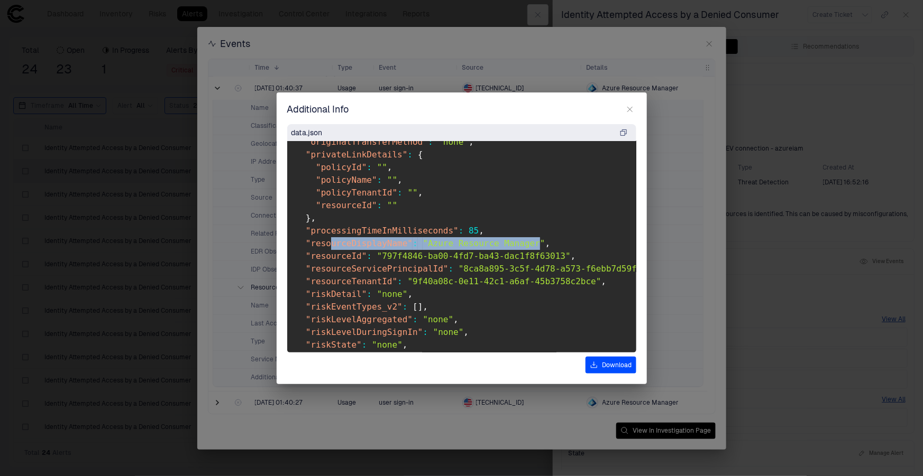
drag, startPoint x: 326, startPoint y: 239, endPoint x: 520, endPoint y: 239, distance: 194.1
click at [520, 239] on span ""resourceDisplayName" : "Azure Resource Manager" ," at bounding box center [423, 243] width 255 height 10
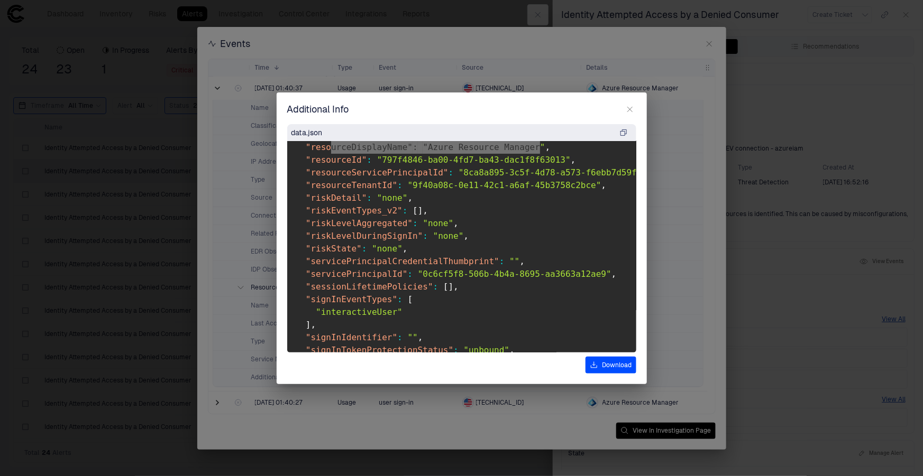
scroll to position [2163, 0]
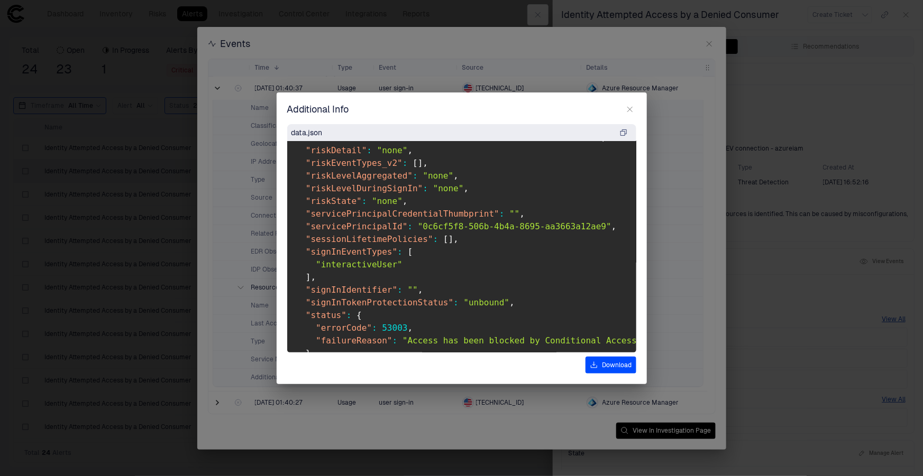
click at [415, 271] on pre "{ "__is_app__" : true , "logType" : "User Sign-in" , "appDisplayName" : "Azure …" at bounding box center [461, 247] width 349 height 212
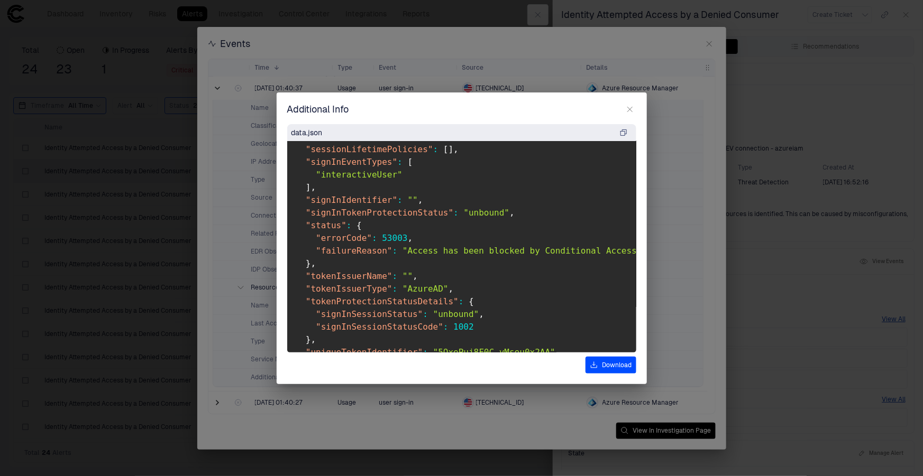
scroll to position [2259, 0]
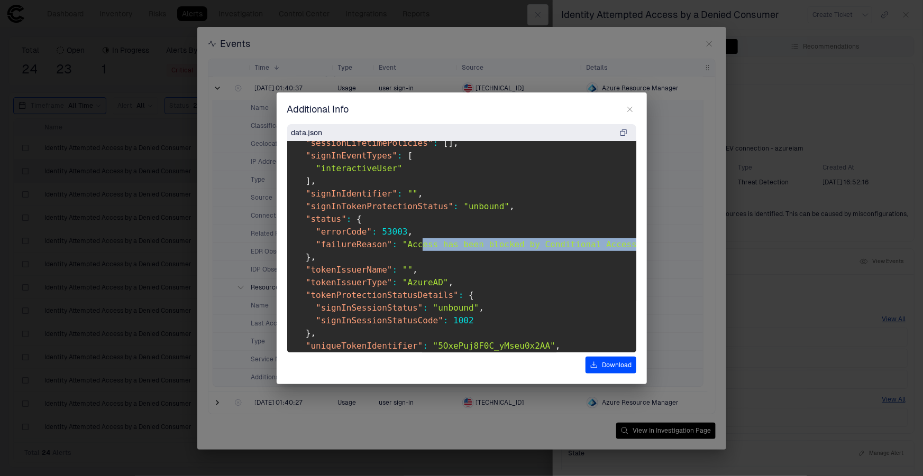
drag, startPoint x: 412, startPoint y: 240, endPoint x: 610, endPoint y: 242, distance: 197.2
click at [610, 242] on span ""Access has been blocked by Conditional Access policies. The access policy does…" at bounding box center [672, 245] width 540 height 10
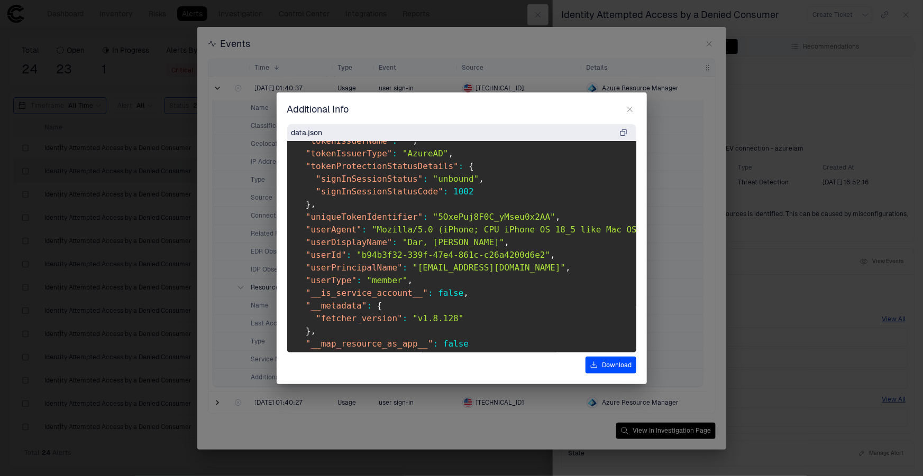
scroll to position [2403, 0]
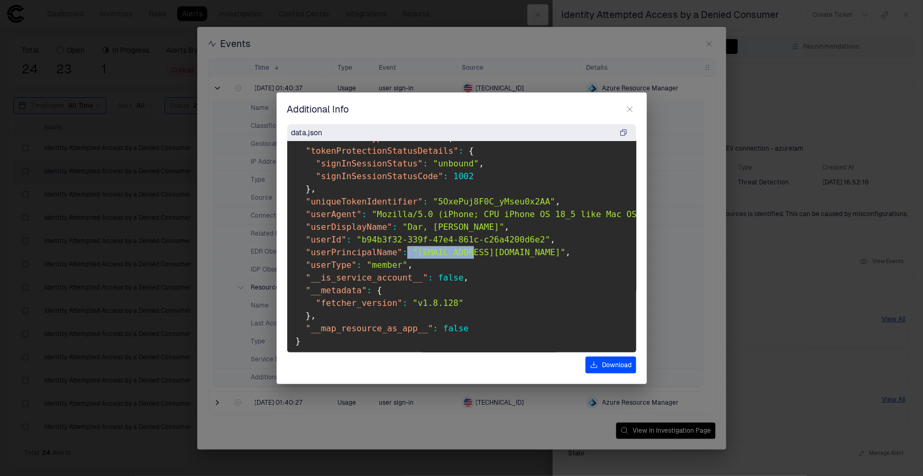
drag, startPoint x: 457, startPoint y: 248, endPoint x: 400, endPoint y: 249, distance: 57.1
click at [400, 249] on span ""userPrincipalName" : "tdposd3@dev.mtb.com" ," at bounding box center [433, 252] width 275 height 10
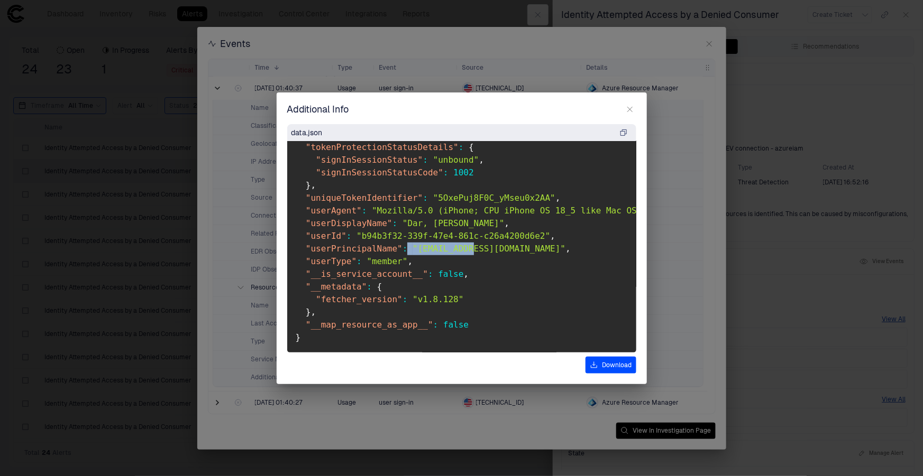
scroll to position [2413, 0]
drag, startPoint x: 449, startPoint y: 316, endPoint x: 345, endPoint y: 316, distance: 104.7
click at [345, 320] on span ""__map_resource_as_app__" : false" at bounding box center [382, 325] width 173 height 10
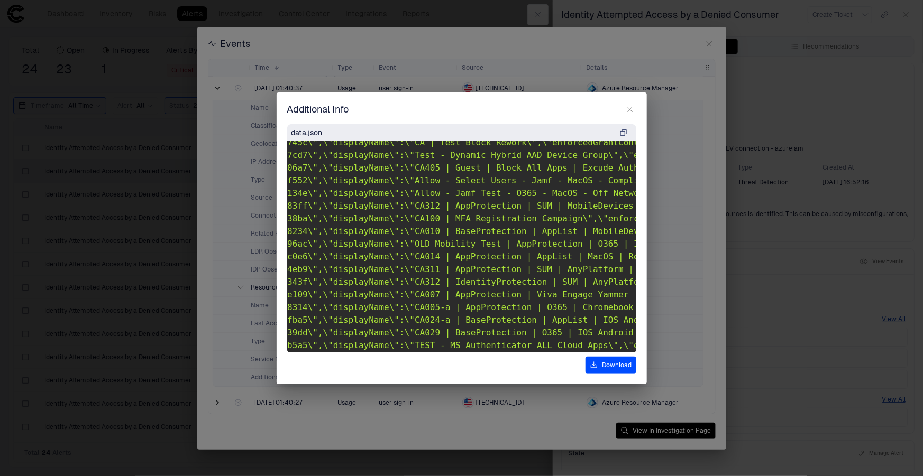
scroll to position [673, 247]
drag, startPoint x: 437, startPoint y: 191, endPoint x: 418, endPoint y: 192, distance: 19.1
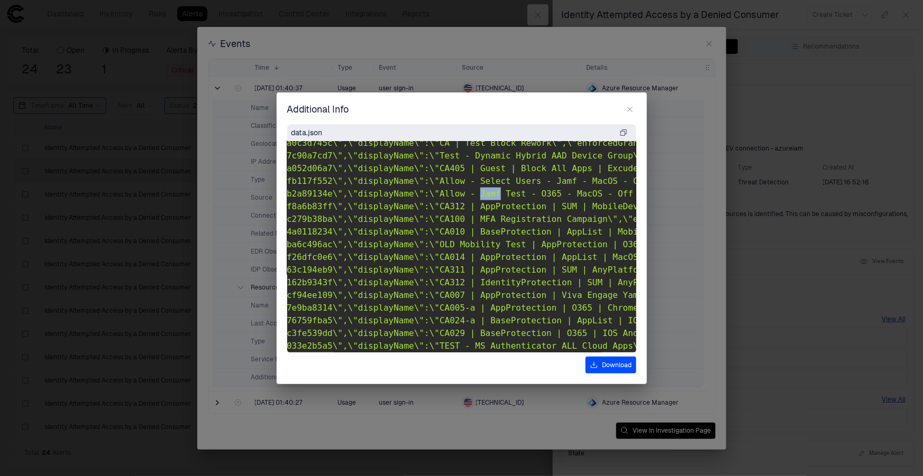
scroll to position [673, 0]
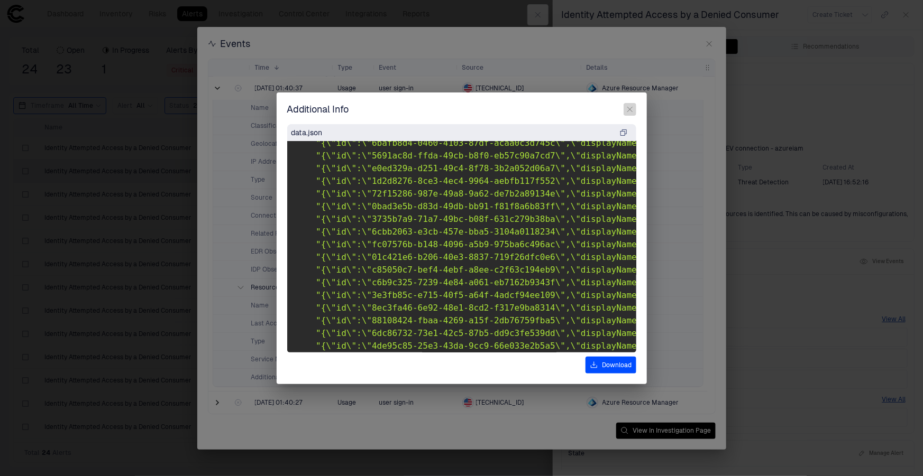
click at [626, 105] on icon "button" at bounding box center [630, 109] width 8 height 8
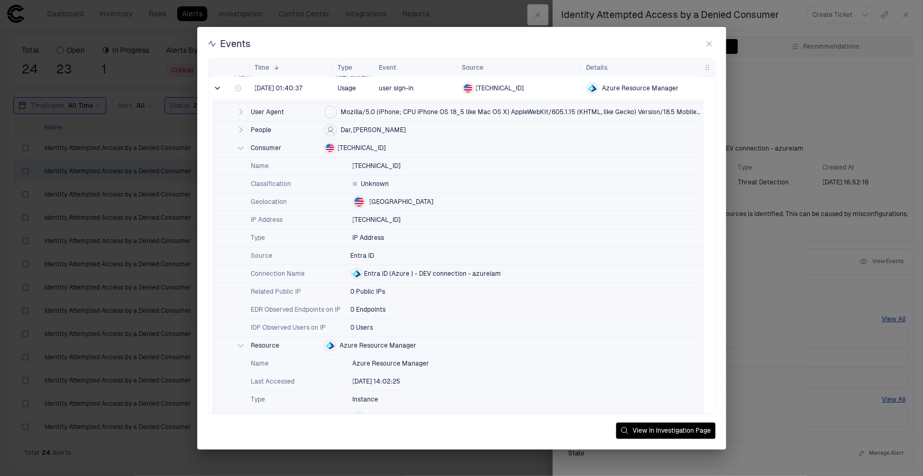
scroll to position [101, 0]
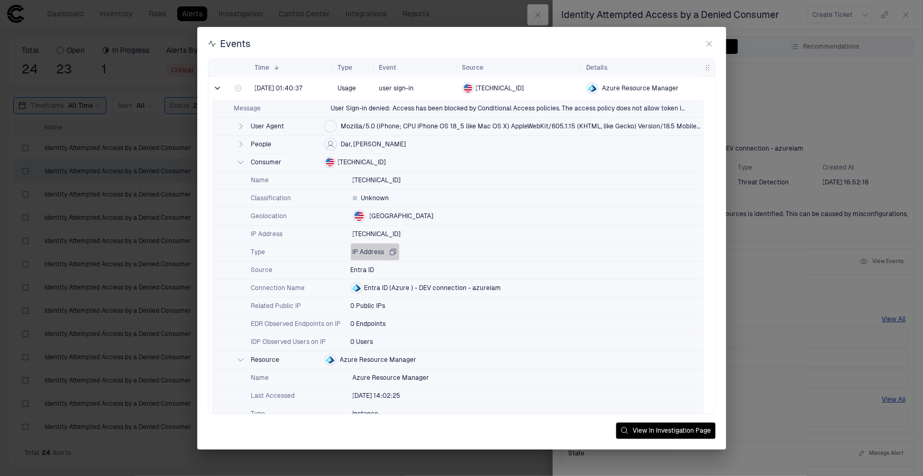
click at [362, 251] on span "IP Address" at bounding box center [369, 252] width 32 height 8
click at [238, 159] on icon "button" at bounding box center [240, 162] width 8 height 8
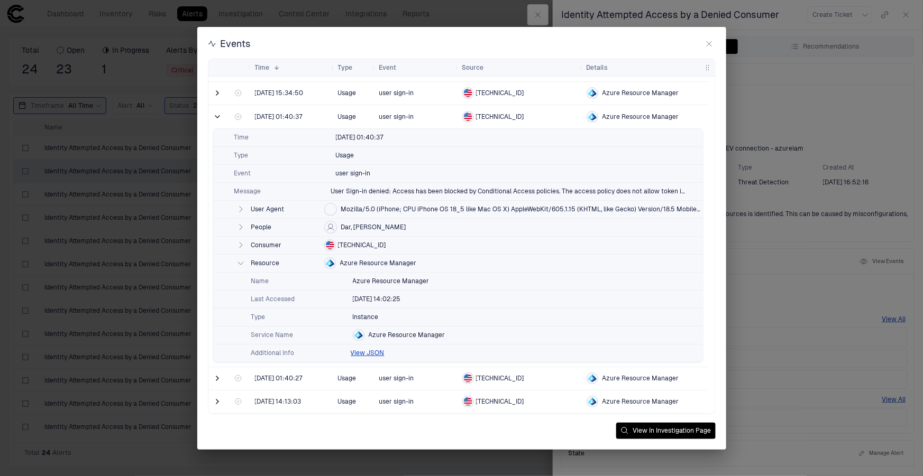
scroll to position [17, 0]
click at [238, 265] on icon "button" at bounding box center [240, 264] width 8 height 8
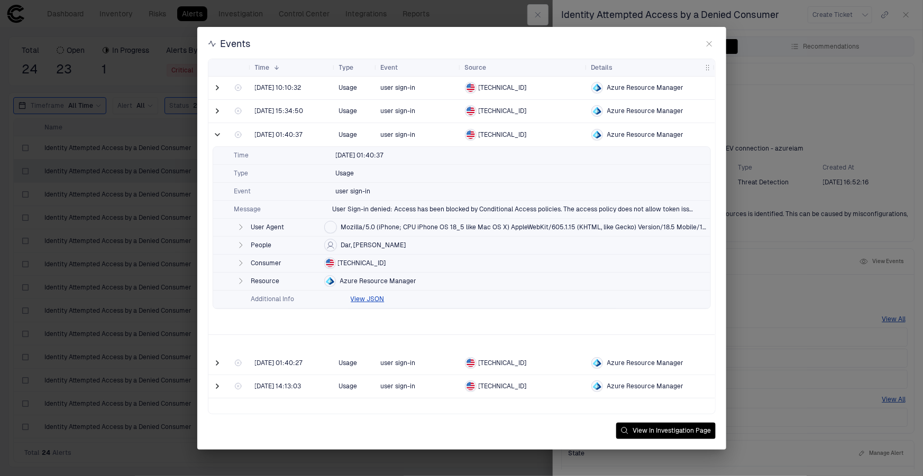
scroll to position [0, 0]
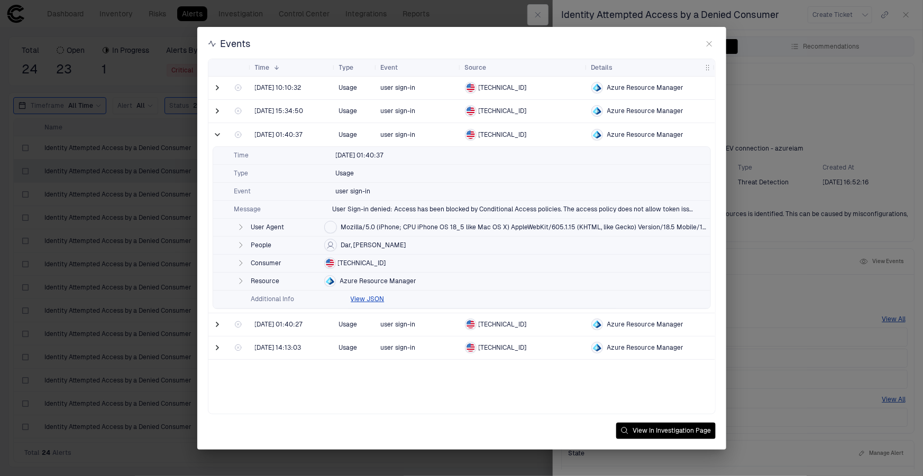
click at [377, 243] on span "Dar, Shahram" at bounding box center [373, 245] width 65 height 8
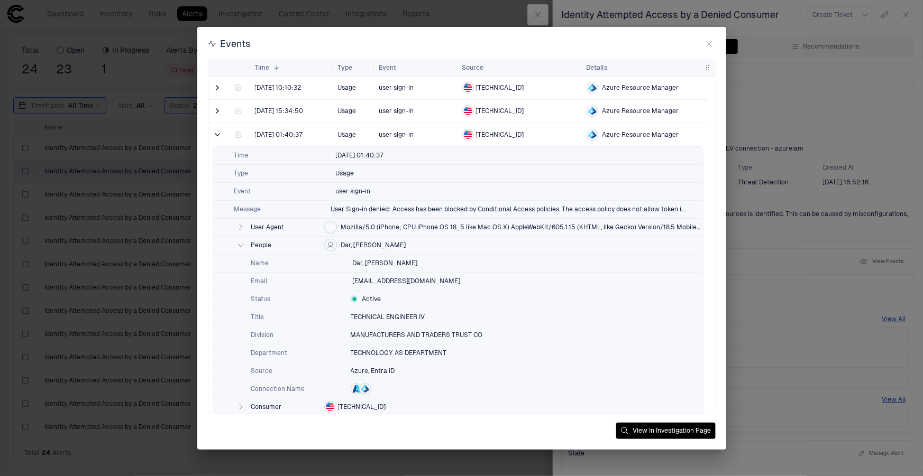
click at [377, 243] on span "Dar, Shahram" at bounding box center [373, 245] width 65 height 8
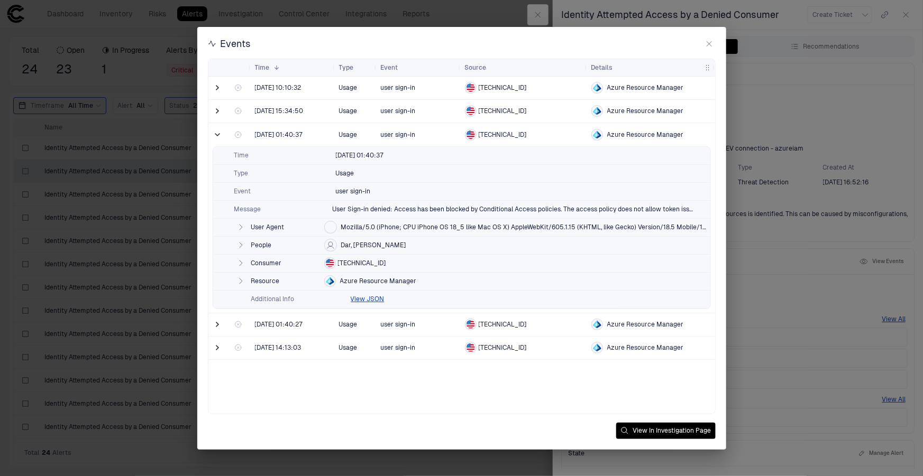
click at [272, 244] on span "People" at bounding box center [285, 245] width 69 height 8
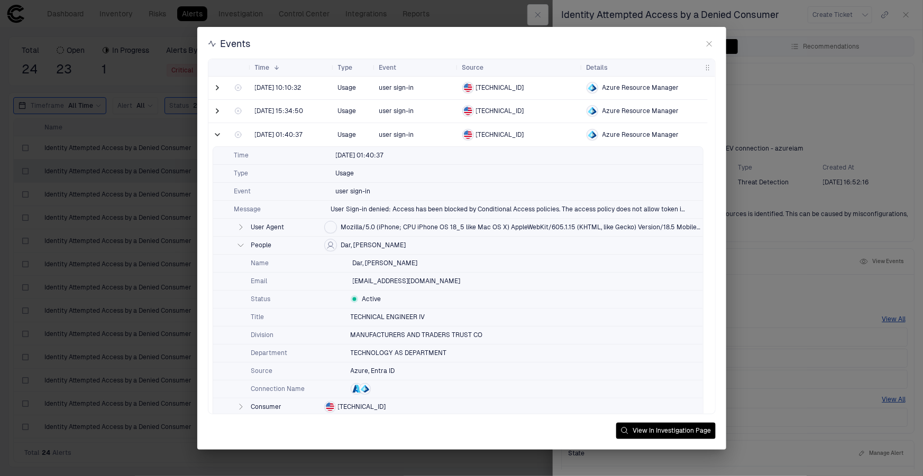
click at [272, 244] on span "People" at bounding box center [285, 245] width 69 height 8
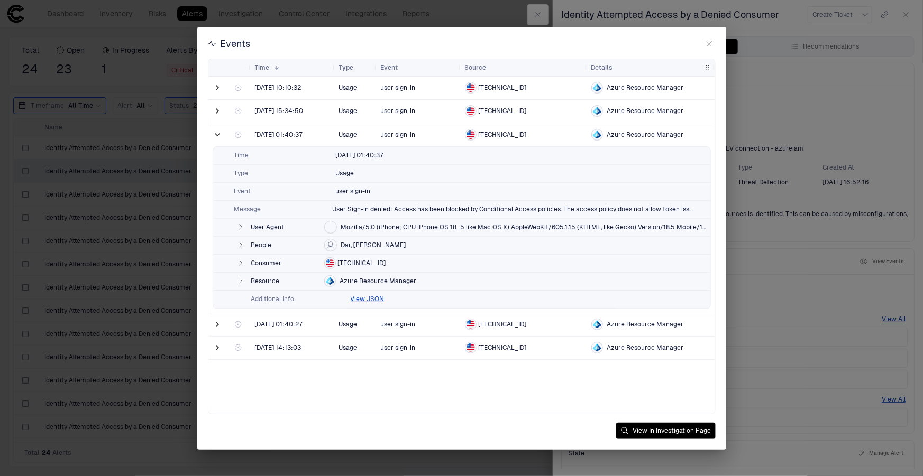
drag, startPoint x: 408, startPoint y: 245, endPoint x: 332, endPoint y: 248, distance: 75.7
click at [332, 248] on div "People Dar, Shahram" at bounding box center [461, 246] width 497 height 18
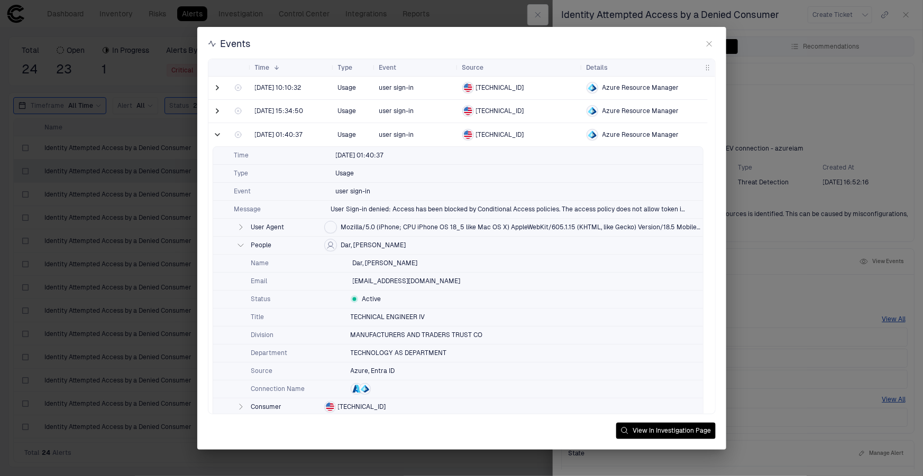
click at [336, 245] on div at bounding box center [330, 245] width 13 height 13
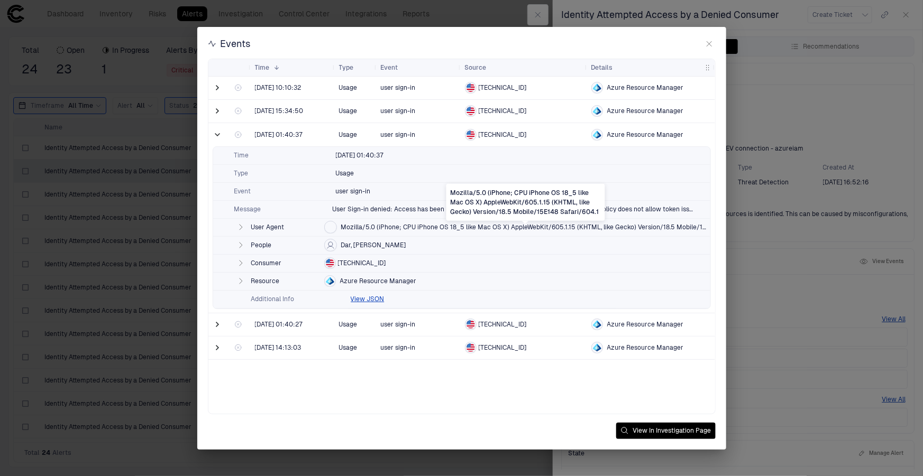
click at [355, 223] on span "Mozilla/5.0 (iPhone; CPU iPhone OS 18_5 like Mac OS X) AppleWebKit/605.1.15 (KH…" at bounding box center [525, 227] width 369 height 8
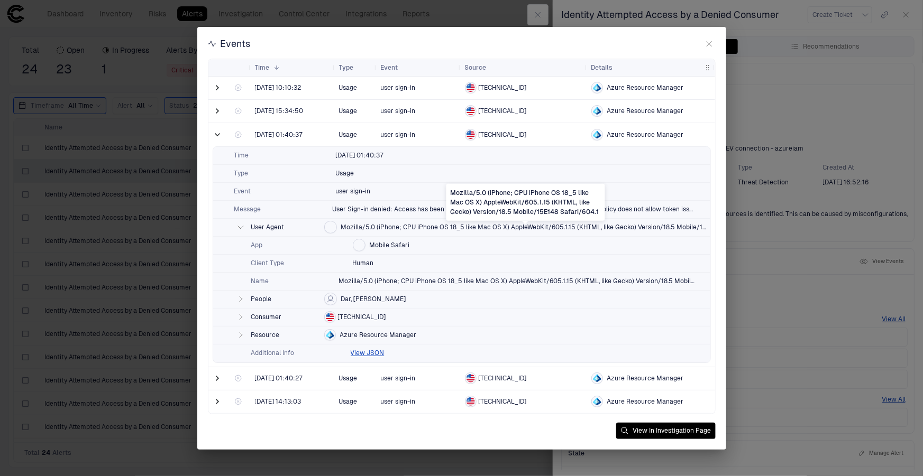
click at [376, 227] on span "Mozilla/5.0 (iPhone; CPU iPhone OS 18_5 like Mac OS X) AppleWebKit/605.1.15 (KH…" at bounding box center [525, 227] width 369 height 8
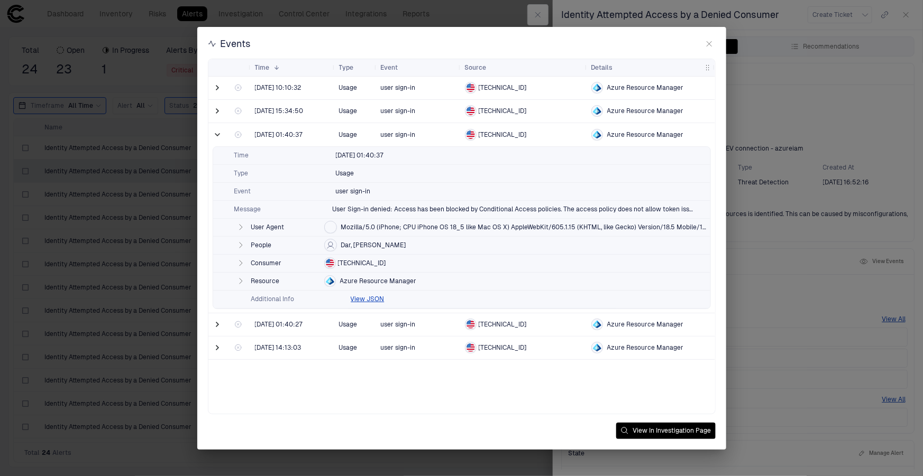
click at [351, 242] on span "Dar, Shahram" at bounding box center [373, 245] width 65 height 8
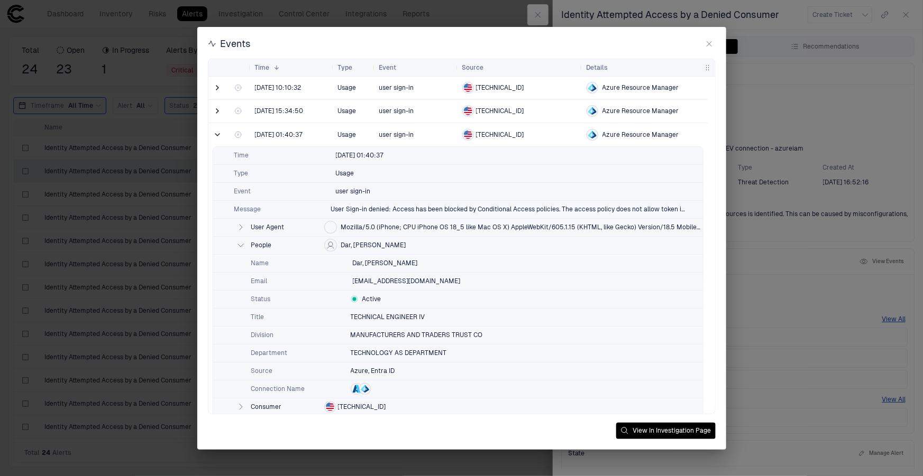
click at [365, 245] on span "Dar, Shahram" at bounding box center [373, 245] width 65 height 8
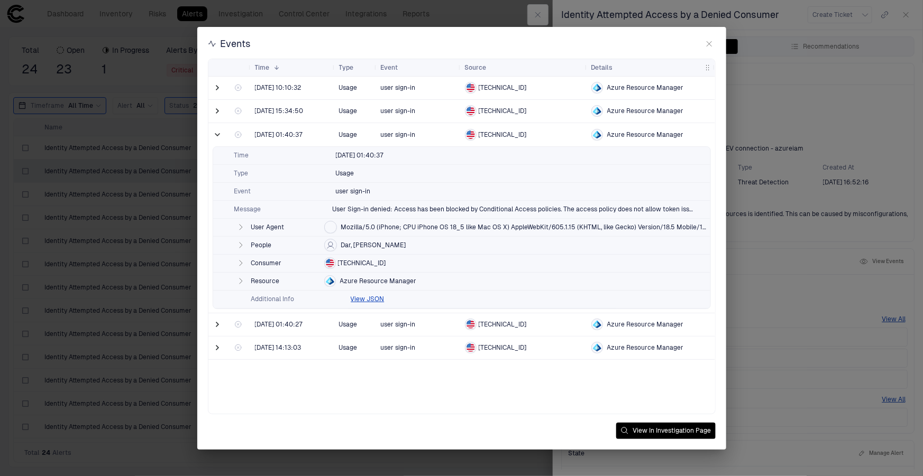
click at [363, 251] on div "Dar, Shahram" at bounding box center [365, 245] width 82 height 13
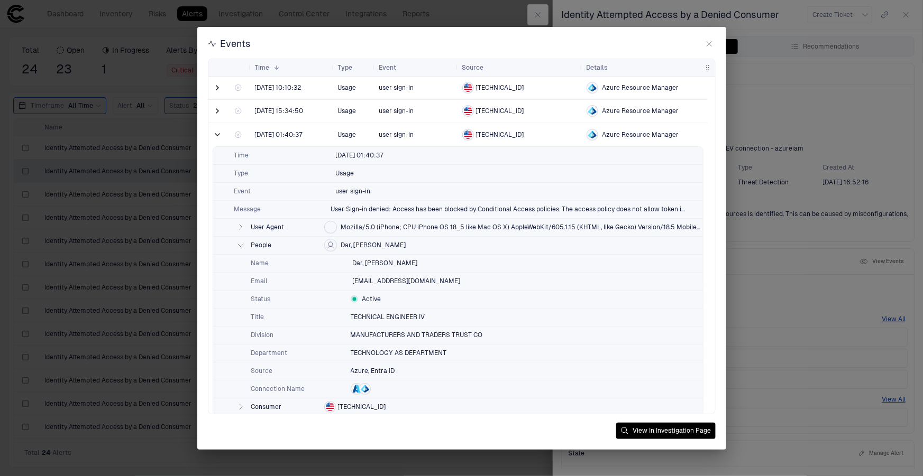
click at [373, 242] on span "Dar, Shahram" at bounding box center [373, 245] width 65 height 8
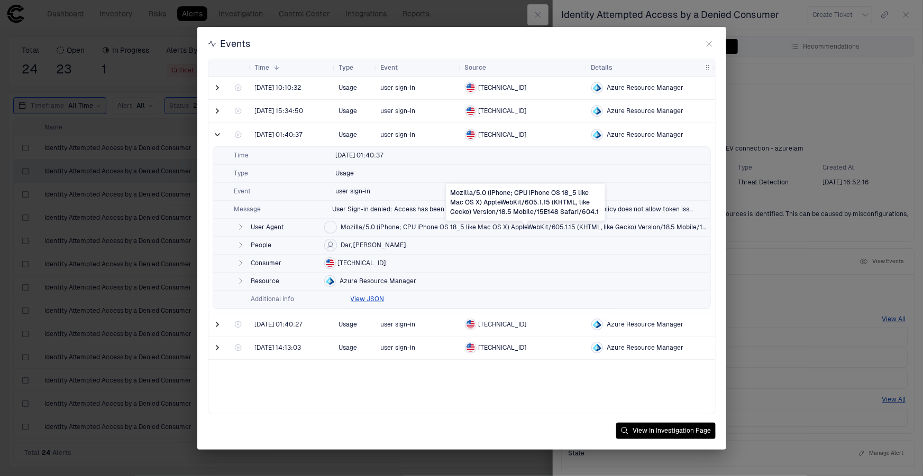
click at [361, 227] on span "Mozilla/5.0 (iPhone; CPU iPhone OS 18_5 like Mac OS X) AppleWebKit/605.1.15 (KH…" at bounding box center [525, 227] width 369 height 8
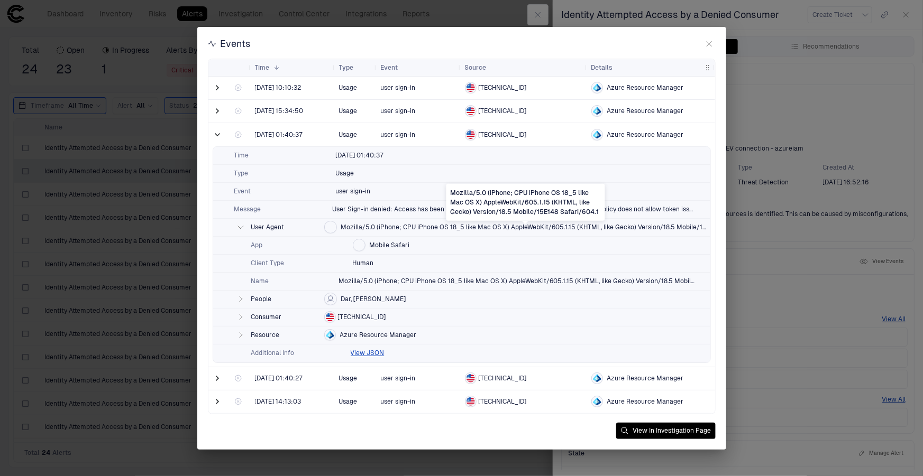
click at [361, 227] on span "Mozilla/5.0 (iPhone; CPU iPhone OS 18_5 like Mac OS X) AppleWebKit/605.1.15 (KH…" at bounding box center [525, 227] width 369 height 8
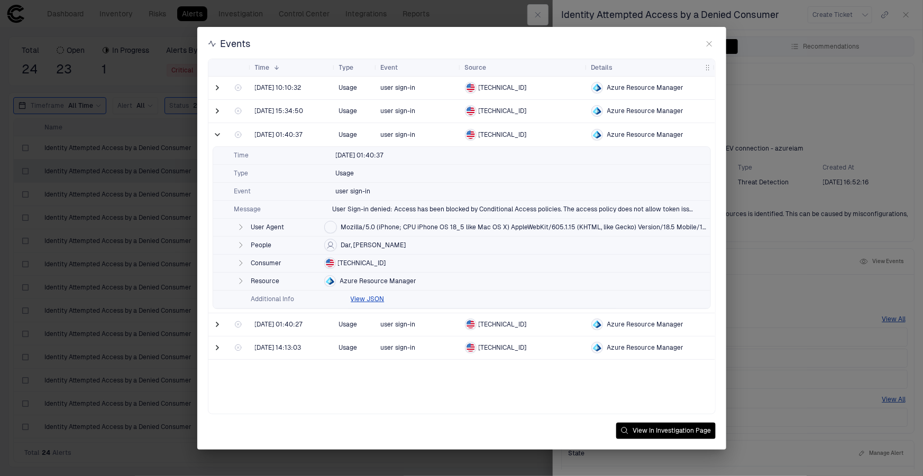
click at [386, 262] on span "2600:1700:2f90:a560:51b6:1c3c:4d39:9c9" at bounding box center [362, 263] width 48 height 8
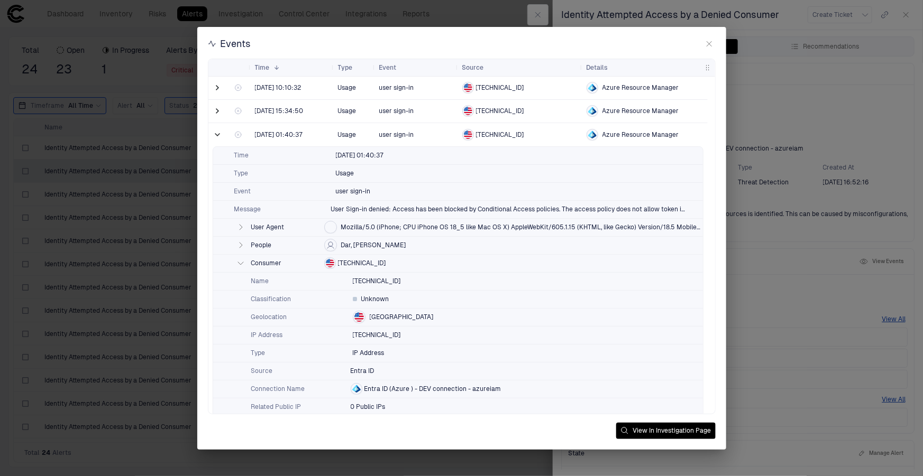
click at [384, 261] on span "2600:1700:2f90:a560:51b6:1c3c:4d39:9c9" at bounding box center [362, 263] width 48 height 8
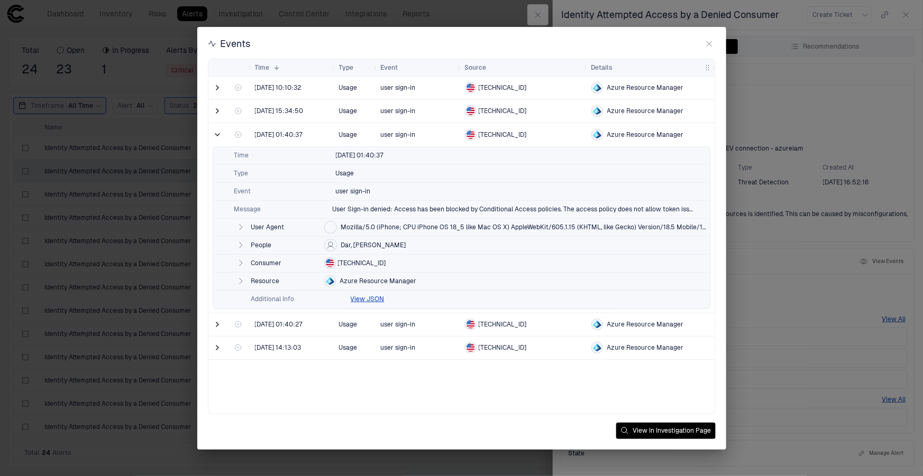
click at [366, 280] on span "Azure Resource Manager" at bounding box center [378, 281] width 77 height 8
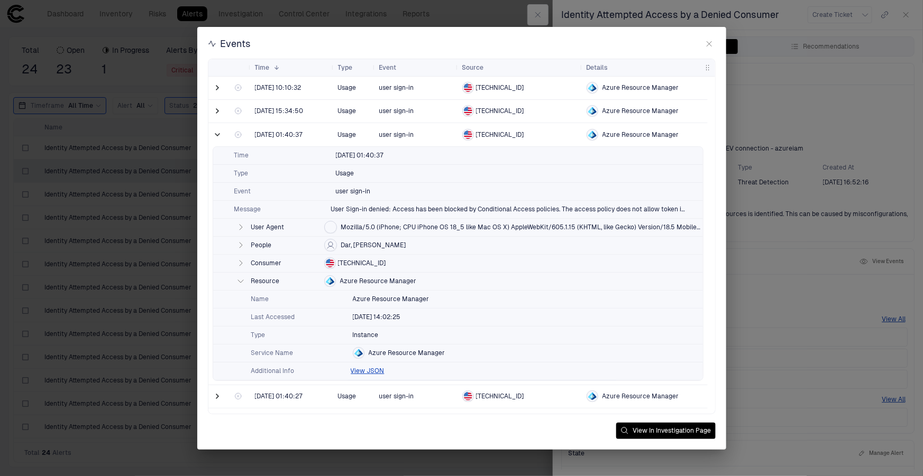
click at [363, 279] on span "Azure Resource Manager" at bounding box center [378, 281] width 77 height 8
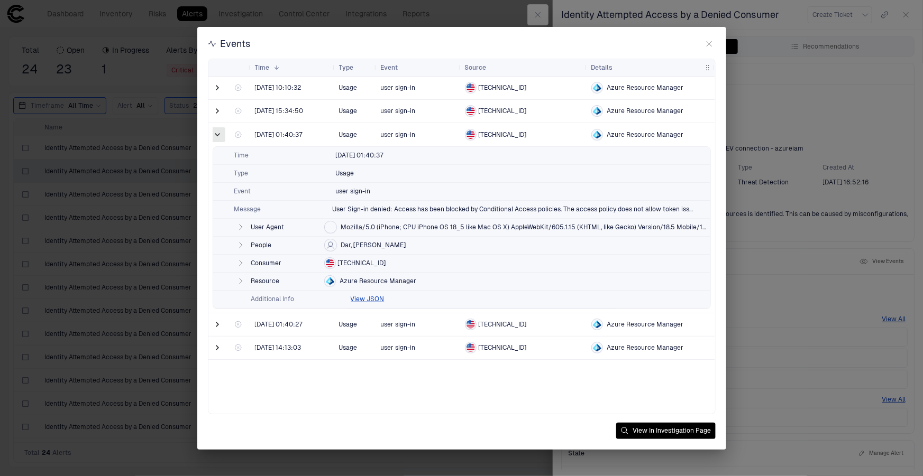
click at [217, 136] on span at bounding box center [218, 135] width 11 height 11
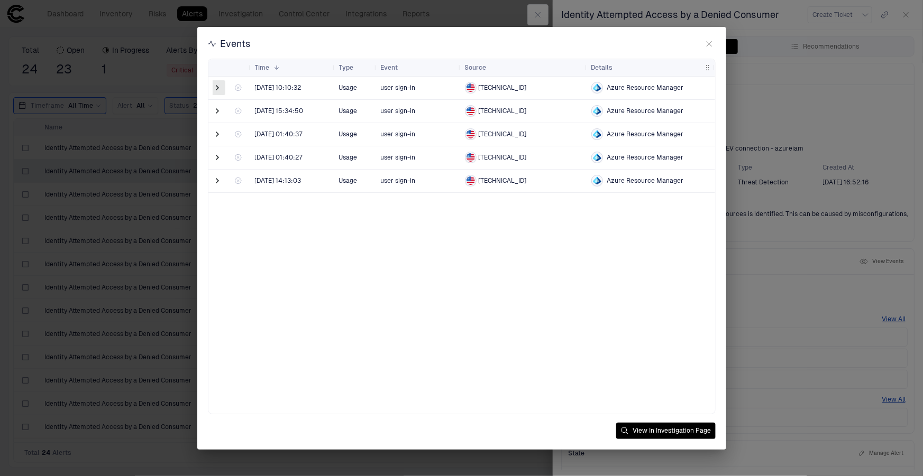
click at [216, 86] on span at bounding box center [218, 87] width 11 height 11
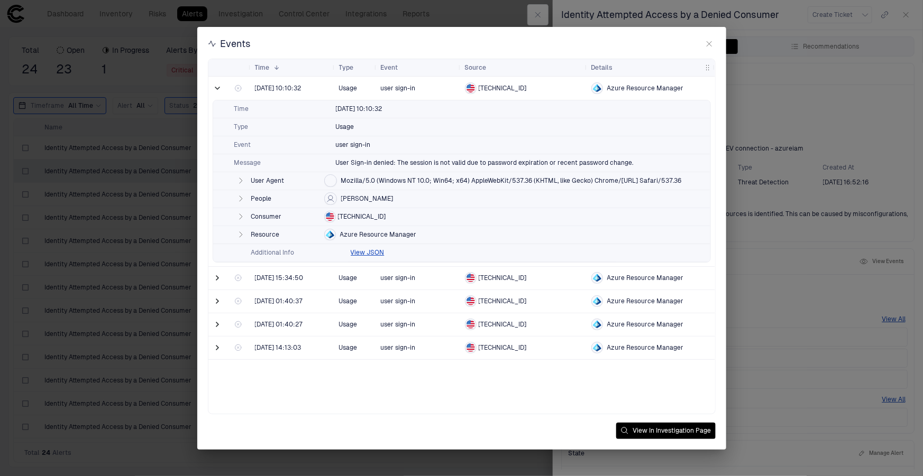
click at [371, 180] on span "Mozilla/5.0 (Windows NT 10.0; Win64; x64) AppleWebKit/537.36 (KHTML, like Gecko…" at bounding box center [511, 181] width 341 height 8
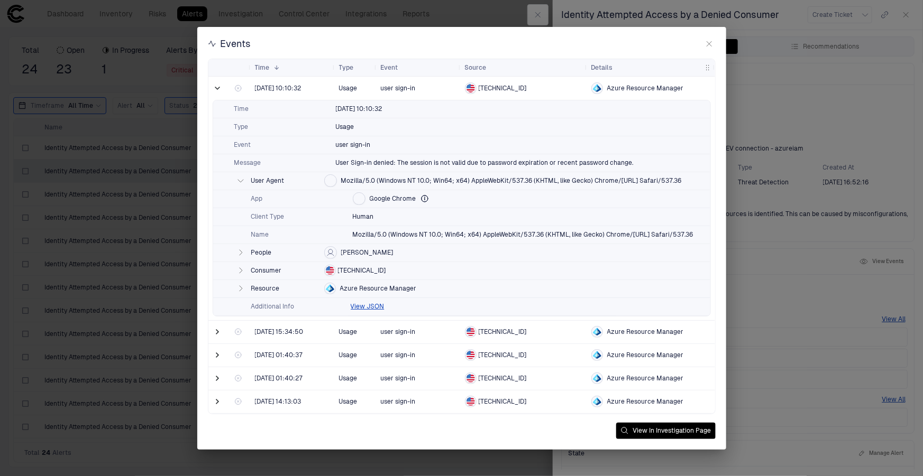
click at [370, 178] on span "Mozilla/5.0 (Windows NT 10.0; Win64; x64) AppleWebKit/537.36 (KHTML, like Gecko…" at bounding box center [511, 181] width 341 height 8
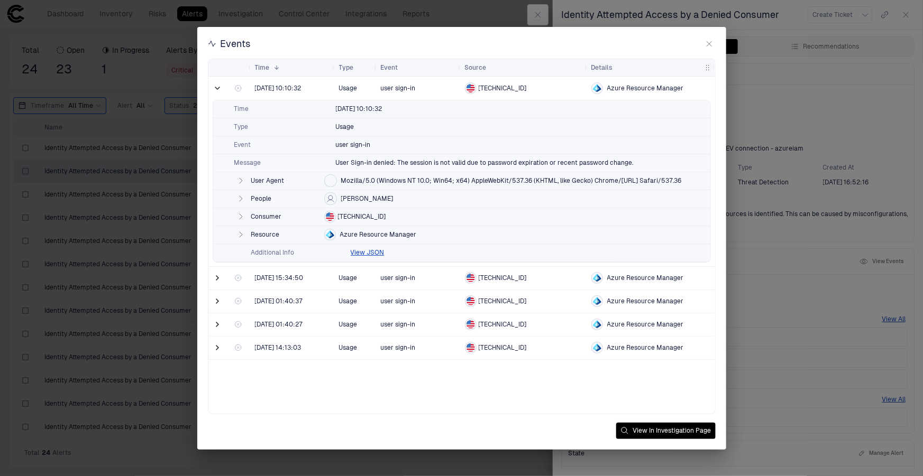
click at [352, 236] on span "Azure Resource Manager" at bounding box center [378, 235] width 77 height 8
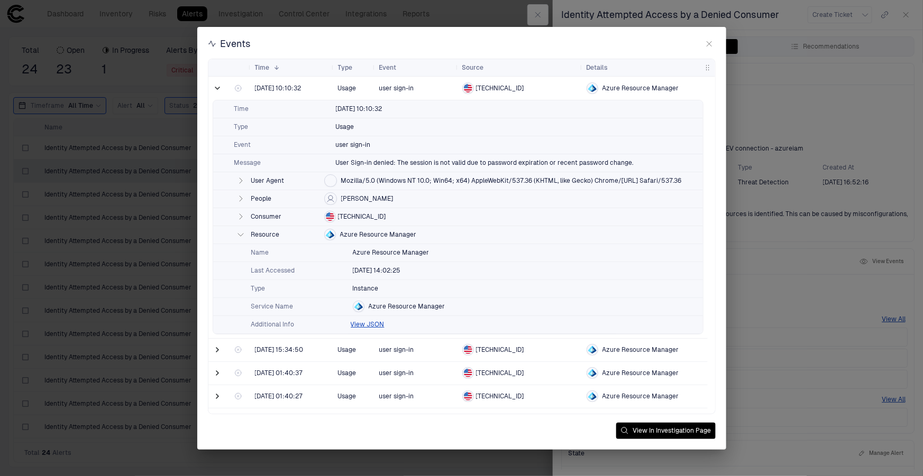
click at [349, 217] on span "107.135.49.105" at bounding box center [362, 217] width 48 height 8
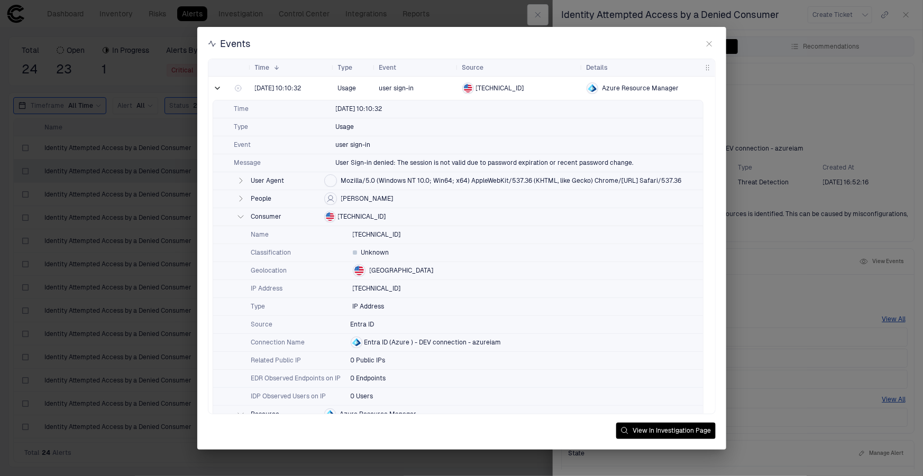
click at [382, 201] on div "People Rajesh Potru" at bounding box center [458, 199] width 490 height 18
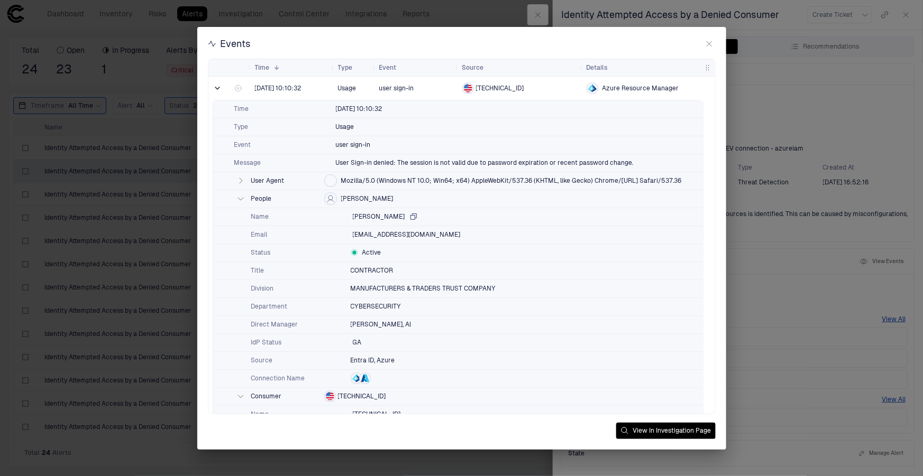
click at [391, 218] on div "Rajesh Potru" at bounding box center [385, 217] width 65 height 8
click at [240, 197] on icon "button" at bounding box center [240, 199] width 8 height 8
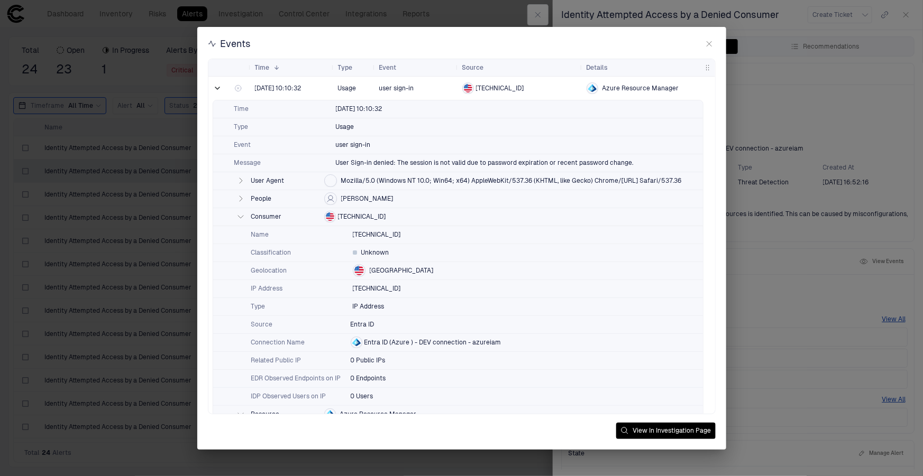
click at [242, 219] on icon "button" at bounding box center [240, 217] width 8 height 8
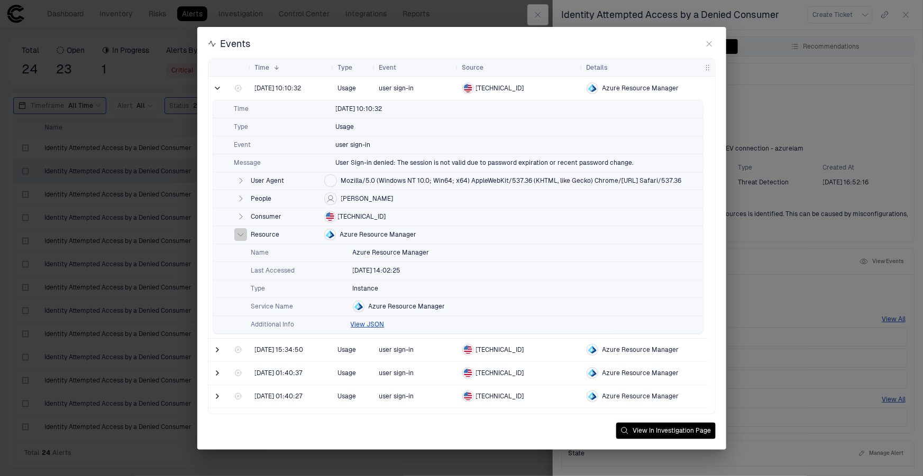
click at [241, 235] on icon "button" at bounding box center [240, 235] width 5 height 3
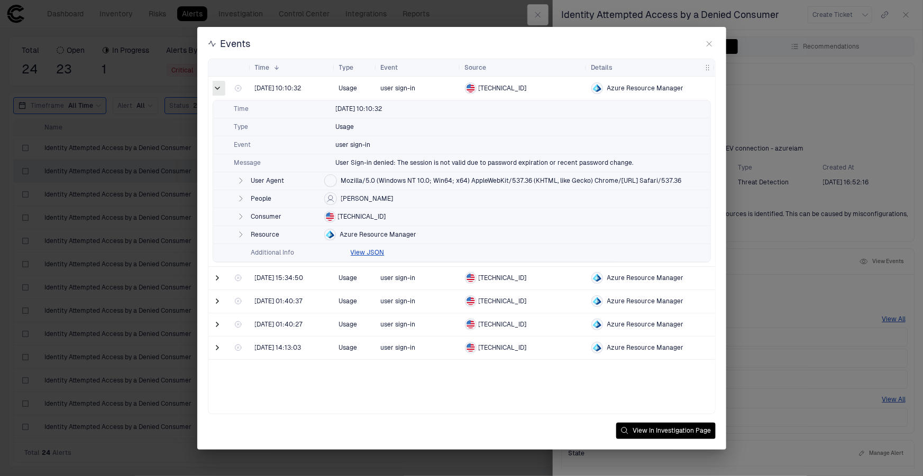
click at [220, 86] on span at bounding box center [218, 88] width 11 height 11
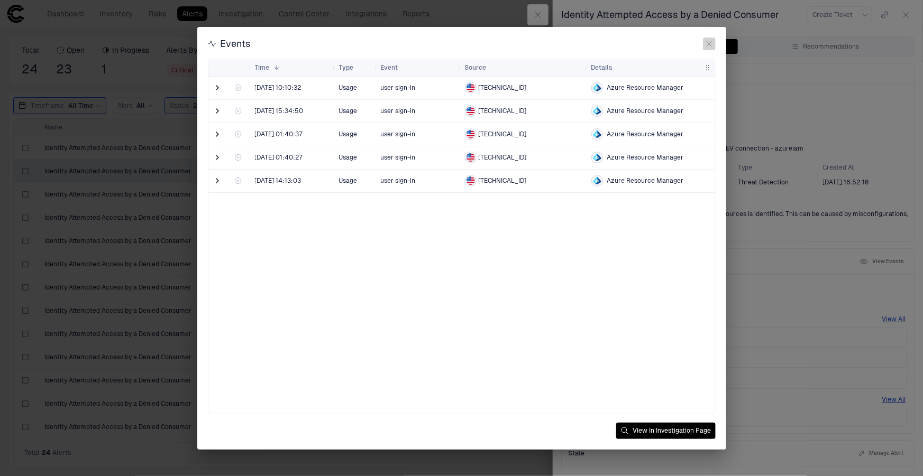
click at [711, 40] on icon "button" at bounding box center [709, 44] width 8 height 8
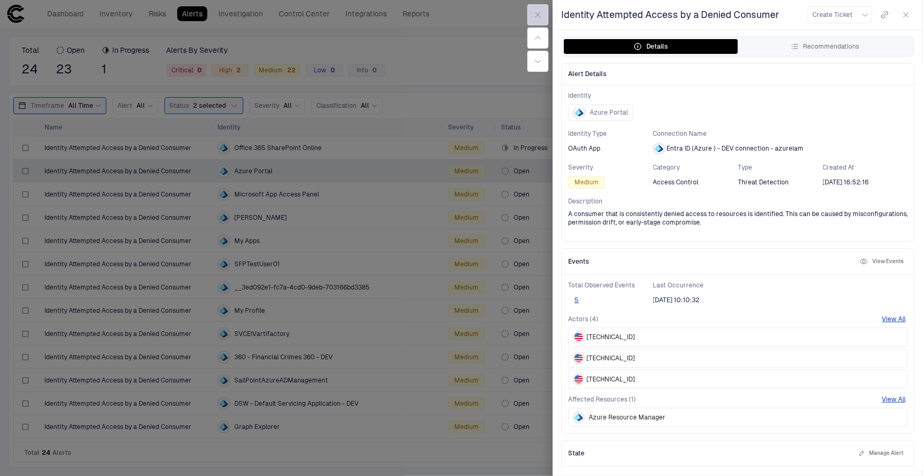
click at [533, 12] on button "button" at bounding box center [537, 14] width 21 height 21
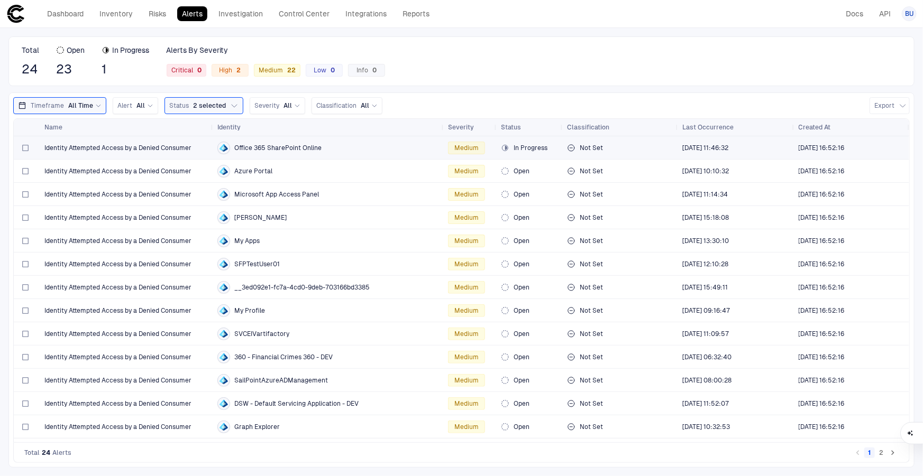
click at [275, 146] on span "Office 365 SharePoint Online" at bounding box center [277, 148] width 87 height 8
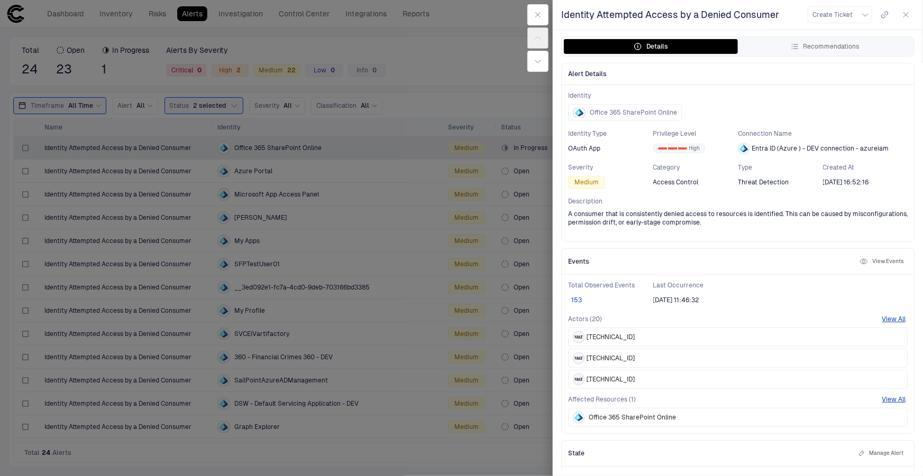
click at [576, 299] on button "153" at bounding box center [576, 300] width 17 height 8
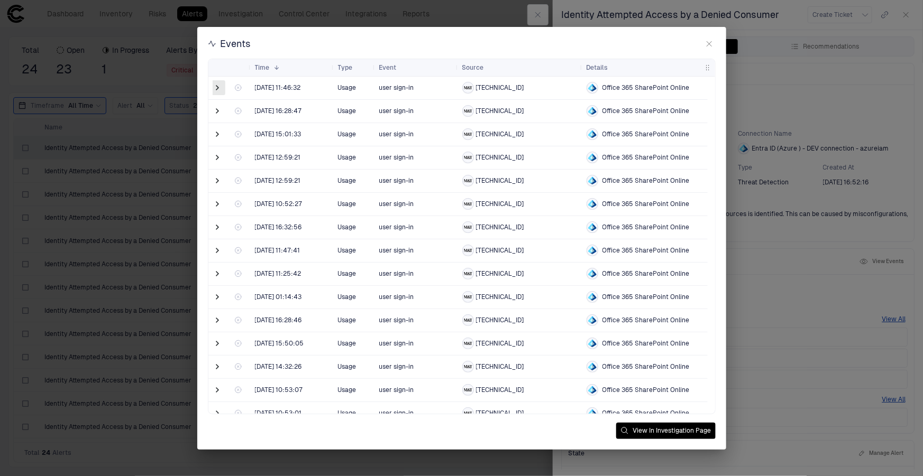
click at [214, 85] on span at bounding box center [218, 87] width 11 height 11
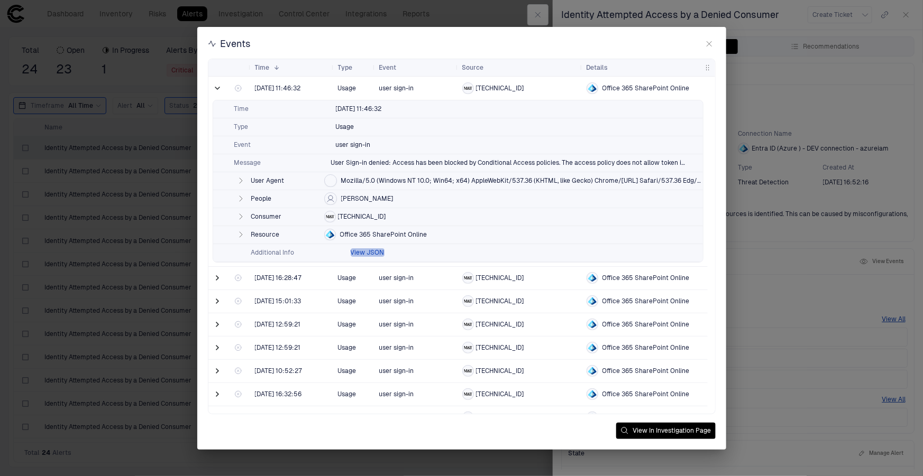
click at [356, 250] on button "View JSON" at bounding box center [368, 253] width 34 height 8
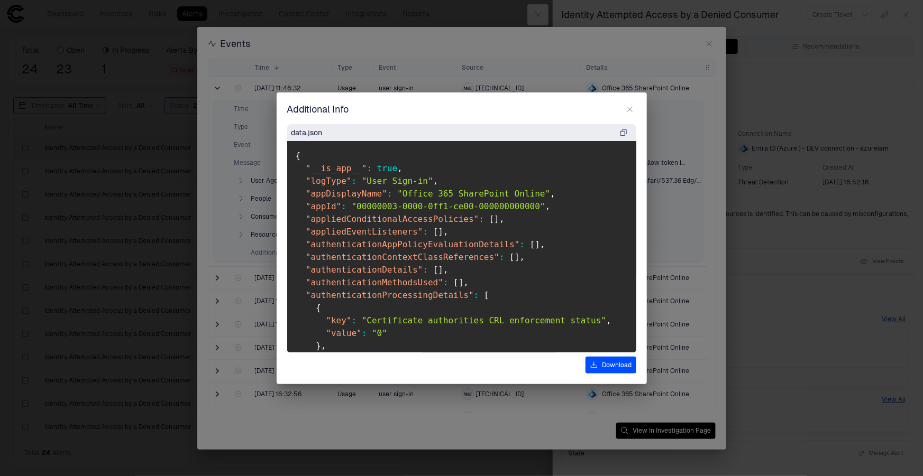
click at [628, 108] on icon "button" at bounding box center [630, 109] width 8 height 8
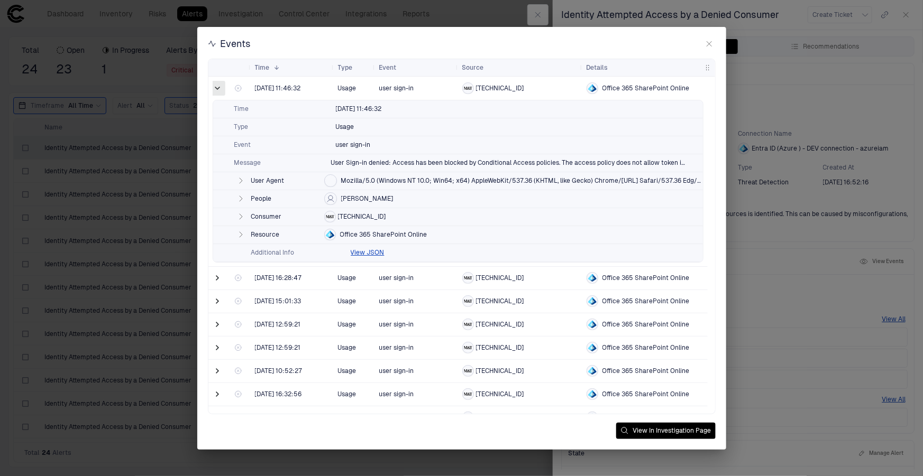
click at [217, 89] on span at bounding box center [218, 88] width 11 height 11
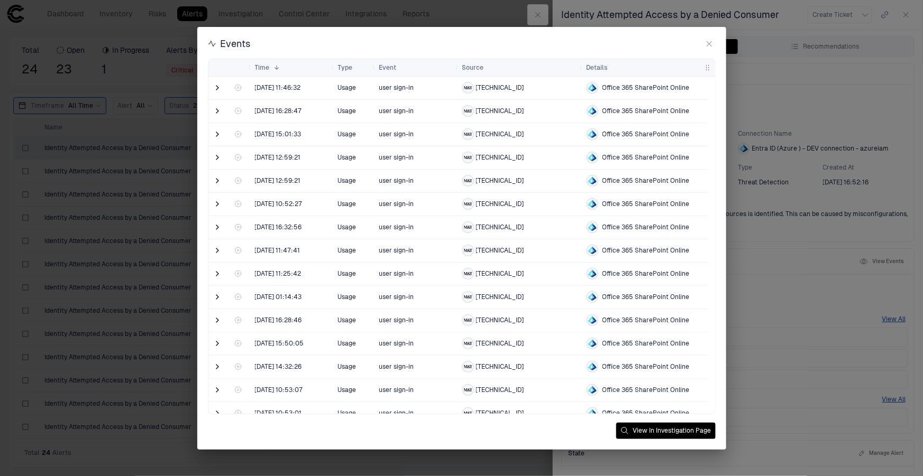
click at [217, 104] on span at bounding box center [218, 111] width 11 height 22
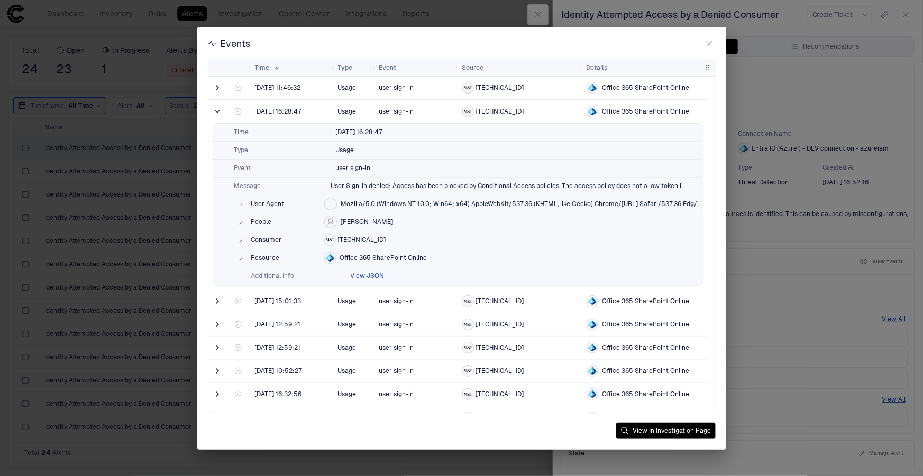
click at [365, 273] on button "View JSON" at bounding box center [368, 276] width 34 height 8
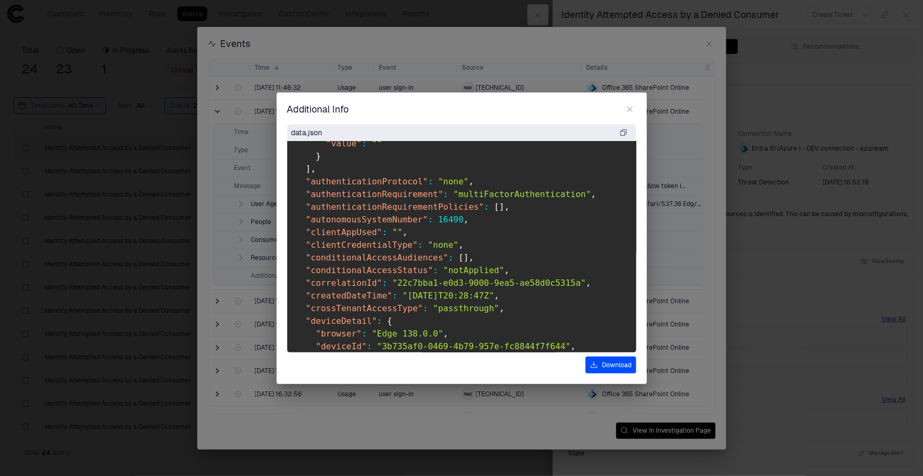
scroll to position [336, 0]
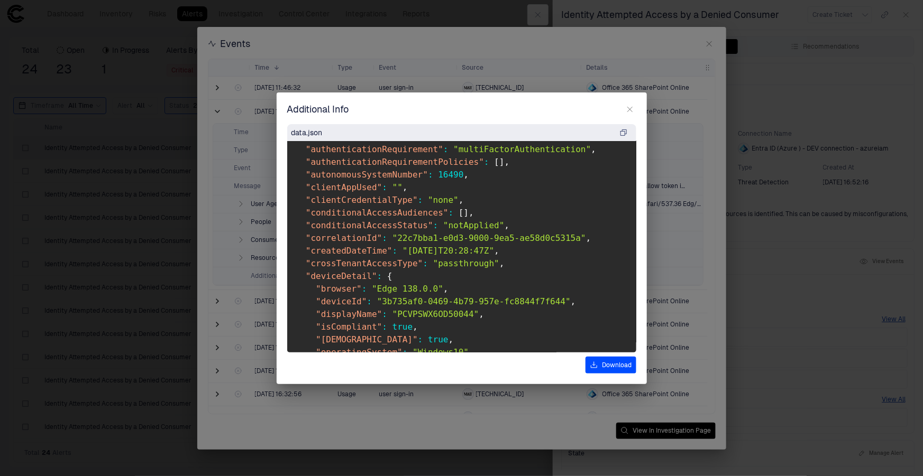
click at [628, 110] on icon "button" at bounding box center [630, 109] width 8 height 8
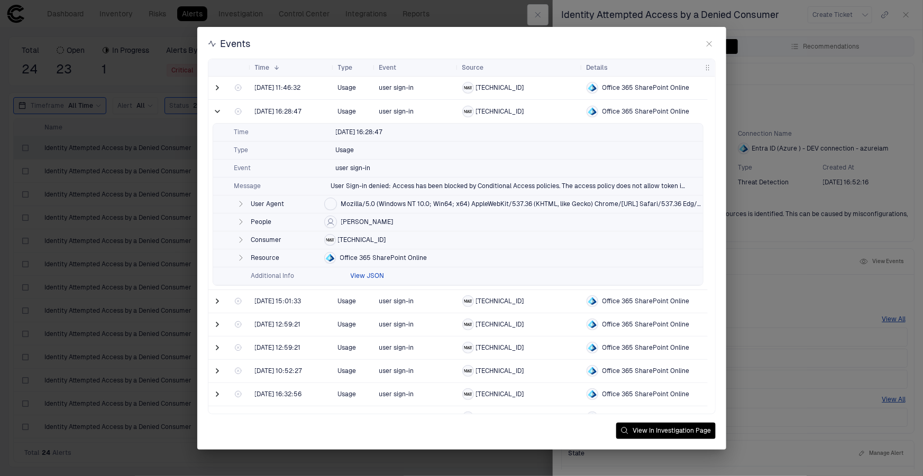
click at [358, 274] on button "View JSON" at bounding box center [368, 276] width 34 height 8
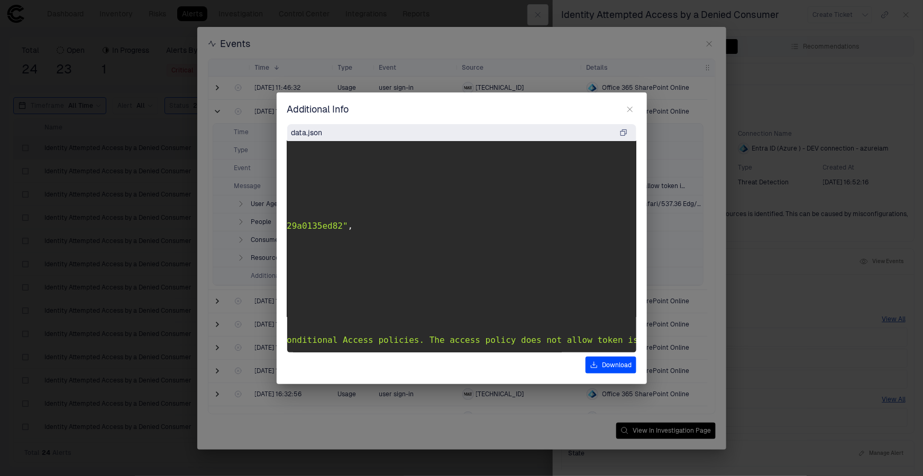
scroll to position [0, 0]
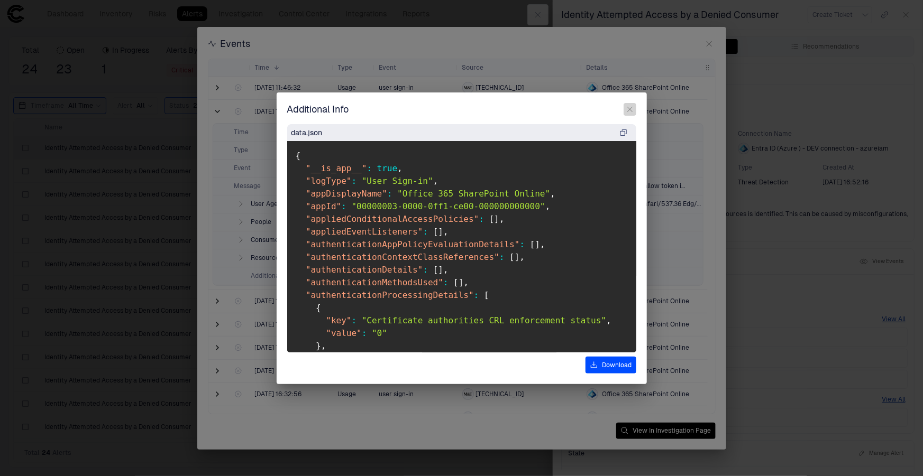
click at [627, 106] on icon "button" at bounding box center [630, 109] width 8 height 8
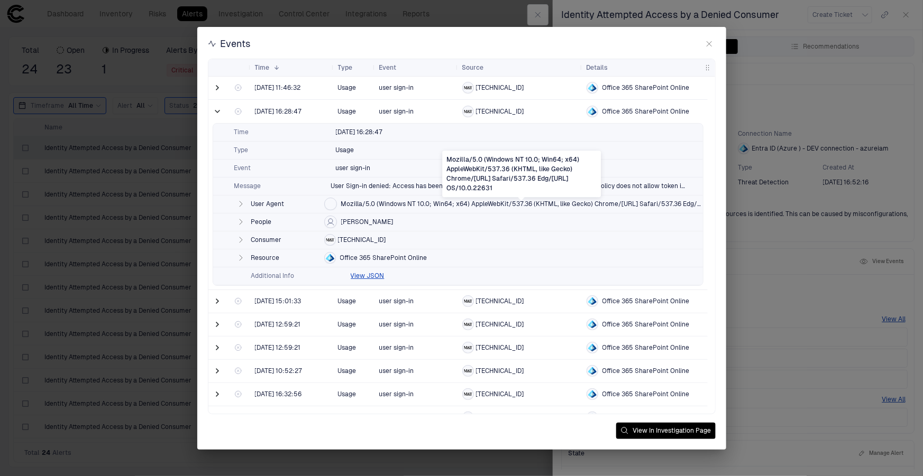
click at [353, 202] on span "Mozilla/5.0 (Windows NT 10.0; Win64; x64) AppleWebKit/537.36 (KHTML, like Gecko…" at bounding box center [522, 204] width 362 height 8
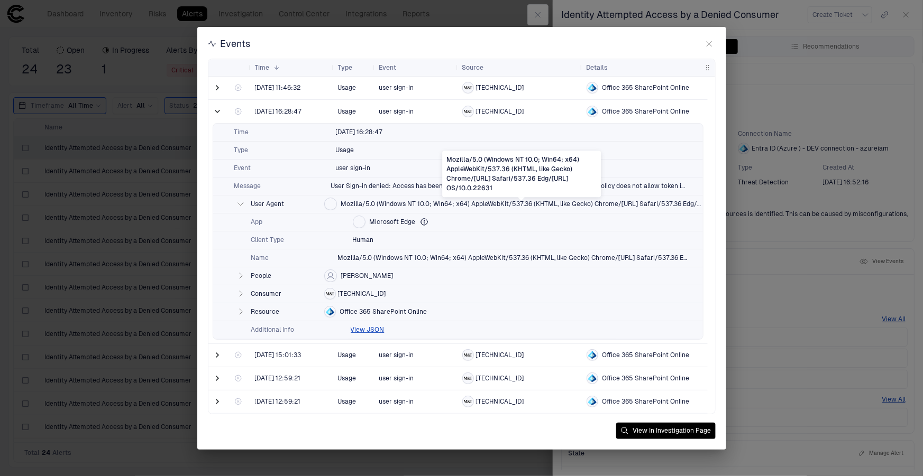
click at [363, 205] on span "Mozilla/5.0 (Windows NT 10.0; Win64; x64) AppleWebKit/537.36 (KHTML, like Gecko…" at bounding box center [522, 204] width 362 height 8
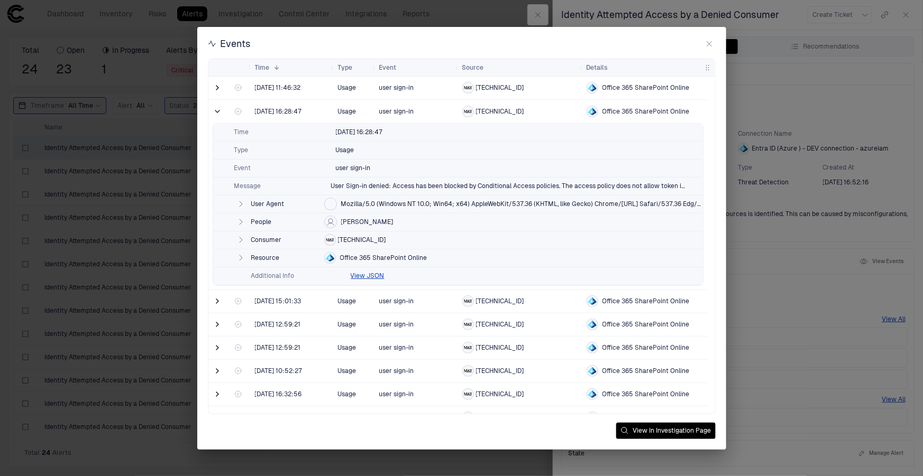
click at [355, 240] on span "[TECHNICAL_ID]" at bounding box center [362, 240] width 48 height 8
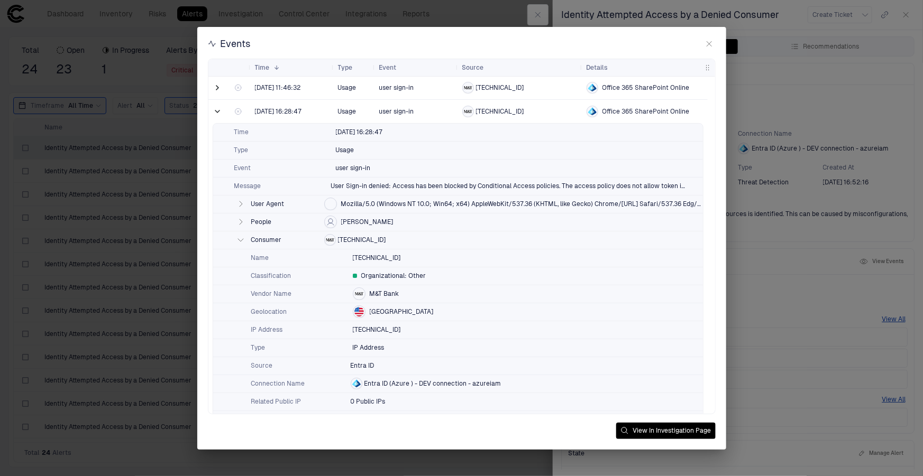
click at [352, 237] on span "[TECHNICAL_ID]" at bounding box center [362, 240] width 48 height 8
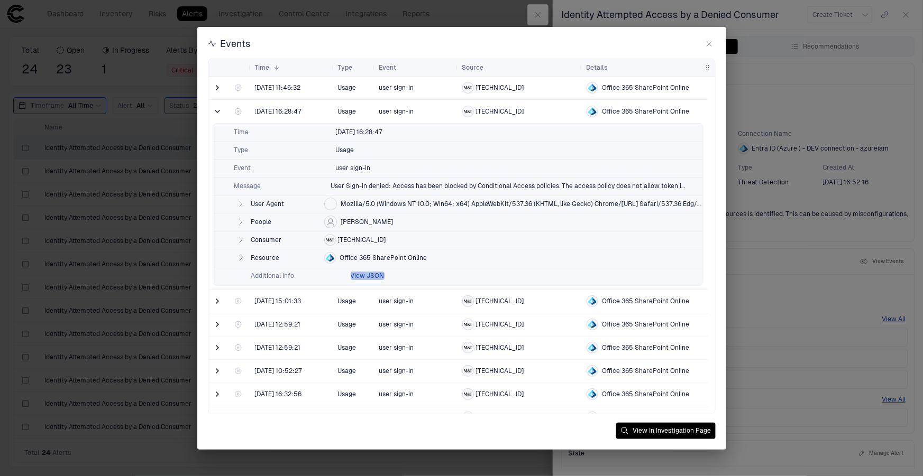
click at [362, 272] on button "View JSON" at bounding box center [368, 276] width 34 height 8
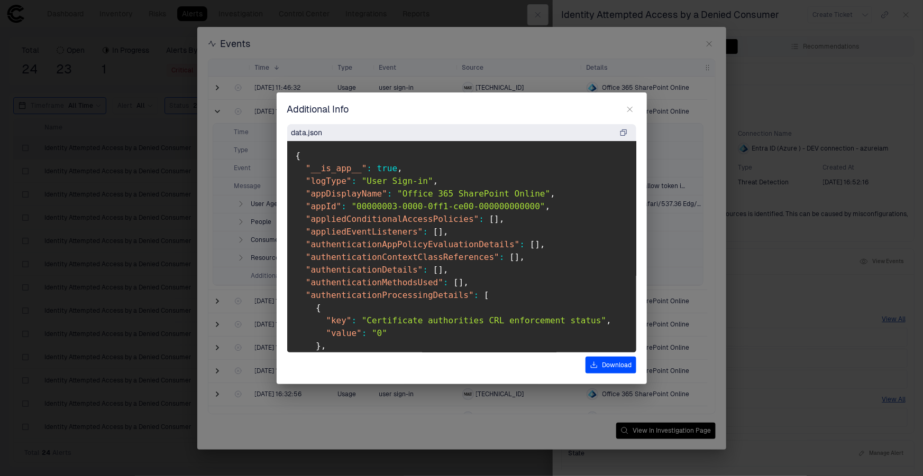
scroll to position [369, 0]
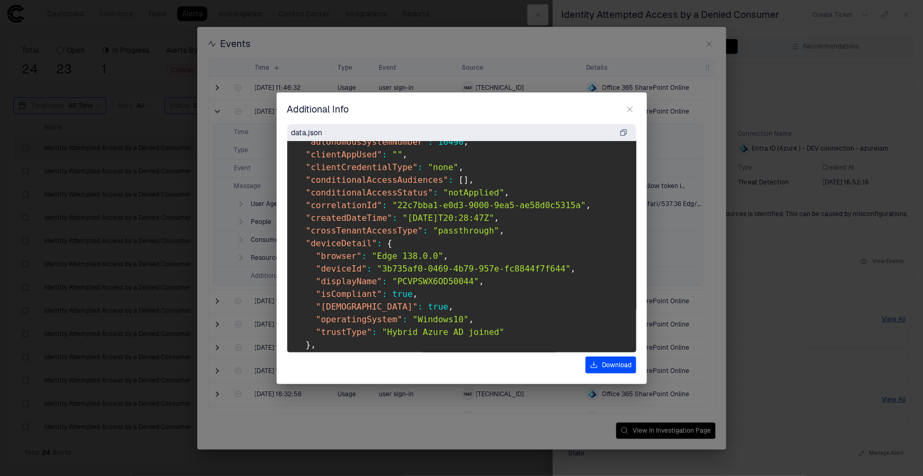
click at [399, 280] on span ""PCVPSWX6OD50044"" at bounding box center [435, 282] width 87 height 10
click at [392, 281] on span ""PCVPSWX6OD50044"" at bounding box center [435, 282] width 87 height 10
drag, startPoint x: 389, startPoint y: 277, endPoint x: 483, endPoint y: 280, distance: 94.7
click at [483, 280] on pre "{ "__is_app__" : true , "logType" : "User Sign-in" , "appDisplayName" : "Office…" at bounding box center [461, 247] width 349 height 212
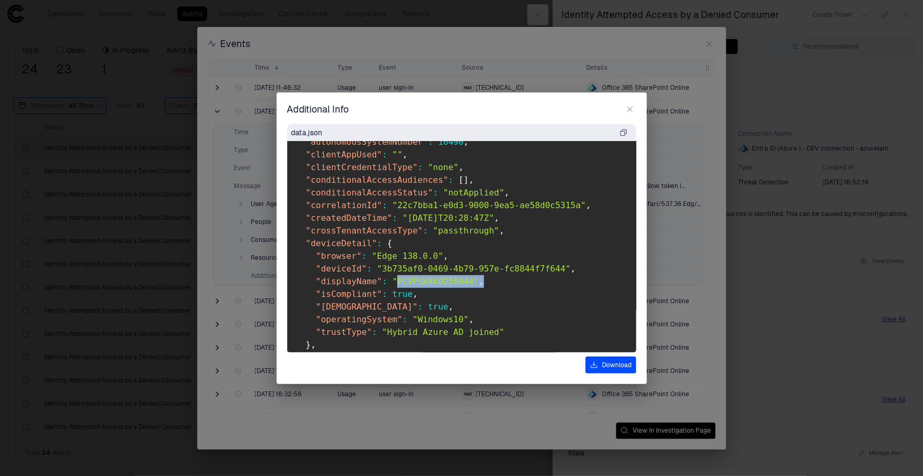
click at [629, 111] on icon "button" at bounding box center [630, 109] width 8 height 8
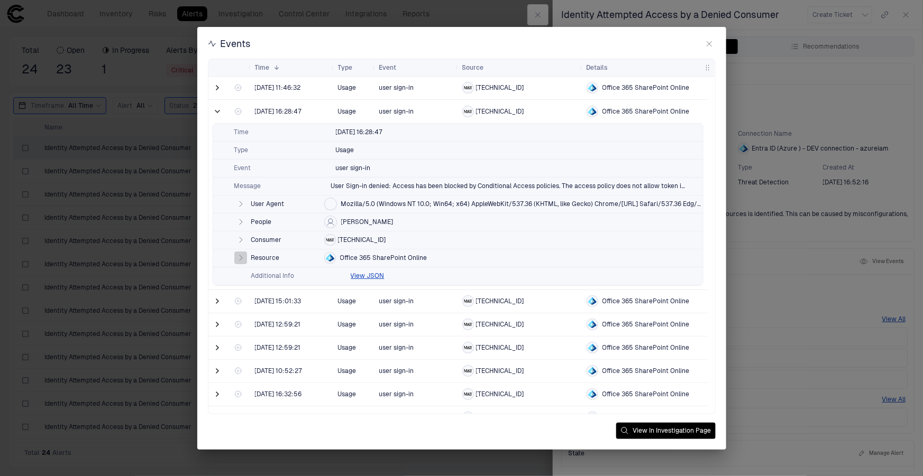
click at [243, 255] on icon "button" at bounding box center [240, 258] width 8 height 8
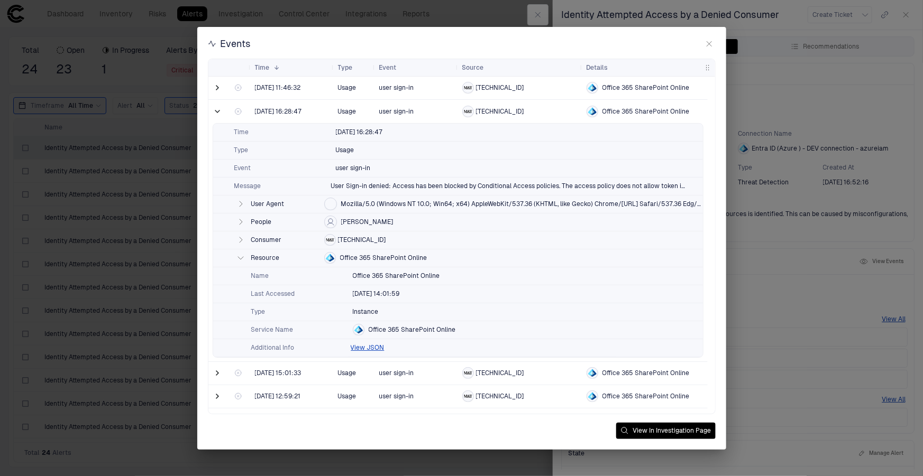
click at [243, 255] on icon "button" at bounding box center [240, 258] width 8 height 8
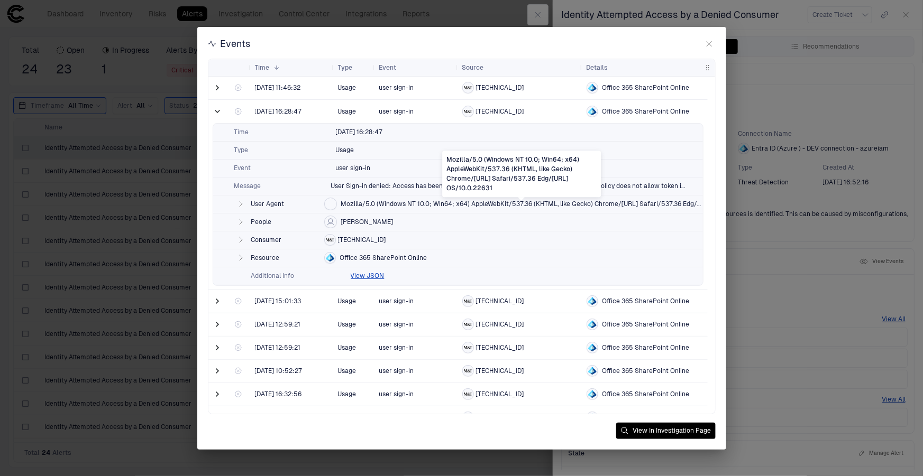
click at [366, 204] on span "Mozilla/5.0 (Windows NT 10.0; Win64; x64) AppleWebKit/537.36 (KHTML, like Gecko…" at bounding box center [522, 204] width 362 height 8
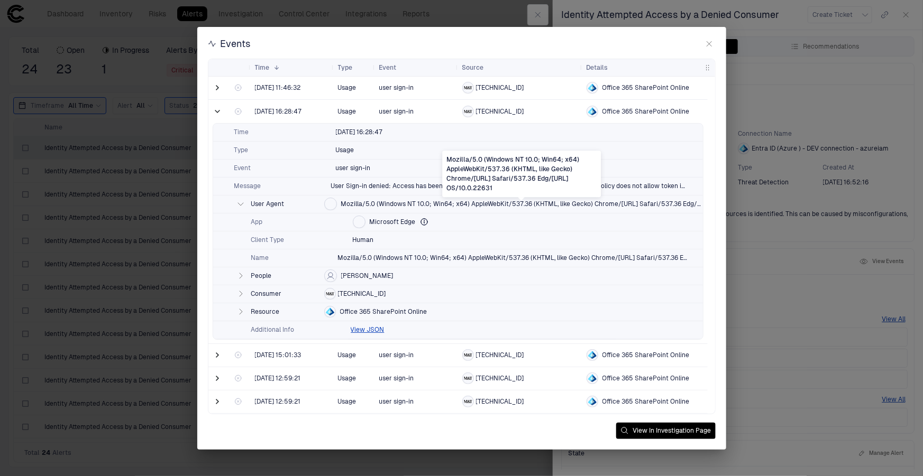
click at [383, 201] on span "Mozilla/5.0 (Windows NT 10.0; Win64; x64) AppleWebKit/537.36 (KHTML, like Gecko…" at bounding box center [522, 204] width 362 height 8
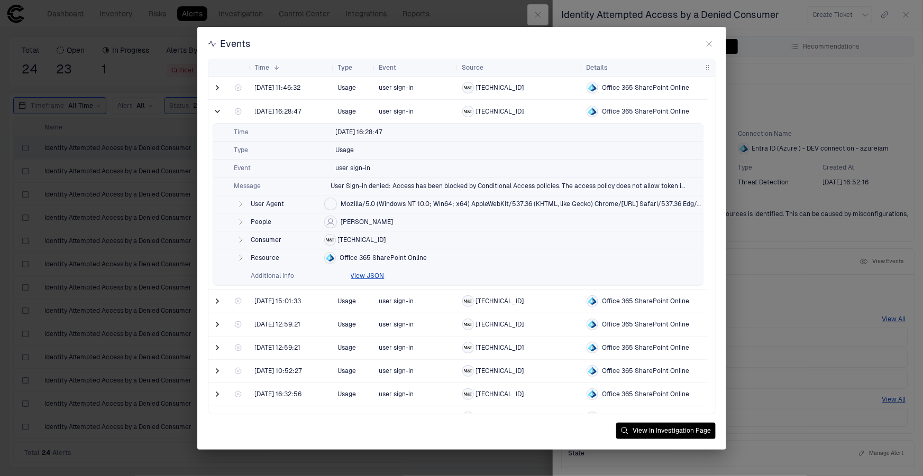
click at [364, 236] on span "[TECHNICAL_ID]" at bounding box center [362, 240] width 48 height 8
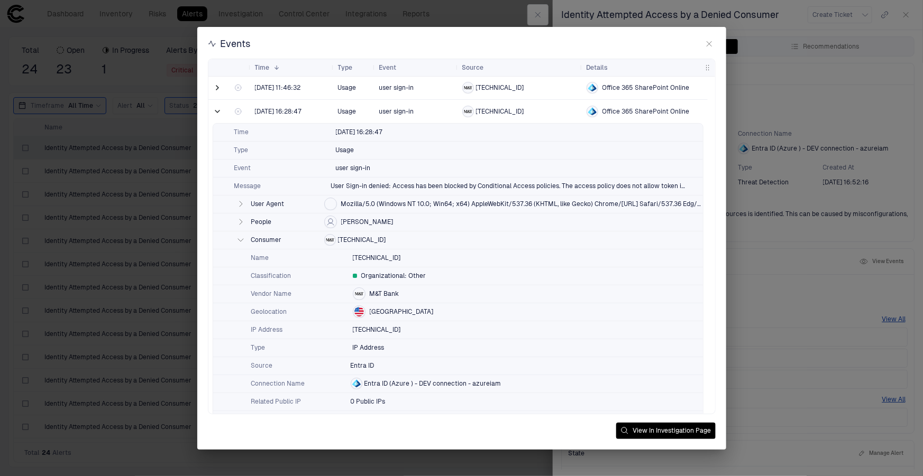
click at [356, 241] on span "[TECHNICAL_ID]" at bounding box center [362, 240] width 48 height 8
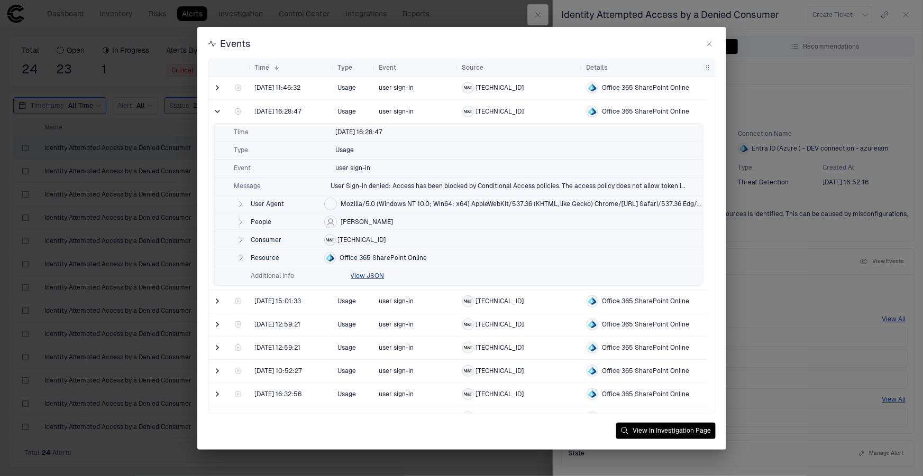
click at [355, 256] on span "Office 365 SharePoint Online" at bounding box center [383, 258] width 87 height 8
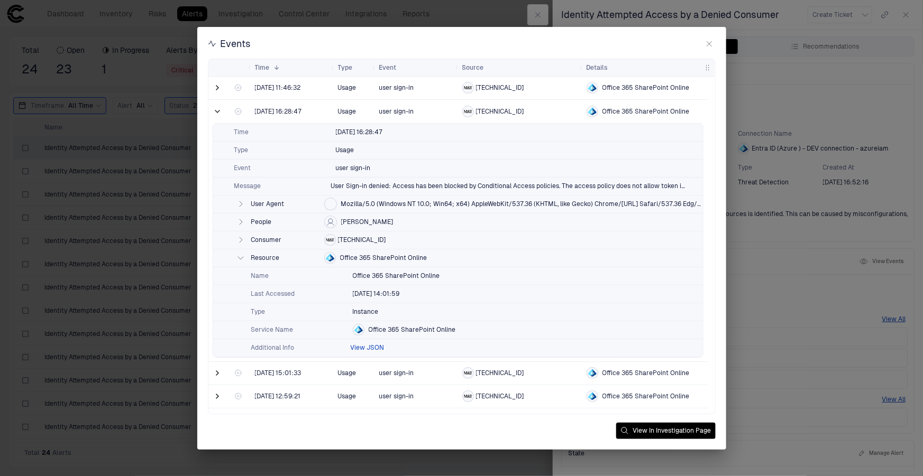
click at [375, 345] on button "View JSON" at bounding box center [368, 348] width 34 height 8
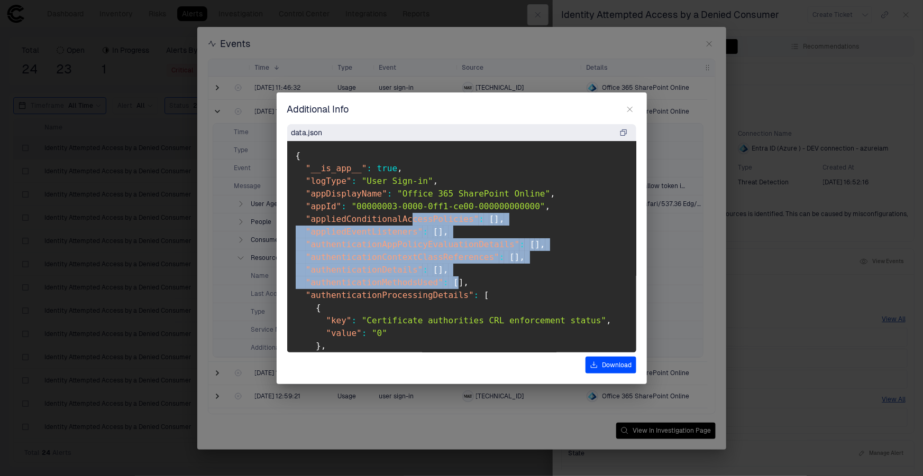
drag, startPoint x: 402, startPoint y: 219, endPoint x: 442, endPoint y: 281, distance: 73.5
click at [628, 111] on icon "button" at bounding box center [629, 109] width 5 height 5
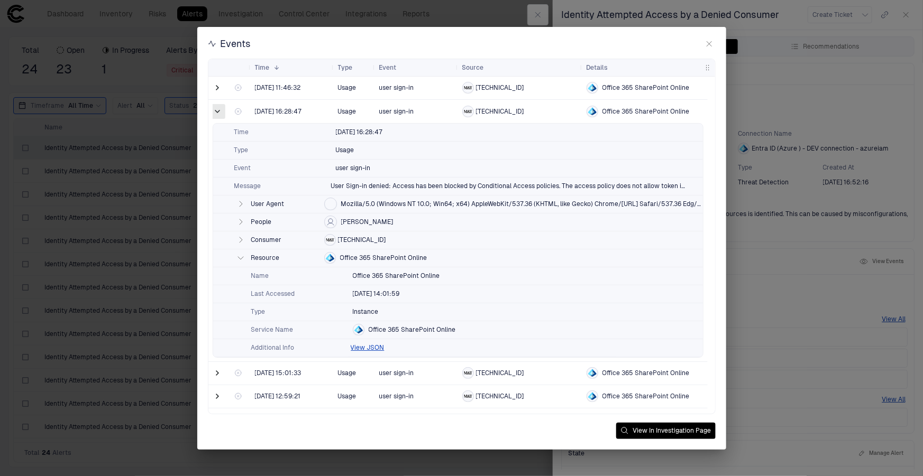
click at [220, 115] on span at bounding box center [218, 111] width 11 height 11
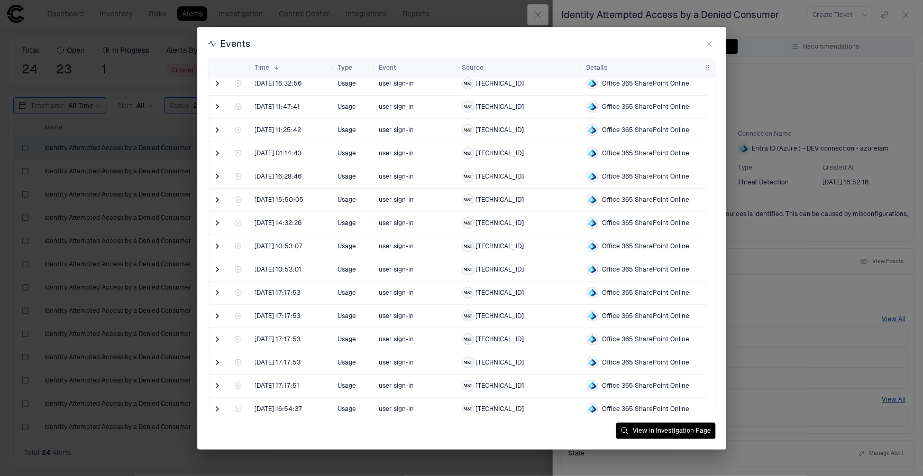
scroll to position [240, 0]
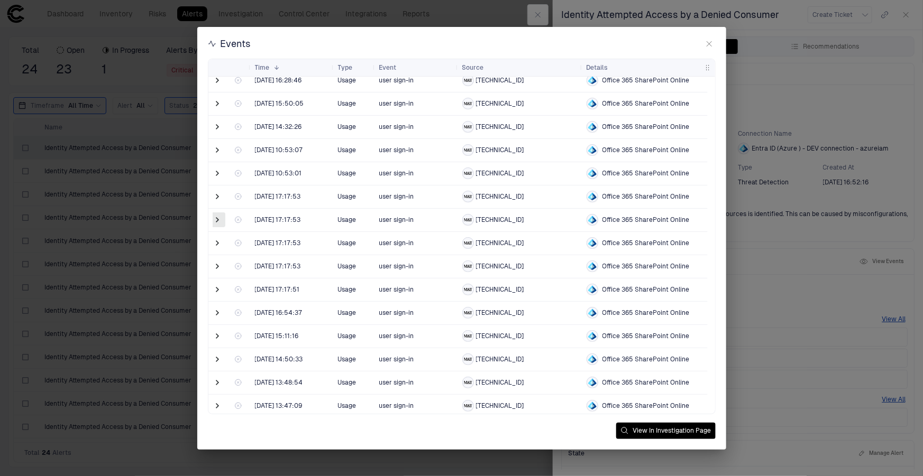
click at [216, 218] on span at bounding box center [218, 220] width 11 height 11
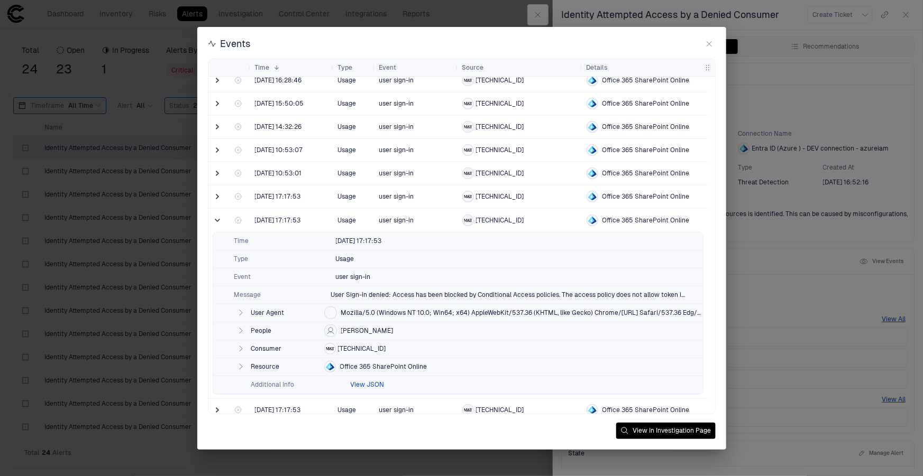
click at [365, 387] on button "View JSON" at bounding box center [368, 385] width 34 height 8
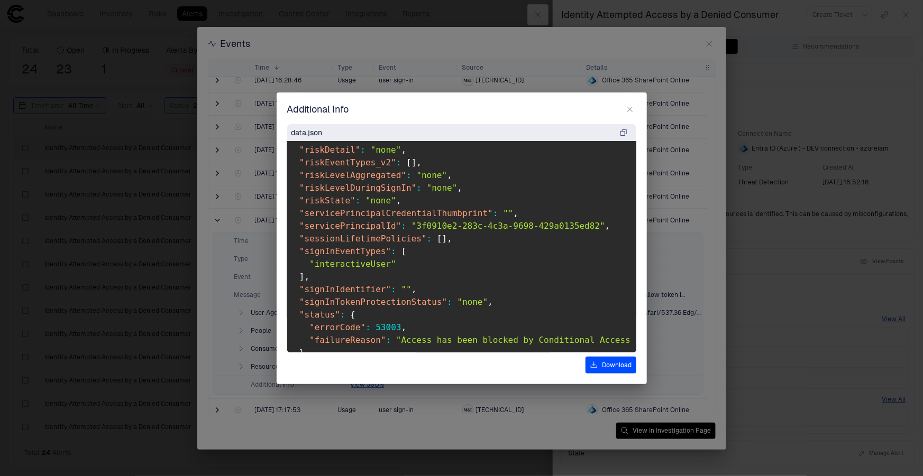
scroll to position [1033, 263]
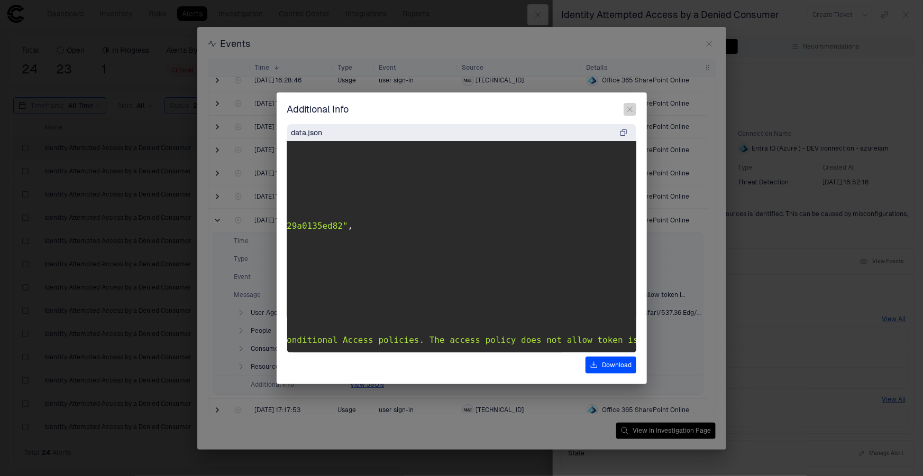
click at [632, 107] on icon "button" at bounding box center [630, 109] width 8 height 8
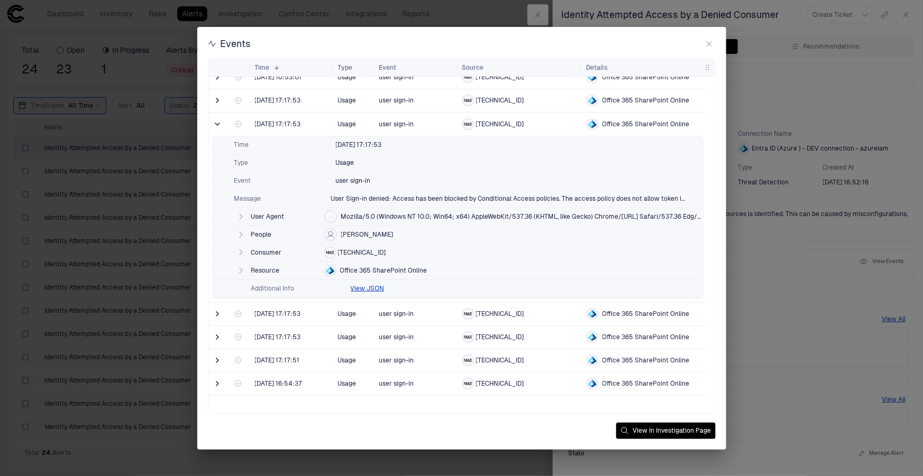
scroll to position [336, 0]
click at [215, 128] on span at bounding box center [218, 124] width 11 height 11
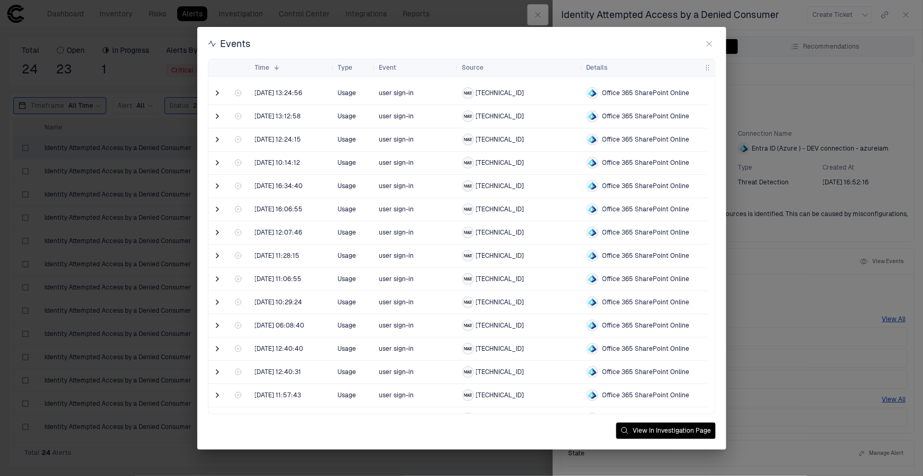
scroll to position [1442, 0]
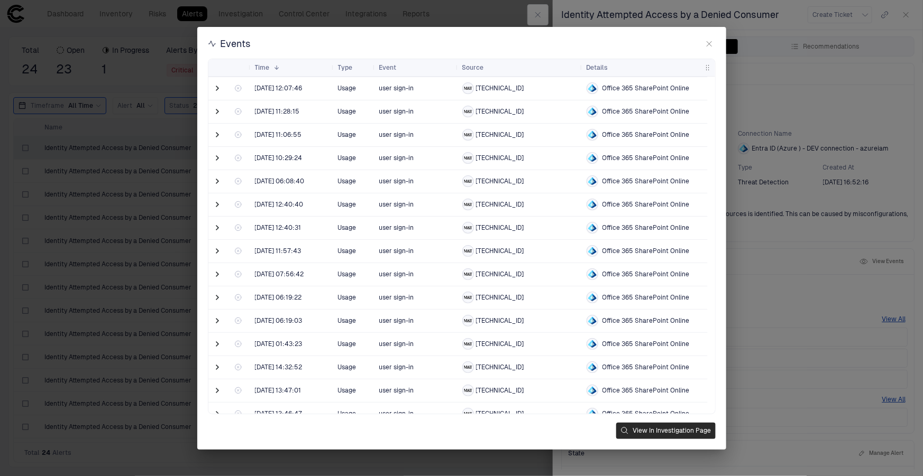
click at [656, 432] on button "View In Investigation Page" at bounding box center [665, 431] width 99 height 16
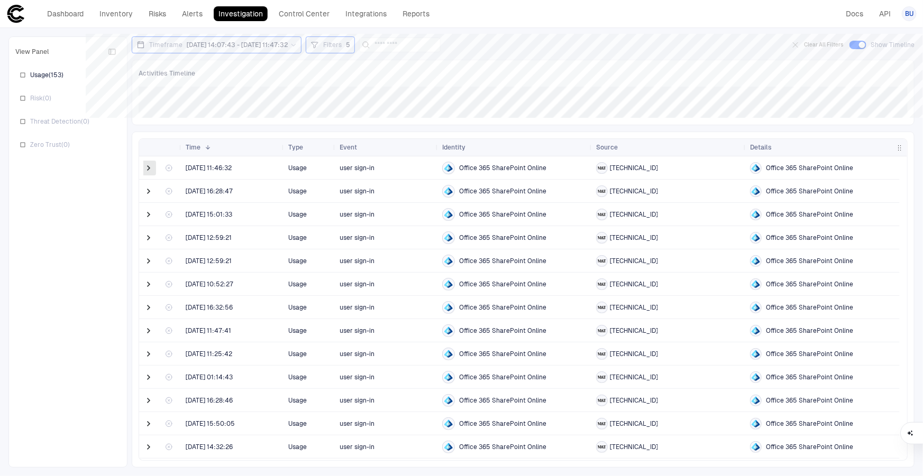
click at [148, 169] on span at bounding box center [148, 168] width 11 height 11
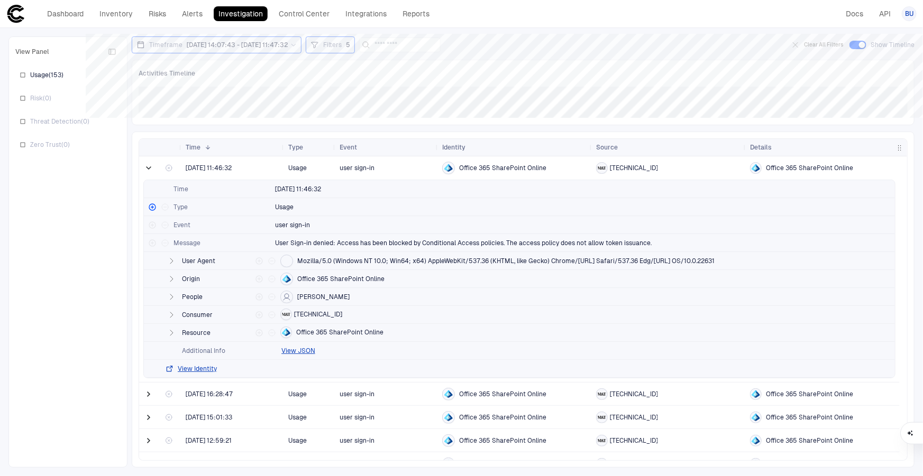
click at [148, 169] on span at bounding box center [148, 168] width 11 height 11
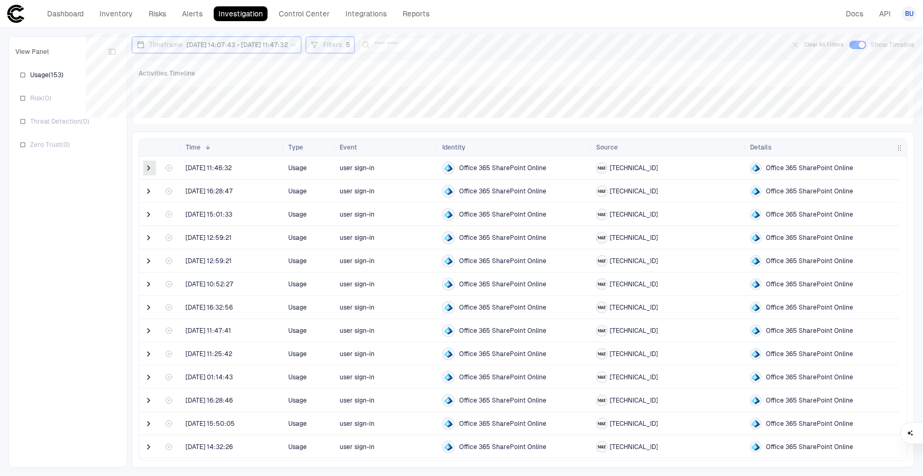
click at [148, 169] on span at bounding box center [148, 168] width 11 height 11
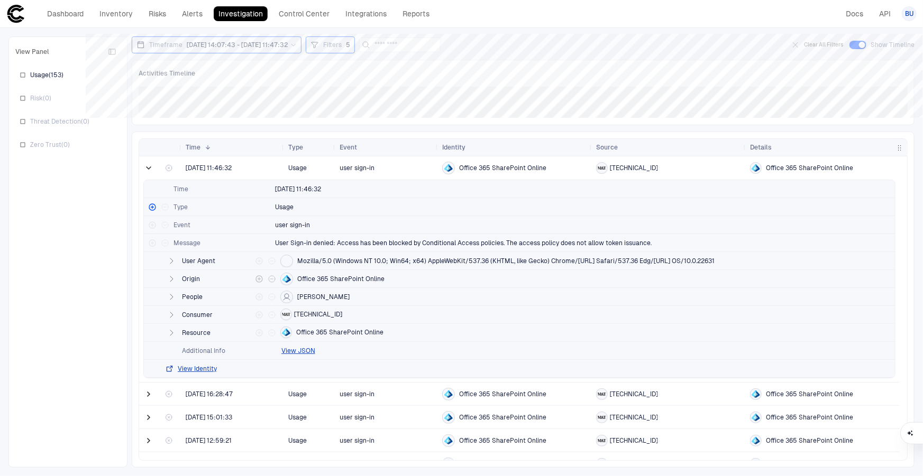
click at [171, 277] on icon "button" at bounding box center [171, 279] width 3 height 5
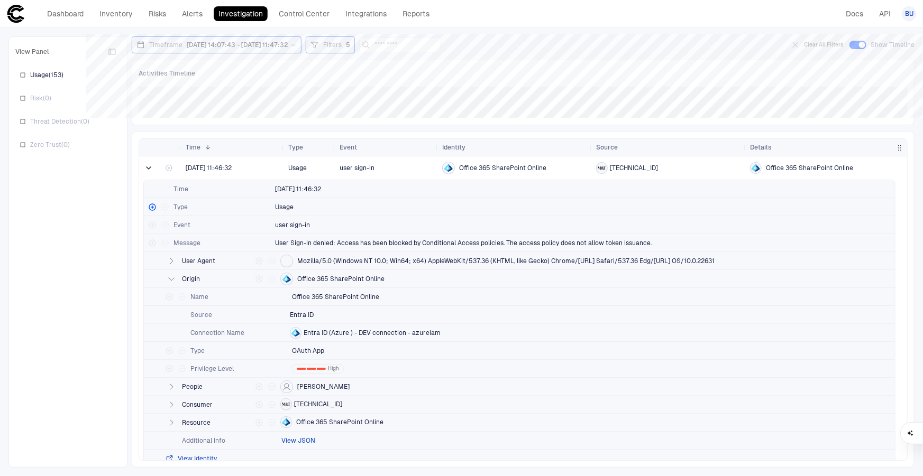
click at [297, 440] on button "View JSON" at bounding box center [298, 441] width 34 height 8
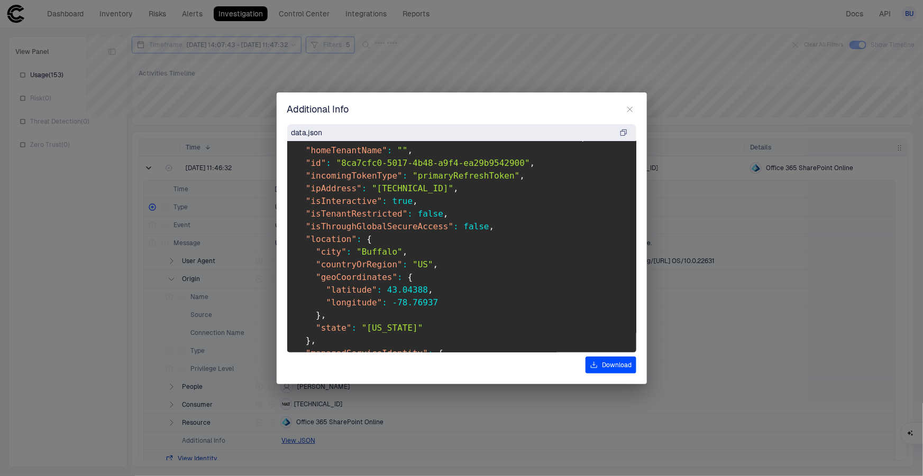
scroll to position [624, 0]
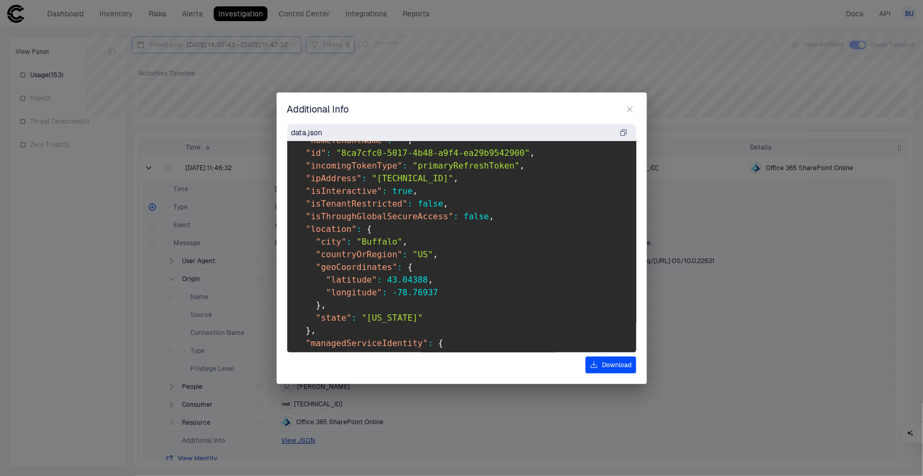
click at [626, 112] on icon "button" at bounding box center [630, 109] width 8 height 8
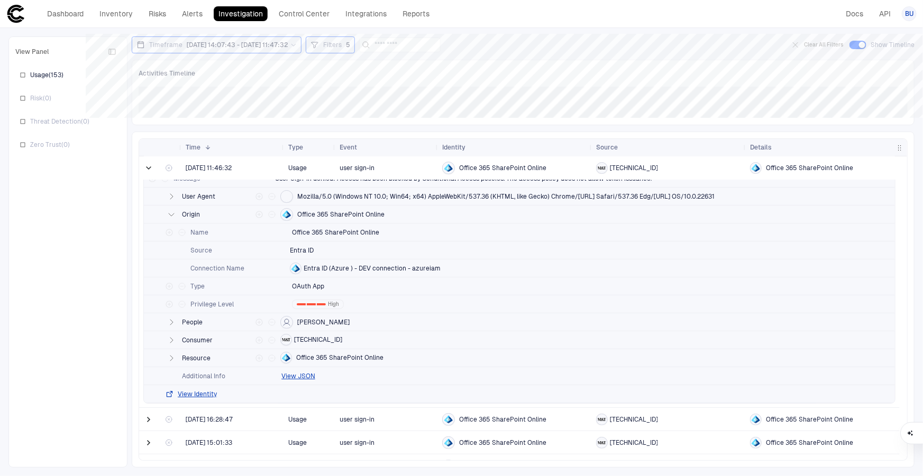
scroll to position [48, 0]
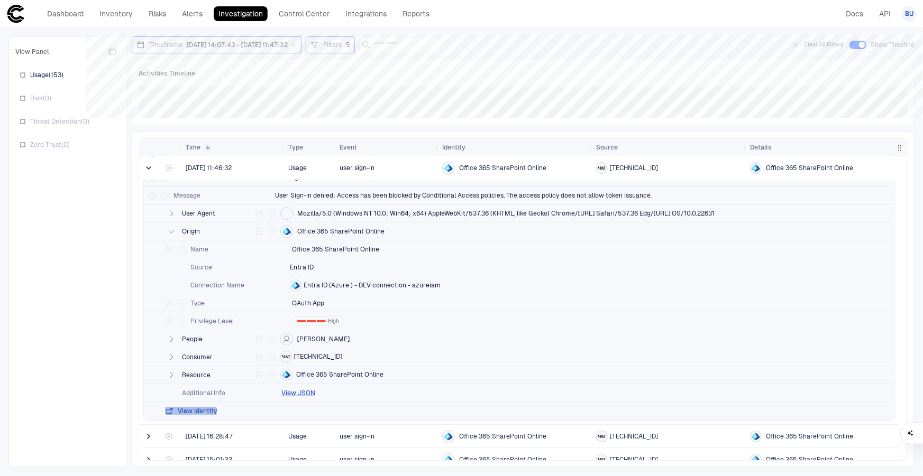
click at [198, 412] on button "View Identity" at bounding box center [191, 411] width 52 height 8
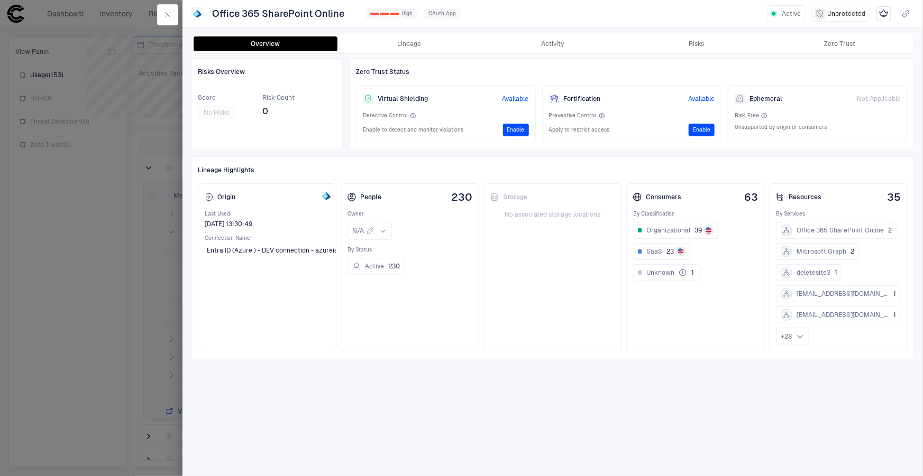
click at [271, 152] on div "Risks Overview Score No Risks Risk Count 0 Zero Trust Status Virtual Shielding …" at bounding box center [552, 264] width 723 height 412
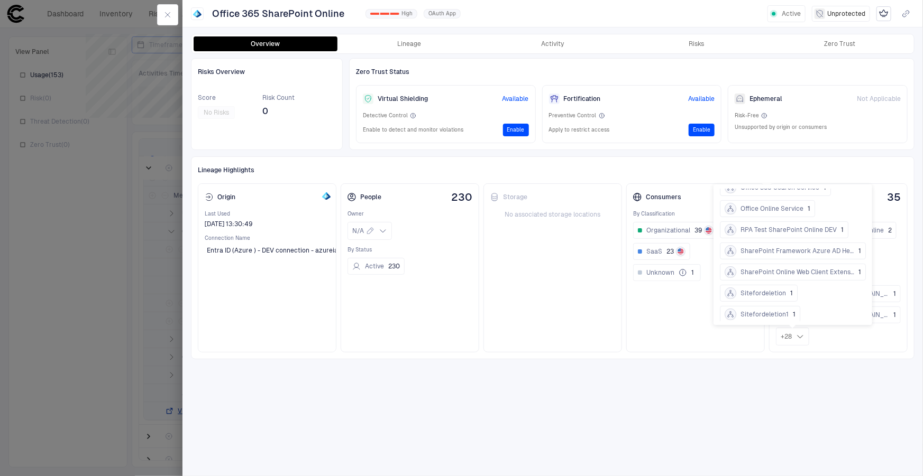
scroll to position [240, 0]
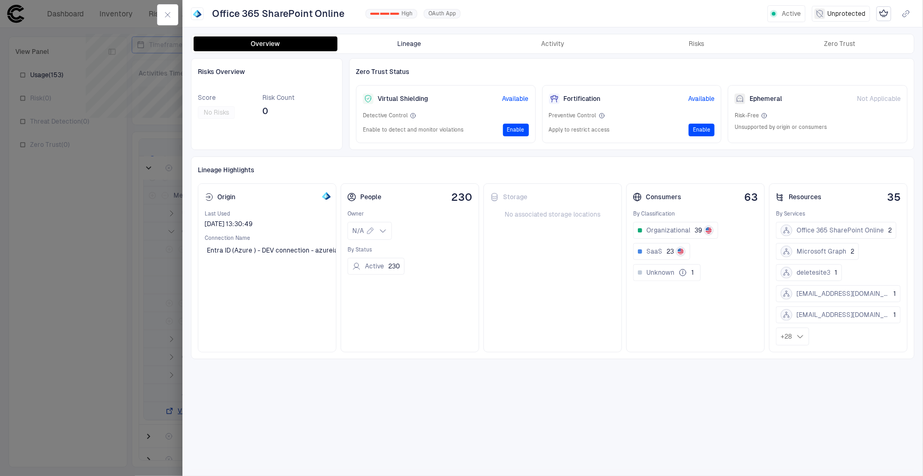
click at [385, 47] on button "Lineage" at bounding box center [409, 43] width 144 height 15
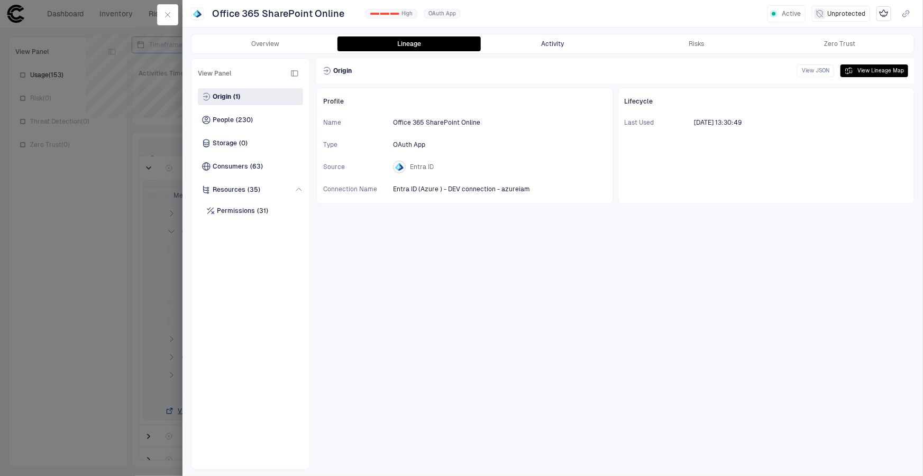
click at [526, 43] on button "Activity" at bounding box center [553, 43] width 144 height 15
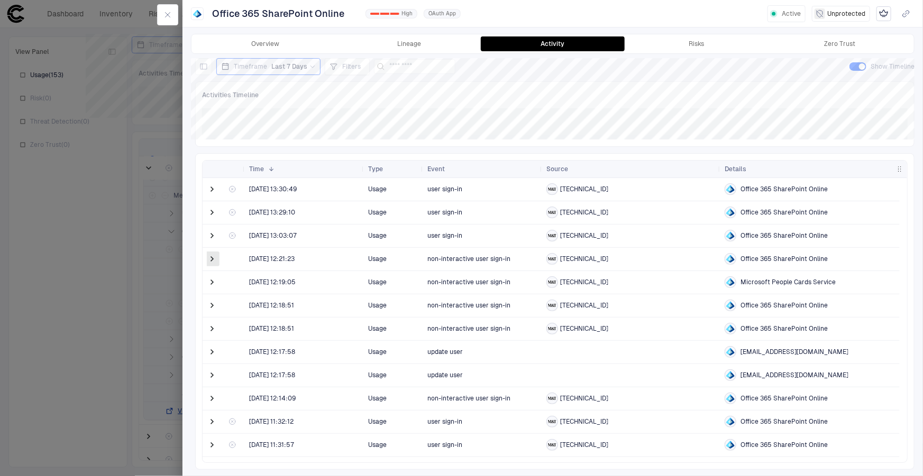
click at [209, 260] on span at bounding box center [212, 259] width 11 height 11
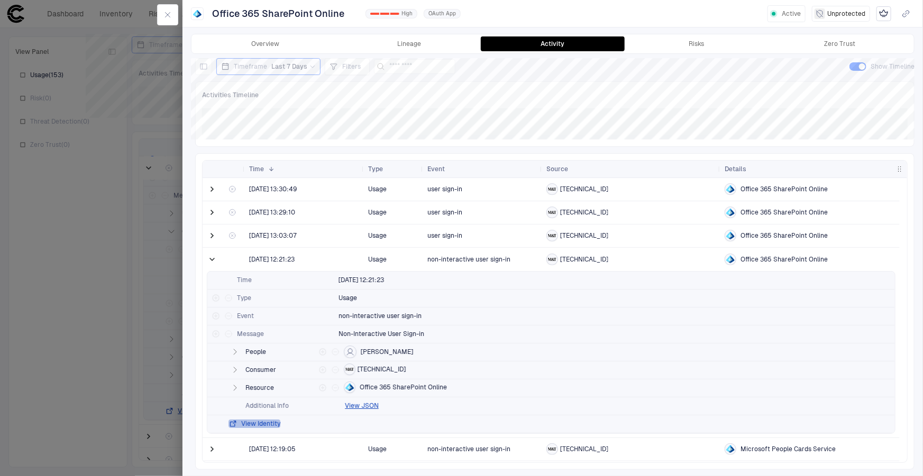
click at [259, 423] on button "View Identity" at bounding box center [254, 424] width 52 height 8
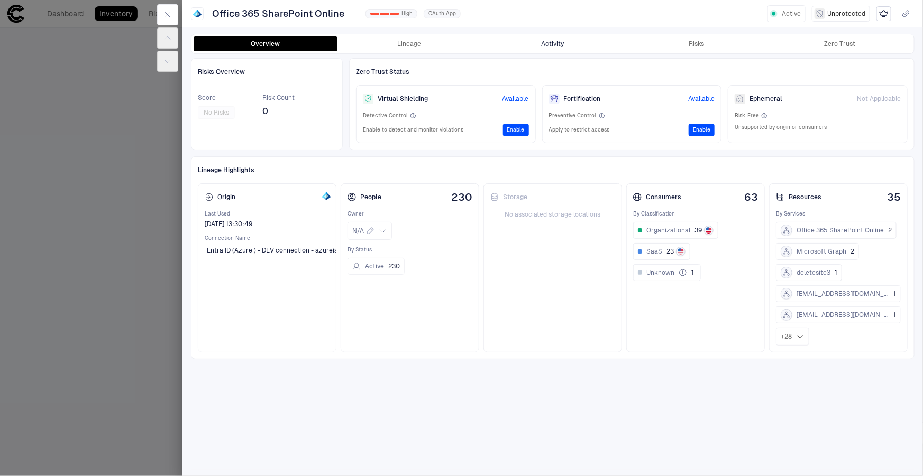
click at [566, 38] on button "Activity" at bounding box center [553, 43] width 144 height 15
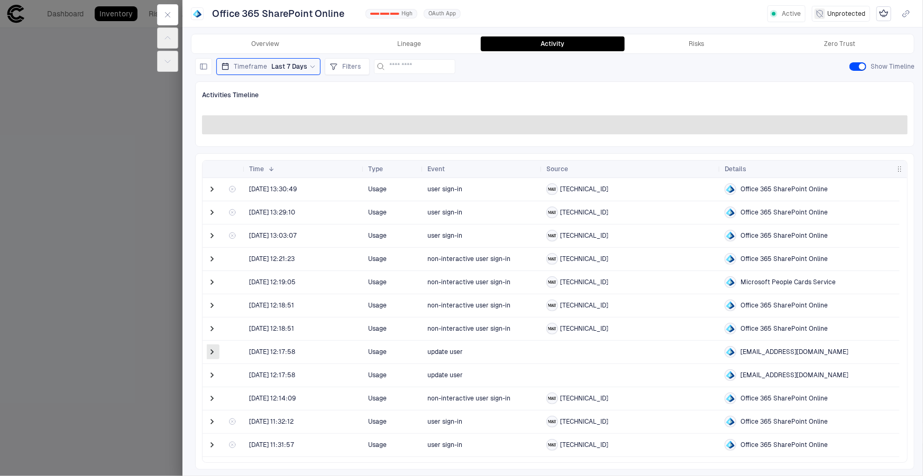
click at [212, 353] on span at bounding box center [212, 352] width 11 height 11
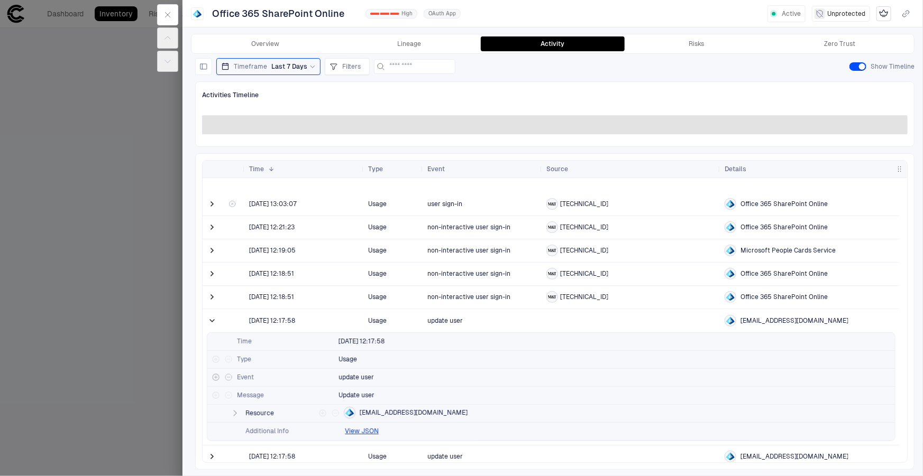
scroll to position [48, 0]
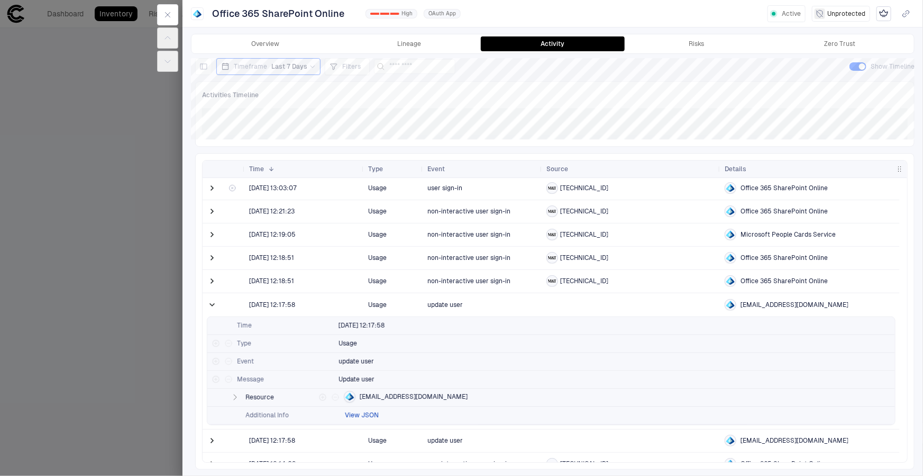
click at [349, 413] on button "View JSON" at bounding box center [362, 415] width 34 height 8
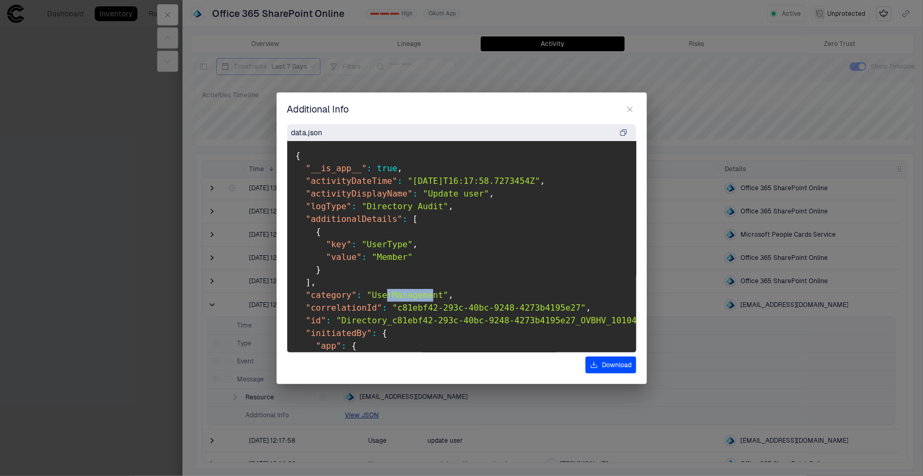
drag, startPoint x: 420, startPoint y: 291, endPoint x: 379, endPoint y: 298, distance: 41.7
click at [379, 298] on span ""UserManagement"" at bounding box center [406, 295] width 81 height 10
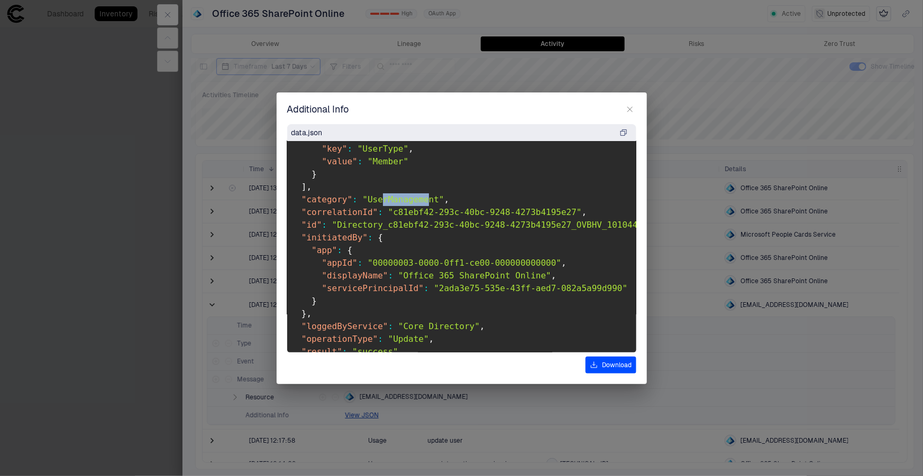
scroll to position [96, 0]
drag, startPoint x: 397, startPoint y: 275, endPoint x: 527, endPoint y: 278, distance: 130.1
click at [527, 278] on span ""Office 365 SharePoint Online"" at bounding box center [478, 276] width 153 height 10
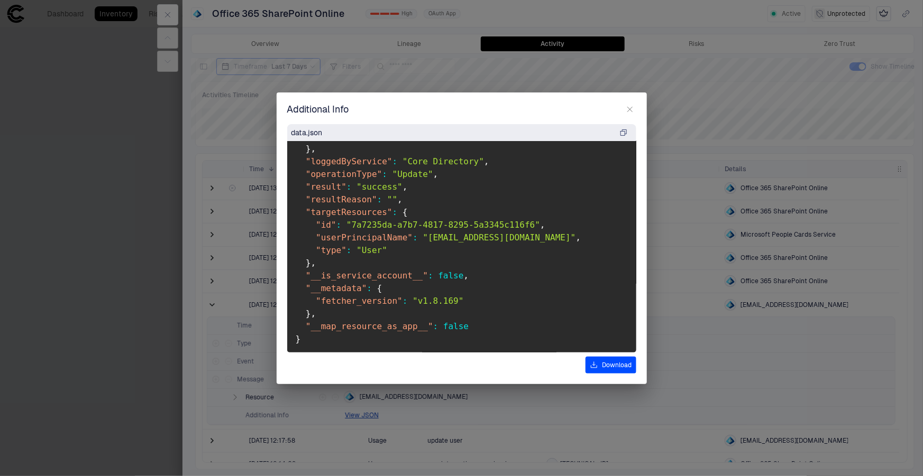
scroll to position [269, 0]
click at [366, 208] on pre "{ "__is_app__" : true , "activityDateTime" : "2025-08-20T16:17:58.7273454Z" , "…" at bounding box center [461, 247] width 349 height 212
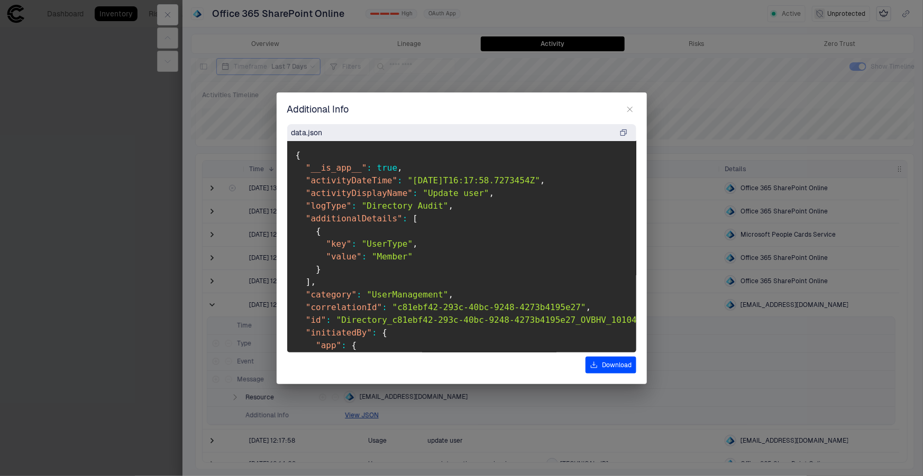
scroll to position [0, 0]
click at [631, 108] on icon "button" at bounding box center [630, 109] width 8 height 8
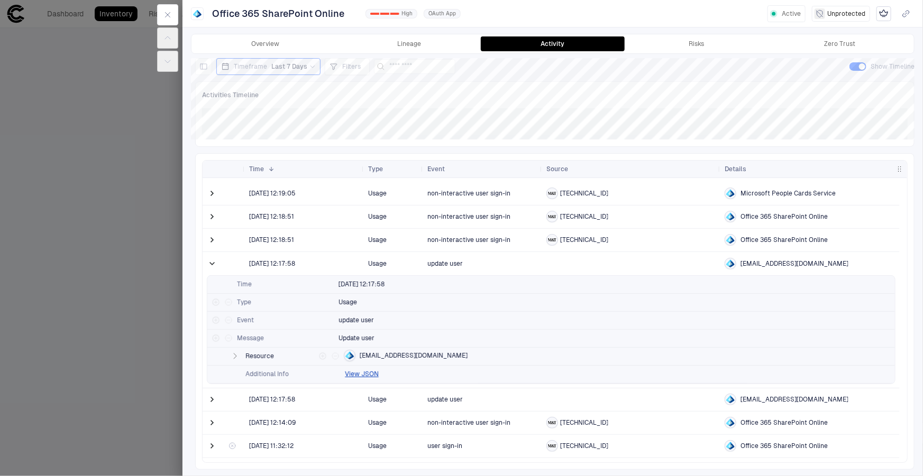
scroll to position [96, 0]
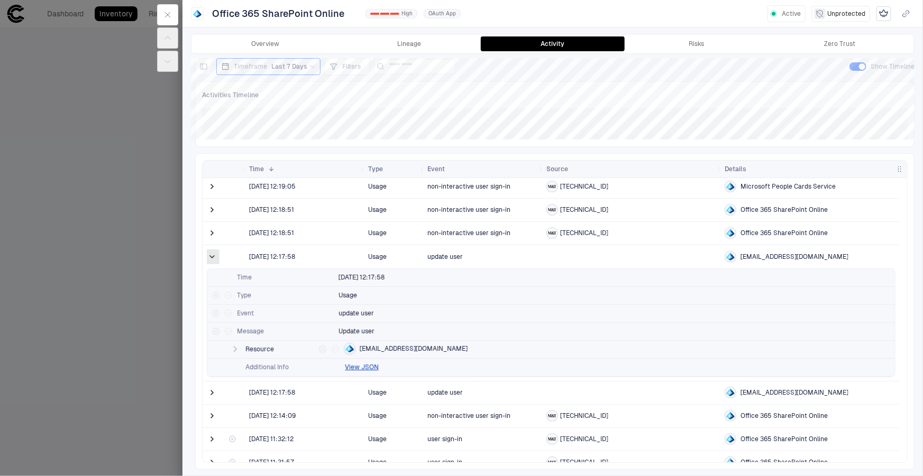
click at [212, 257] on span at bounding box center [212, 257] width 11 height 11
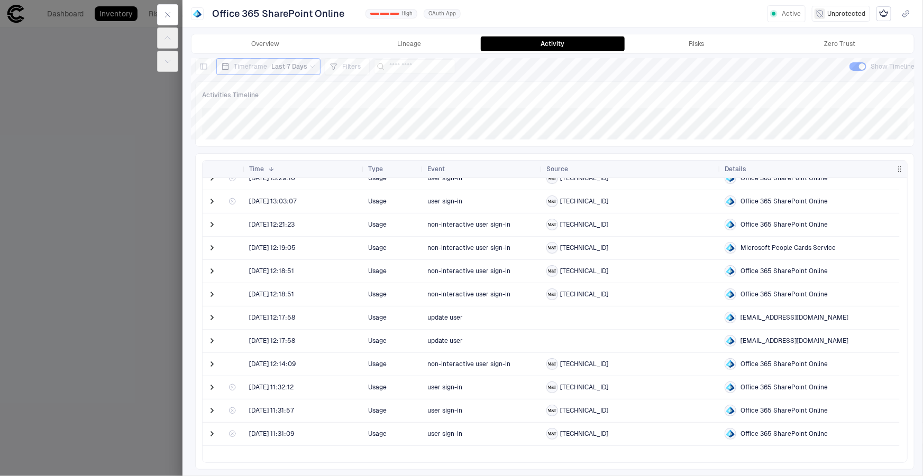
scroll to position [0, 0]
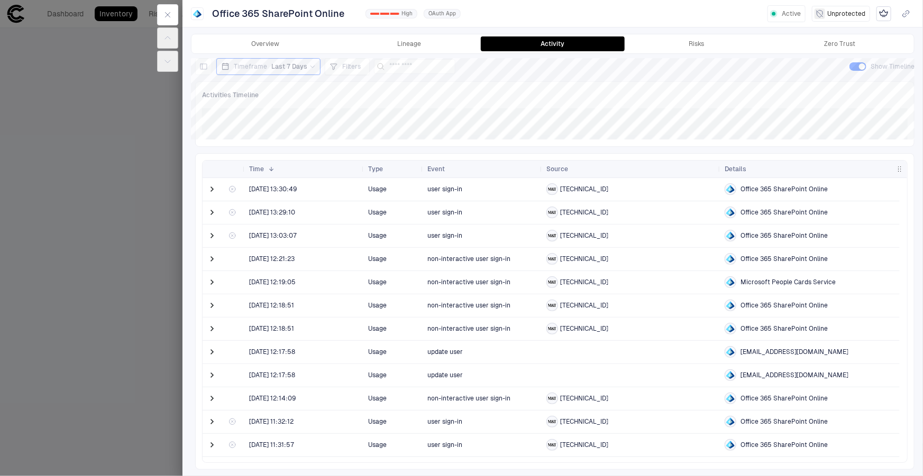
click at [179, 8] on div at bounding box center [168, 38] width 30 height 76
click at [166, 5] on button "button" at bounding box center [167, 14] width 21 height 21
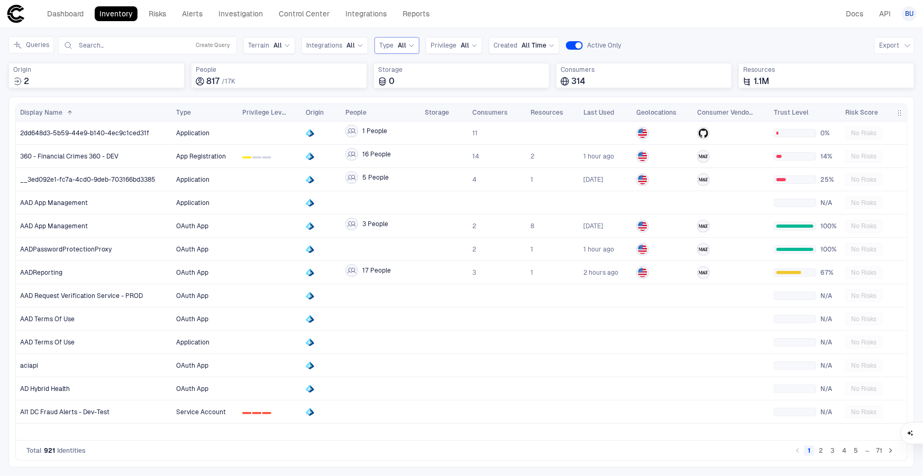
click at [386, 43] on span "Type" at bounding box center [386, 45] width 14 height 8
drag, startPoint x: 412, startPoint y: 187, endPoint x: 438, endPoint y: 106, distance: 84.9
click at [412, 187] on span "Service Principal" at bounding box center [434, 191] width 100 height 8
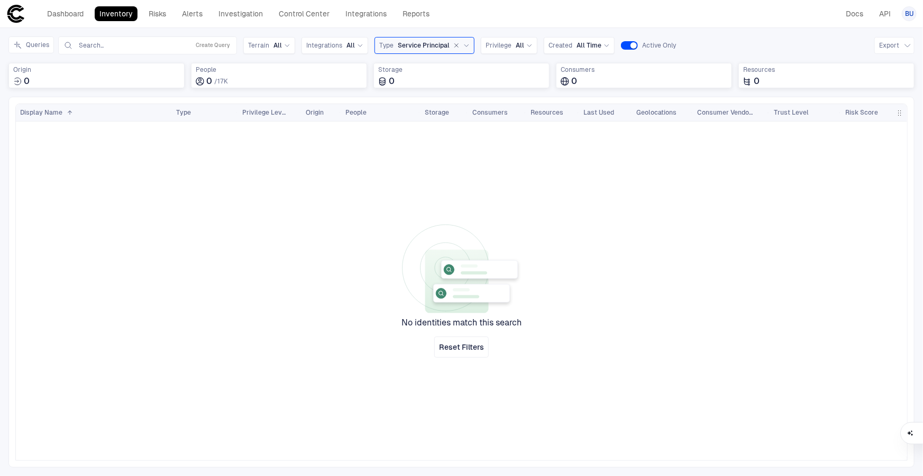
click at [415, 41] on span "Service Principal" at bounding box center [424, 45] width 52 height 8
click at [453, 46] on icon "button" at bounding box center [456, 45] width 6 height 6
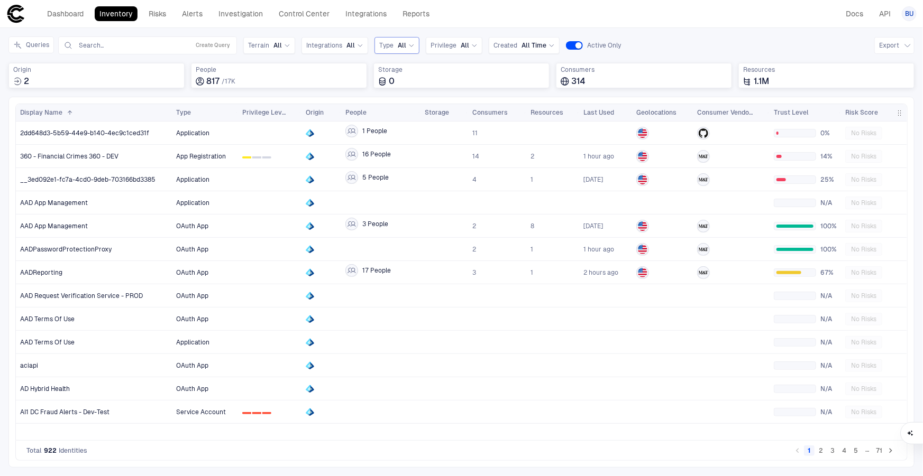
click at [399, 45] on span "All" at bounding box center [402, 45] width 8 height 8
click at [415, 206] on span "Application" at bounding box center [434, 209] width 100 height 8
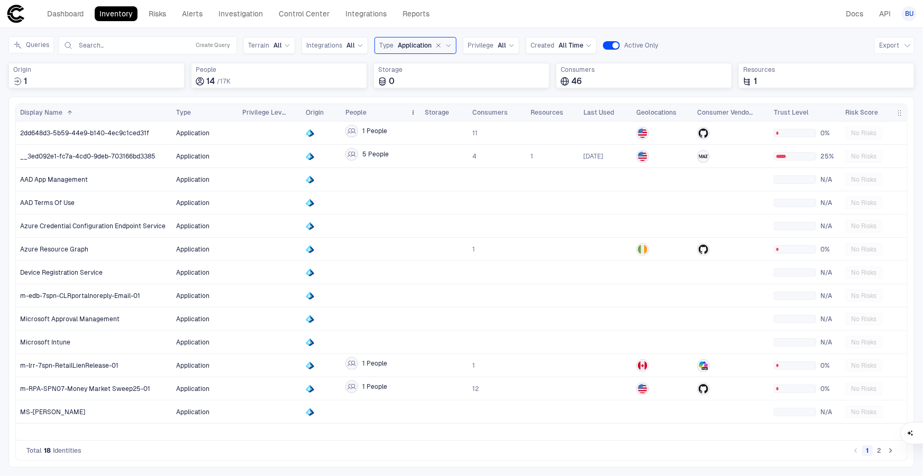
click at [364, 110] on span "People" at bounding box center [355, 112] width 21 height 8
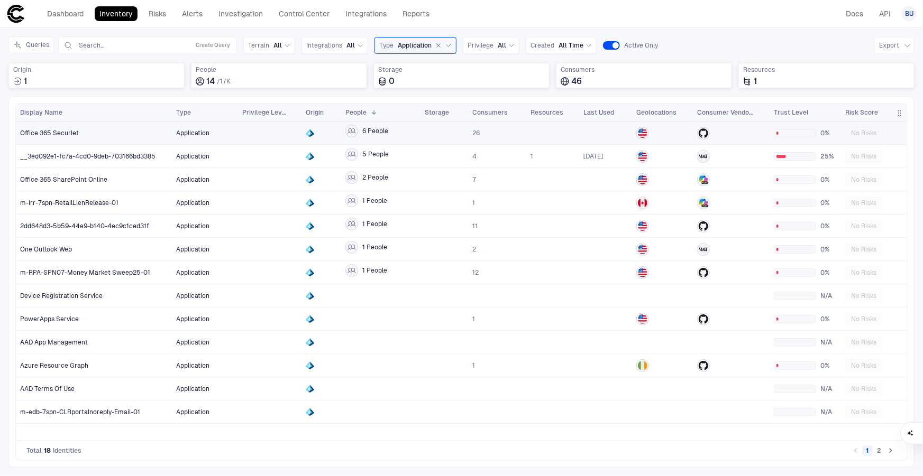
click at [36, 132] on span "Office 365 Securlet" at bounding box center [49, 133] width 59 height 8
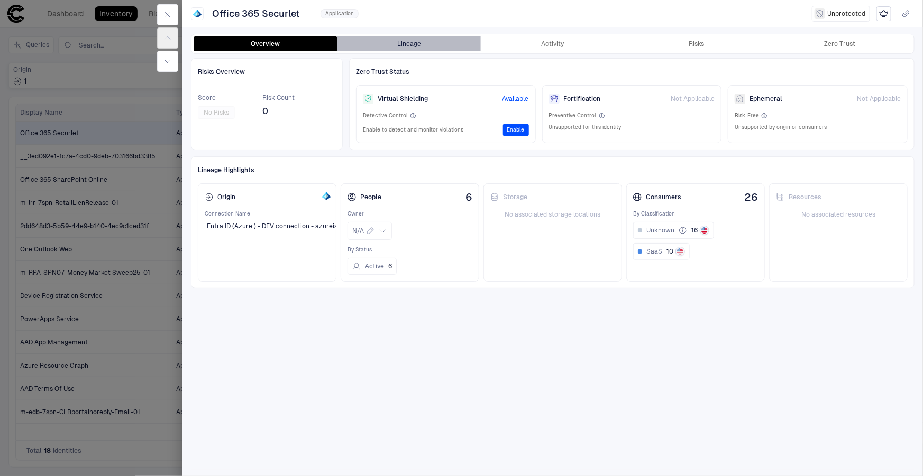
click at [389, 39] on button "Lineage" at bounding box center [409, 43] width 144 height 15
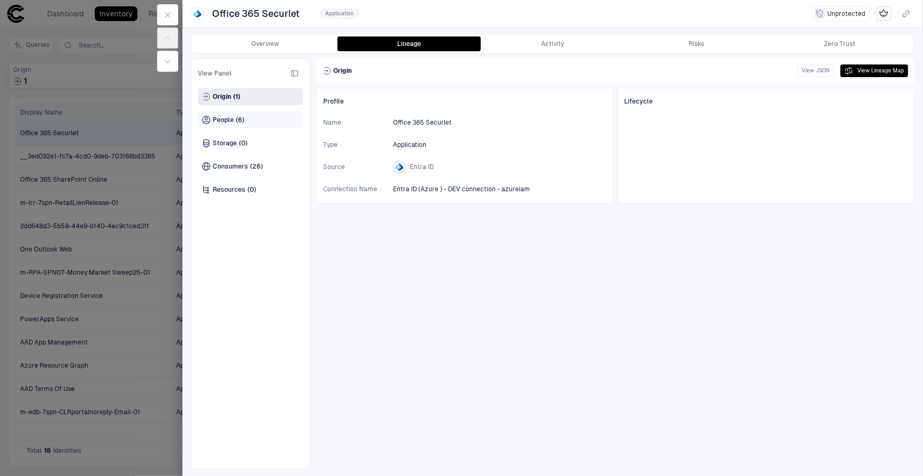
click at [220, 121] on span "People" at bounding box center [223, 120] width 21 height 8
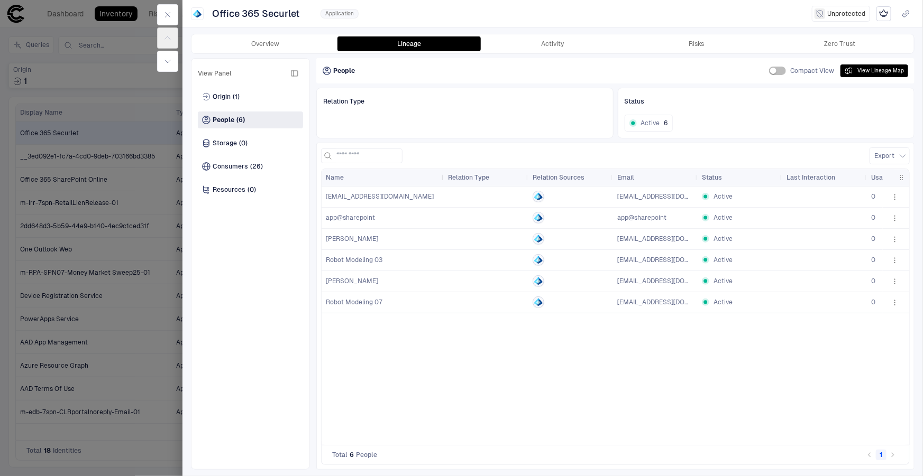
drag, startPoint x: 405, startPoint y: 173, endPoint x: 442, endPoint y: 178, distance: 37.9
click at [442, 178] on div at bounding box center [443, 177] width 4 height 17
click at [247, 169] on div "Consumers (26)" at bounding box center [232, 166] width 61 height 8
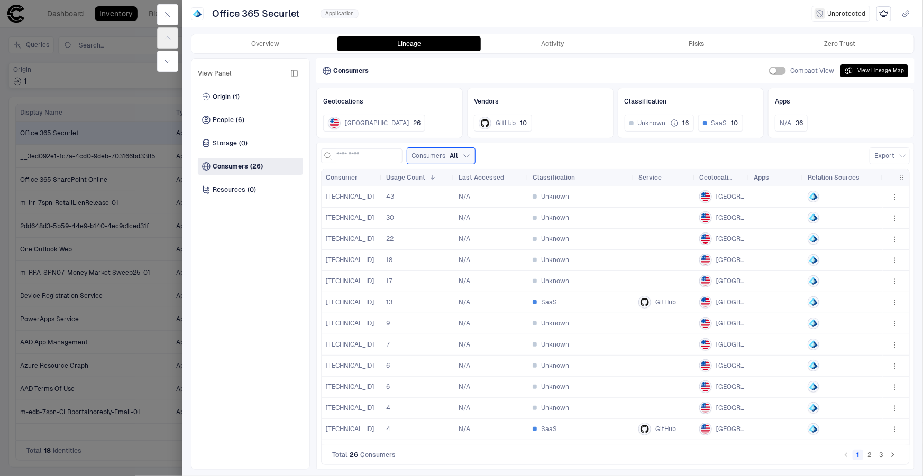
drag, startPoint x: 439, startPoint y: 178, endPoint x: 451, endPoint y: 179, distance: 12.2
click at [452, 179] on div at bounding box center [454, 177] width 4 height 17
click at [357, 198] on span "[TECHNICAL_ID]" at bounding box center [350, 196] width 48 height 8
click at [898, 198] on icon "button" at bounding box center [894, 197] width 8 height 8
click at [551, 39] on div at bounding box center [461, 238] width 923 height 476
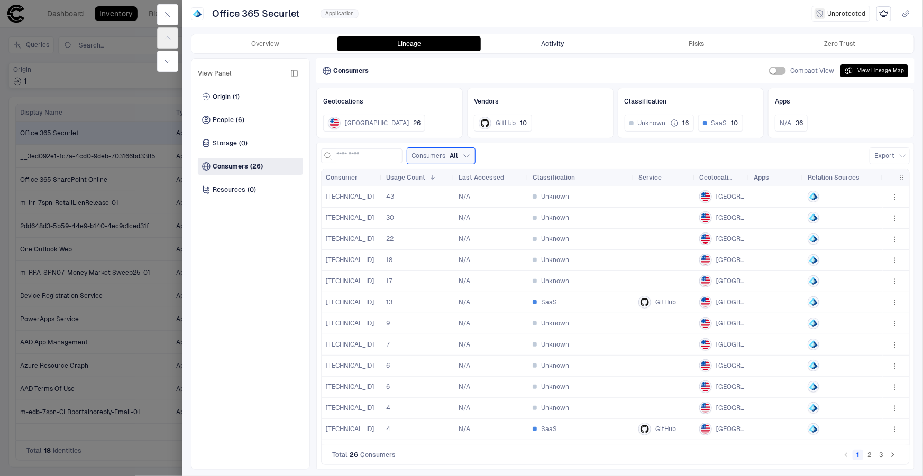
click at [554, 45] on button "Activity" at bounding box center [553, 43] width 144 height 15
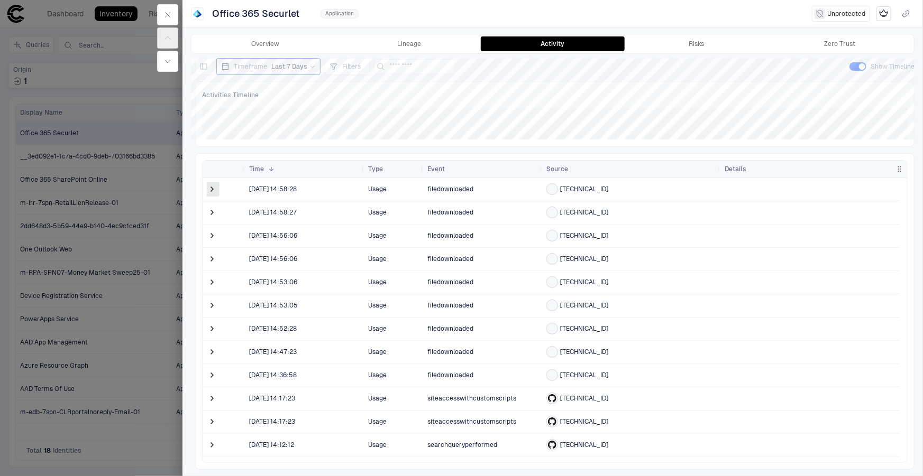
click at [213, 190] on span at bounding box center [212, 189] width 11 height 11
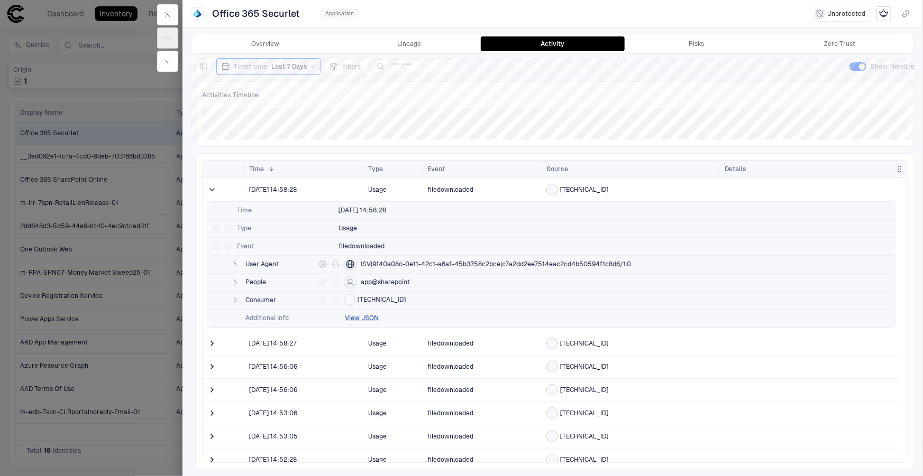
click at [234, 268] on icon "button" at bounding box center [235, 264] width 8 height 8
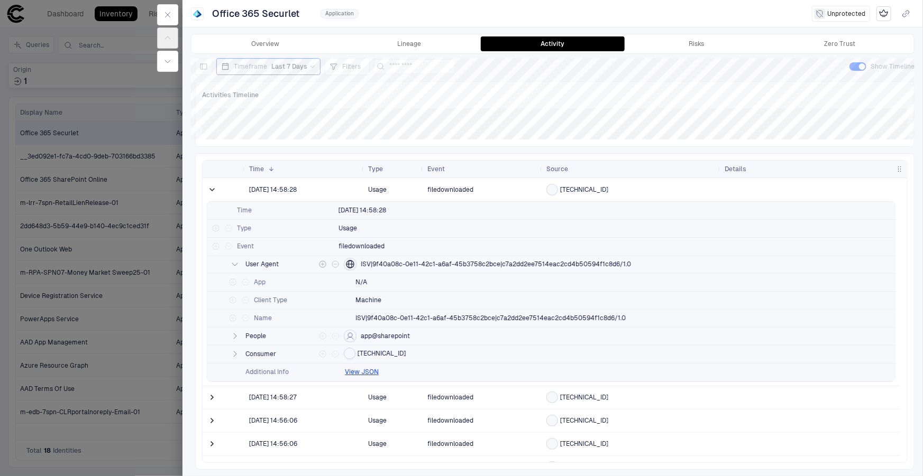
click at [234, 266] on icon "button" at bounding box center [235, 264] width 8 height 8
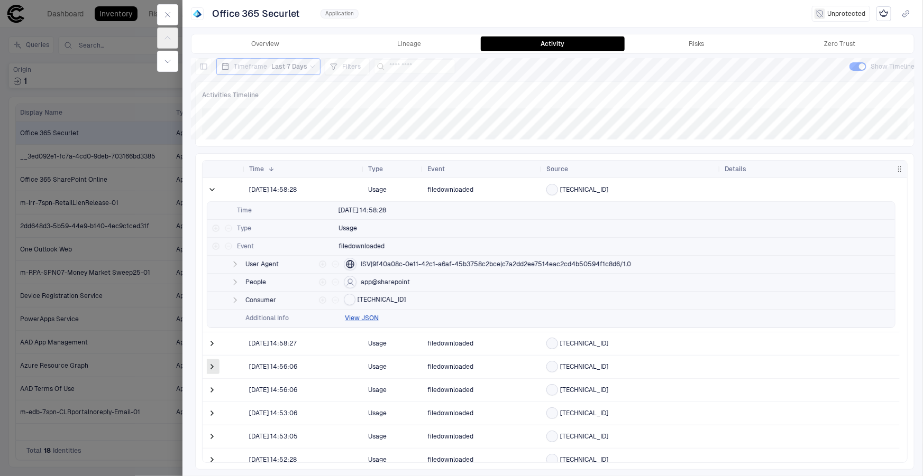
click at [212, 370] on span at bounding box center [212, 367] width 11 height 11
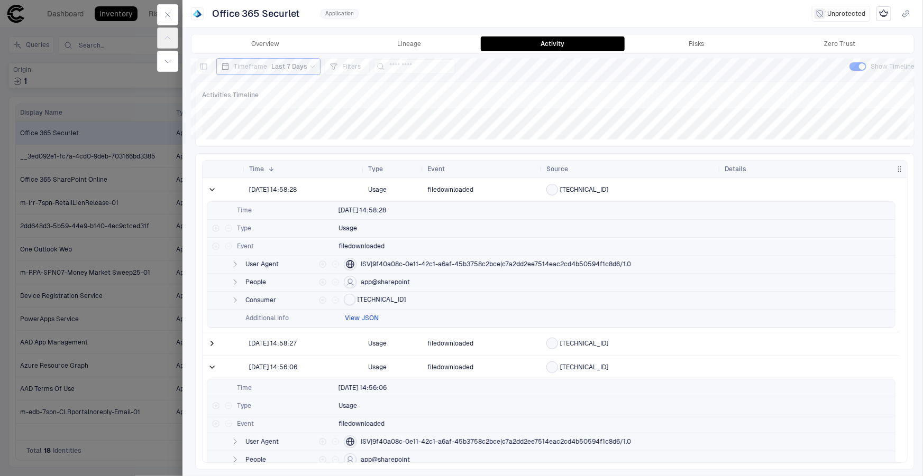
click at [352, 317] on button "View JSON" at bounding box center [362, 318] width 34 height 8
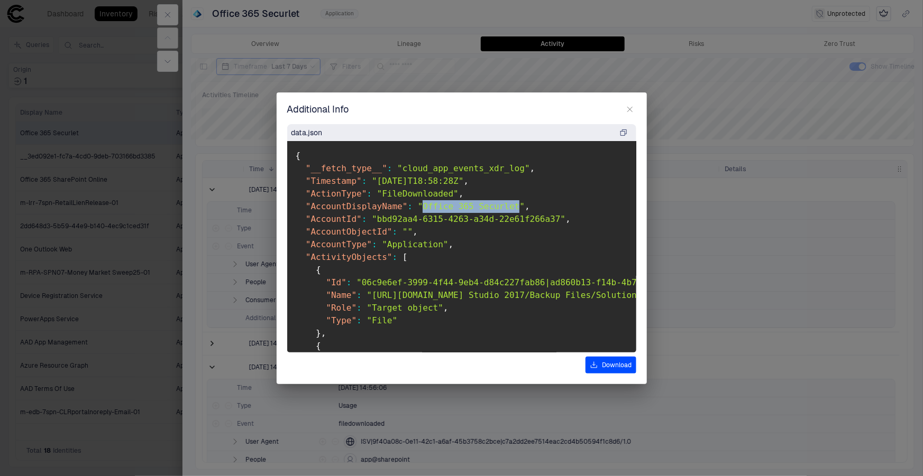
drag, startPoint x: 412, startPoint y: 205, endPoint x: 499, endPoint y: 208, distance: 86.8
click at [499, 208] on span ""Office 365 Securlet"" at bounding box center [471, 206] width 107 height 10
copy span "Office 365 Securlet"
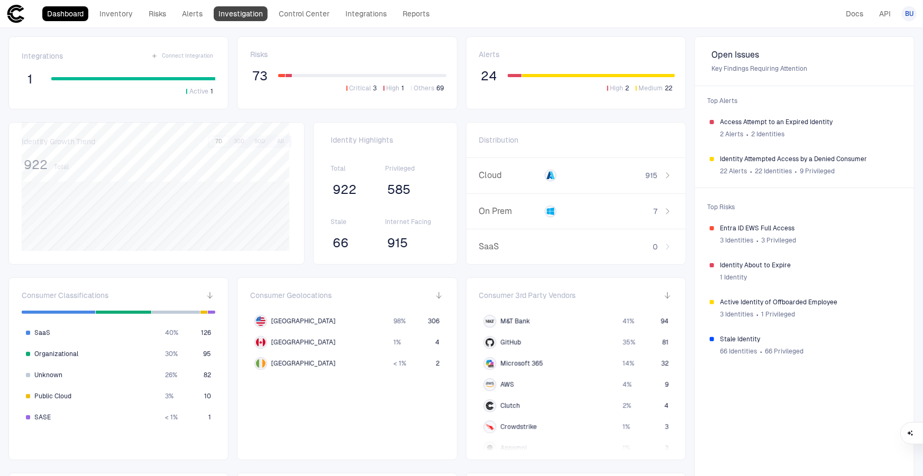
click at [226, 16] on link "Investigation" at bounding box center [241, 13] width 54 height 15
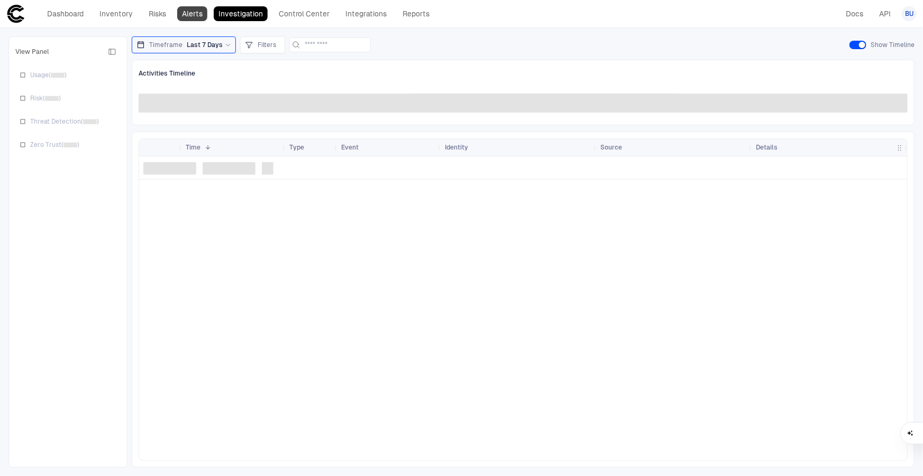
click at [180, 15] on link "Alerts" at bounding box center [192, 13] width 30 height 15
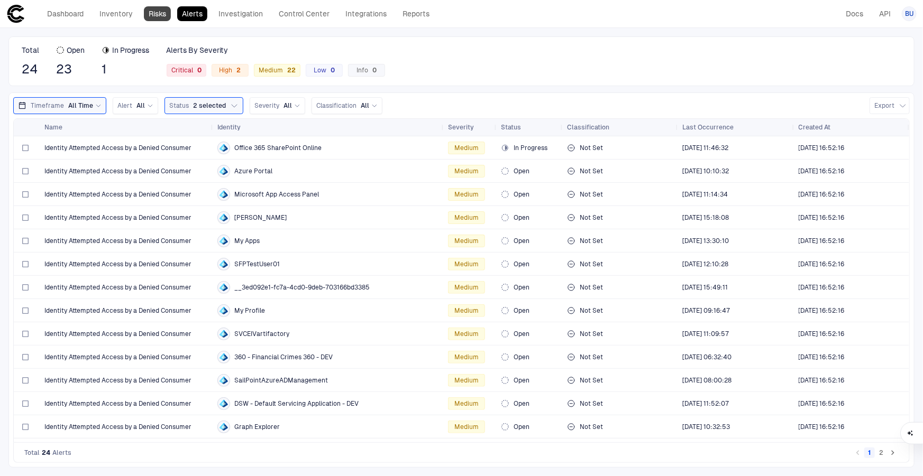
click at [157, 10] on link "Risks" at bounding box center [157, 13] width 27 height 15
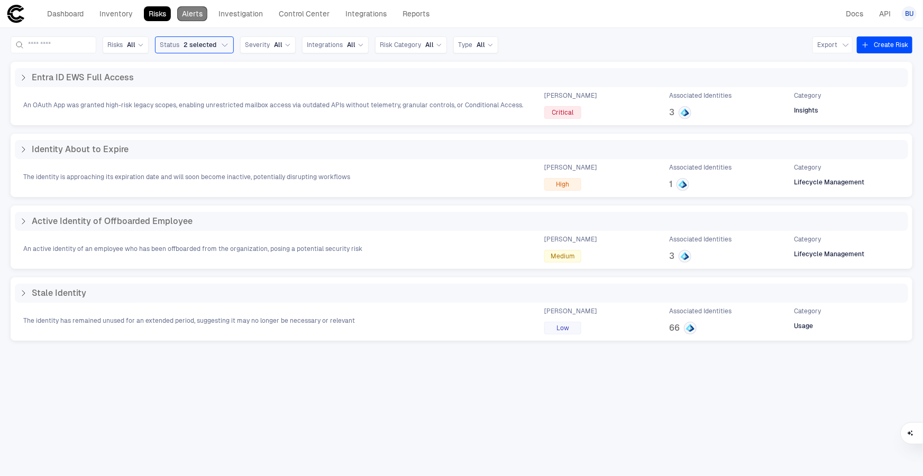
click at [190, 15] on link "Alerts" at bounding box center [192, 13] width 30 height 15
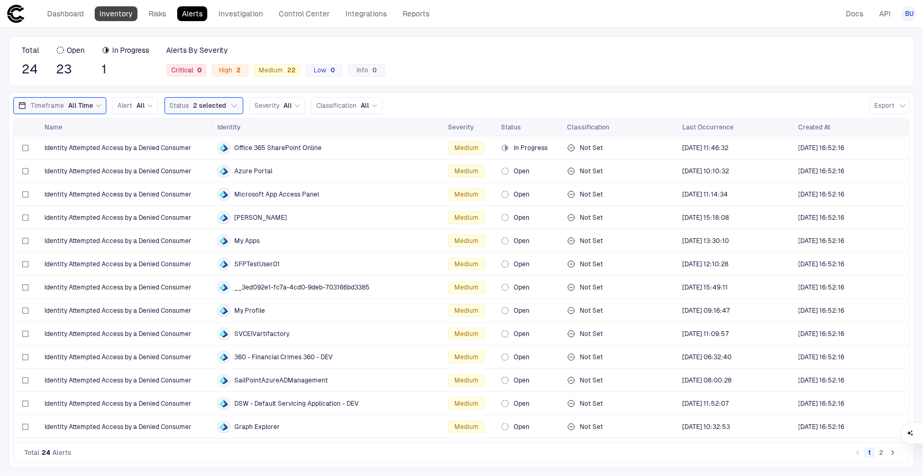
click at [129, 19] on link "Inventory" at bounding box center [116, 13] width 43 height 15
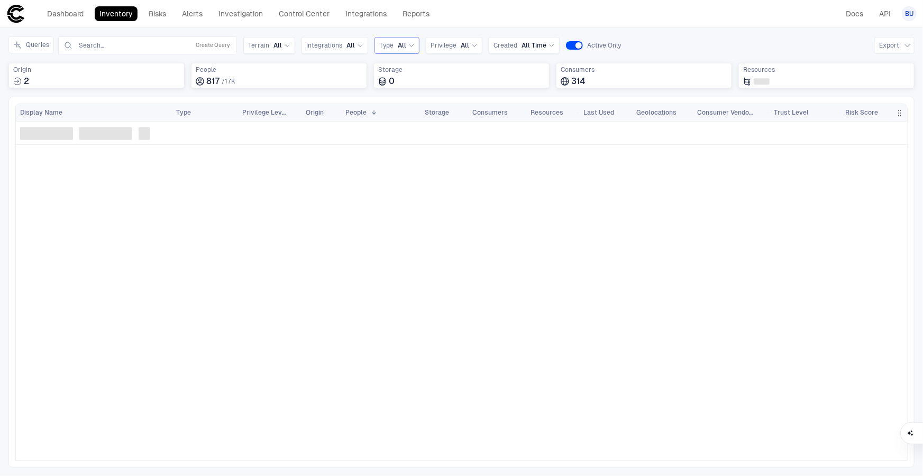
click at [402, 43] on span "All" at bounding box center [402, 45] width 8 height 8
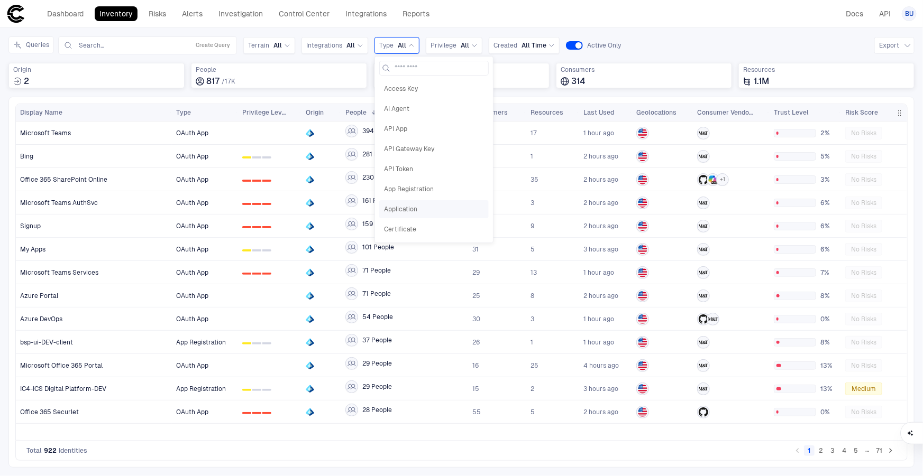
click at [410, 206] on span "Application" at bounding box center [434, 209] width 100 height 8
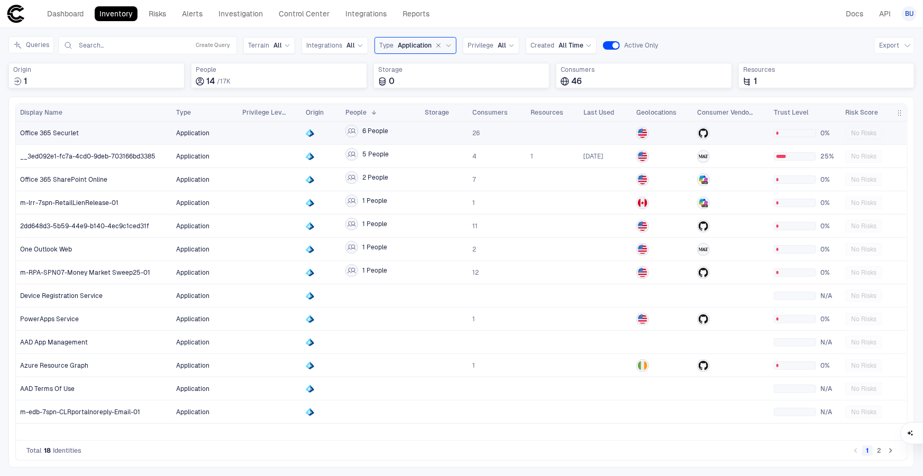
click at [76, 133] on span "Office 365 Securlet" at bounding box center [49, 133] width 59 height 8
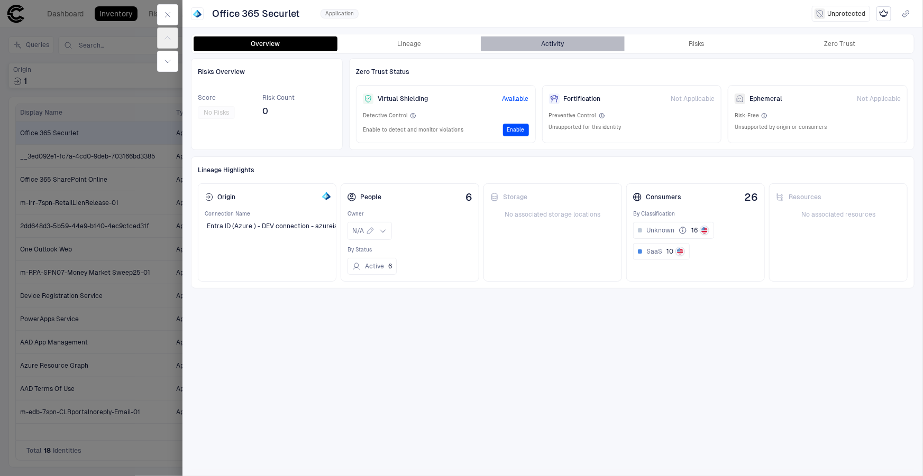
click at [524, 39] on button "Activity" at bounding box center [553, 43] width 144 height 15
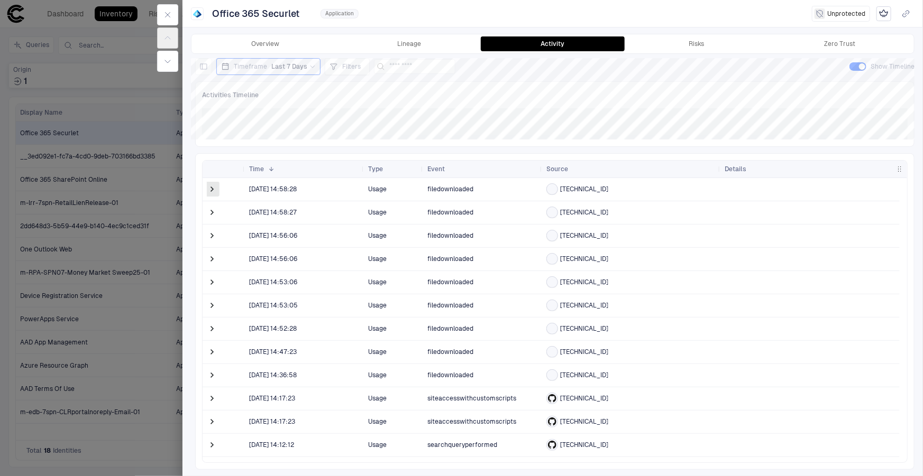
click at [210, 188] on span at bounding box center [212, 189] width 11 height 11
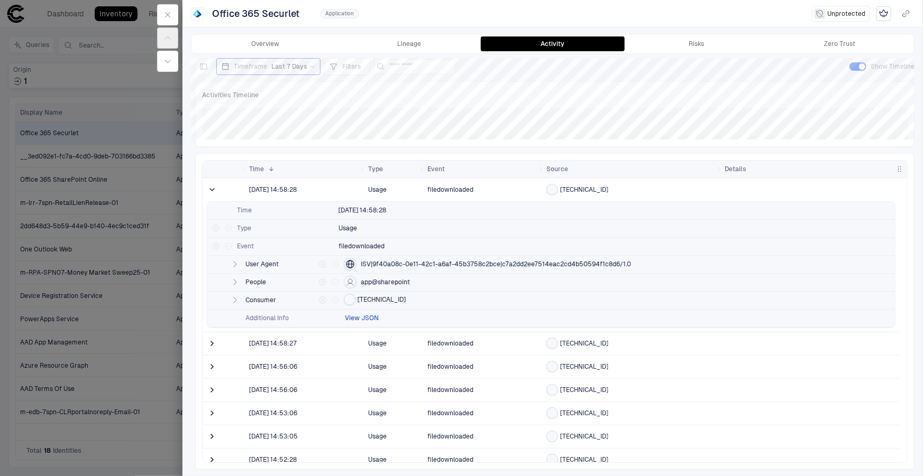
click at [365, 319] on button "View JSON" at bounding box center [362, 318] width 34 height 8
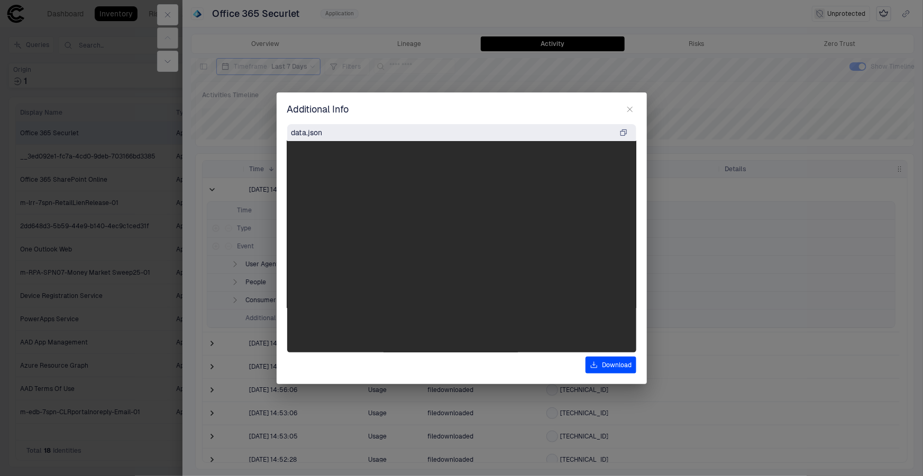
scroll to position [102, 568]
drag, startPoint x: 487, startPoint y: 192, endPoint x: 378, endPoint y: 192, distance: 109.5
click at [206, 192] on span ""[URL][DOMAIN_NAME] Studio 2017/Backup Files/Solution1/~AutoRecover.~vs88F8.sql"" at bounding box center [2, 193] width 408 height 10
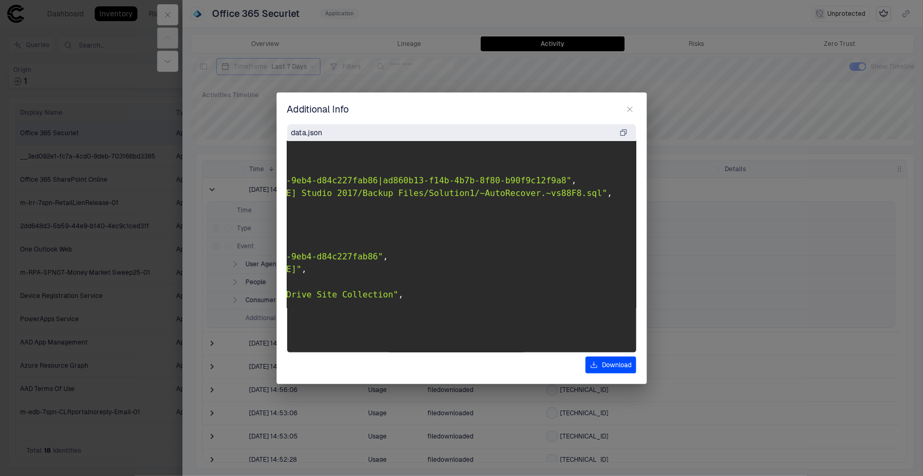
scroll to position [102, 0]
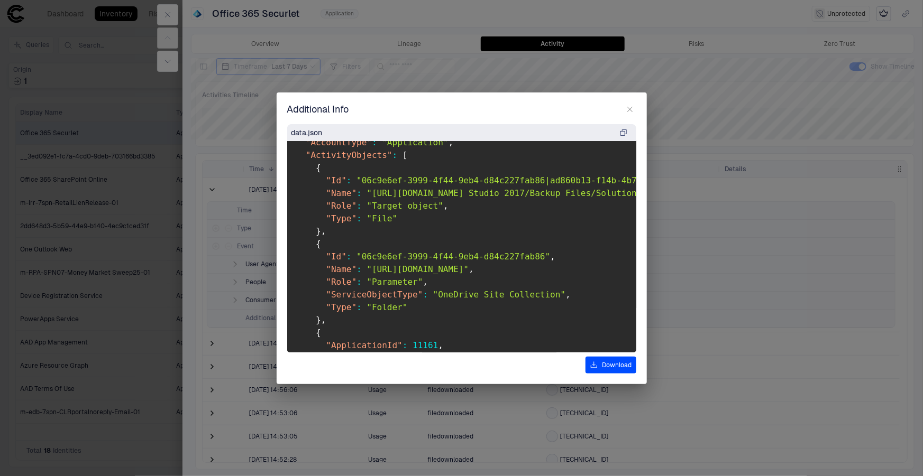
drag, startPoint x: 448, startPoint y: 190, endPoint x: 391, endPoint y: 192, distance: 57.1
click at [391, 192] on span ""[URL][DOMAIN_NAME] Studio 2017/Backup Files/Solution1/~AutoRecover.~vs88F8.sql"" at bounding box center [570, 193] width 408 height 10
click at [381, 192] on span ""[URL][DOMAIN_NAME] Studio 2017/Backup Files/Solution1/~AutoRecover.~vs88F8.sql"" at bounding box center [570, 193] width 408 height 10
drag, startPoint x: 408, startPoint y: 190, endPoint x: 490, endPoint y: 189, distance: 82.5
click at [490, 189] on span ""[URL][DOMAIN_NAME] Studio 2017/Backup Files/Solution1/~AutoRecover.~vs88F8.sql"" at bounding box center [570, 193] width 408 height 10
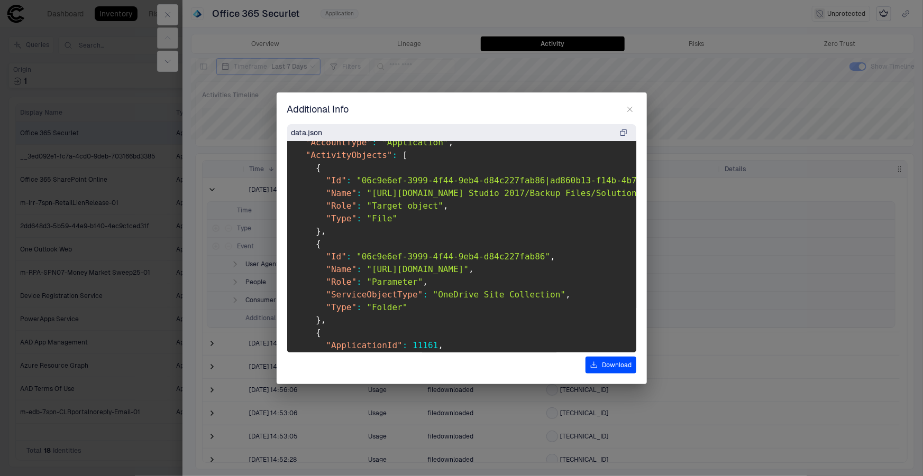
click at [431, 254] on span ""06c9e6ef-3999-4f44-9eb4-d84c227fab86"" at bounding box center [453, 257] width 194 height 10
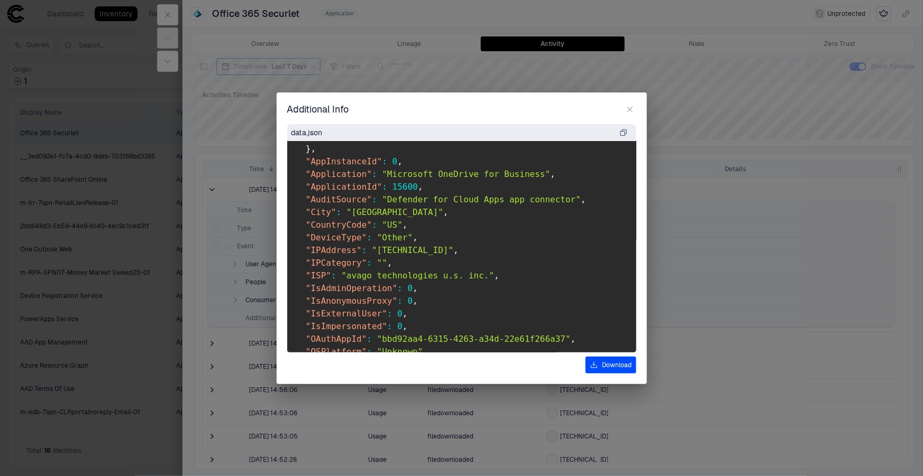
scroll to position [439, 0]
drag, startPoint x: 376, startPoint y: 247, endPoint x: 421, endPoint y: 244, distance: 45.1
click at [421, 244] on pre "{ "__fetch_type__" : "cloud_app_events_xdr_log" , "Timestamp" : "[DATE]T18:58:2…" at bounding box center [461, 247] width 349 height 212
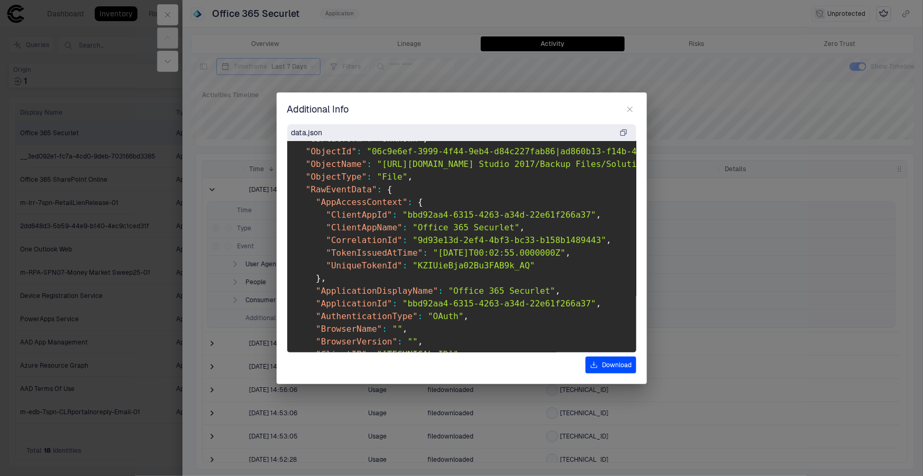
scroll to position [679, 0]
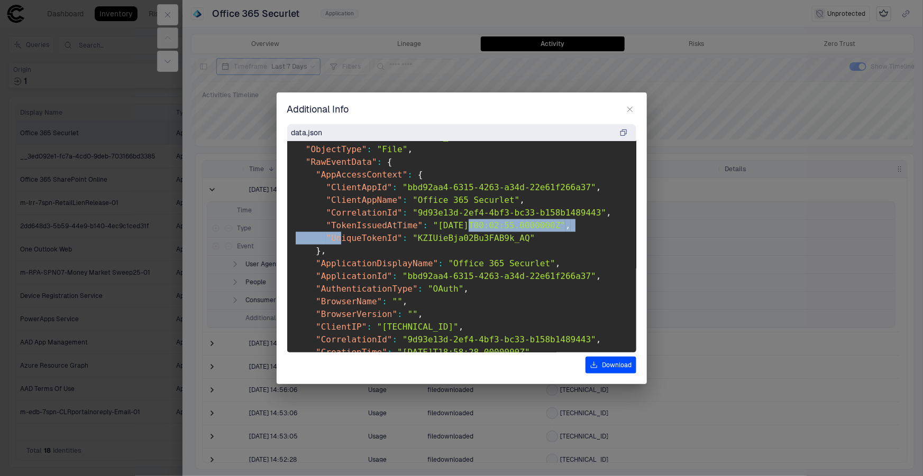
drag, startPoint x: 337, startPoint y: 235, endPoint x: 453, endPoint y: 231, distance: 115.9
click at [453, 231] on pre "{ "__fetch_type__" : "cloud_app_events_xdr_log" , "Timestamp" : "[DATE]T18:58:2…" at bounding box center [461, 247] width 349 height 212
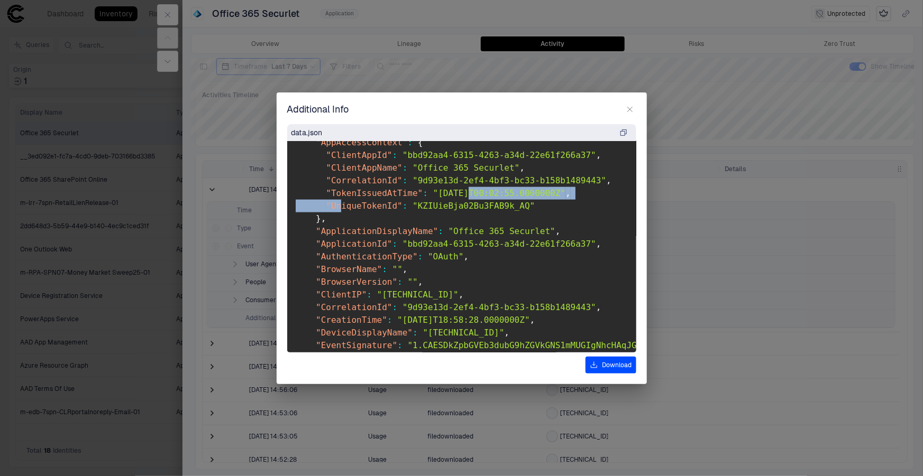
scroll to position [727, 0]
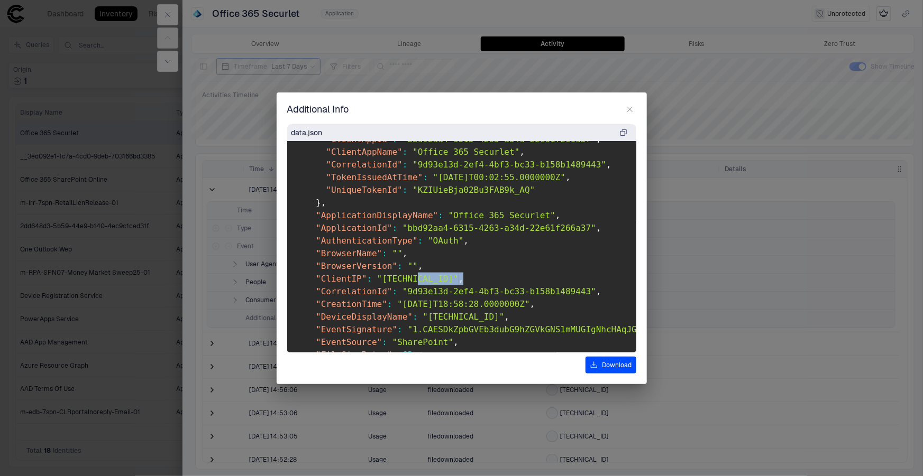
drag, startPoint x: 406, startPoint y: 280, endPoint x: 441, endPoint y: 282, distance: 35.0
click at [439, 275] on pre "{ "__fetch_type__" : "cloud_app_events_xdr_log" , "Timestamp" : "[DATE]T18:58:2…" at bounding box center [461, 247] width 349 height 212
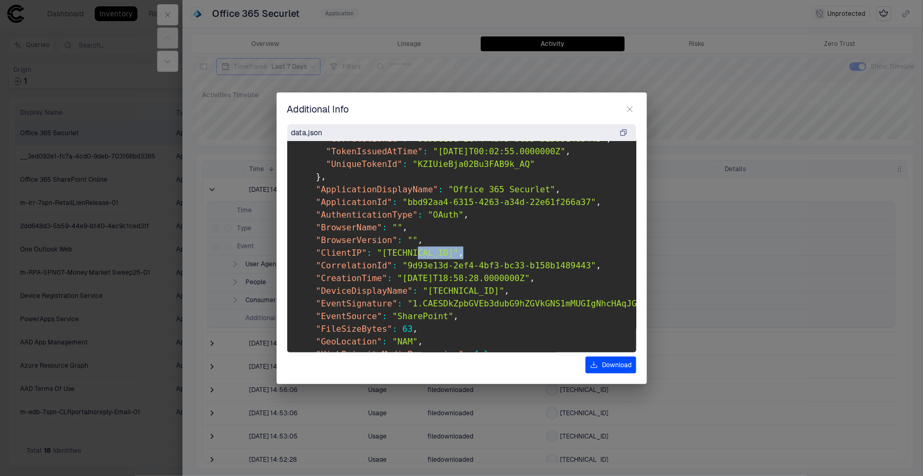
scroll to position [775, 0]
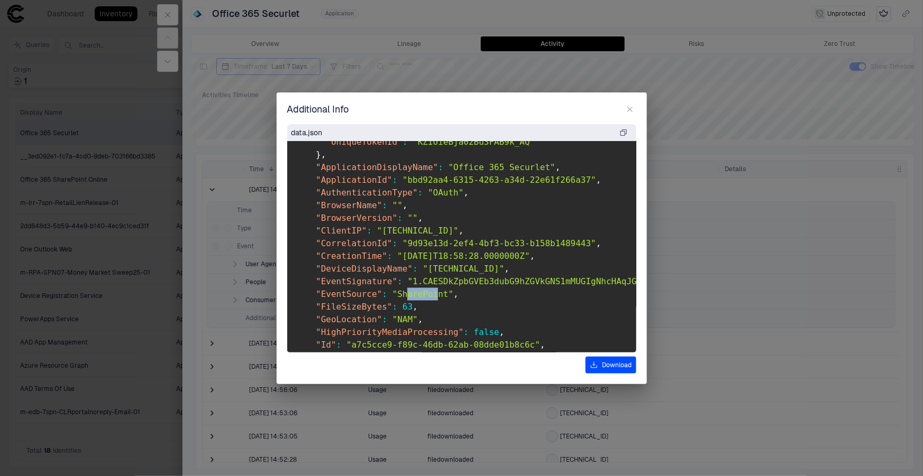
drag, startPoint x: 398, startPoint y: 293, endPoint x: 428, endPoint y: 298, distance: 30.4
click at [428, 298] on span ""SharePoint"" at bounding box center [422, 294] width 61 height 10
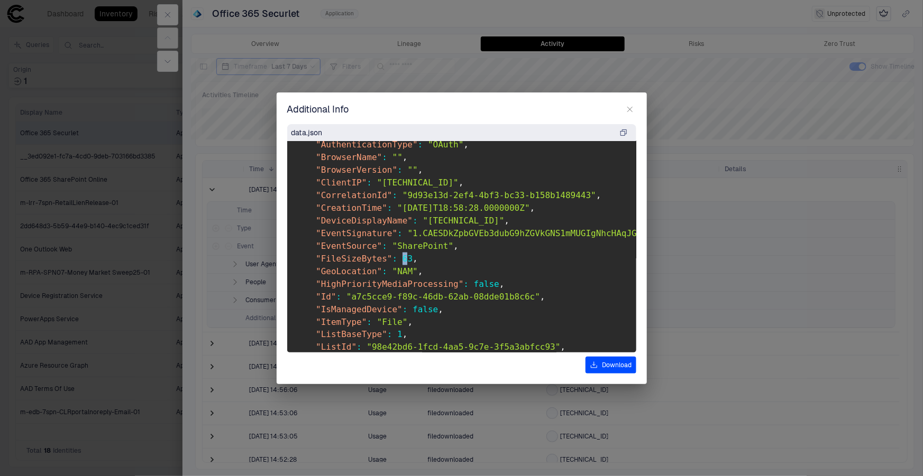
drag, startPoint x: 399, startPoint y: 259, endPoint x: 391, endPoint y: 253, distance: 9.5
click at [391, 254] on span ""FileSizeBytes" : 63 ," at bounding box center [357, 259] width 122 height 10
drag, startPoint x: 402, startPoint y: 258, endPoint x: 394, endPoint y: 256, distance: 7.7
click at [394, 256] on span ""FileSizeBytes" : 63 ," at bounding box center [357, 259] width 122 height 10
drag, startPoint x: 367, startPoint y: 286, endPoint x: 491, endPoint y: 278, distance: 124.0
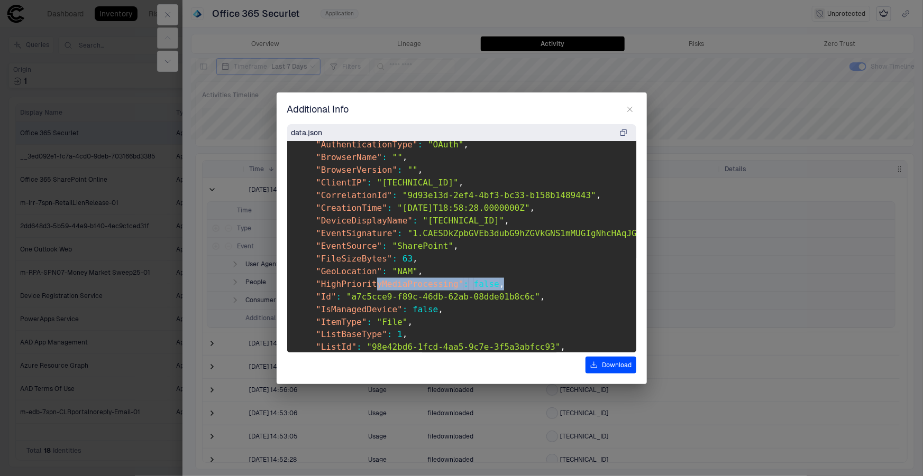
click at [491, 278] on pre "{ "__fetch_type__" : "cloud_app_events_xdr_log" , "Timestamp" : "[DATE]T18:58:2…" at bounding box center [461, 247] width 349 height 212
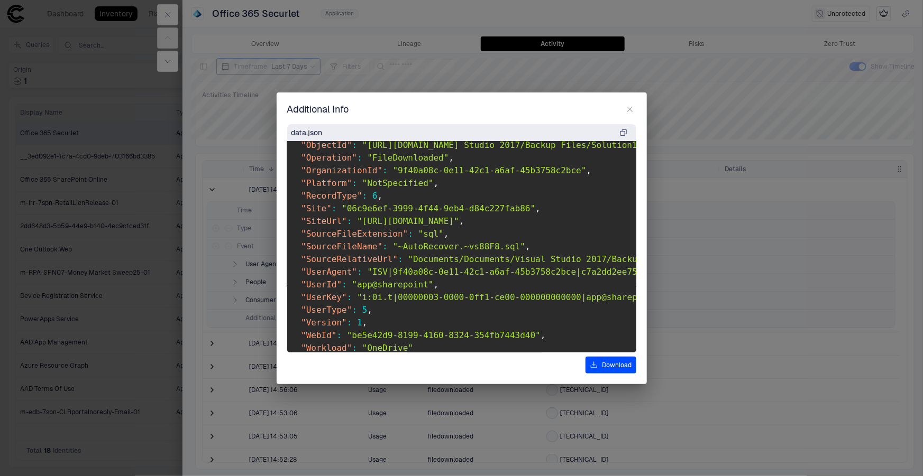
scroll to position [1063, 0]
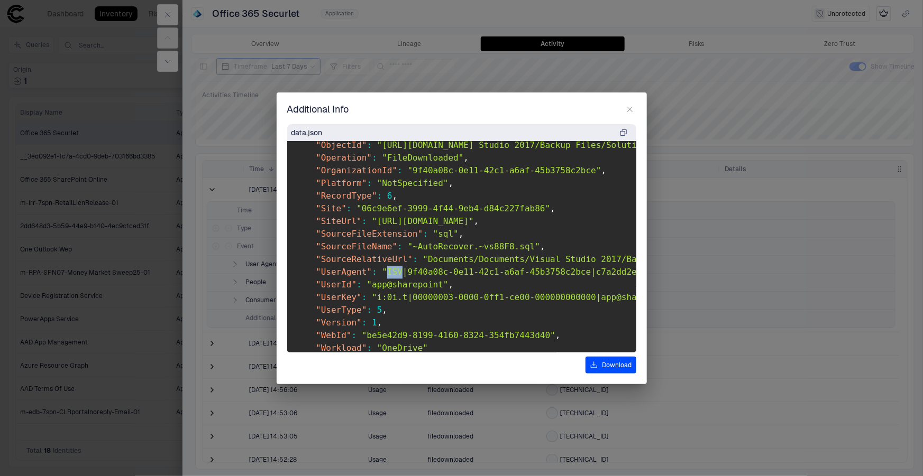
drag, startPoint x: 379, startPoint y: 271, endPoint x: 391, endPoint y: 275, distance: 12.9
click at [391, 275] on span ""ISV|9f40a08c-0e11-42c1-a6af-45b3758c2bce|c7a2dd2ee7514eac2cd4b50594f1c8d6/1.0"" at bounding box center [583, 273] width 402 height 10
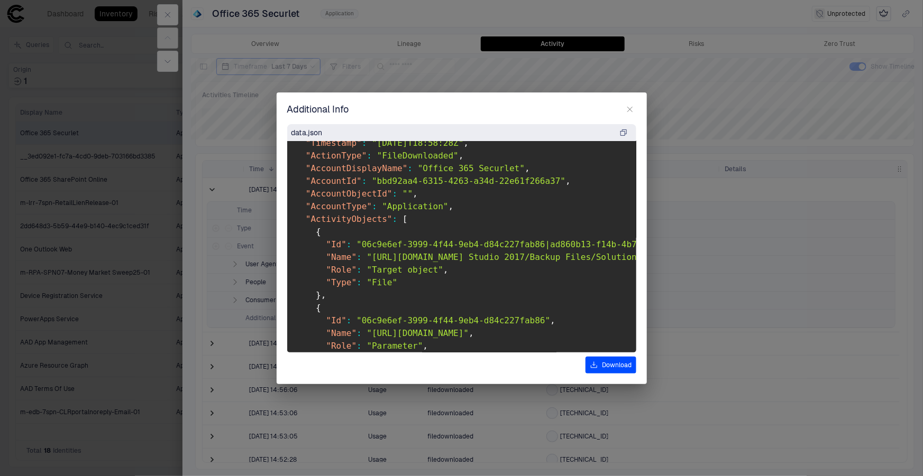
scroll to position [0, 0]
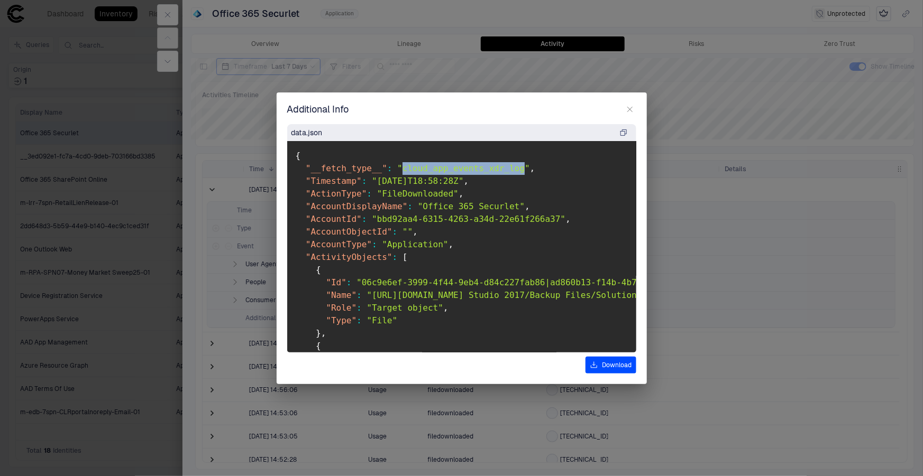
drag, startPoint x: 395, startPoint y: 166, endPoint x: 505, endPoint y: 165, distance: 110.5
click at [505, 165] on span ""cloud_app_events_xdr_log"" at bounding box center [463, 168] width 132 height 10
click at [639, 109] on h2 "Additional Info" at bounding box center [462, 113] width 370 height 21
click at [629, 106] on icon "button" at bounding box center [630, 109] width 8 height 8
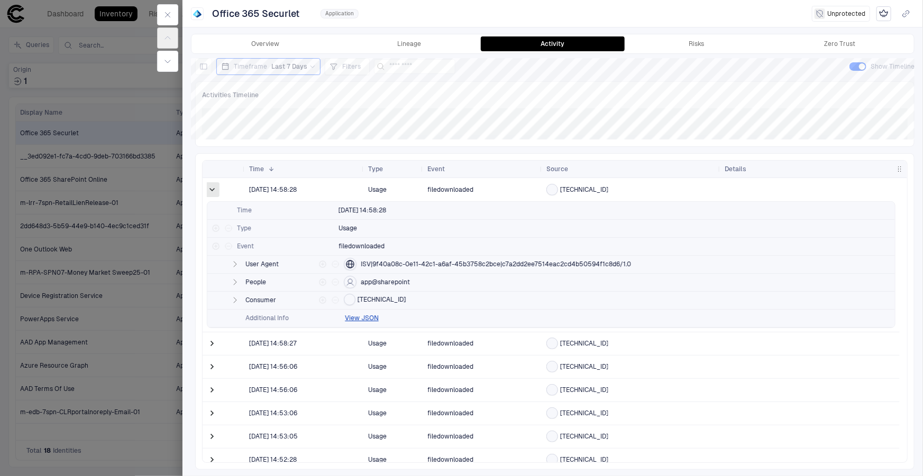
click at [213, 186] on span at bounding box center [212, 190] width 11 height 11
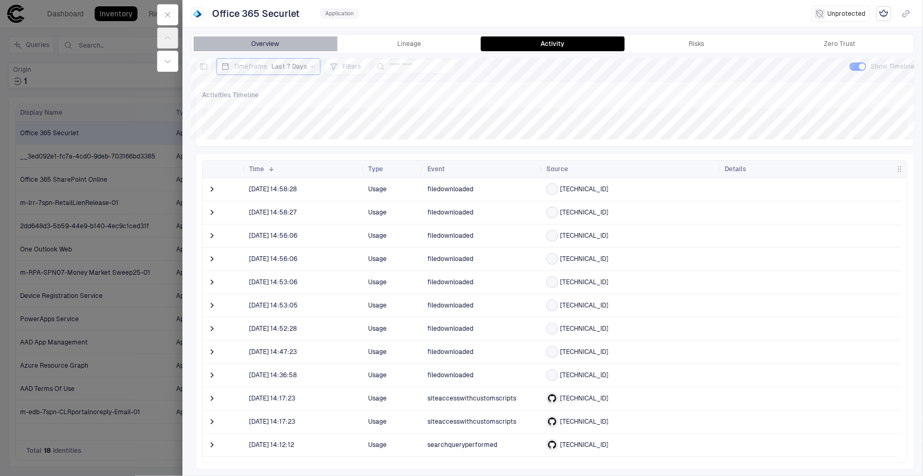
click at [286, 43] on button "Overview" at bounding box center [266, 43] width 144 height 15
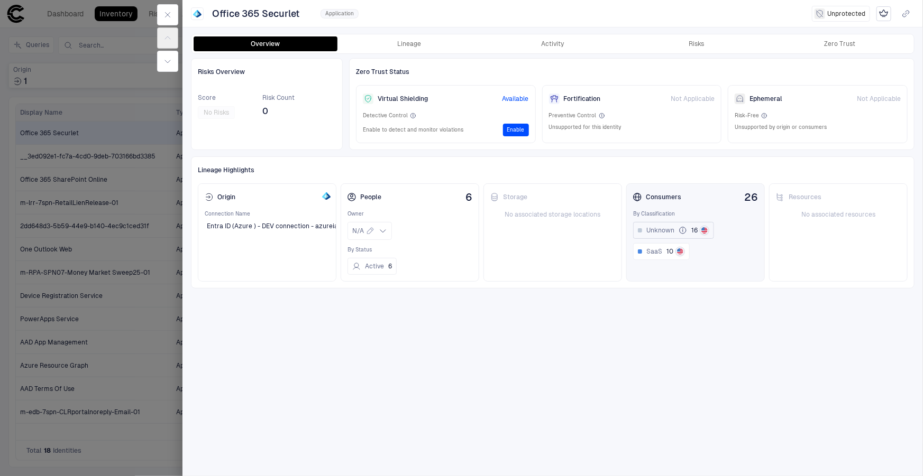
click at [695, 232] on span "16" at bounding box center [694, 230] width 6 height 8
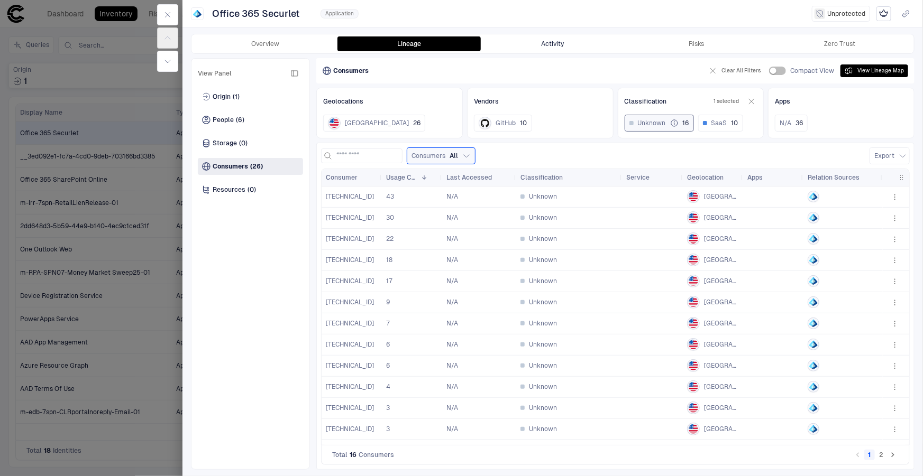
click at [519, 42] on button "Activity" at bounding box center [553, 43] width 144 height 15
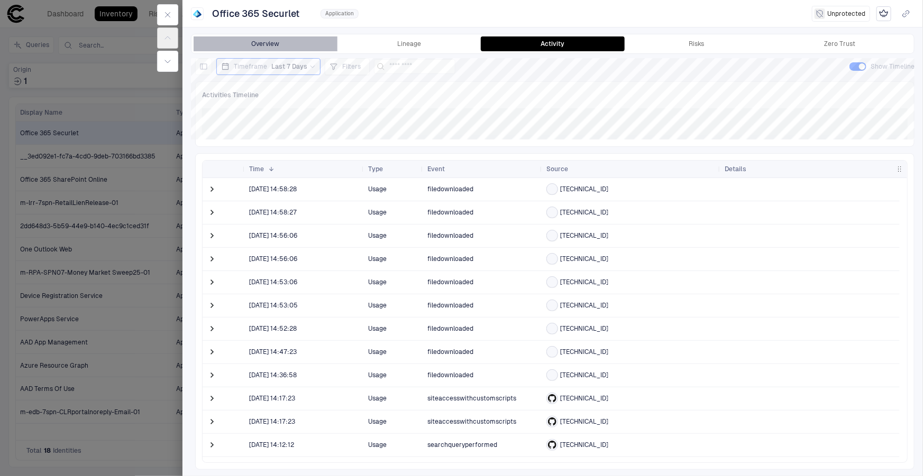
click at [268, 42] on button "Overview" at bounding box center [266, 43] width 144 height 15
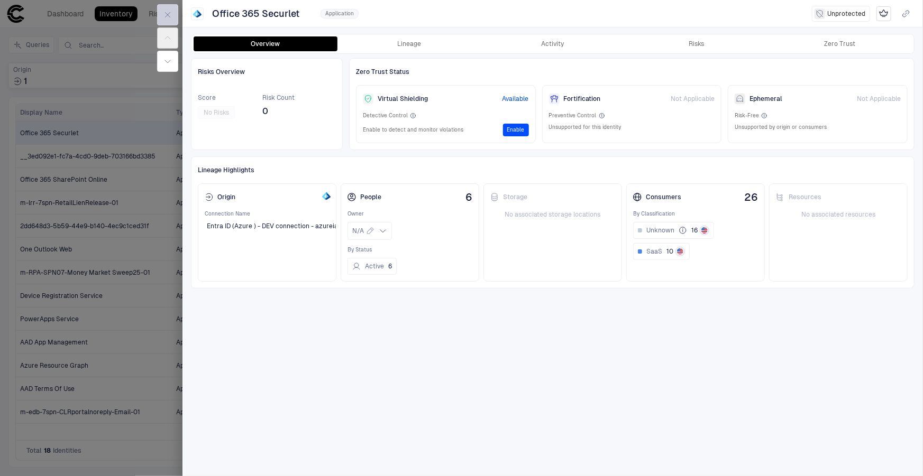
click at [171, 11] on icon "button" at bounding box center [167, 15] width 8 height 8
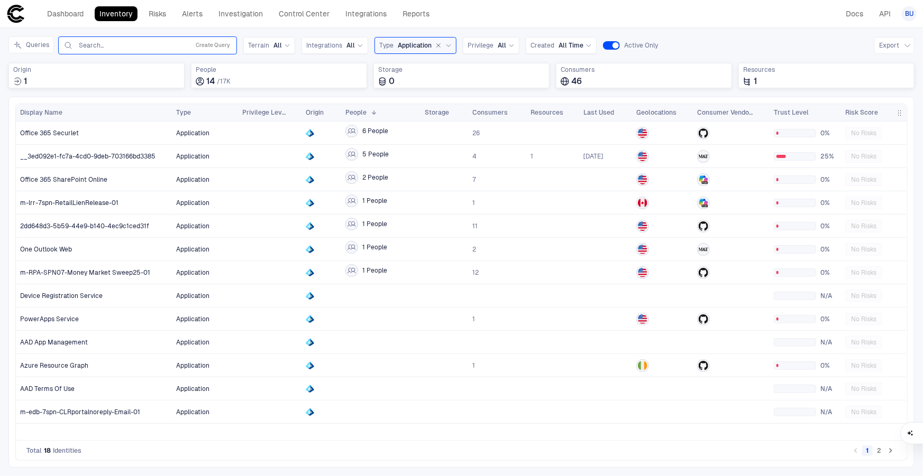
click at [111, 39] on div "Search... Create Query" at bounding box center [147, 45] width 179 height 18
click at [109, 43] on input "text" at bounding box center [131, 45] width 107 height 8
type input "******"
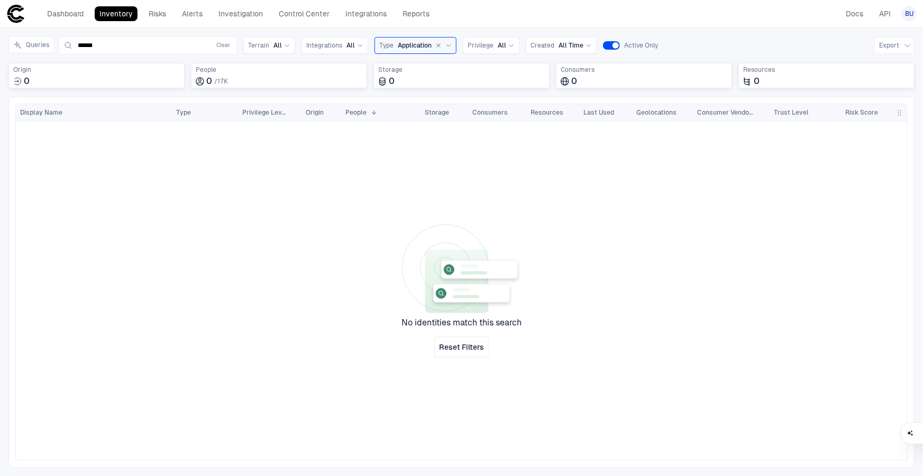
click at [437, 42] on icon "button" at bounding box center [438, 45] width 6 height 6
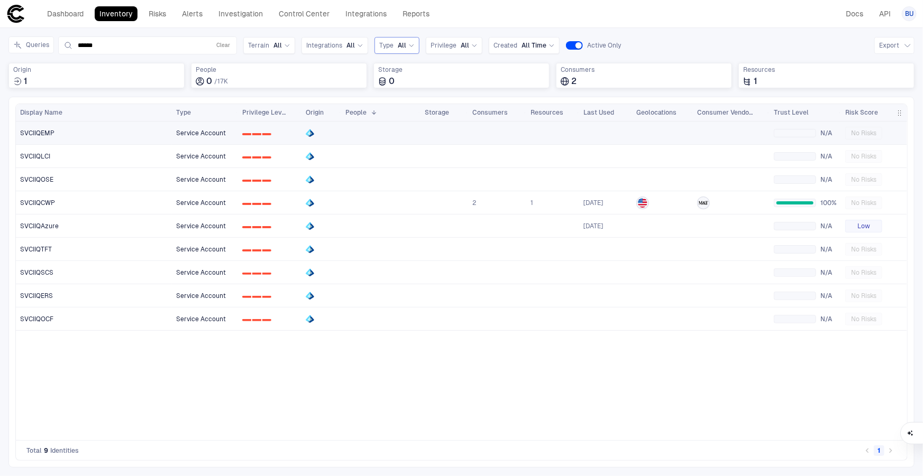
click at [56, 132] on div "SVCIIQEMP" at bounding box center [94, 133] width 148 height 8
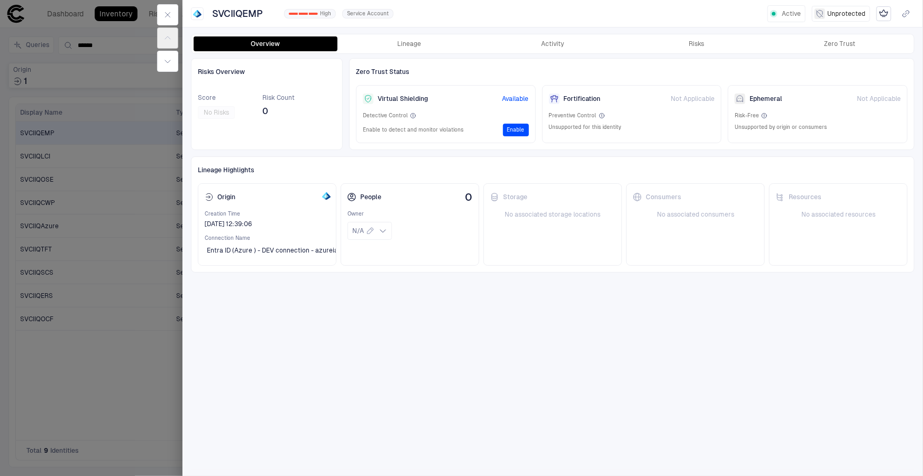
click at [538, 35] on div "Overview Lineage Activity Risks Zero Trust" at bounding box center [552, 43] width 722 height 19
click at [541, 41] on button "Activity" at bounding box center [553, 43] width 144 height 15
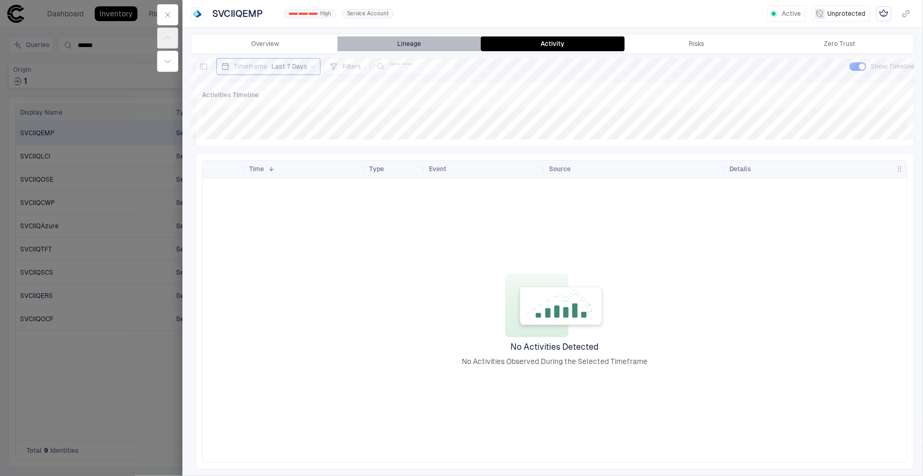
click at [403, 42] on button "Lineage" at bounding box center [409, 43] width 144 height 15
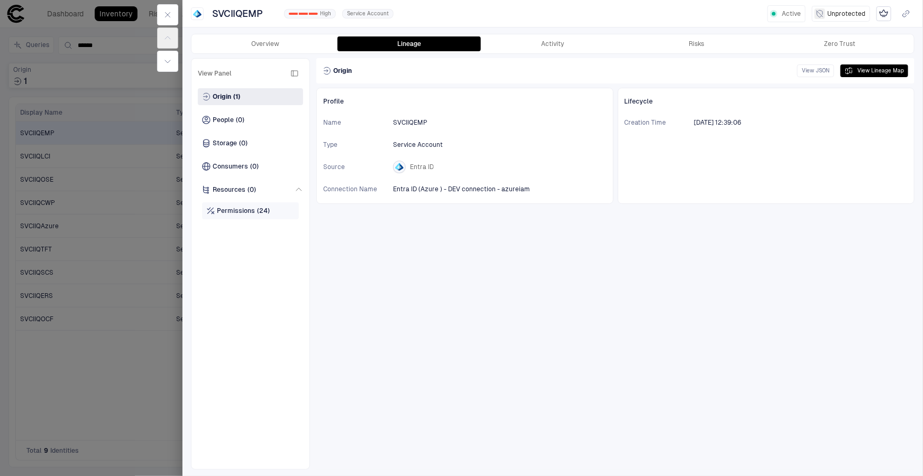
click at [237, 212] on span "Permissions" at bounding box center [236, 211] width 38 height 8
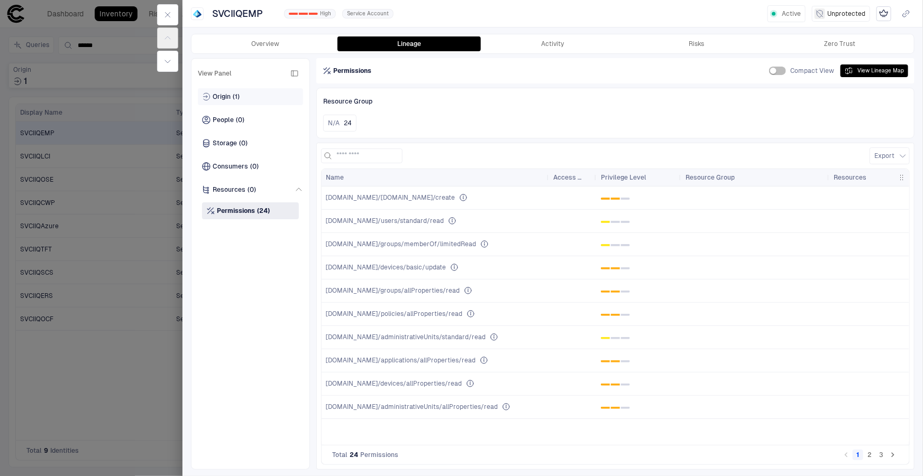
click at [236, 96] on span "(1)" at bounding box center [236, 97] width 7 height 8
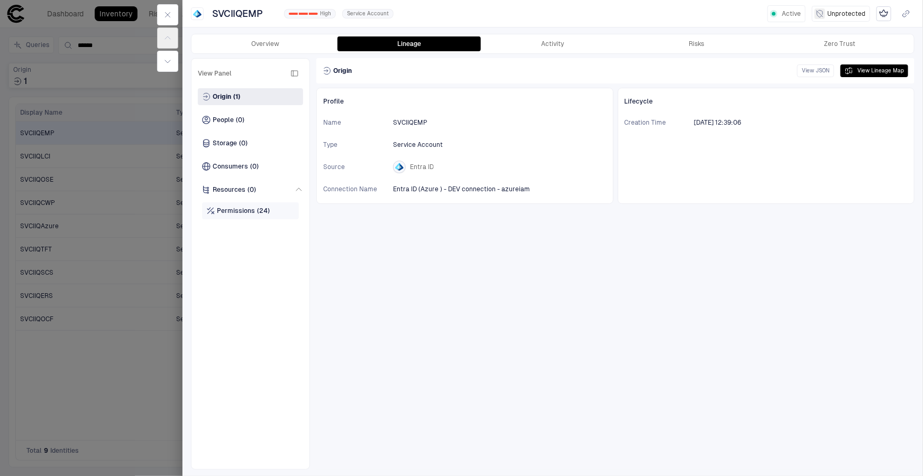
click at [226, 217] on div "Permissions (24)" at bounding box center [250, 211] width 97 height 17
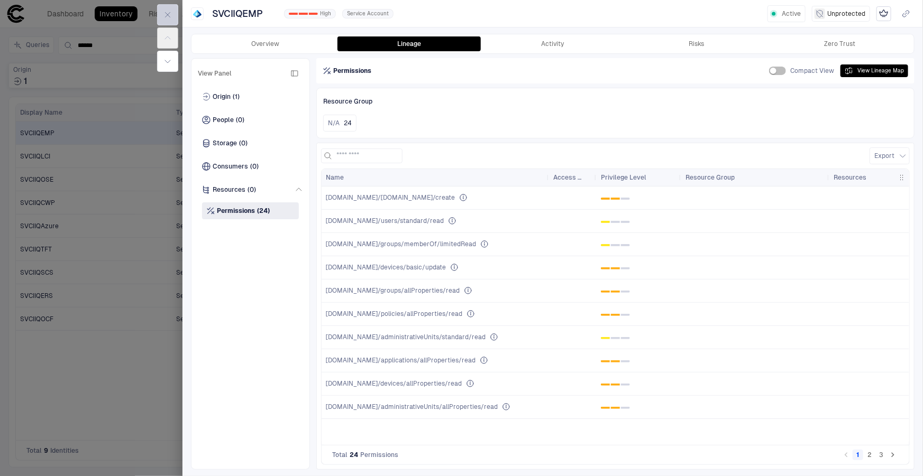
click at [169, 14] on icon "button" at bounding box center [167, 15] width 8 height 8
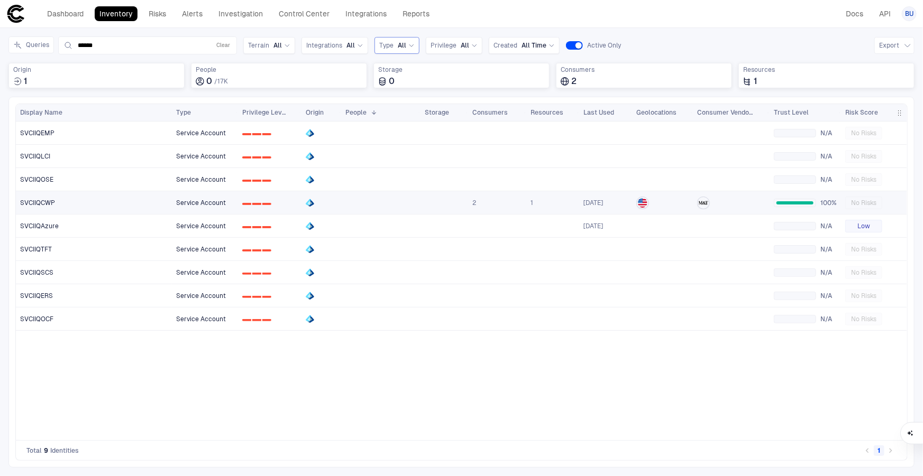
click at [75, 202] on div "SVCIIQCWP" at bounding box center [94, 203] width 148 height 8
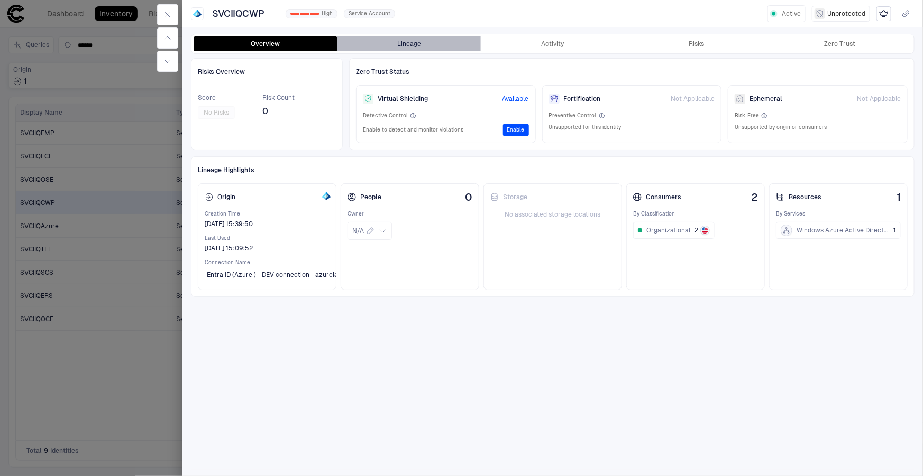
click at [418, 48] on button "Lineage" at bounding box center [409, 43] width 144 height 15
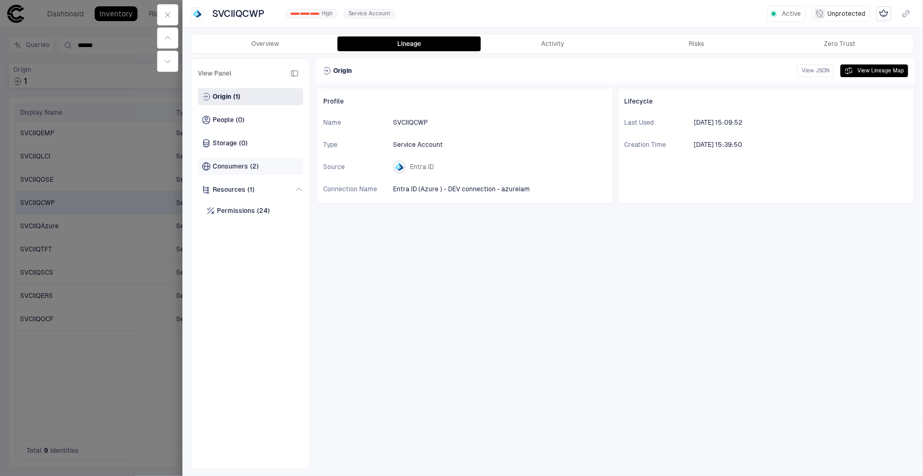
click at [241, 163] on span "Consumers" at bounding box center [230, 166] width 35 height 8
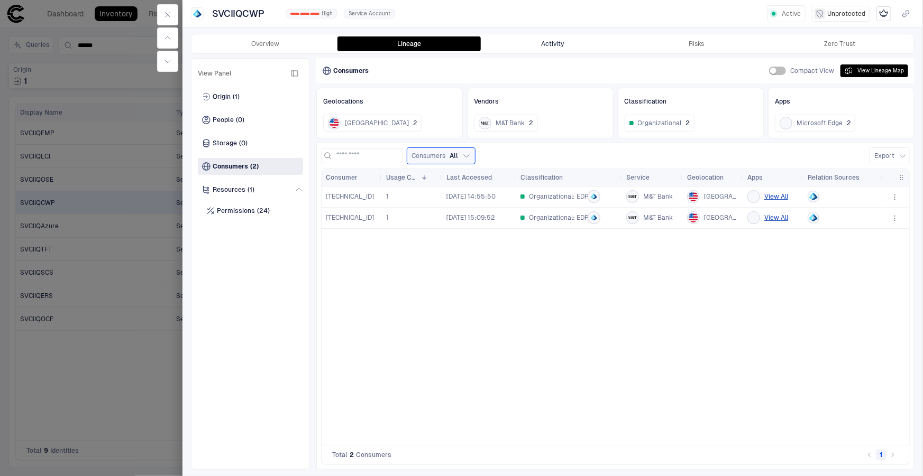
click at [567, 41] on button "Activity" at bounding box center [553, 43] width 144 height 15
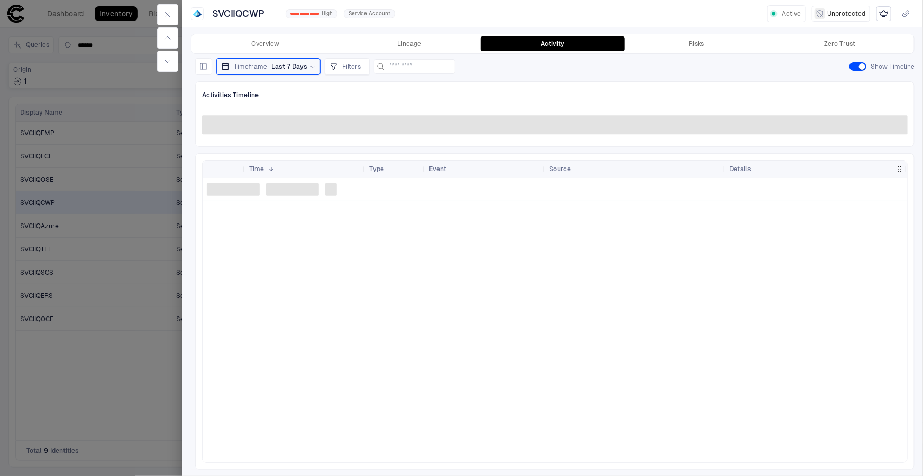
click at [309, 68] on icon at bounding box center [312, 66] width 6 height 6
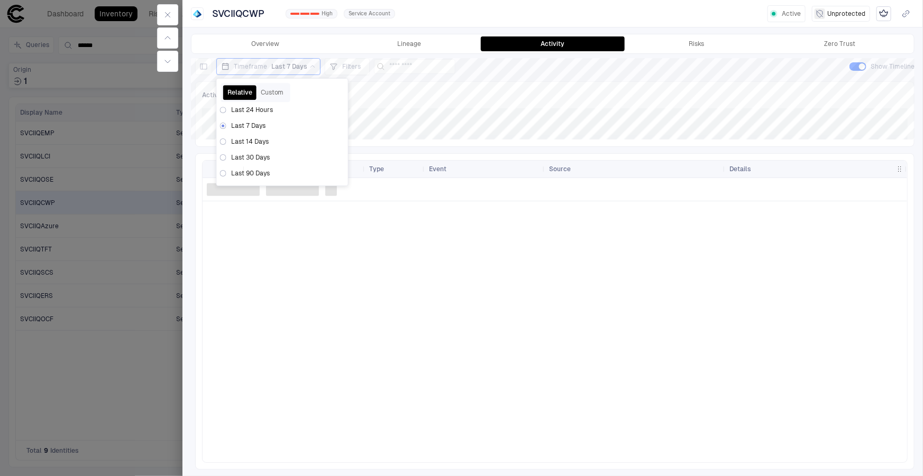
click at [444, 100] on div "Activities Timeline" at bounding box center [554, 95] width 705 height 14
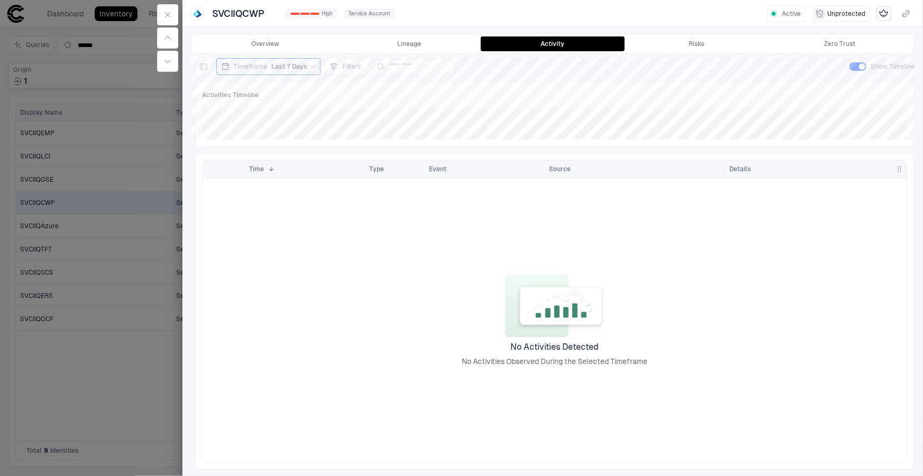
click at [302, 67] on span "Last 7 Days" at bounding box center [289, 66] width 36 height 8
click at [272, 91] on button "Custom" at bounding box center [272, 92] width 32 height 15
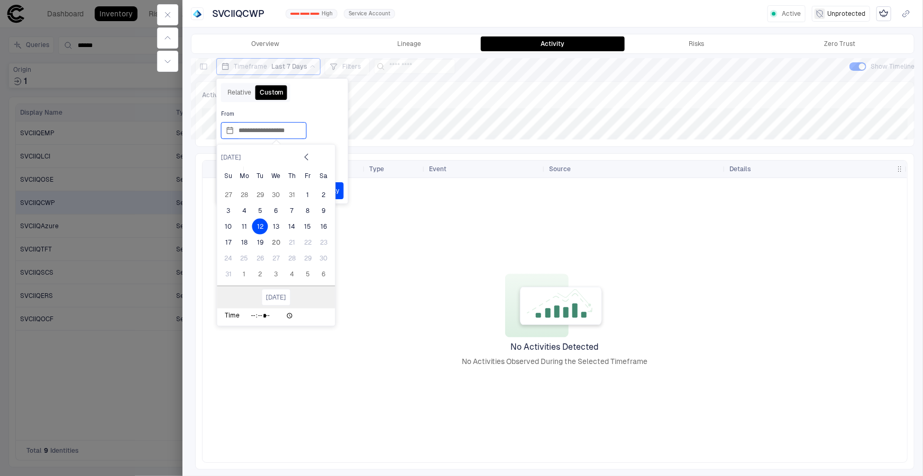
click at [243, 132] on input "**********" at bounding box center [269, 131] width 63 height 16
click at [243, 131] on input "**********" at bounding box center [269, 131] width 63 height 16
click at [306, 155] on span "Previous Month" at bounding box center [306, 156] width 0 height 8
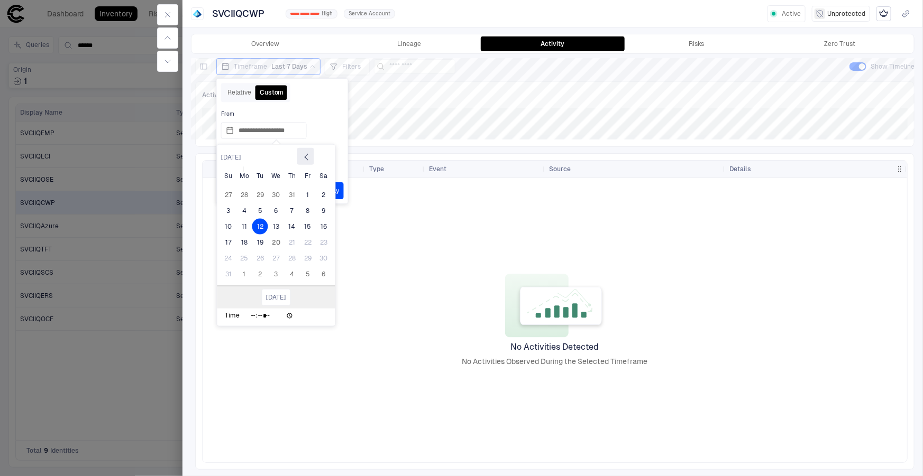
click at [306, 155] on span "Previous Month" at bounding box center [306, 156] width 0 height 8
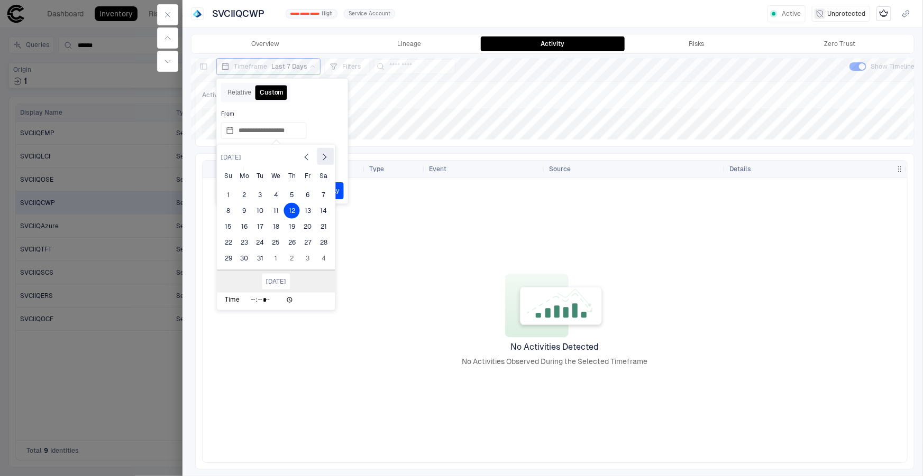
click at [324, 159] on button "Next Month" at bounding box center [325, 156] width 17 height 17
click at [275, 192] on div "1" at bounding box center [276, 195] width 16 height 16
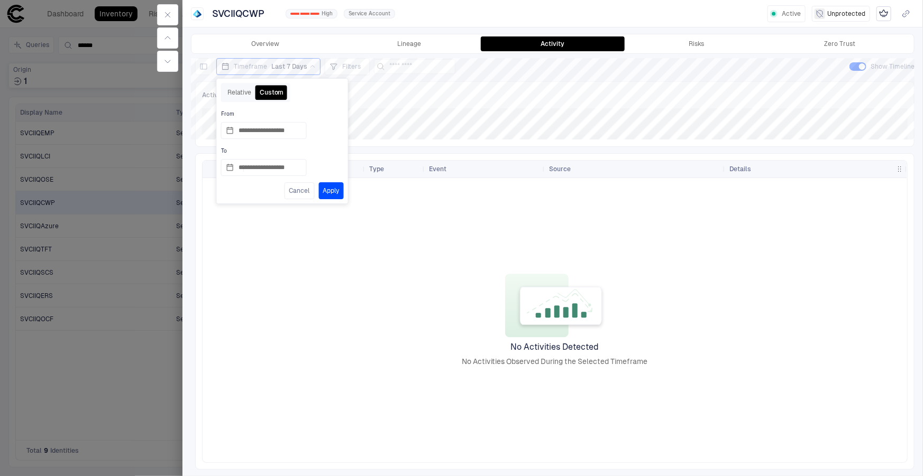
type input "**********"
click at [333, 190] on button "Apply" at bounding box center [331, 190] width 25 height 17
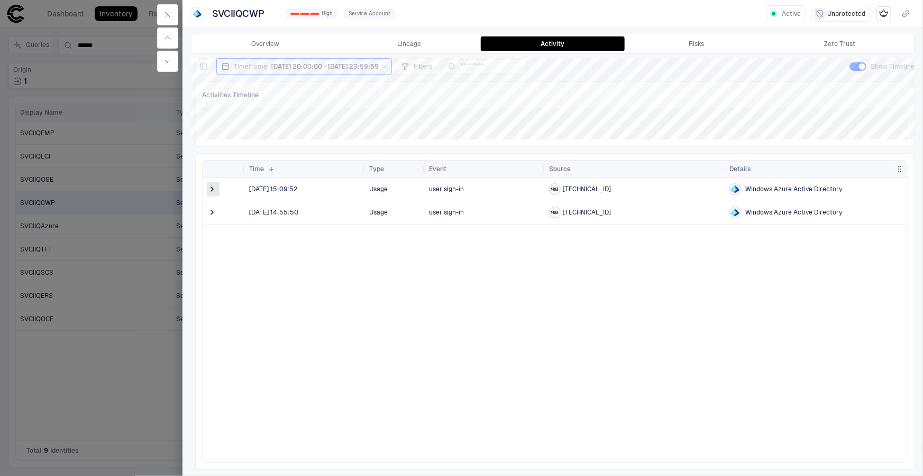
click at [213, 186] on span at bounding box center [212, 189] width 11 height 11
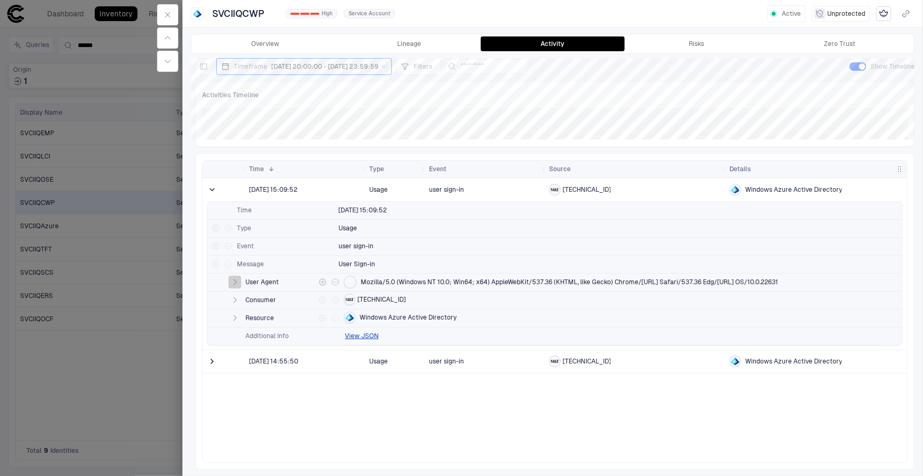
click at [235, 282] on icon "button" at bounding box center [235, 282] width 3 height 5
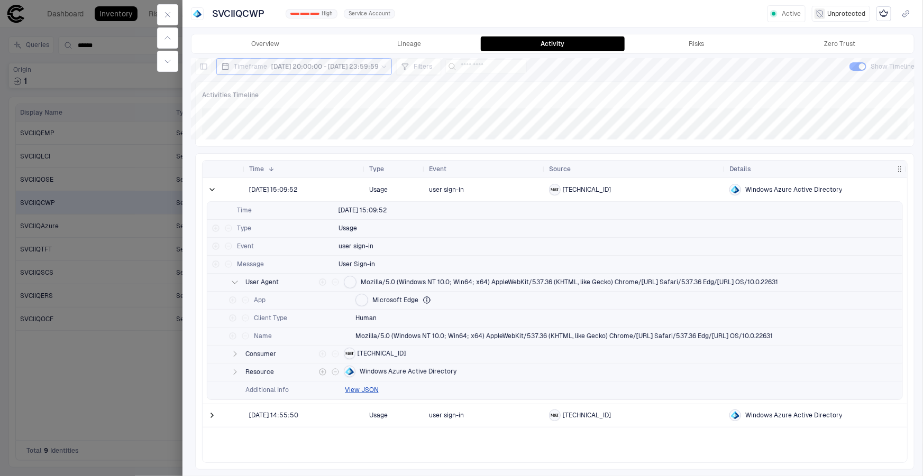
click at [233, 373] on icon "button" at bounding box center [235, 372] width 8 height 8
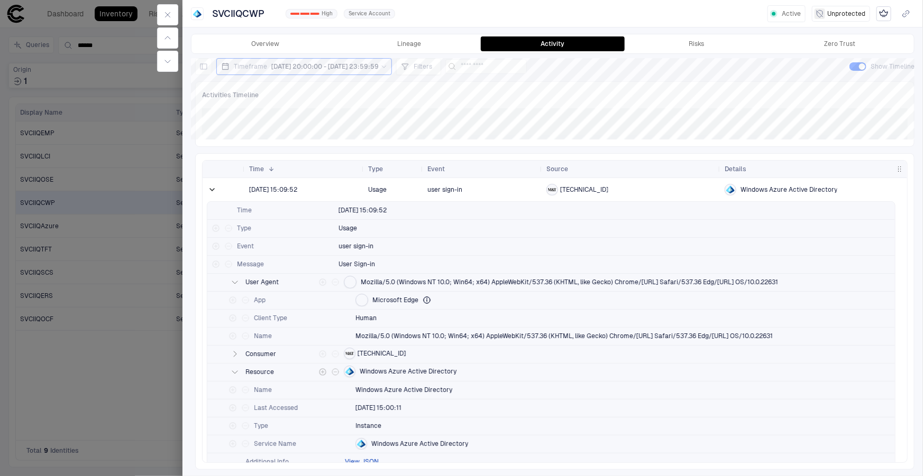
scroll to position [36, 0]
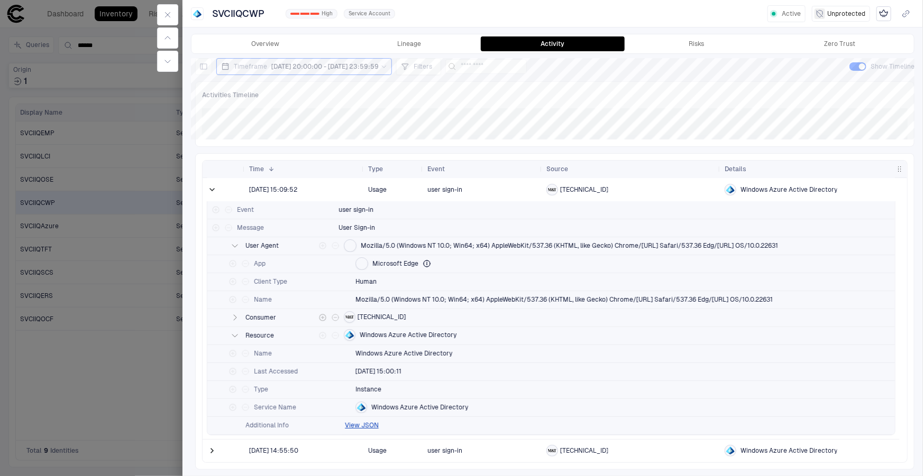
click at [236, 317] on icon "button" at bounding box center [235, 318] width 8 height 8
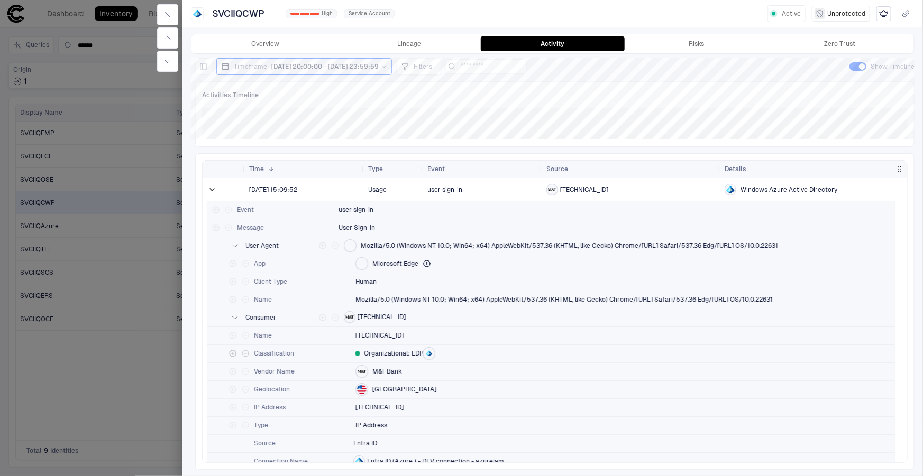
scroll to position [85, 0]
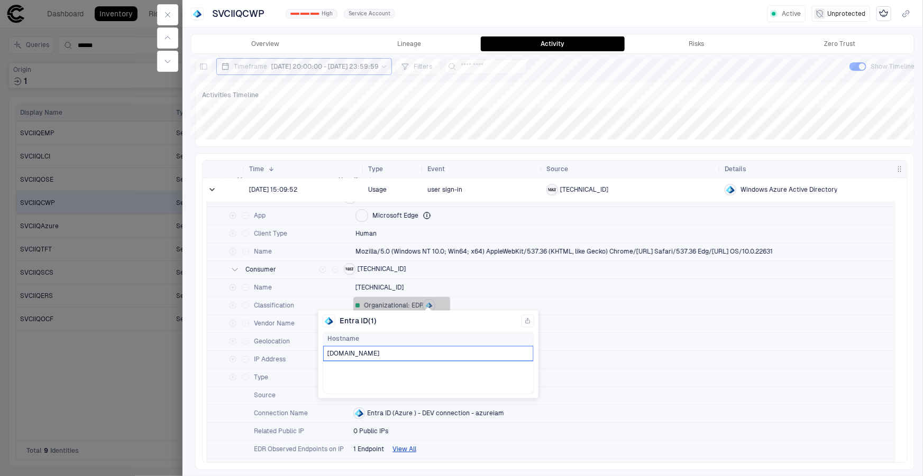
drag, startPoint x: 420, startPoint y: 354, endPoint x: 325, endPoint y: 352, distance: 95.2
click at [325, 352] on div "[DOMAIN_NAME]" at bounding box center [428, 353] width 210 height 15
copy span "[DOMAIN_NAME]"
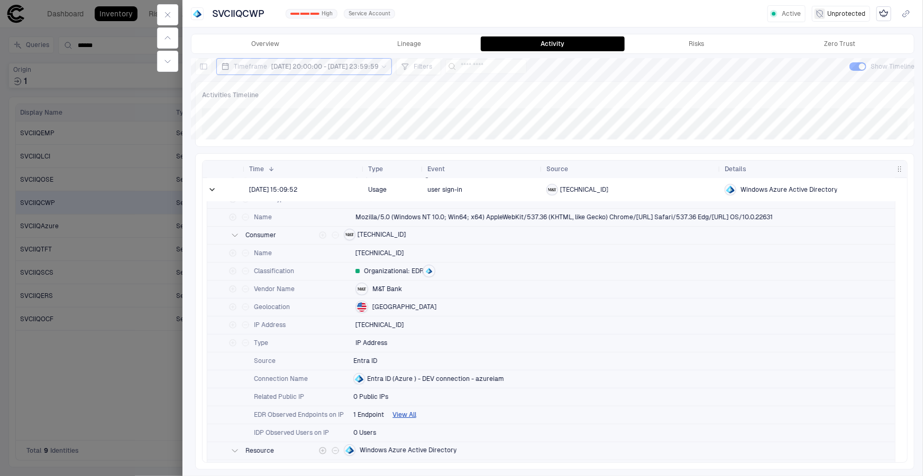
scroll to position [132, 0]
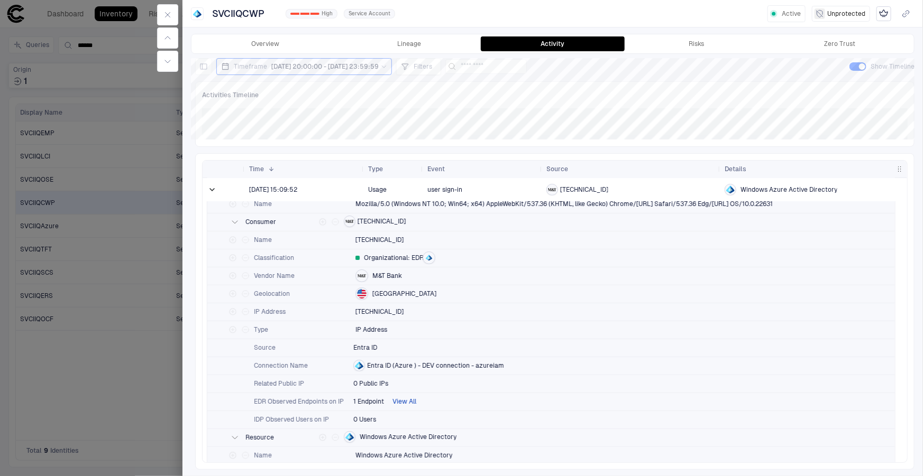
click at [405, 401] on button "View All" at bounding box center [404, 402] width 24 height 8
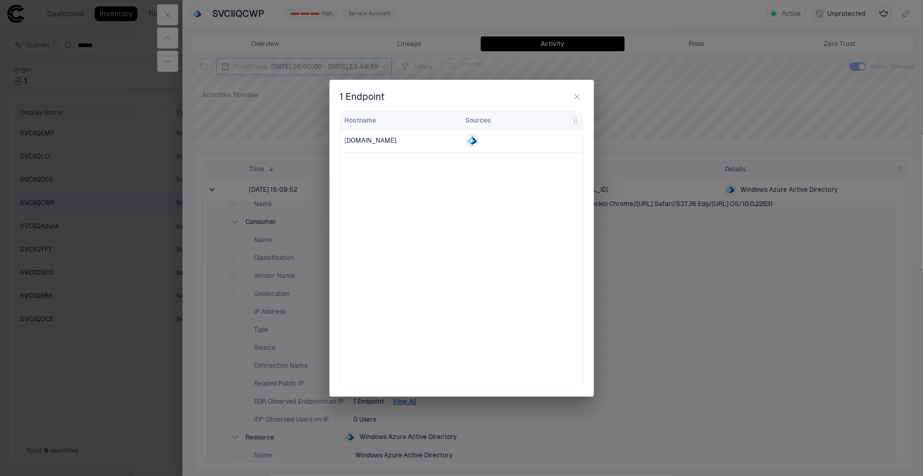
click at [575, 96] on icon "button" at bounding box center [577, 97] width 8 height 8
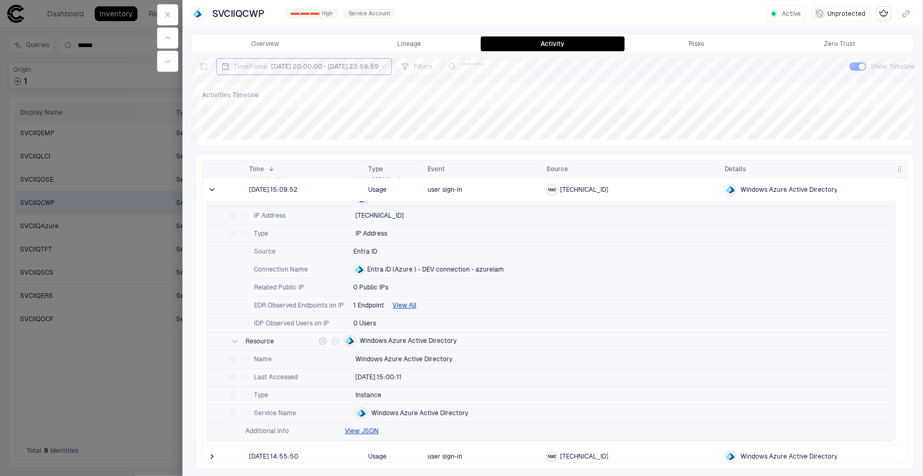
scroll to position [234, 0]
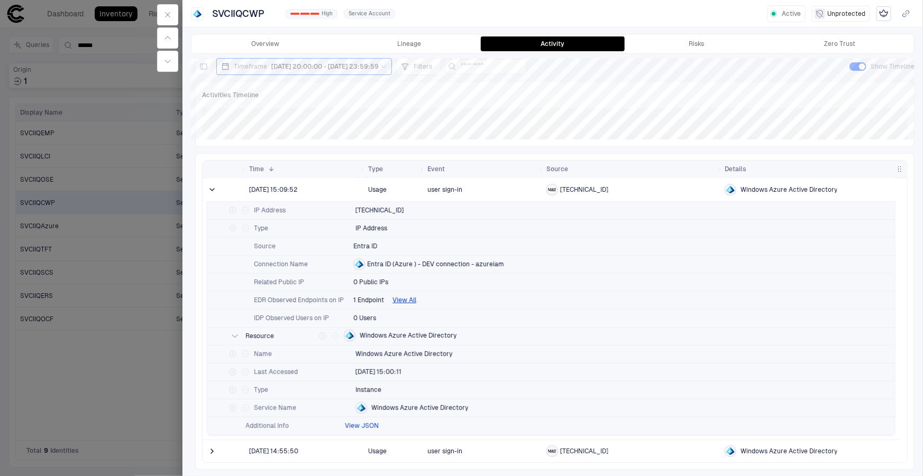
click at [356, 423] on button "View JSON" at bounding box center [362, 426] width 34 height 8
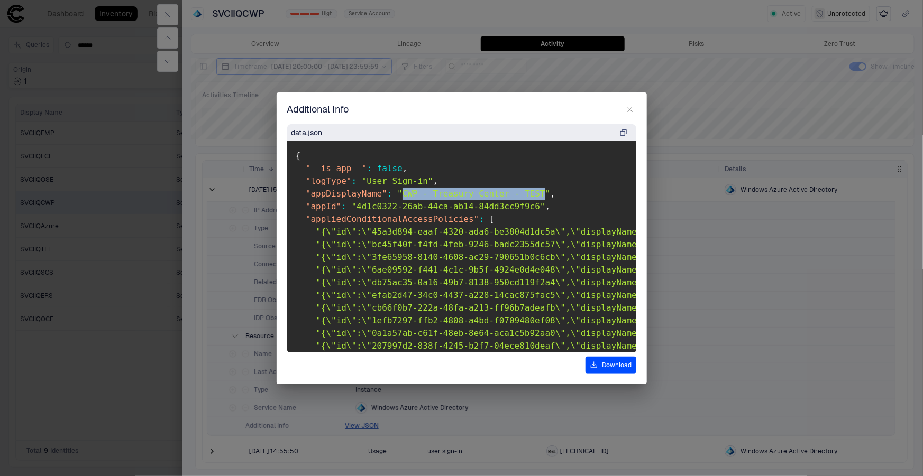
drag, startPoint x: 391, startPoint y: 190, endPoint x: 522, endPoint y: 194, distance: 131.2
click at [522, 194] on span ""CWP - Treasury Center - TEST"" at bounding box center [473, 194] width 153 height 10
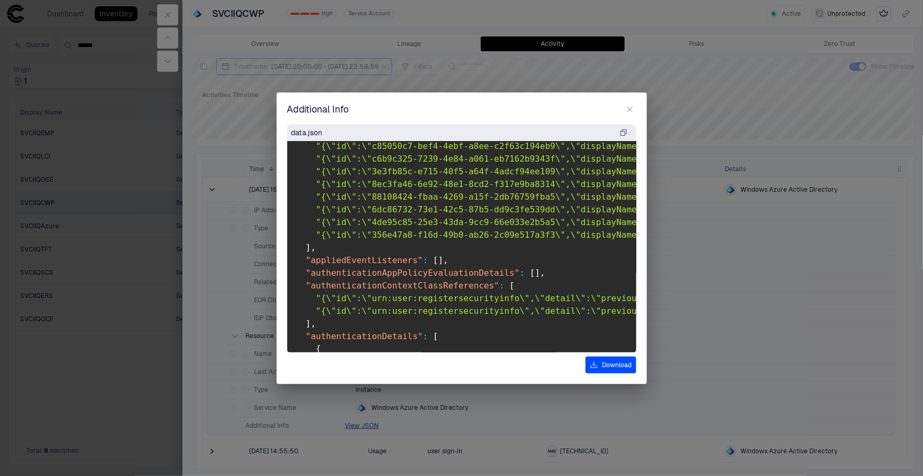
scroll to position [961, 0]
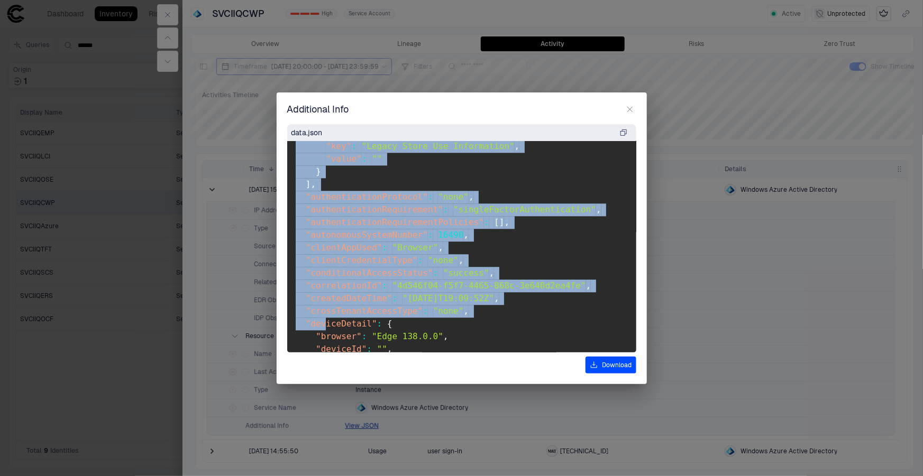
drag, startPoint x: 305, startPoint y: 344, endPoint x: 323, endPoint y: 314, distance: 35.1
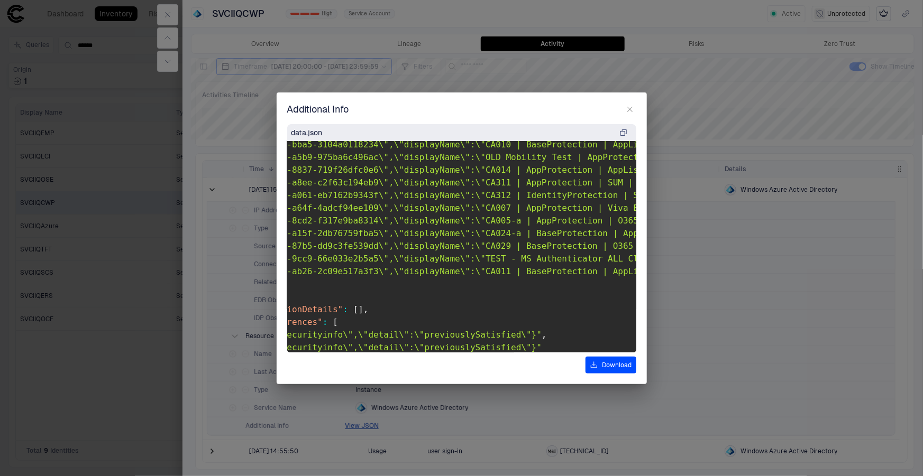
scroll to position [773, 217]
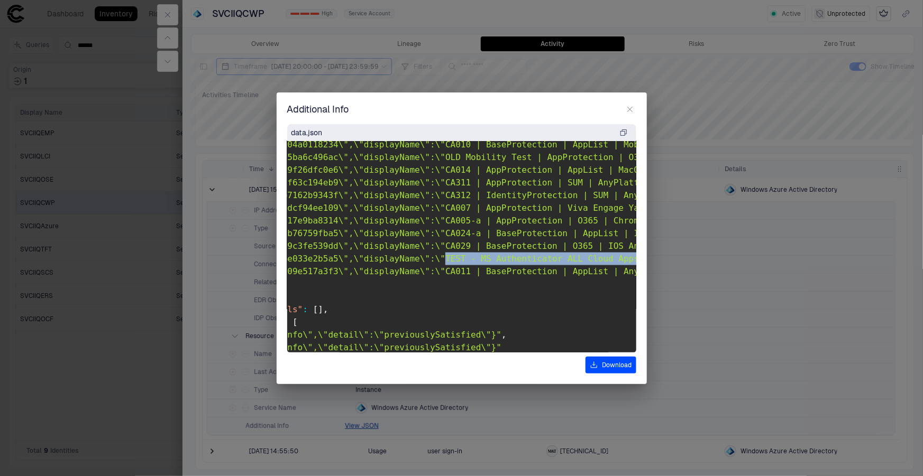
drag, startPoint x: 413, startPoint y: 259, endPoint x: 600, endPoint y: 259, distance: 186.7
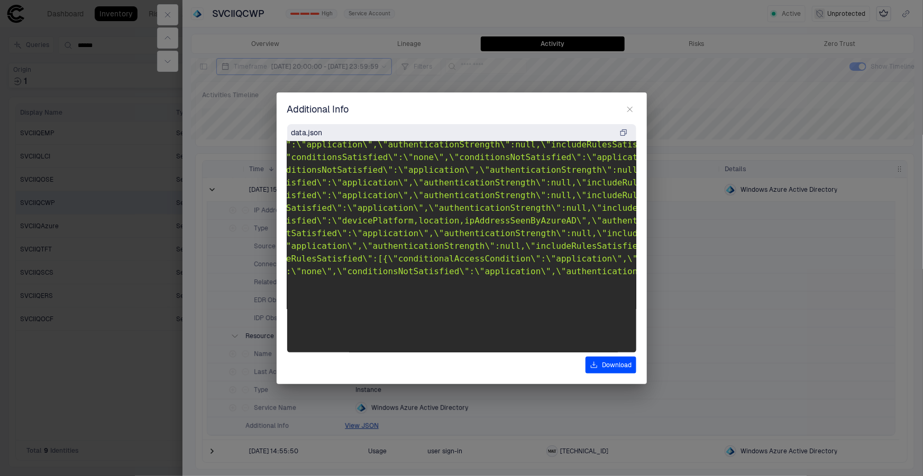
scroll to position [773, 1692]
click at [426, 289] on pre "{ "__is_app__" : false , "logType" : "User Sign-in" , "appDisplayName" : "CWP -…" at bounding box center [461, 247] width 349 height 212
click at [422, 353] on div "data.json { "__is_app__" : false , "logType" : "User Sign-in" , "appDisplayName…" at bounding box center [461, 249] width 349 height 250
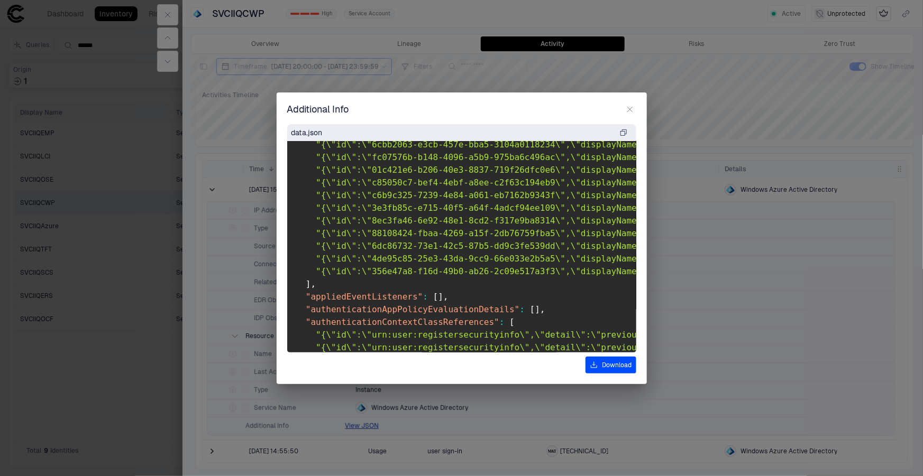
click at [419, 263] on pre "{ "__is_app__" : false , "logType" : "User Sign-in" , "appDisplayName" : "CWP -…" at bounding box center [461, 247] width 349 height 212
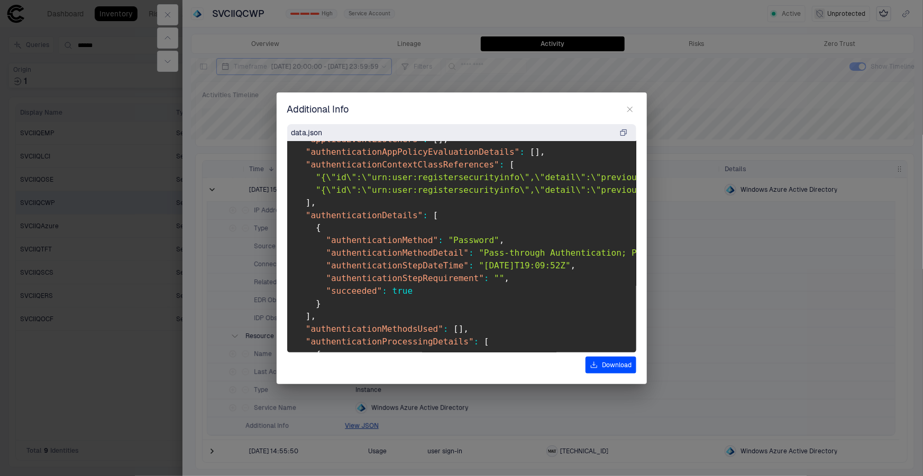
scroll to position [965, 0]
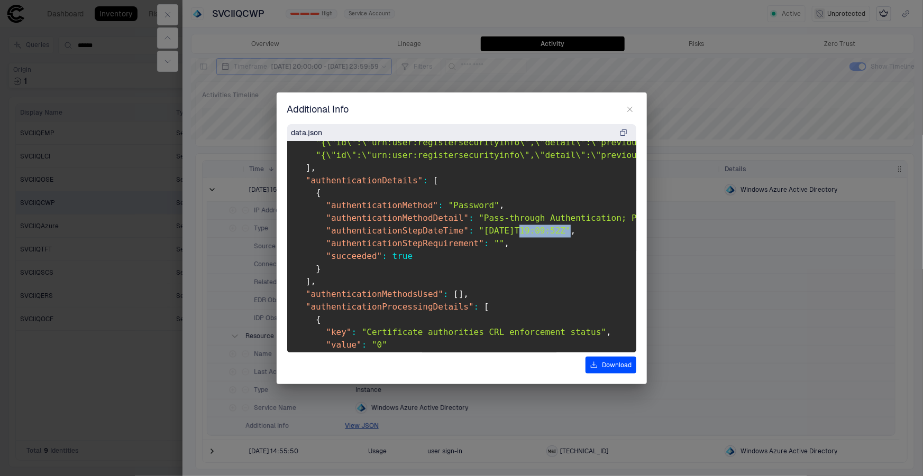
drag, startPoint x: 499, startPoint y: 228, endPoint x: 553, endPoint y: 253, distance: 58.7
click at [548, 237] on pre "{ "__is_app__" : false , "logType" : "User Sign-in" , "appDisplayName" : "CWP -…" at bounding box center [461, 247] width 349 height 212
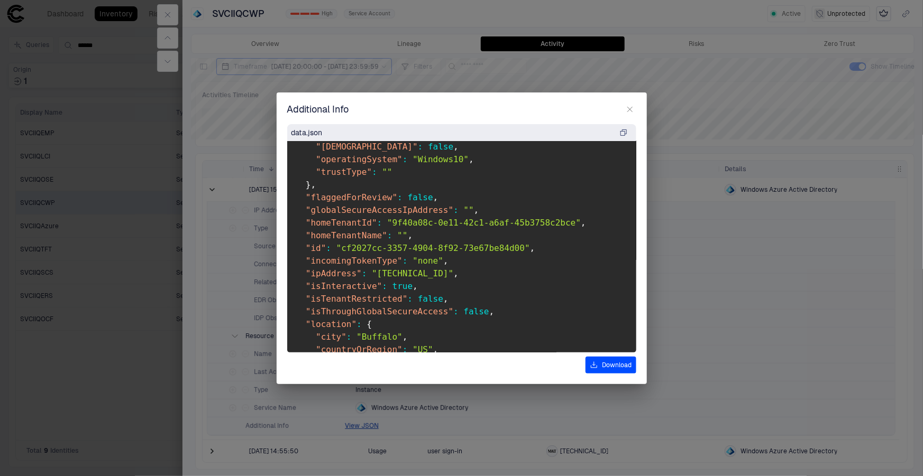
scroll to position [1542, 0]
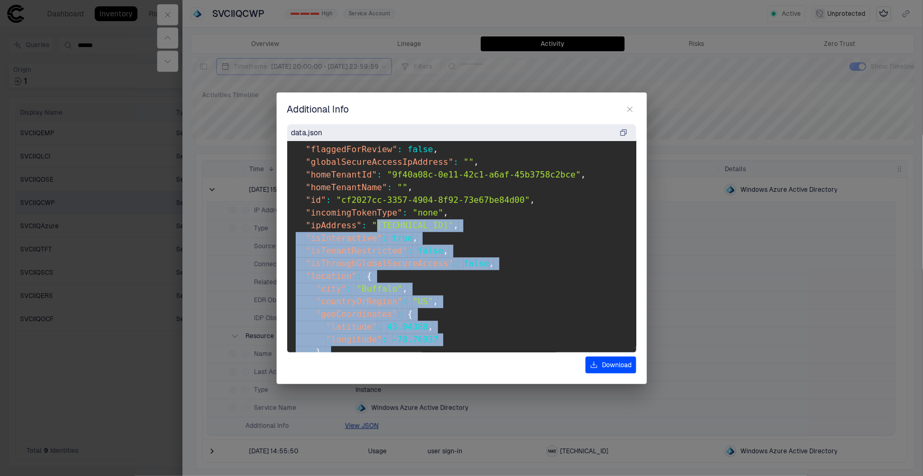
drag, startPoint x: 370, startPoint y: 223, endPoint x: 434, endPoint y: 223, distance: 64.0
click at [434, 223] on span ""ipAddress" : "[TECHNICAL_ID]" ," at bounding box center [377, 225] width 163 height 10
click at [418, 232] on pre "{ "__is_app__" : false , "logType" : "User Sign-in" , "appDisplayName" : "CWP -…" at bounding box center [461, 247] width 349 height 212
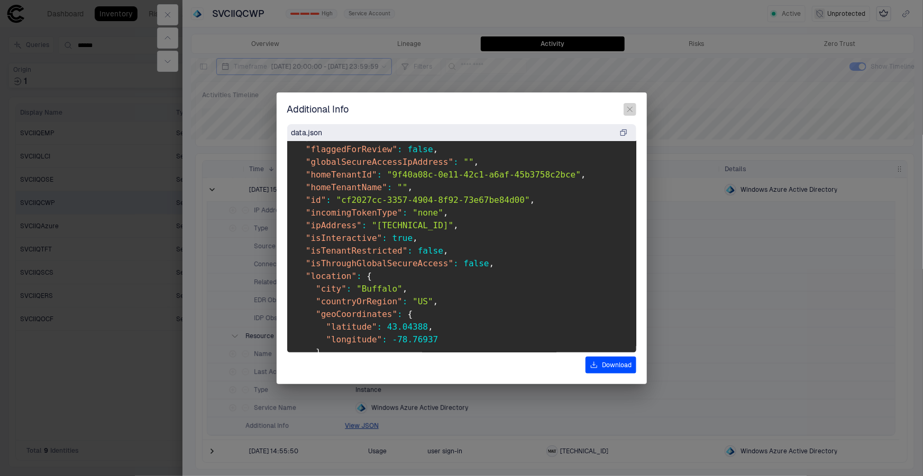
click at [628, 112] on icon "button" at bounding box center [630, 109] width 8 height 8
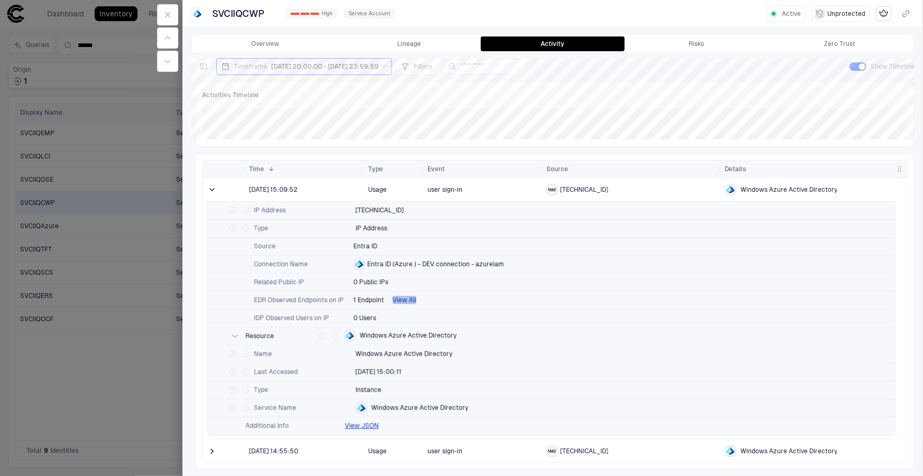
click at [401, 301] on button "View All" at bounding box center [404, 300] width 24 height 8
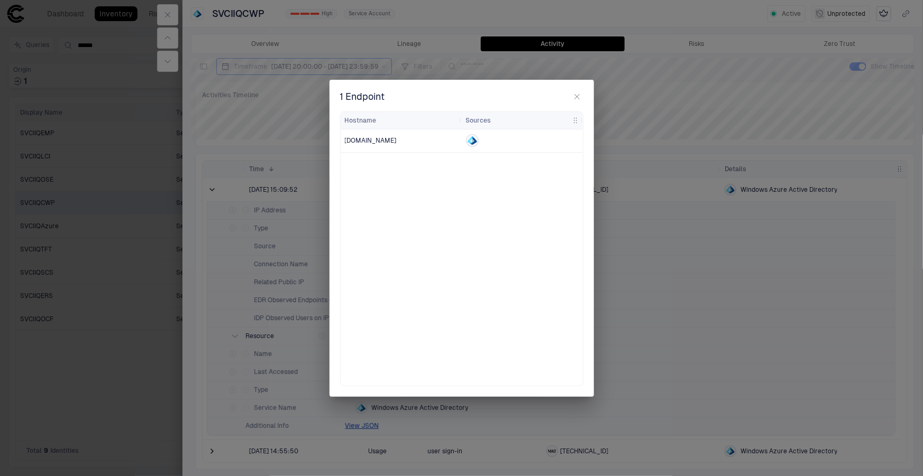
click at [360, 424] on div "1 Endpoint Drag here to set row groups Drag here to set column labels Hostname …" at bounding box center [461, 238] width 923 height 476
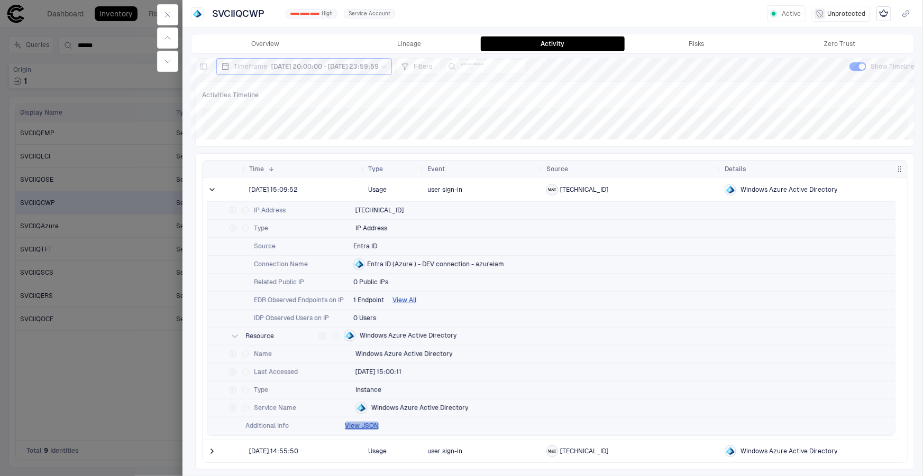
click at [360, 424] on button "View JSON" at bounding box center [362, 426] width 34 height 8
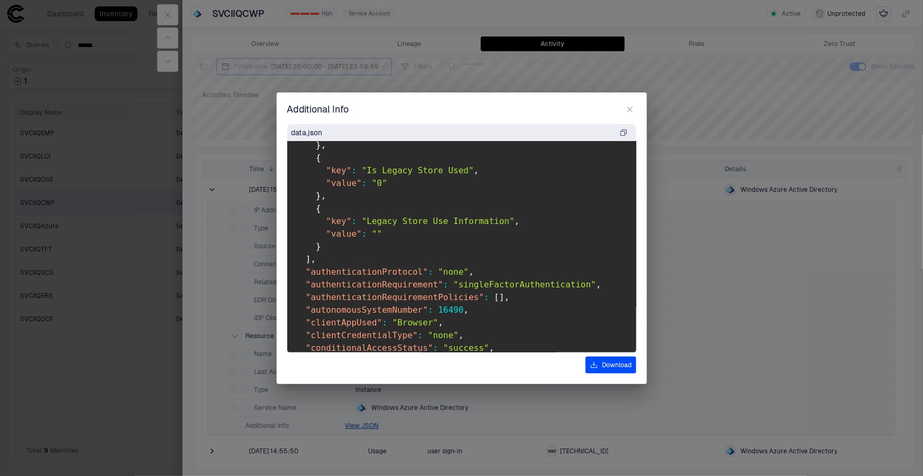
scroll to position [1178, 0]
drag, startPoint x: 427, startPoint y: 216, endPoint x: 494, endPoint y: 241, distance: 72.1
click at [494, 241] on pre "{ "__is_app__" : false , "logType" : "User Sign-in" , "appDisplayName" : "CWP -…" at bounding box center [461, 247] width 349 height 212
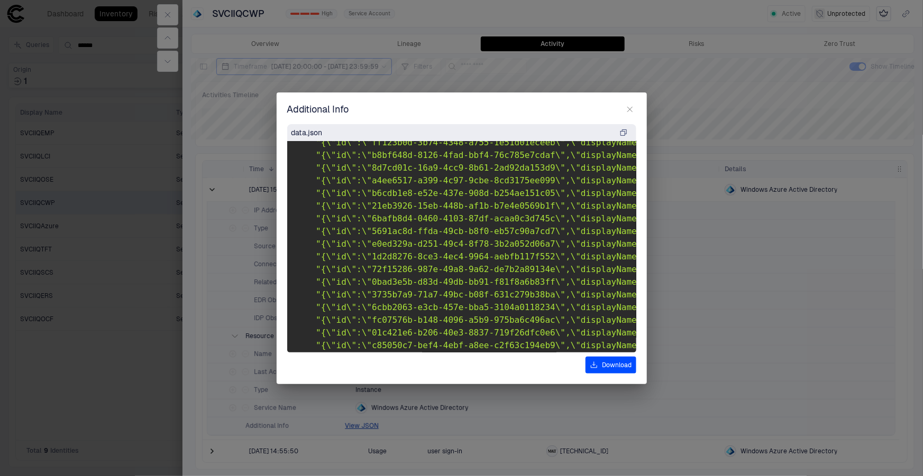
scroll to position [591, 0]
click at [628, 106] on icon "button" at bounding box center [630, 109] width 8 height 8
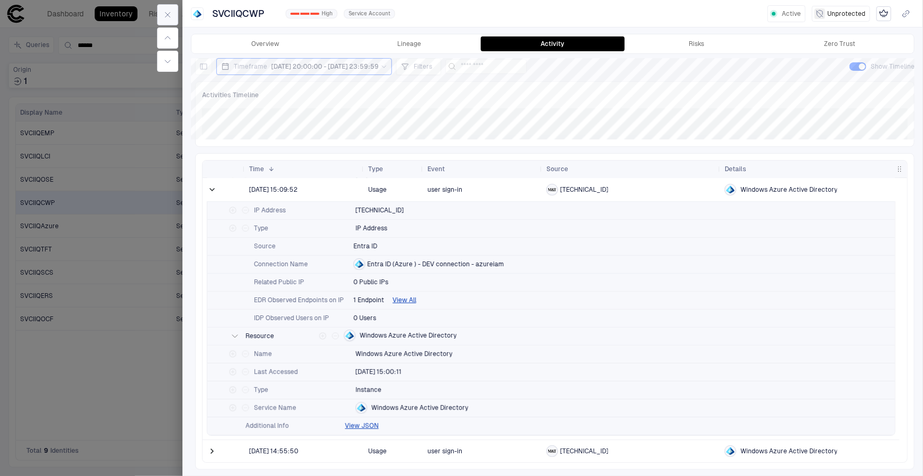
click at [161, 13] on button "button" at bounding box center [167, 14] width 21 height 21
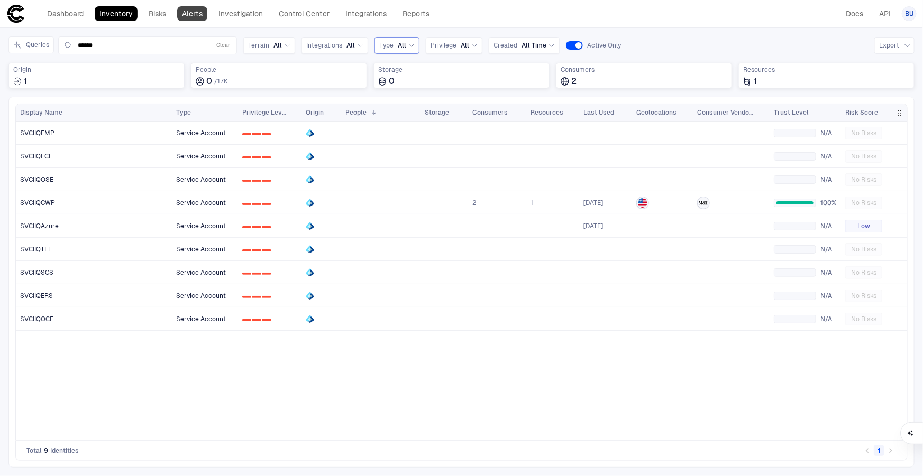
drag, startPoint x: 194, startPoint y: 11, endPoint x: 192, endPoint y: 20, distance: 9.1
click at [194, 11] on link "Alerts" at bounding box center [192, 13] width 30 height 15
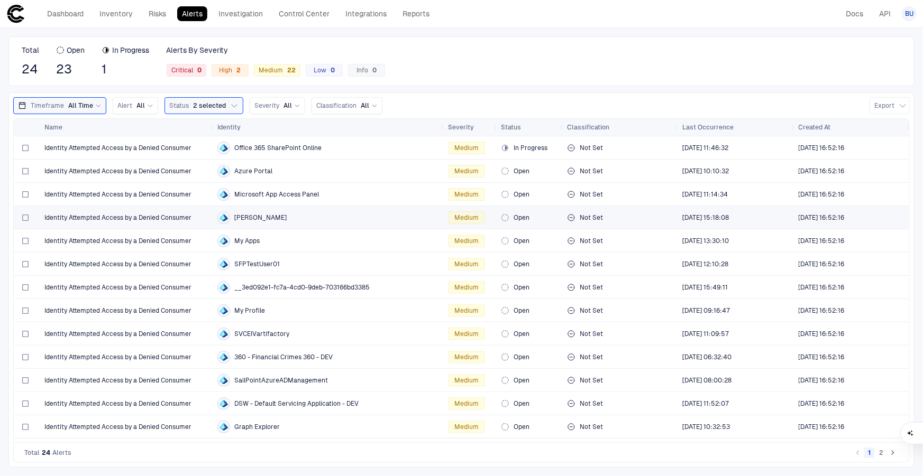
click at [107, 218] on span "Identity Attempted Access by a Denied Consumer" at bounding box center [117, 218] width 147 height 8
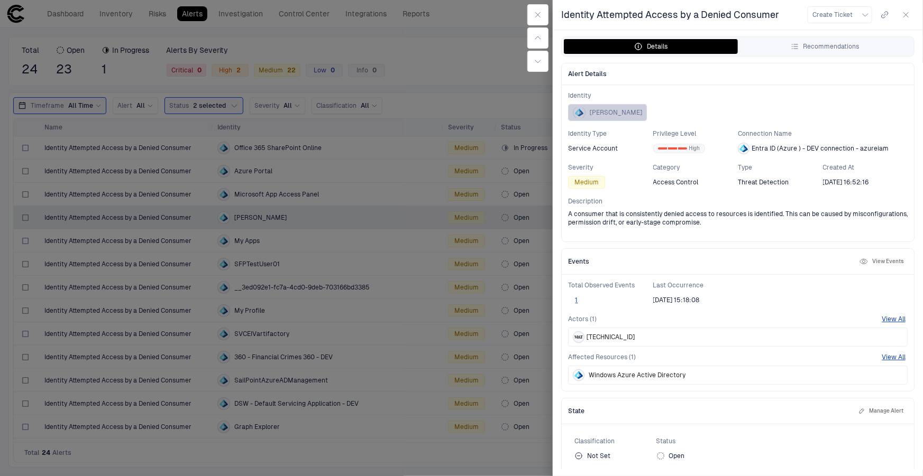
click at [587, 114] on div "[PERSON_NAME]" at bounding box center [607, 112] width 69 height 11
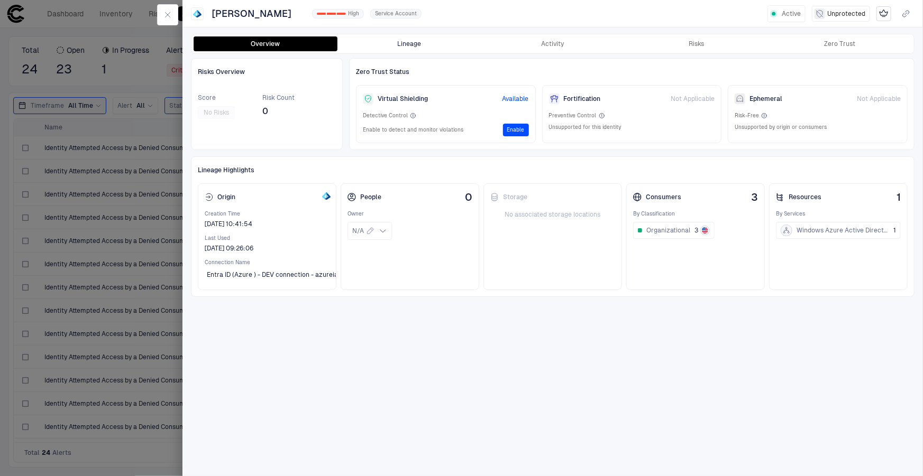
click at [417, 37] on button "Lineage" at bounding box center [409, 43] width 144 height 15
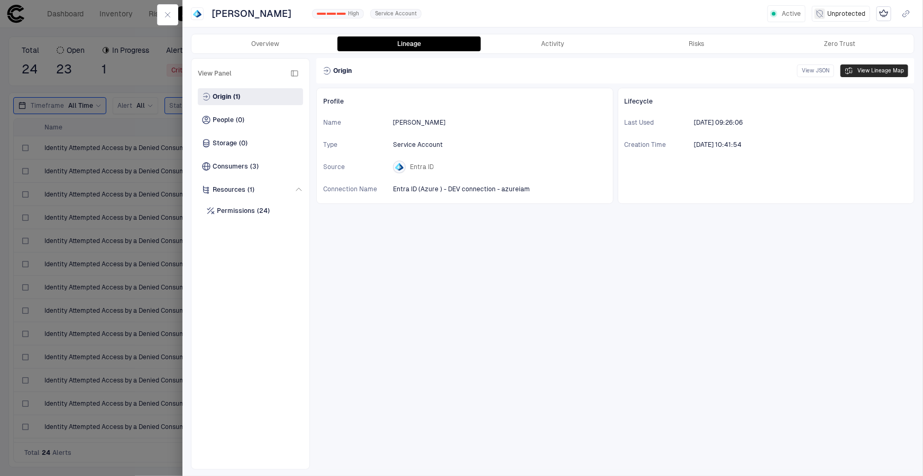
click at [872, 71] on button "View Lineage Map" at bounding box center [874, 71] width 68 height 13
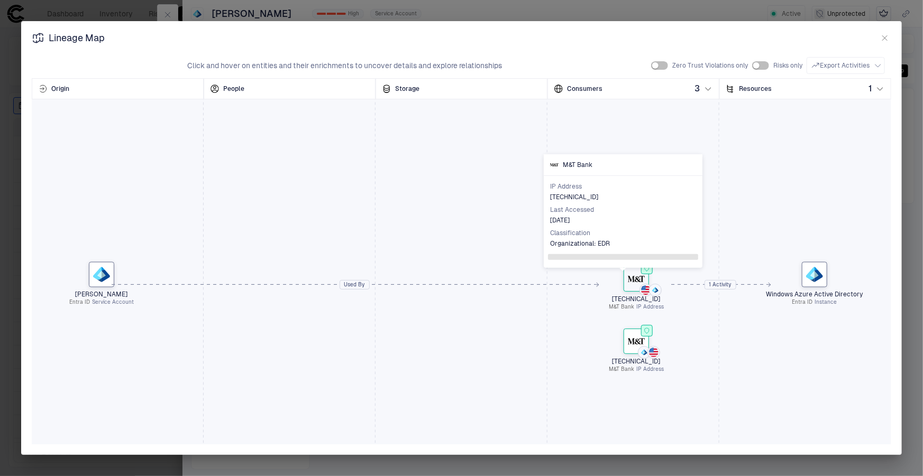
click at [629, 276] on icon at bounding box center [631, 279] width 7 height 6
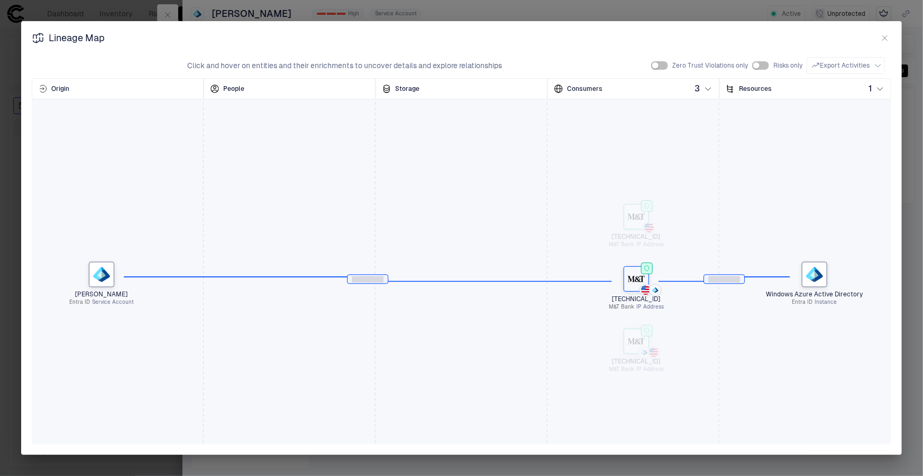
click at [629, 276] on icon at bounding box center [631, 279] width 7 height 6
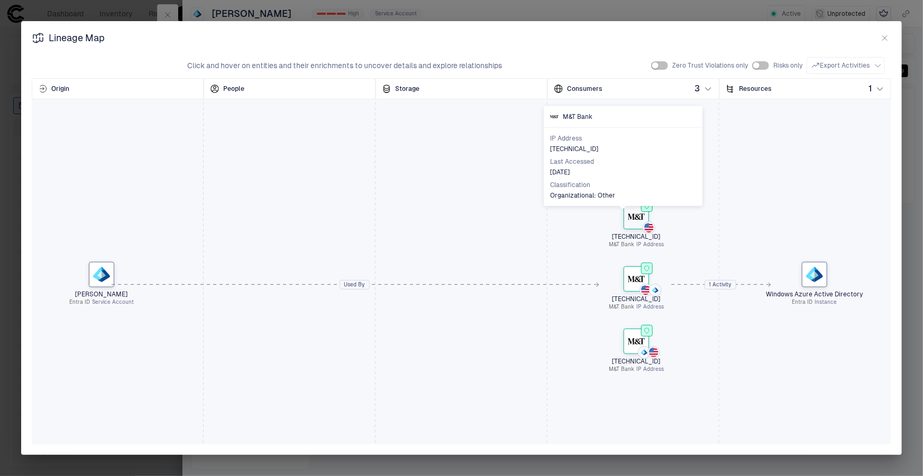
click at [631, 211] on icon at bounding box center [636, 216] width 17 height 17
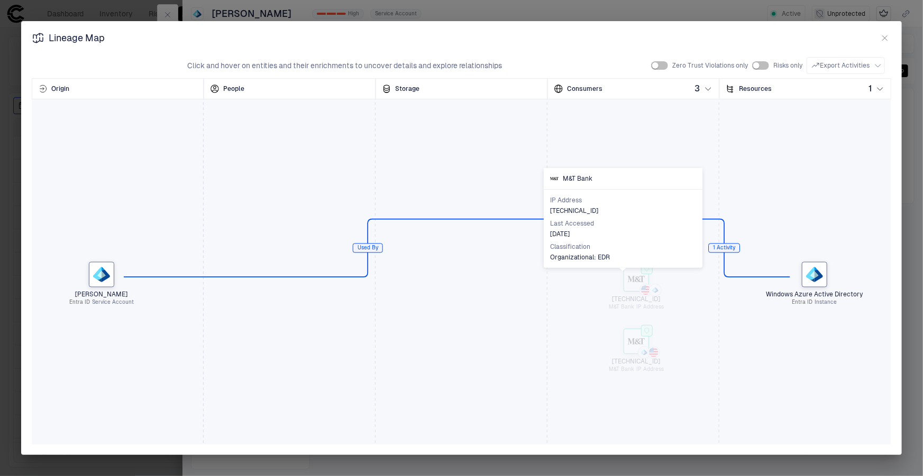
click at [638, 275] on icon at bounding box center [636, 279] width 17 height 17
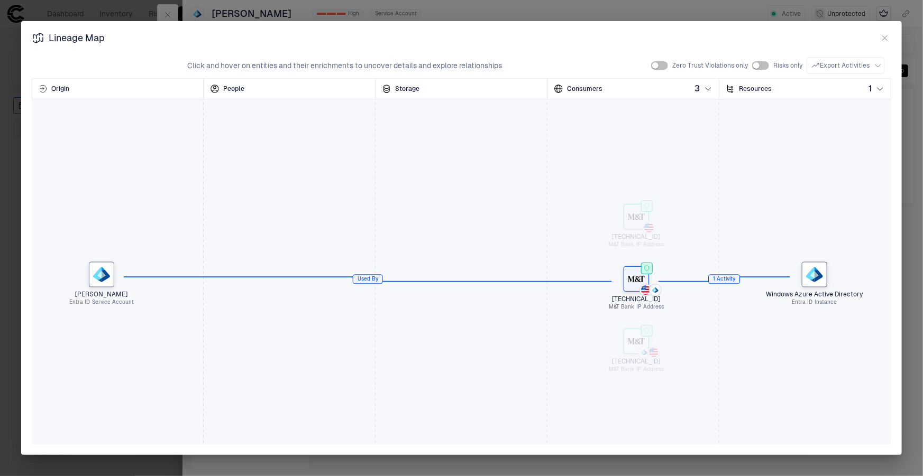
click at [645, 217] on div at bounding box center [635, 216] width 25 height 25
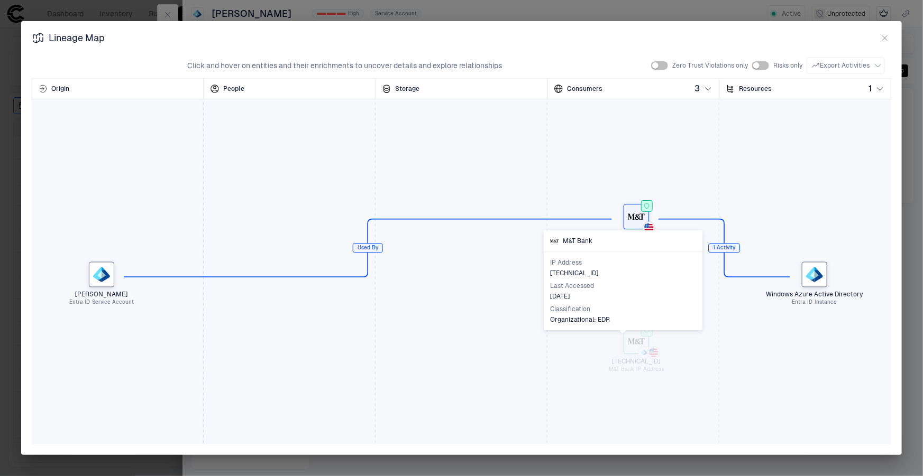
click at [643, 344] on icon at bounding box center [640, 341] width 10 height 6
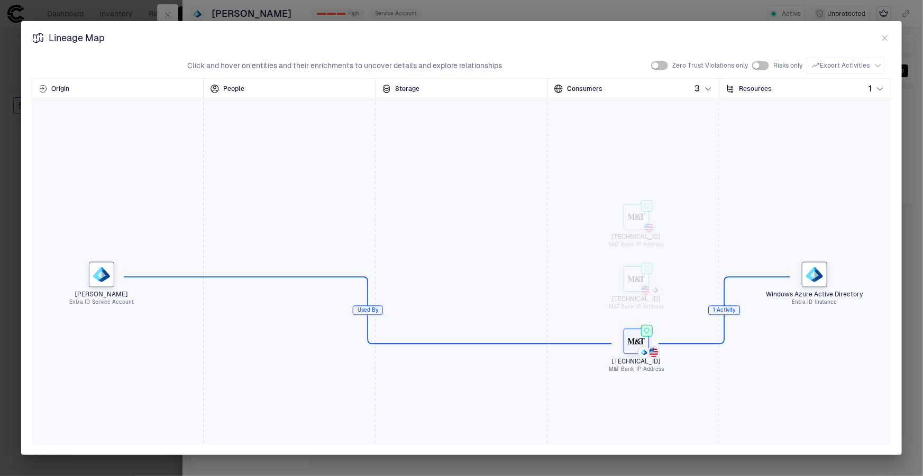
click at [650, 280] on div "[TECHNICAL_ID] M&T Bank IP Address" at bounding box center [636, 284] width 37 height 37
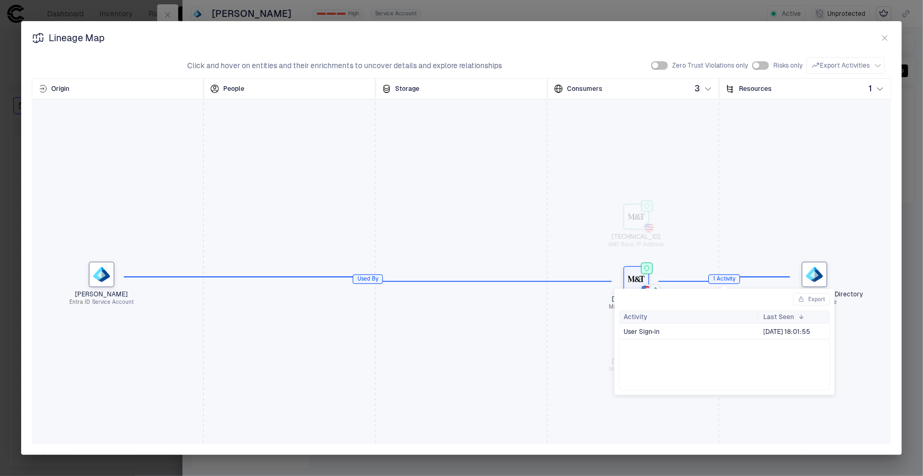
click at [717, 278] on div "1 Activity" at bounding box center [724, 279] width 31 height 16
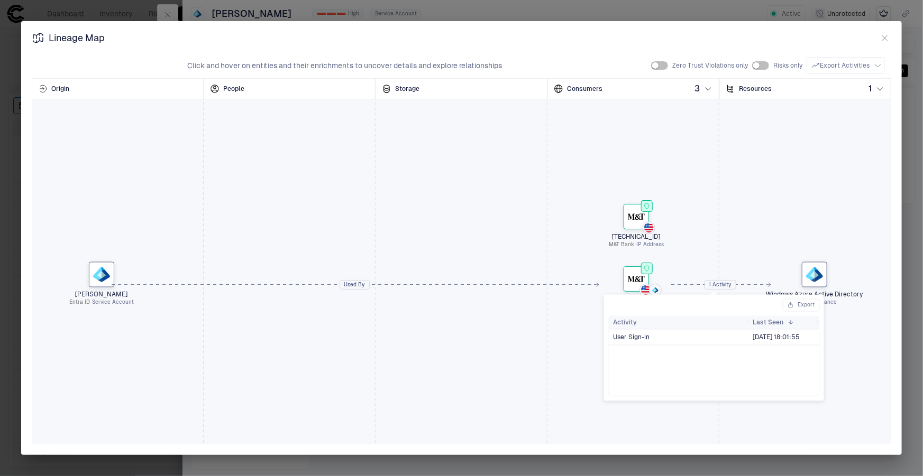
click at [717, 284] on div "1 Activity" at bounding box center [720, 285] width 31 height 16
click at [714, 252] on div "[PERSON_NAME] Entra ID Service Account [TECHNICAL_ID] M&T Bank IP Address [TECH…" at bounding box center [461, 284] width 859 height 423
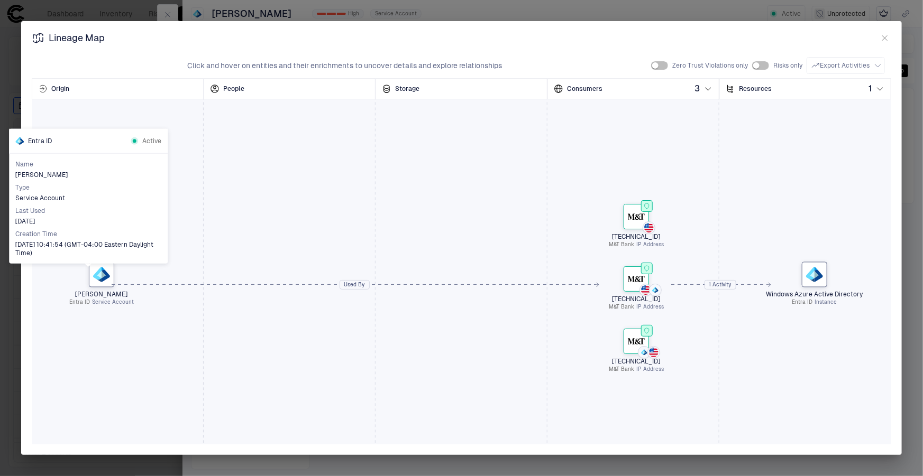
click at [97, 272] on icon at bounding box center [97, 273] width 8 height 13
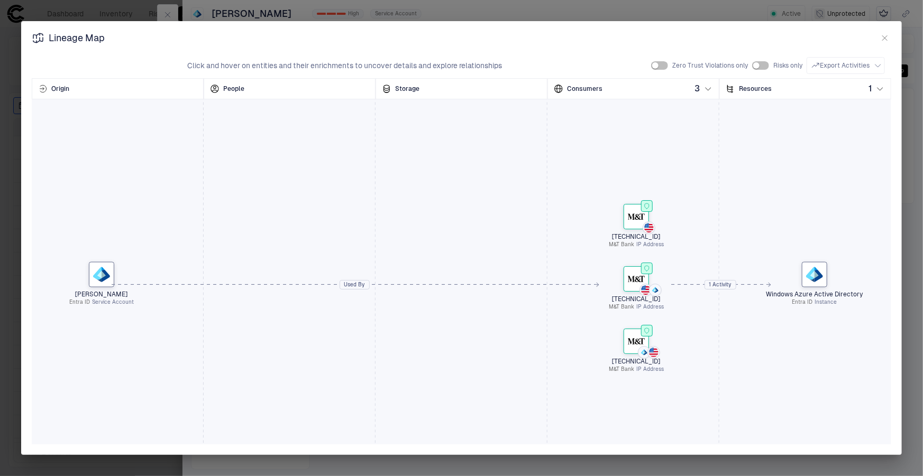
click at [103, 302] on span "Service Account" at bounding box center [113, 302] width 42 height 7
click at [103, 296] on span "[PERSON_NAME]" at bounding box center [101, 294] width 139 height 8
click at [883, 41] on icon "button" at bounding box center [884, 38] width 8 height 8
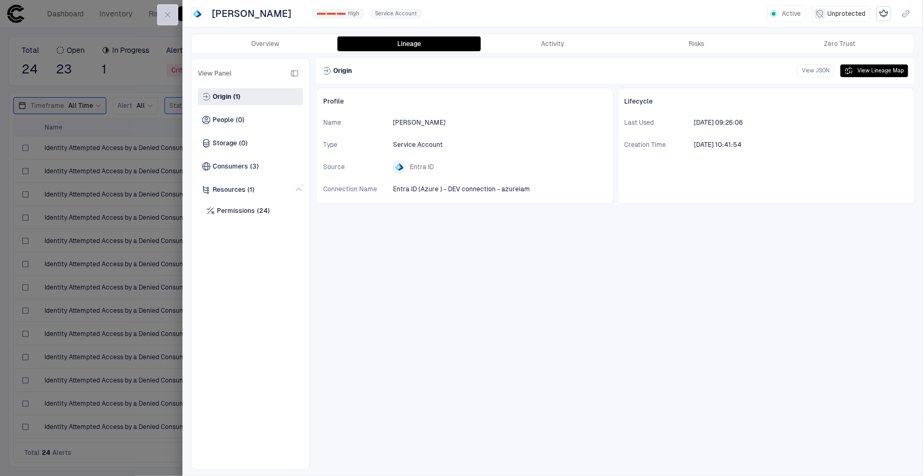
click at [172, 11] on button "button" at bounding box center [167, 14] width 21 height 21
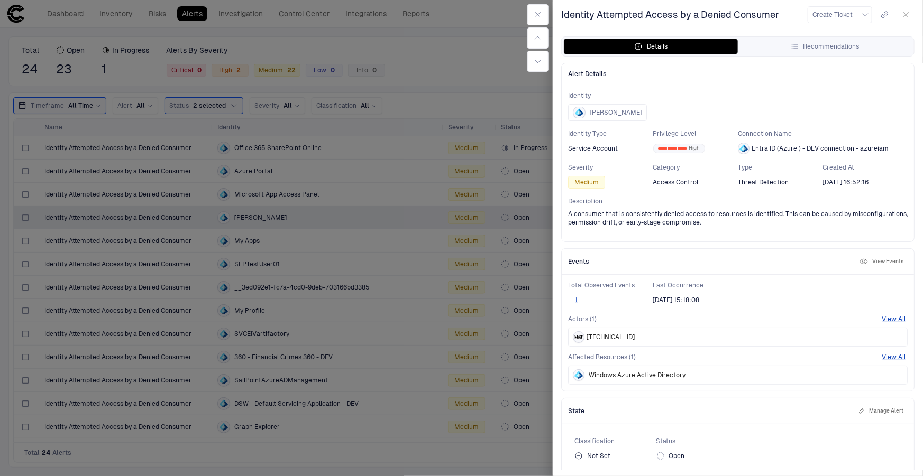
click at [119, 151] on div at bounding box center [461, 238] width 923 height 476
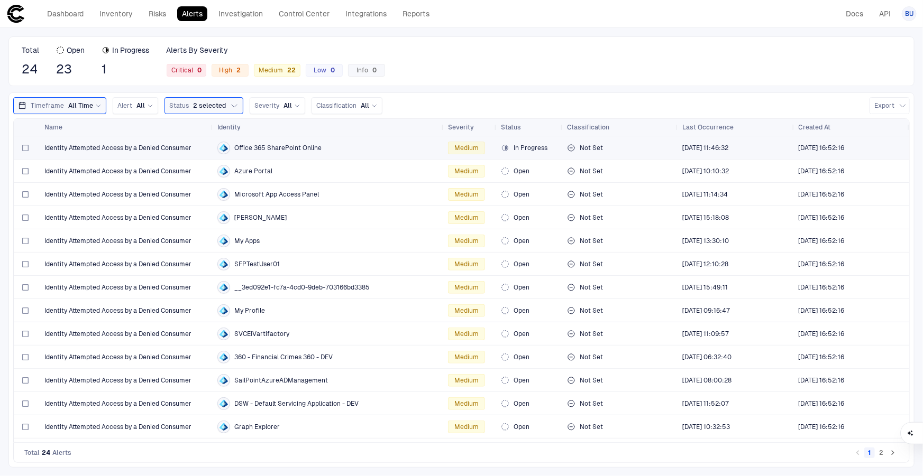
click at [140, 147] on span "Identity Attempted Access by a Denied Consumer" at bounding box center [117, 148] width 147 height 8
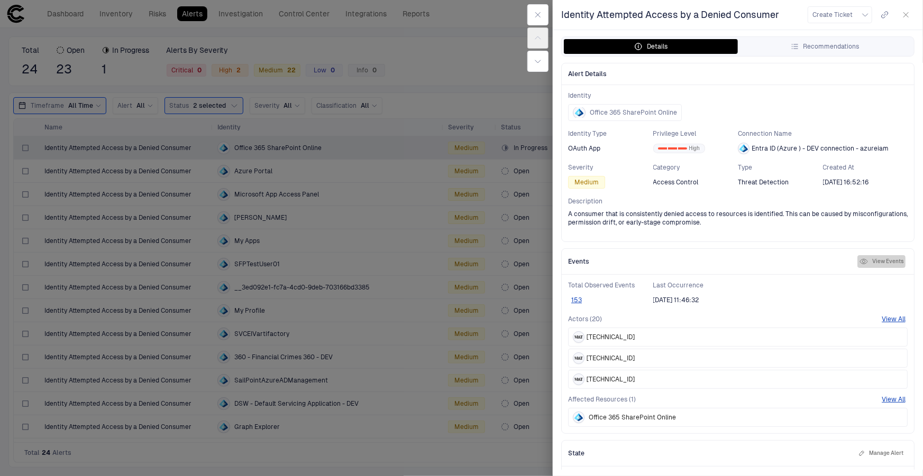
click at [872, 259] on button "View Events" at bounding box center [881, 261] width 48 height 13
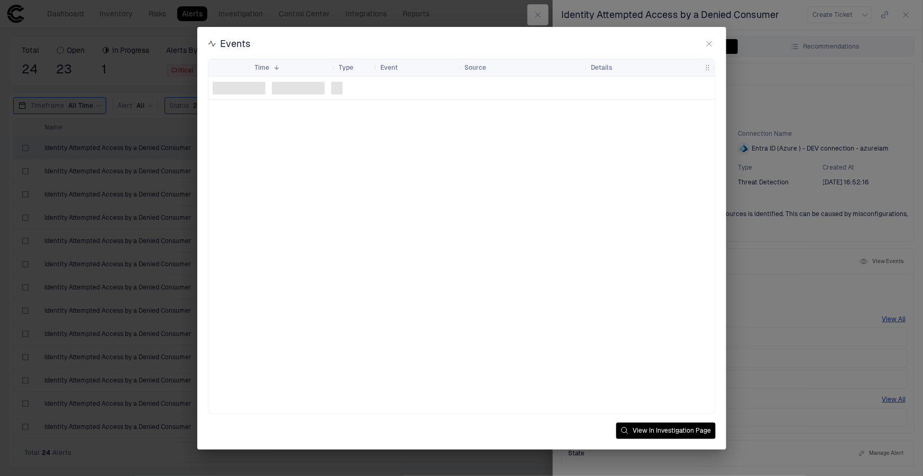
click at [703, 40] on button "button" at bounding box center [709, 44] width 13 height 13
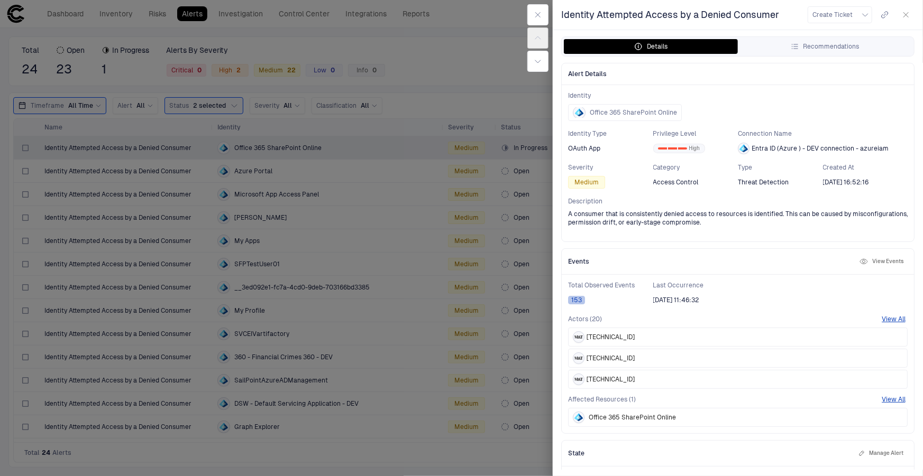
click at [580, 300] on button "153" at bounding box center [576, 300] width 17 height 8
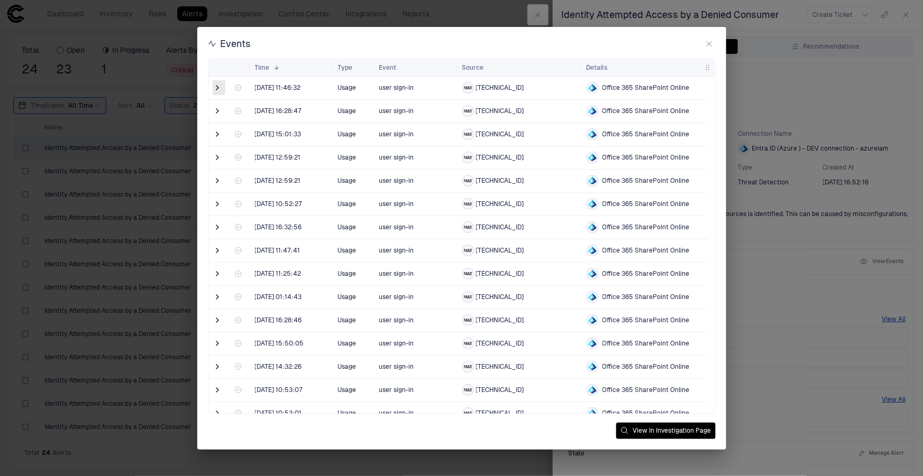
click at [213, 90] on span at bounding box center [218, 87] width 11 height 11
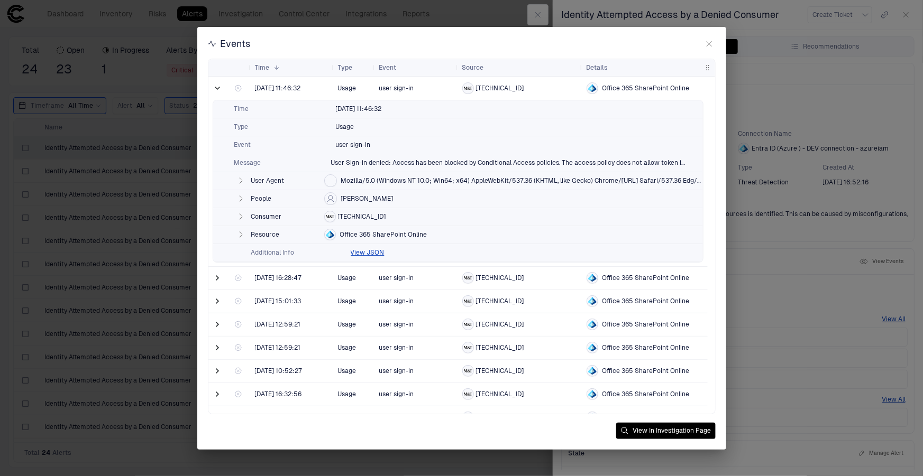
click at [709, 36] on div "Events Drag here to set row groups Drag here to set column labels Time 1 Type" at bounding box center [461, 238] width 529 height 423
click at [713, 42] on icon "button" at bounding box center [709, 44] width 8 height 8
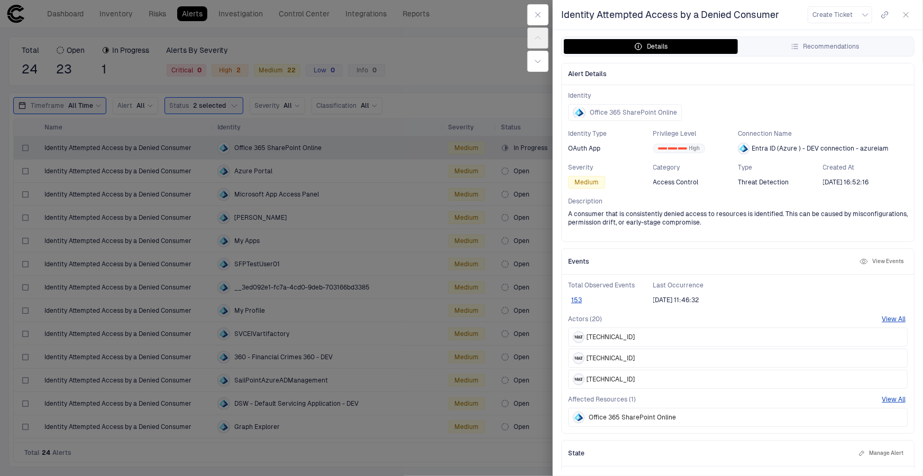
scroll to position [47, 0]
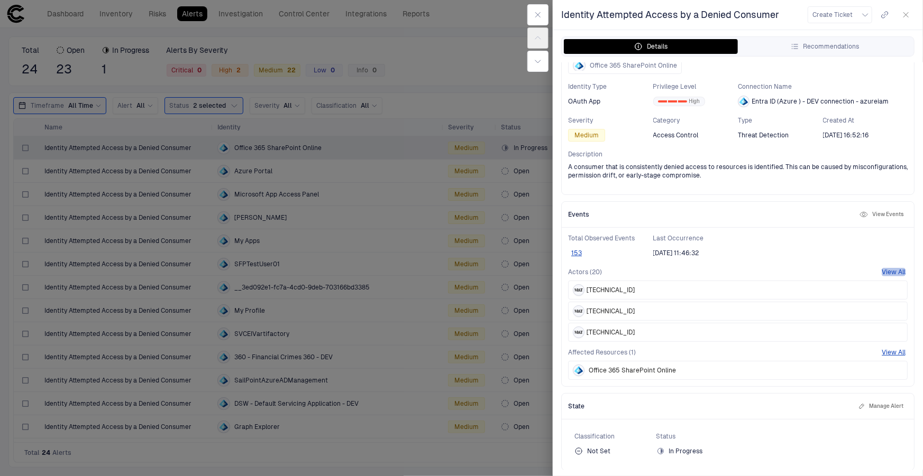
click at [881, 270] on button "View All" at bounding box center [893, 272] width 24 height 8
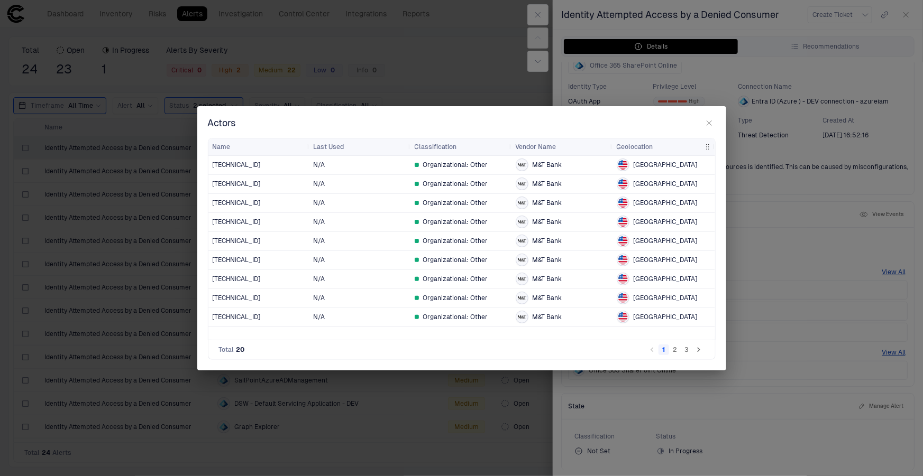
click at [706, 121] on icon "button" at bounding box center [709, 123] width 8 height 8
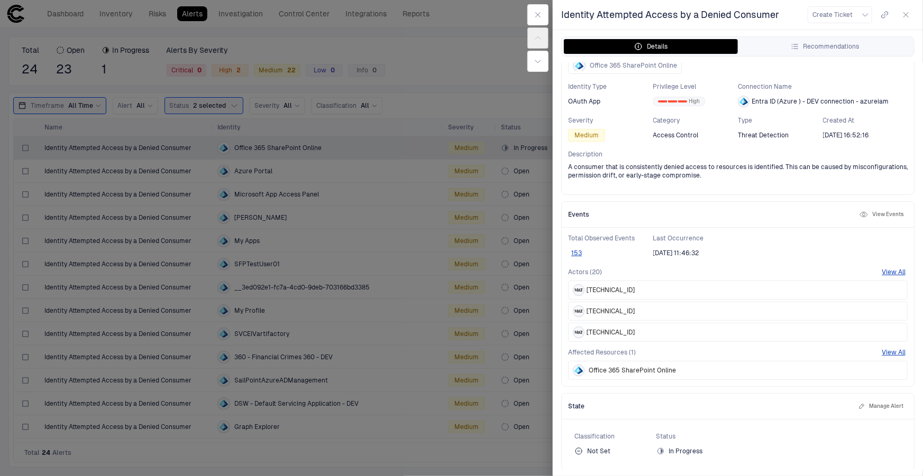
click at [638, 367] on span "Office 365 SharePoint Online" at bounding box center [632, 370] width 87 height 8
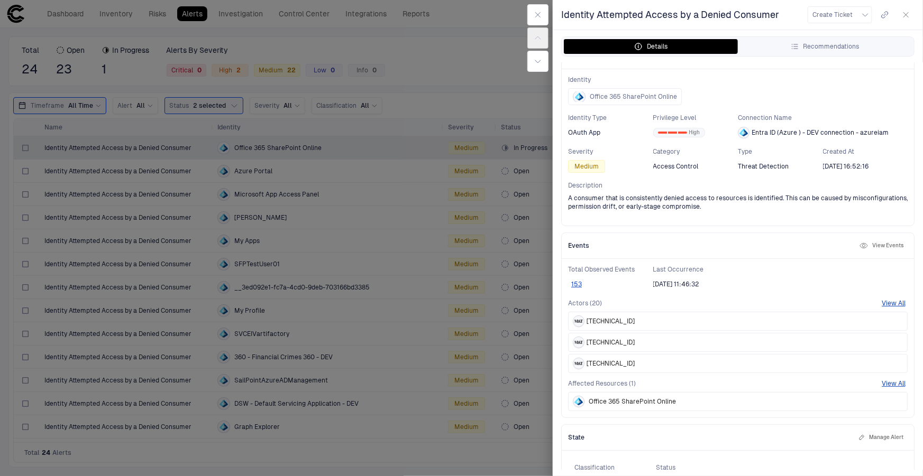
scroll to position [0, 0]
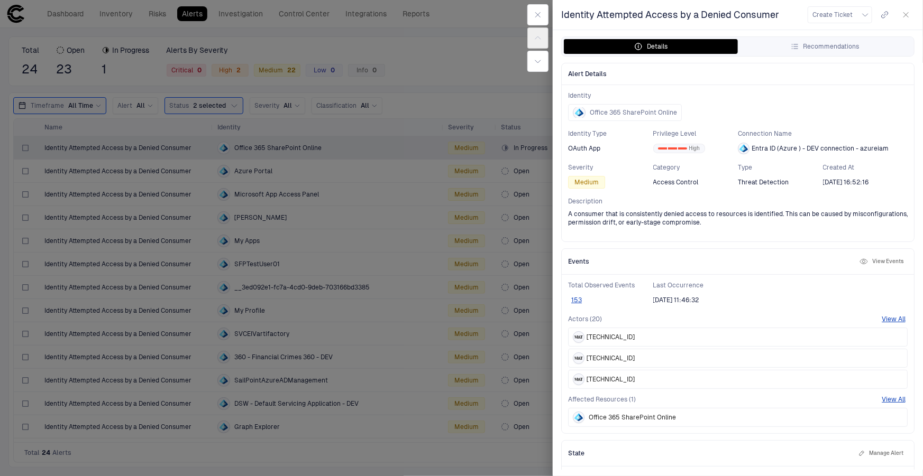
click at [779, 143] on div "Entra ID (Azure ) - DEV connection - azureiam" at bounding box center [813, 149] width 151 height 12
click at [779, 144] on span "Entra ID (Azure ) - DEV connection - azureiam" at bounding box center [819, 148] width 137 height 8
drag, startPoint x: 470, startPoint y: 36, endPoint x: 431, endPoint y: 54, distance: 42.3
click at [470, 36] on div at bounding box center [461, 238] width 923 height 476
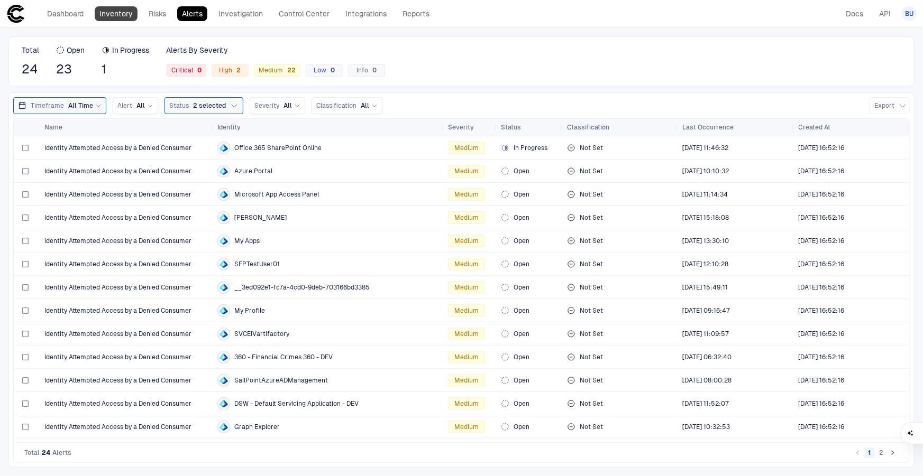
click at [119, 13] on link "Inventory" at bounding box center [116, 13] width 43 height 15
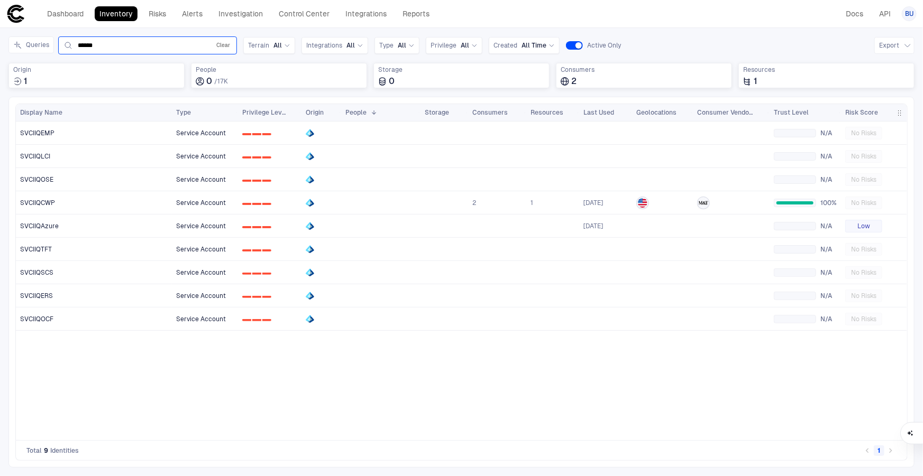
click at [214, 42] on button "Clear" at bounding box center [223, 45] width 18 height 13
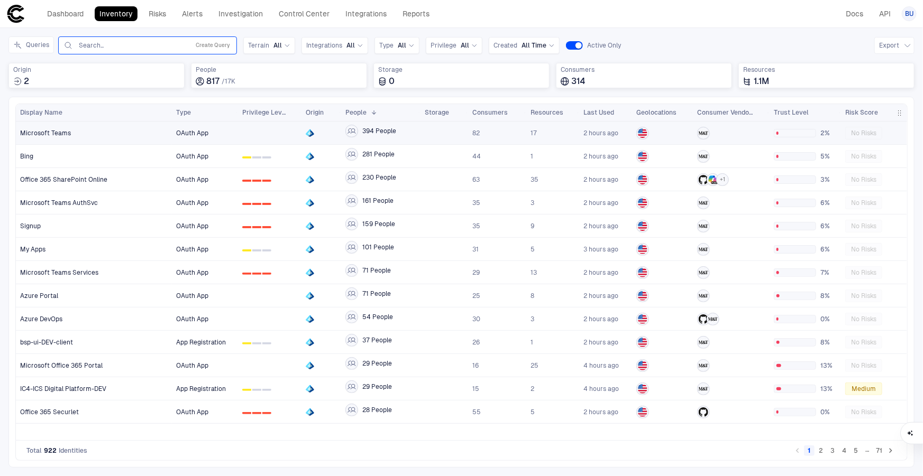
click at [71, 130] on div "Microsoft Teams" at bounding box center [94, 133] width 148 height 8
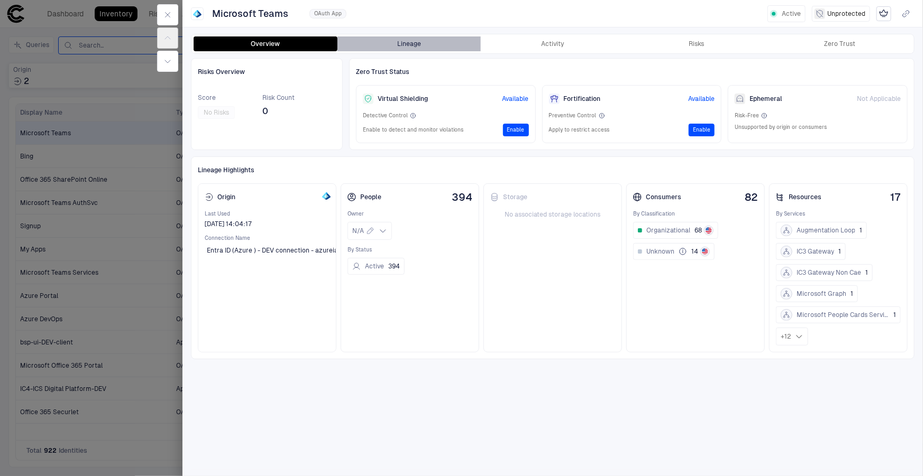
click at [459, 43] on button "Lineage" at bounding box center [409, 43] width 144 height 15
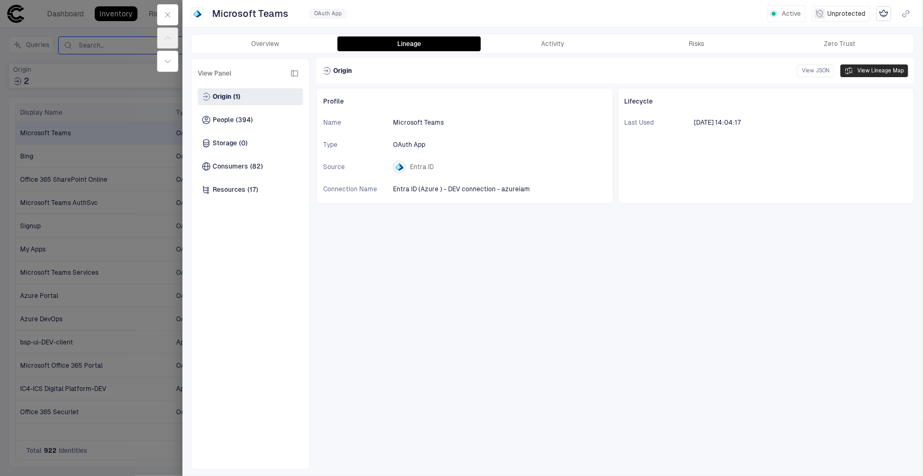
click at [883, 69] on button "View Lineage Map" at bounding box center [874, 71] width 68 height 13
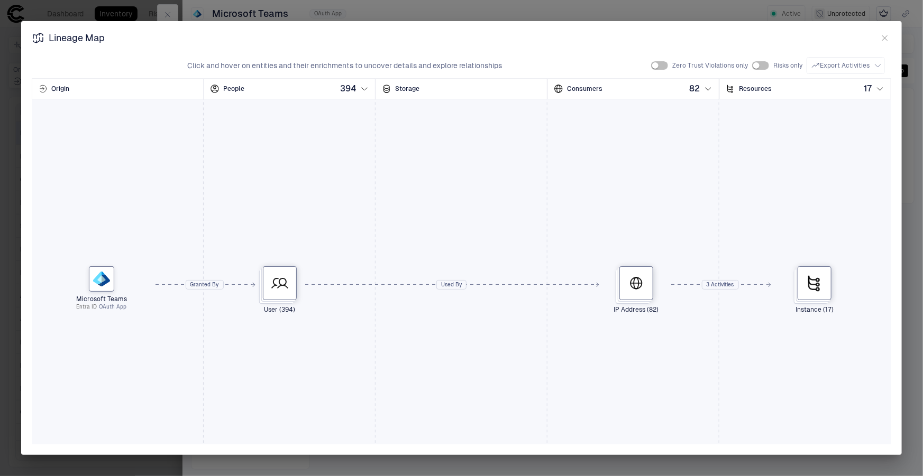
click at [206, 282] on div "Granted By" at bounding box center [204, 285] width 37 height 16
click at [284, 282] on icon at bounding box center [279, 283] width 17 height 17
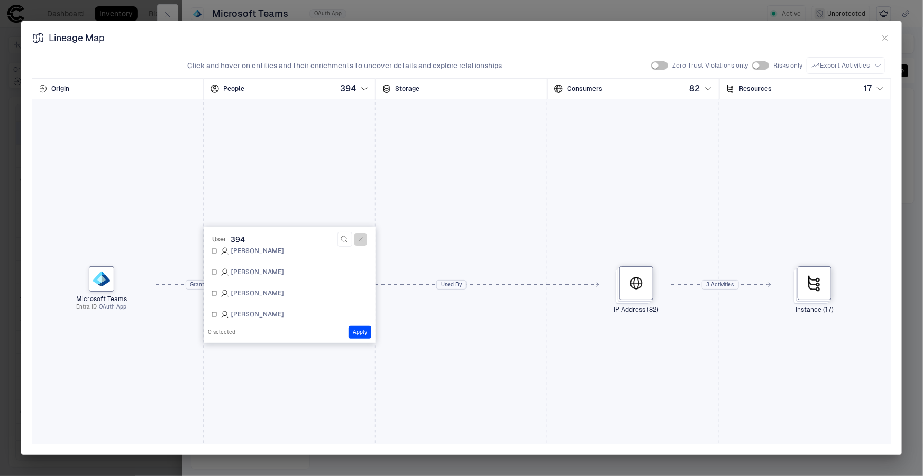
click at [357, 242] on icon "button" at bounding box center [360, 239] width 6 height 6
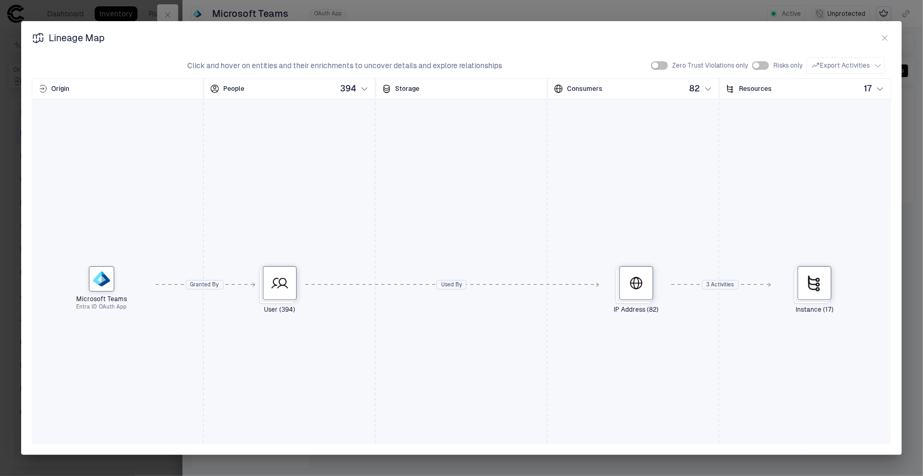
click at [204, 286] on div "Granted By" at bounding box center [204, 285] width 37 height 16
click at [110, 283] on div at bounding box center [101, 278] width 25 height 25
click at [282, 282] on icon at bounding box center [279, 283] width 17 height 17
click at [451, 281] on div "Used By" at bounding box center [451, 285] width 29 height 16
click at [449, 235] on div "Microsoft Teams Entra ID OAuth App User (394) IP Address (82) Instance (17)" at bounding box center [461, 284] width 859 height 423
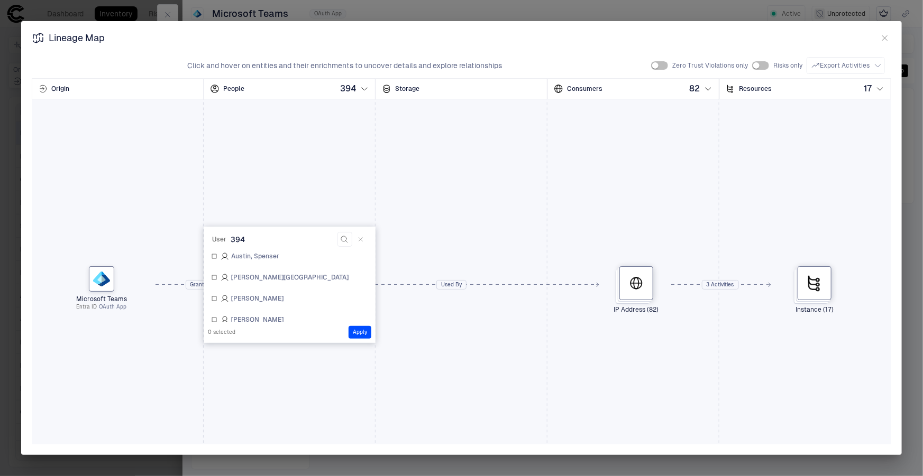
click at [360, 237] on icon "button" at bounding box center [360, 239] width 6 height 6
click at [198, 284] on div "Granted By" at bounding box center [204, 285] width 37 height 16
click at [196, 286] on div "Granted By" at bounding box center [204, 285] width 37 height 16
click at [633, 286] on ellipse "IP" at bounding box center [635, 283] width 5 height 11
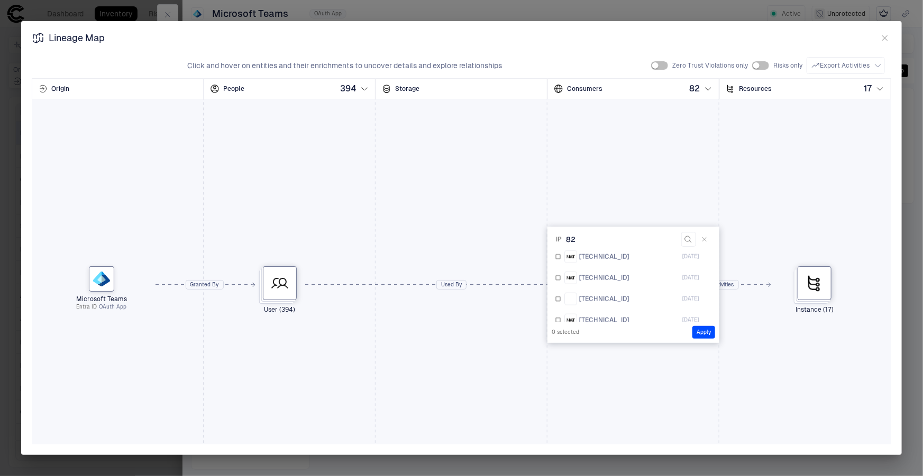
scroll to position [913, 0]
click at [754, 182] on div "Microsoft Teams Entra ID OAuth App User (394) IP Address (82) Instance (17)" at bounding box center [461, 284] width 859 height 423
click at [700, 233] on button "button" at bounding box center [704, 239] width 13 height 13
click at [820, 284] on icon at bounding box center [814, 283] width 17 height 17
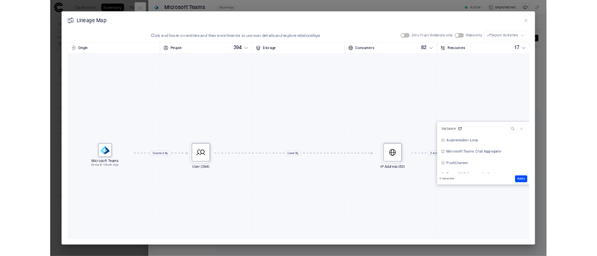
scroll to position [286, 0]
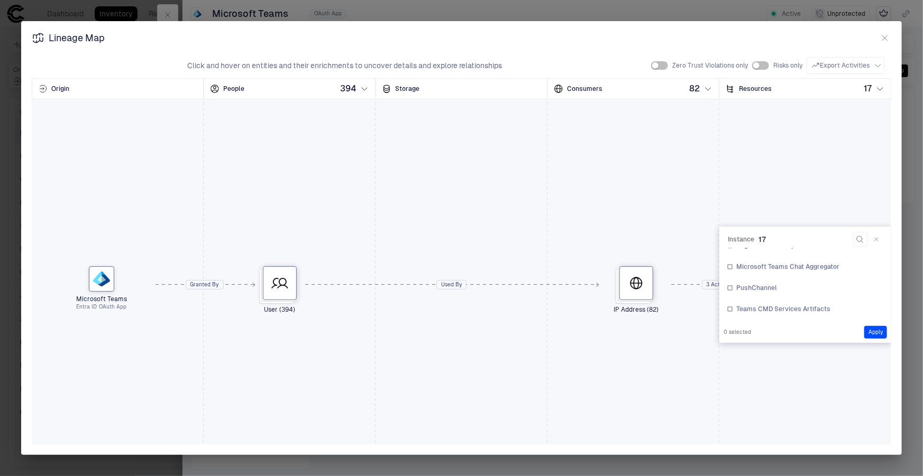
click at [755, 388] on div "Microsoft Teams Entra ID OAuth App User (394) IP Address (82) Instance (17)" at bounding box center [461, 284] width 859 height 423
click at [874, 235] on button "button" at bounding box center [876, 239] width 13 height 13
click at [886, 37] on icon "button" at bounding box center [885, 38] width 5 height 5
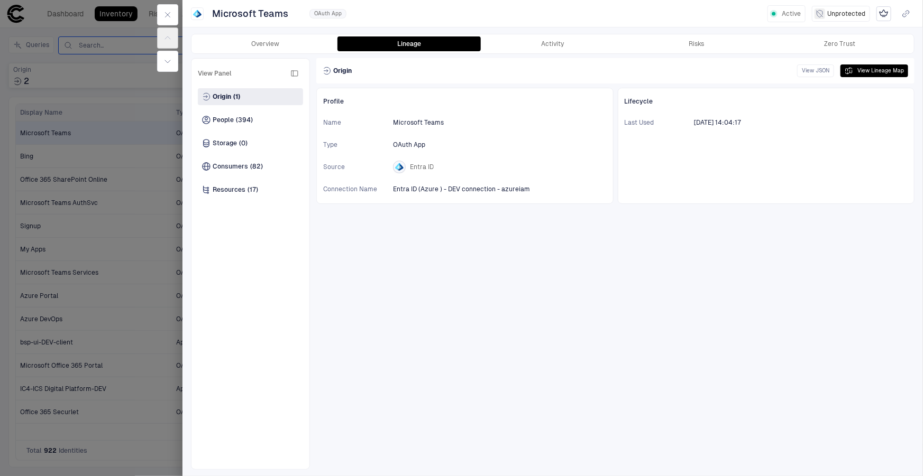
click at [127, 149] on div at bounding box center [461, 238] width 923 height 476
